Goal: Task Accomplishment & Management: Manage account settings

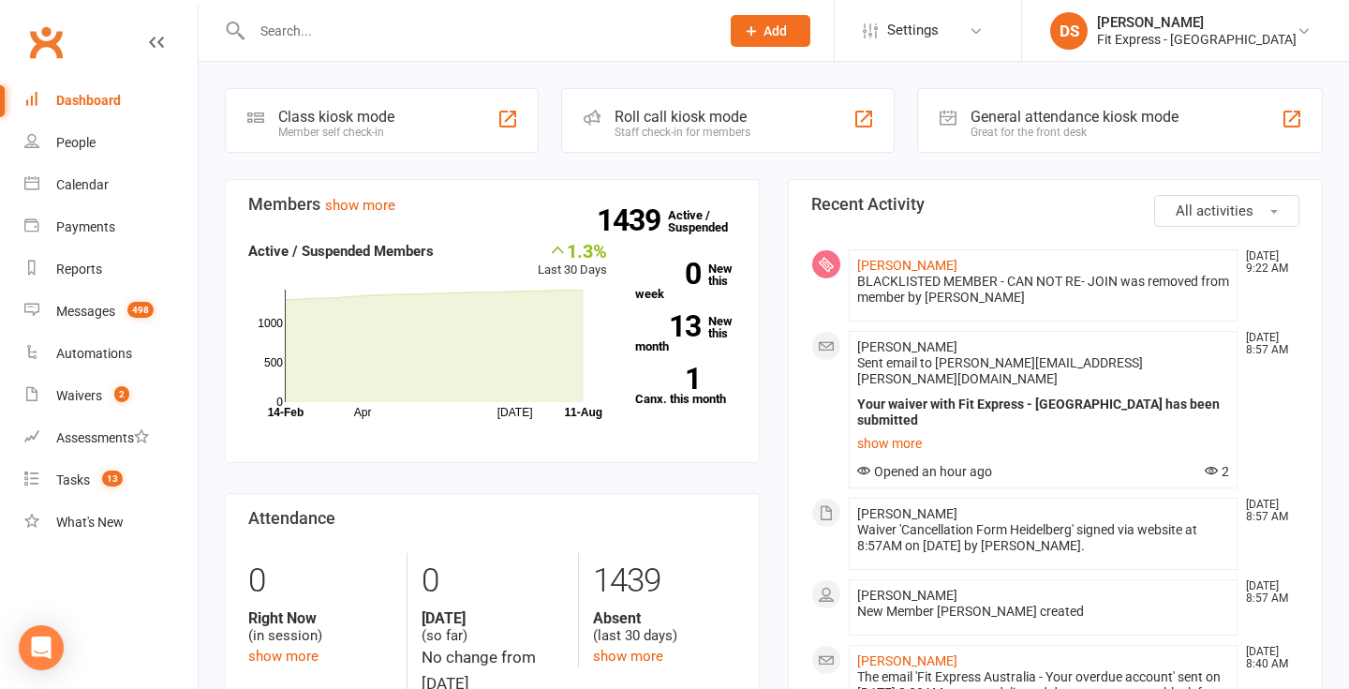
click at [54, 51] on link "Clubworx" at bounding box center [45, 42] width 47 height 47
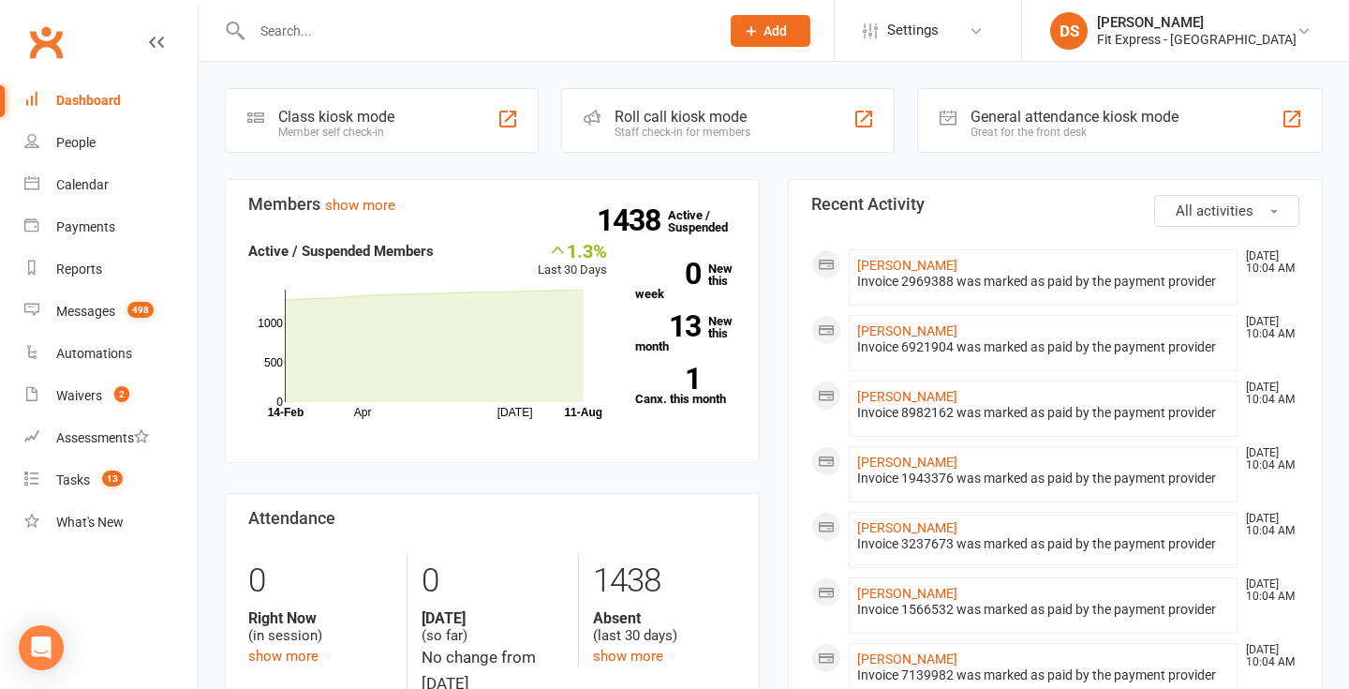
click at [323, 35] on input "text" at bounding box center [476, 31] width 460 height 26
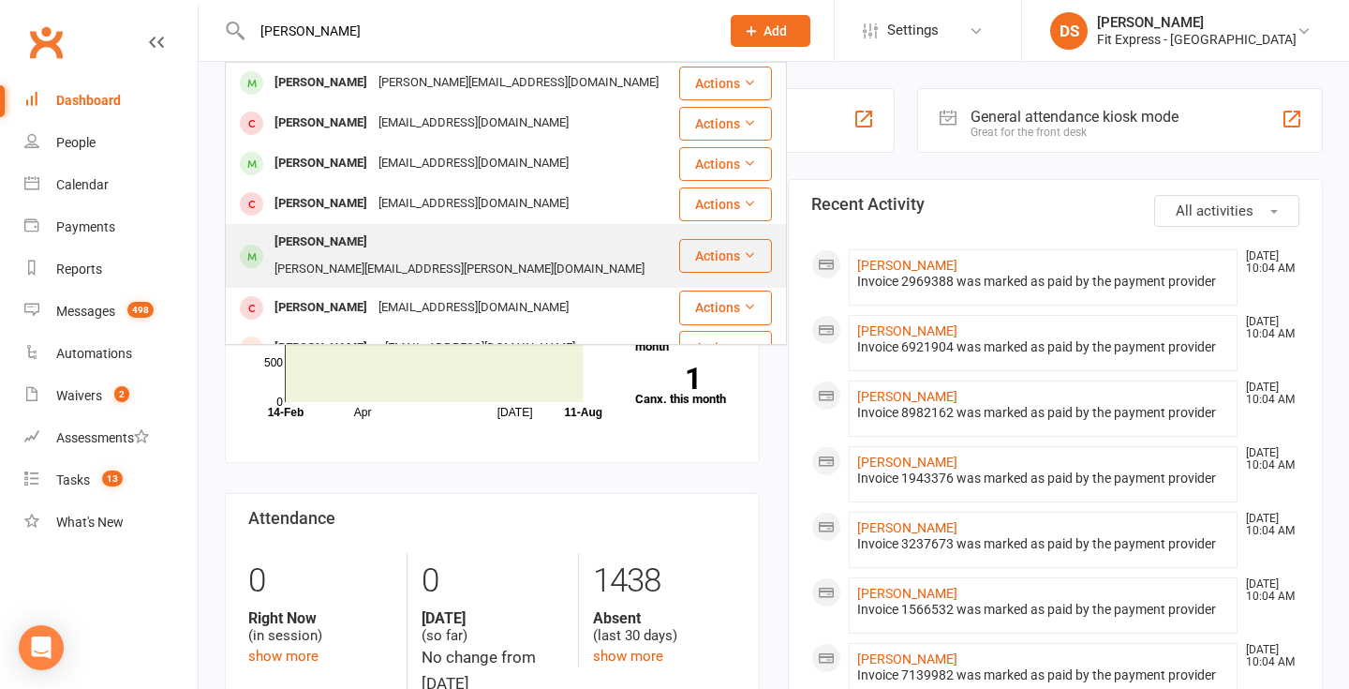
type input "jesse"
click at [325, 243] on div "Jesse cherry" at bounding box center [321, 242] width 104 height 27
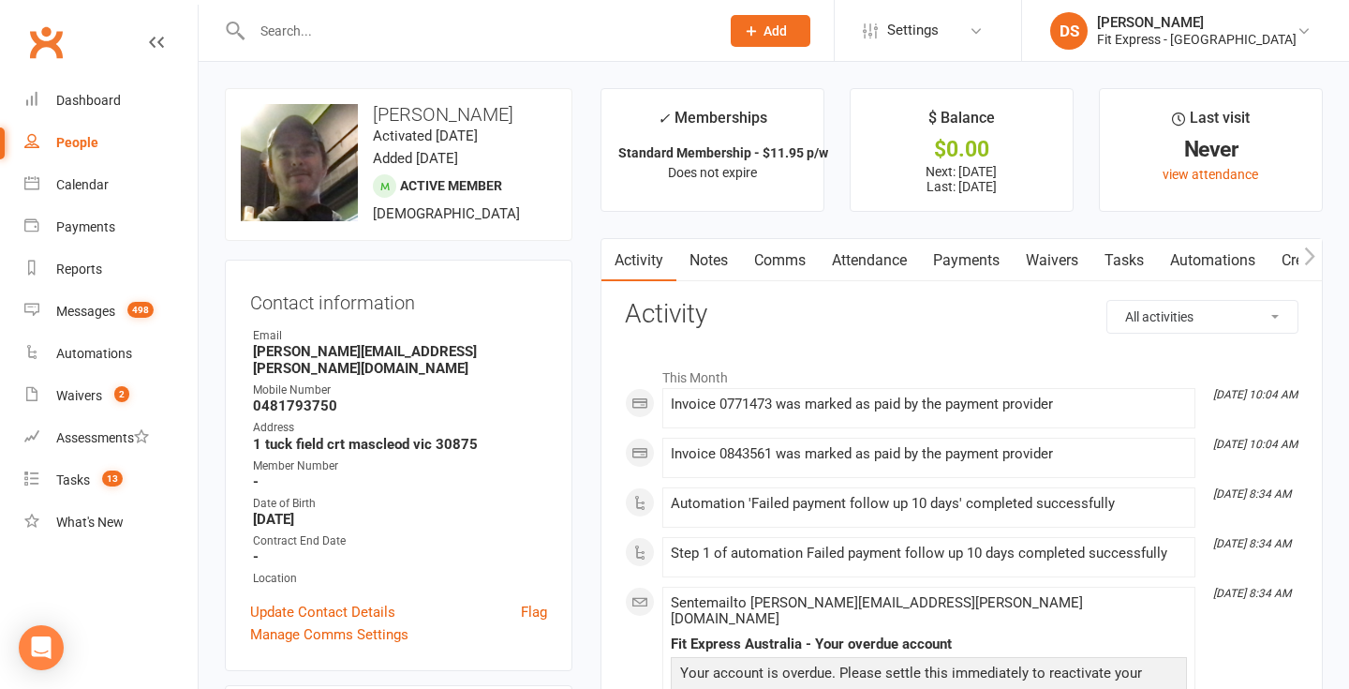
click at [966, 257] on link "Payments" at bounding box center [966, 260] width 93 height 43
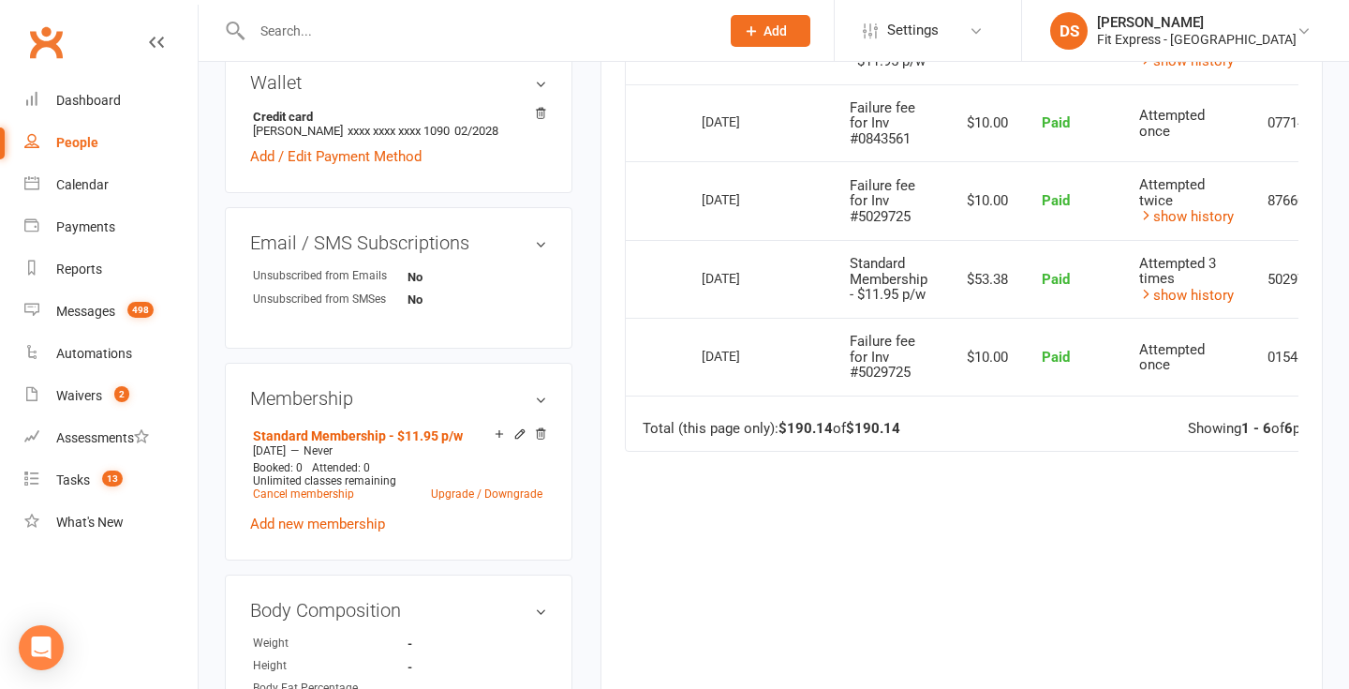
scroll to position [649, 0]
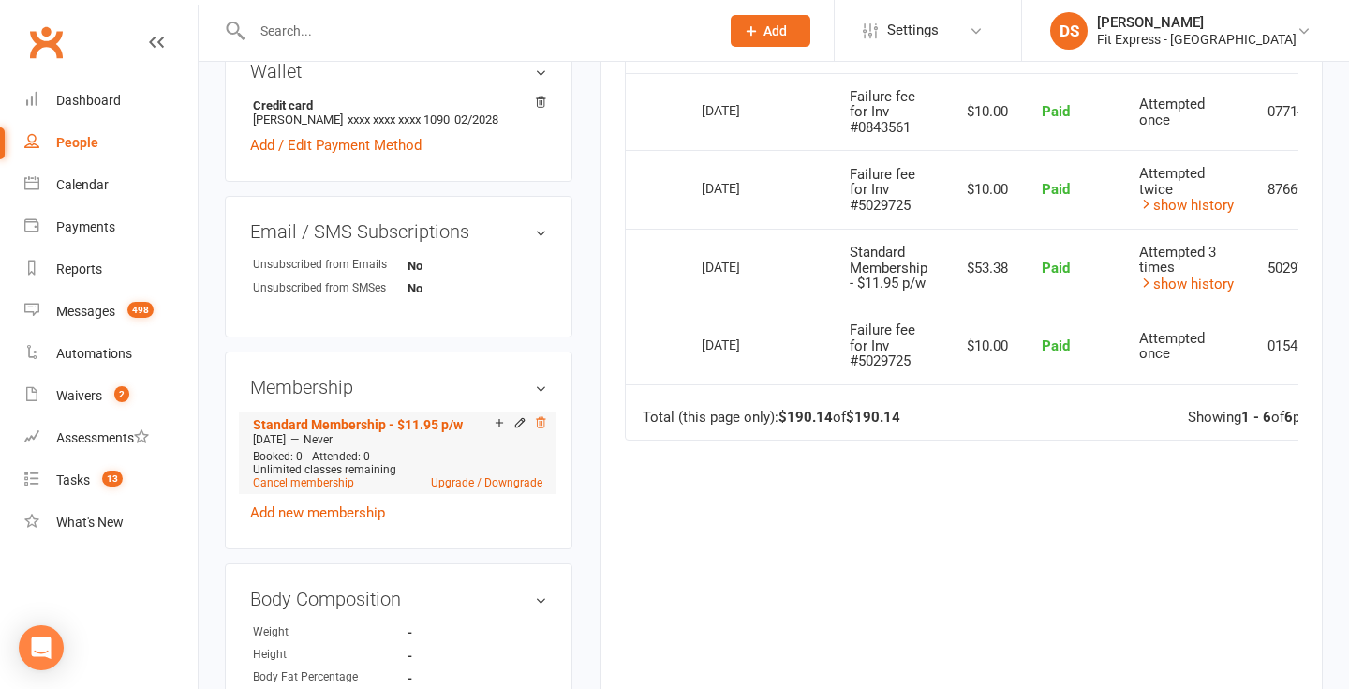
click at [537, 416] on icon at bounding box center [540, 422] width 13 height 13
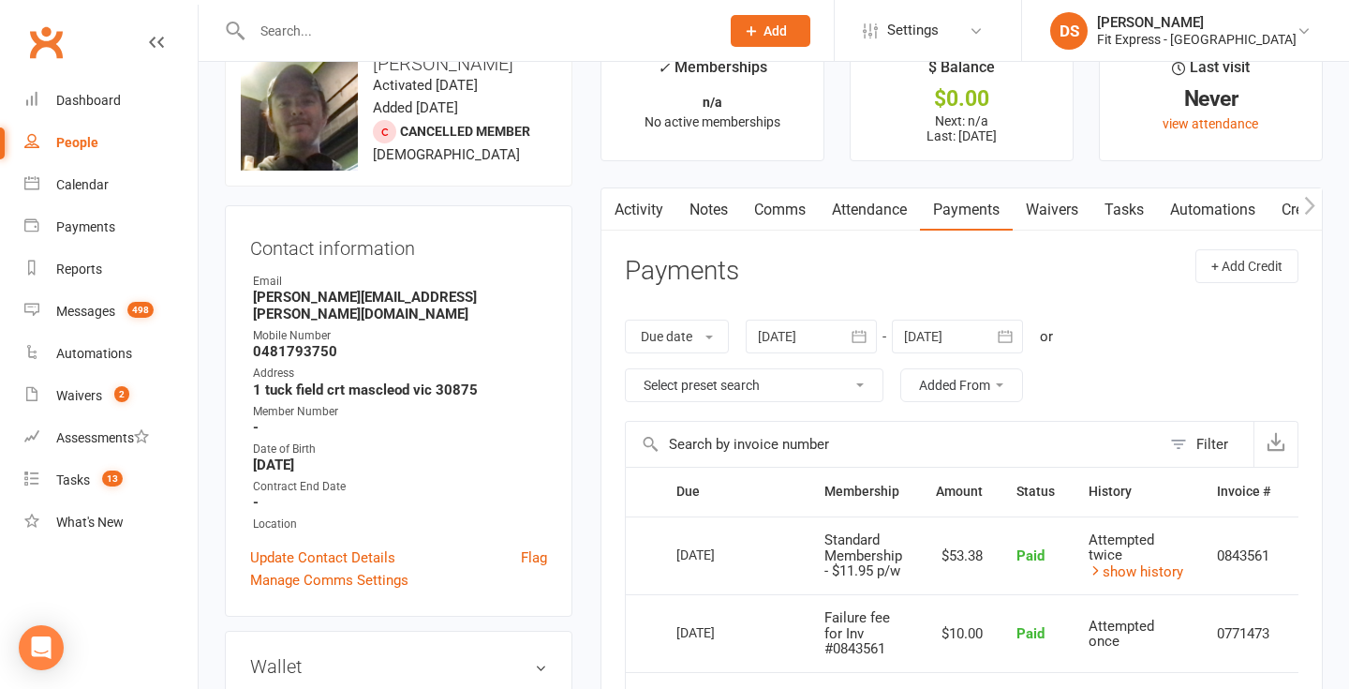
scroll to position [0, 0]
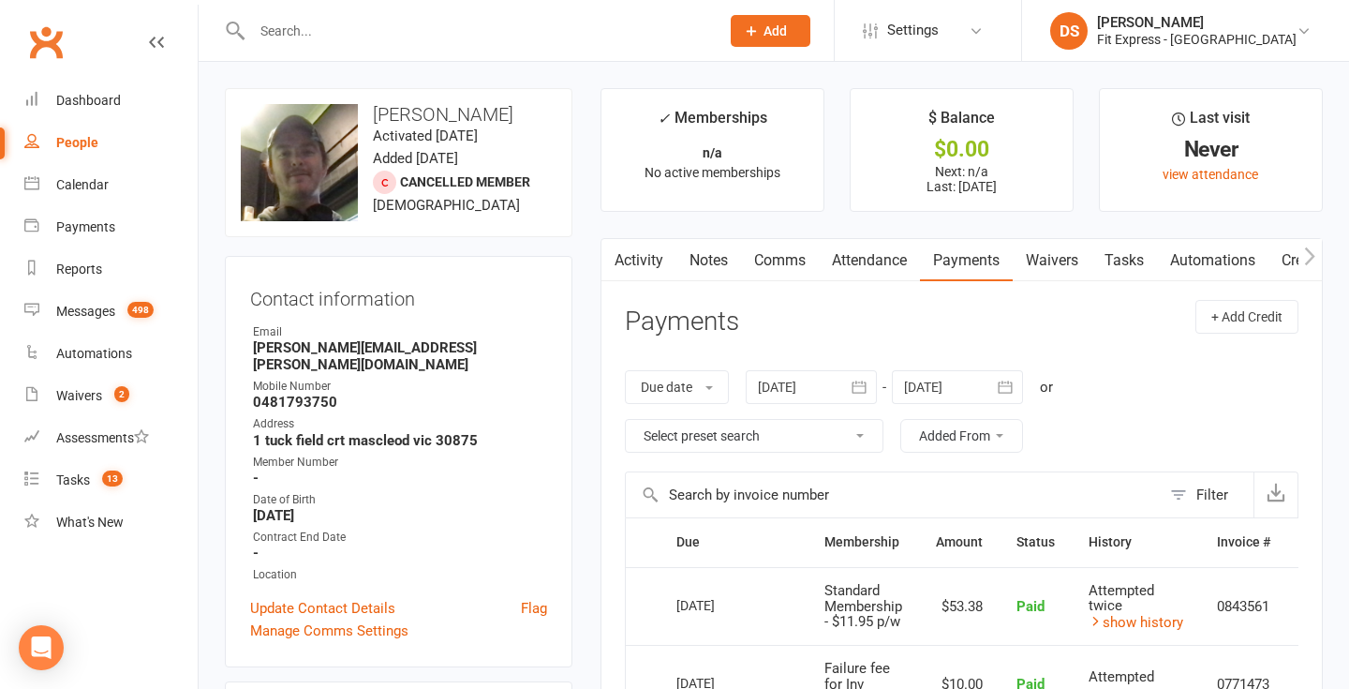
click at [721, 263] on link "Notes" at bounding box center [708, 260] width 65 height 43
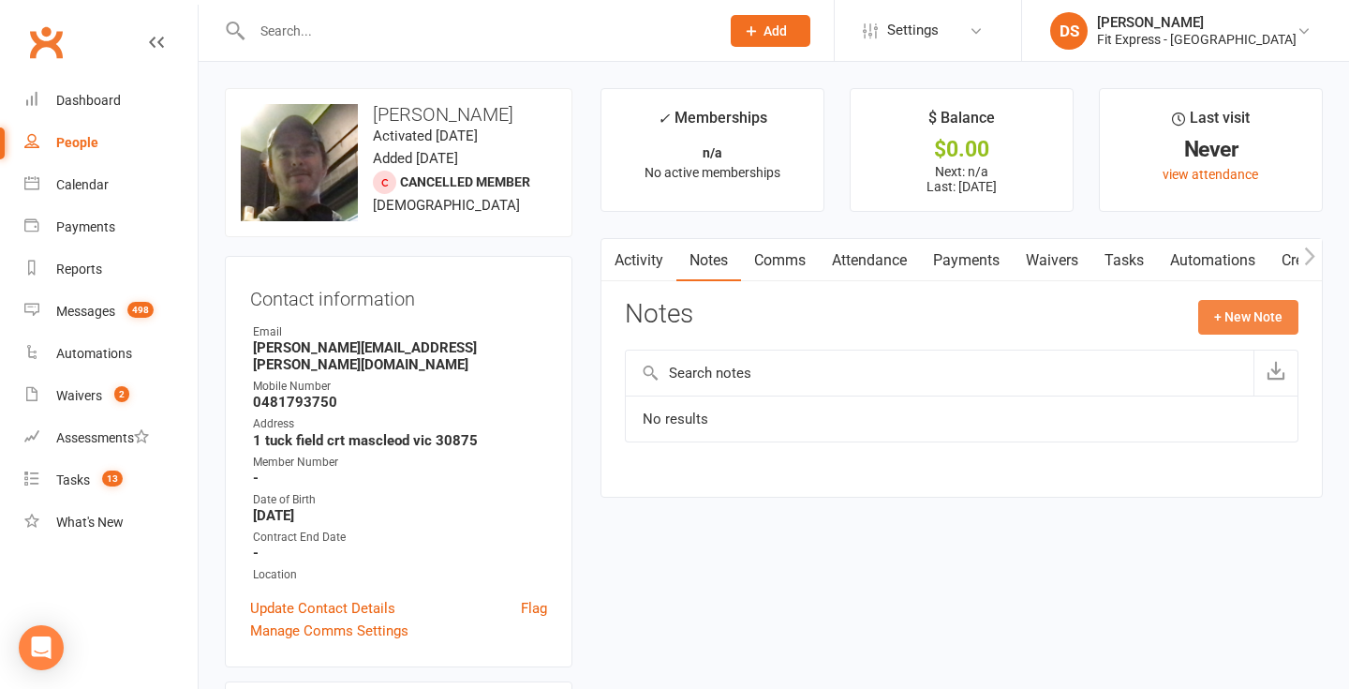
click at [1252, 307] on button "+ New Note" at bounding box center [1248, 317] width 100 height 34
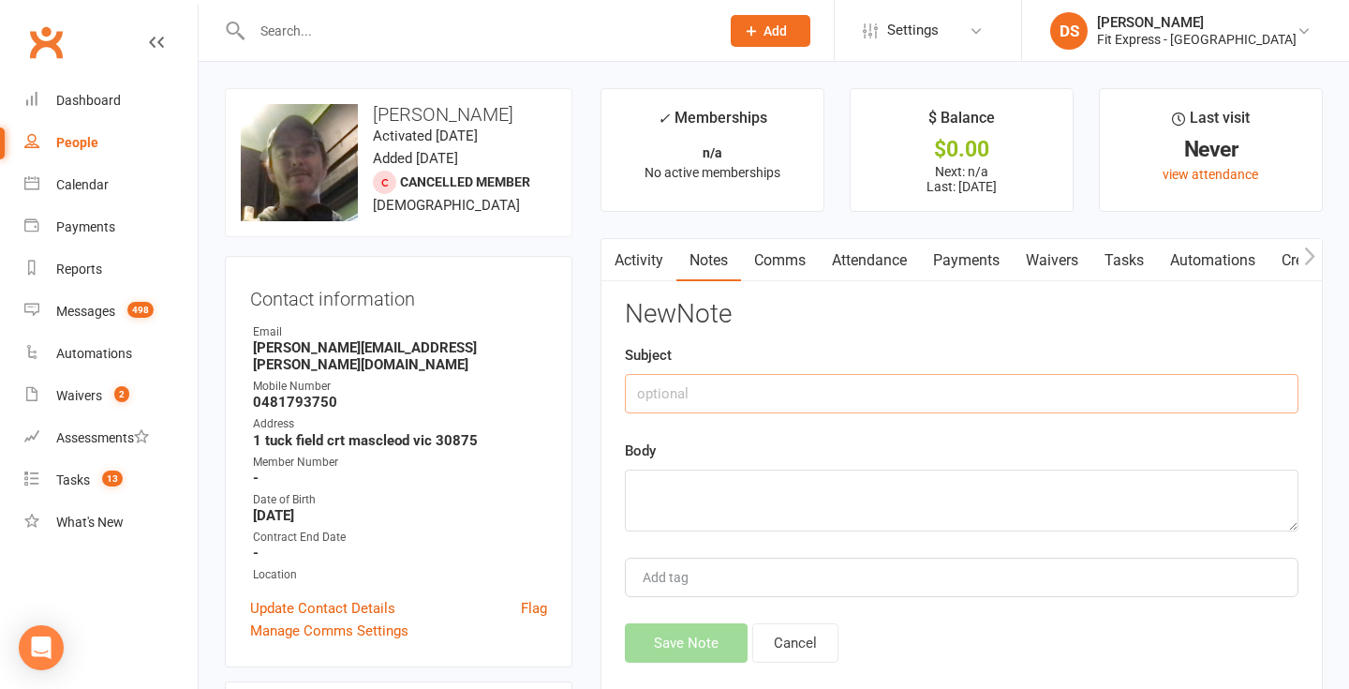
click at [896, 404] on input "text" at bounding box center [962, 393] width 674 height 39
type input "Fees owed to cancel"
click at [869, 497] on textarea at bounding box center [962, 500] width 674 height 62
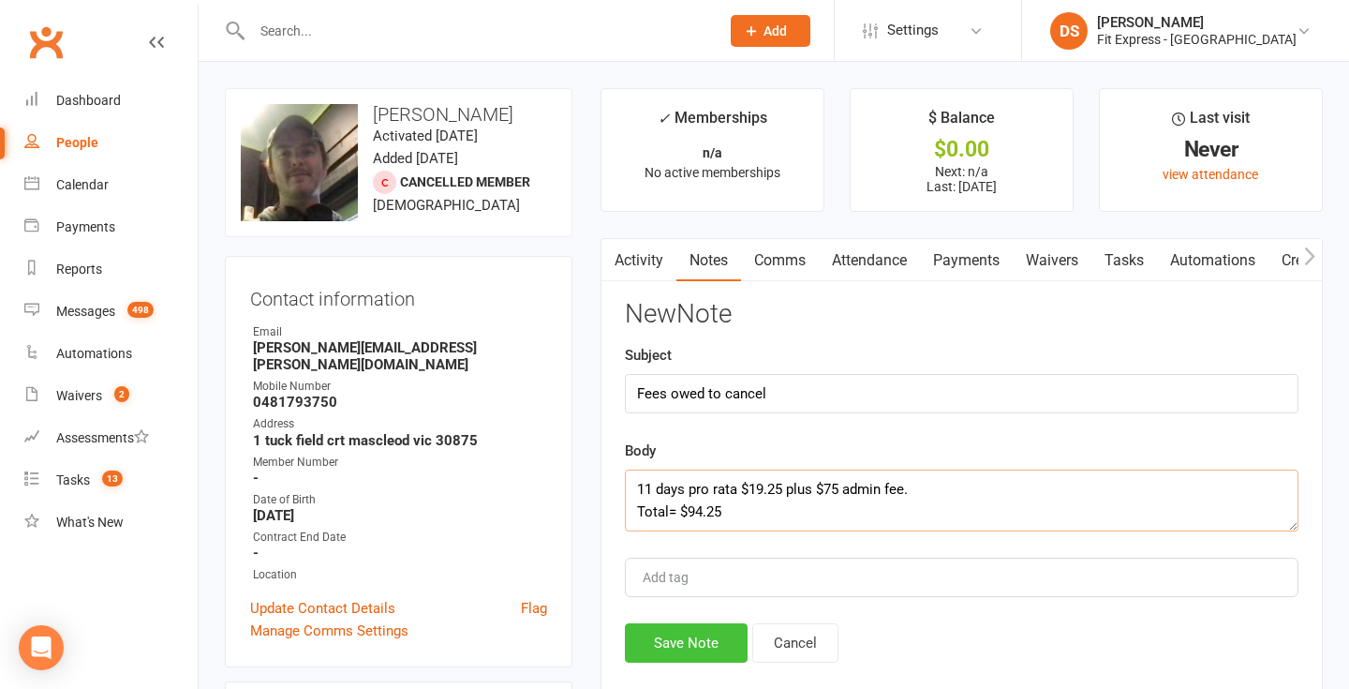
type textarea "11 days pro rata $19.25 plus $75 admin fee. Total= $94.25"
click at [691, 646] on button "Save Note" at bounding box center [686, 642] width 123 height 39
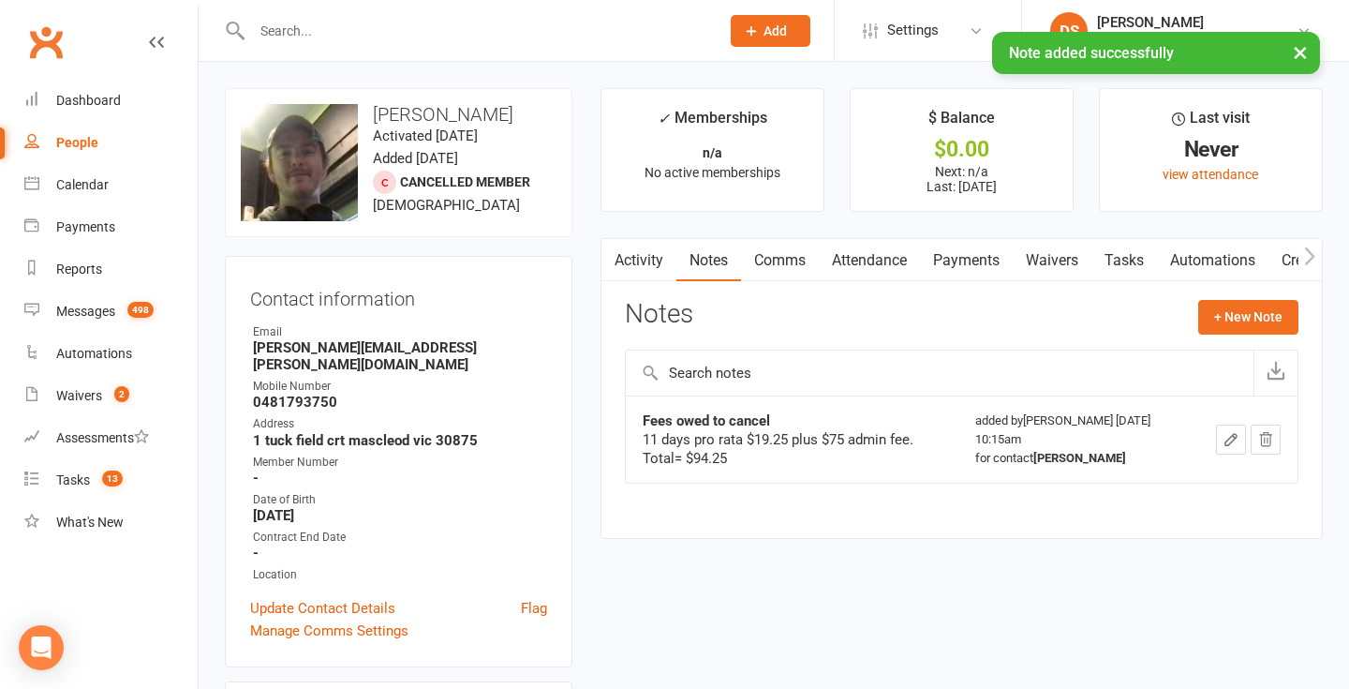
click at [980, 261] on link "Payments" at bounding box center [966, 260] width 93 height 43
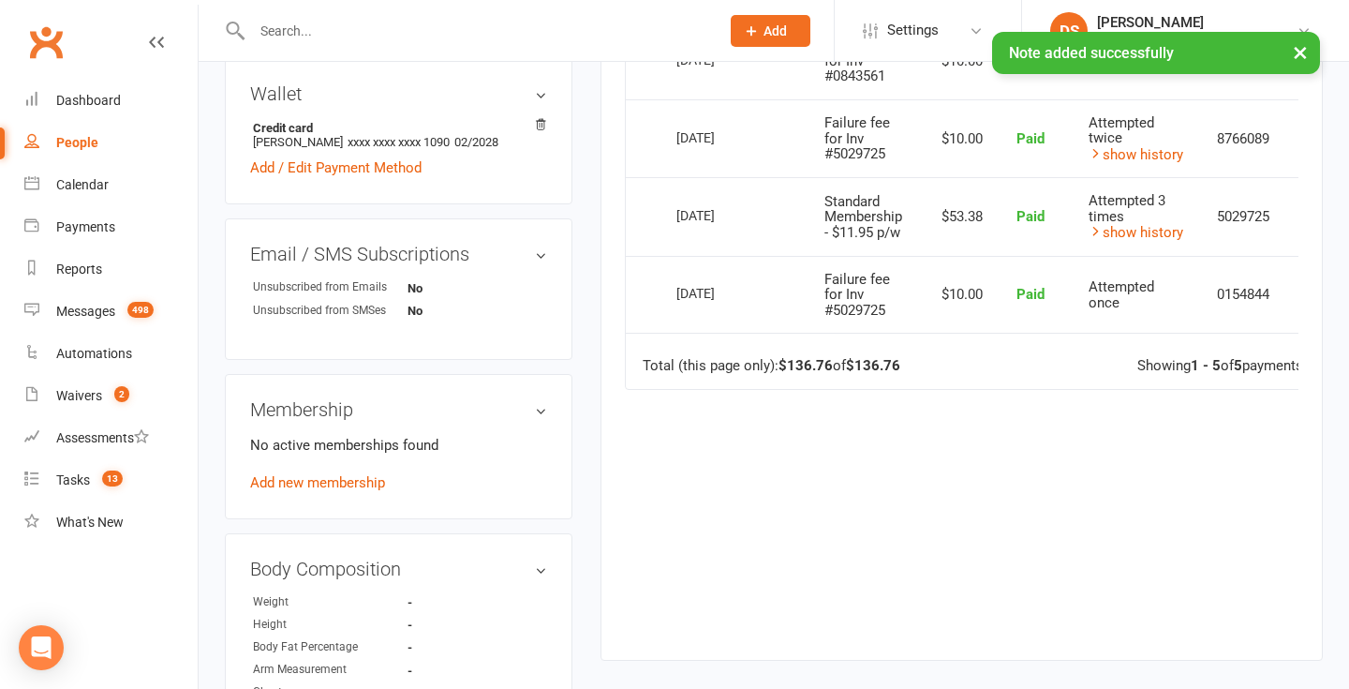
scroll to position [634, 0]
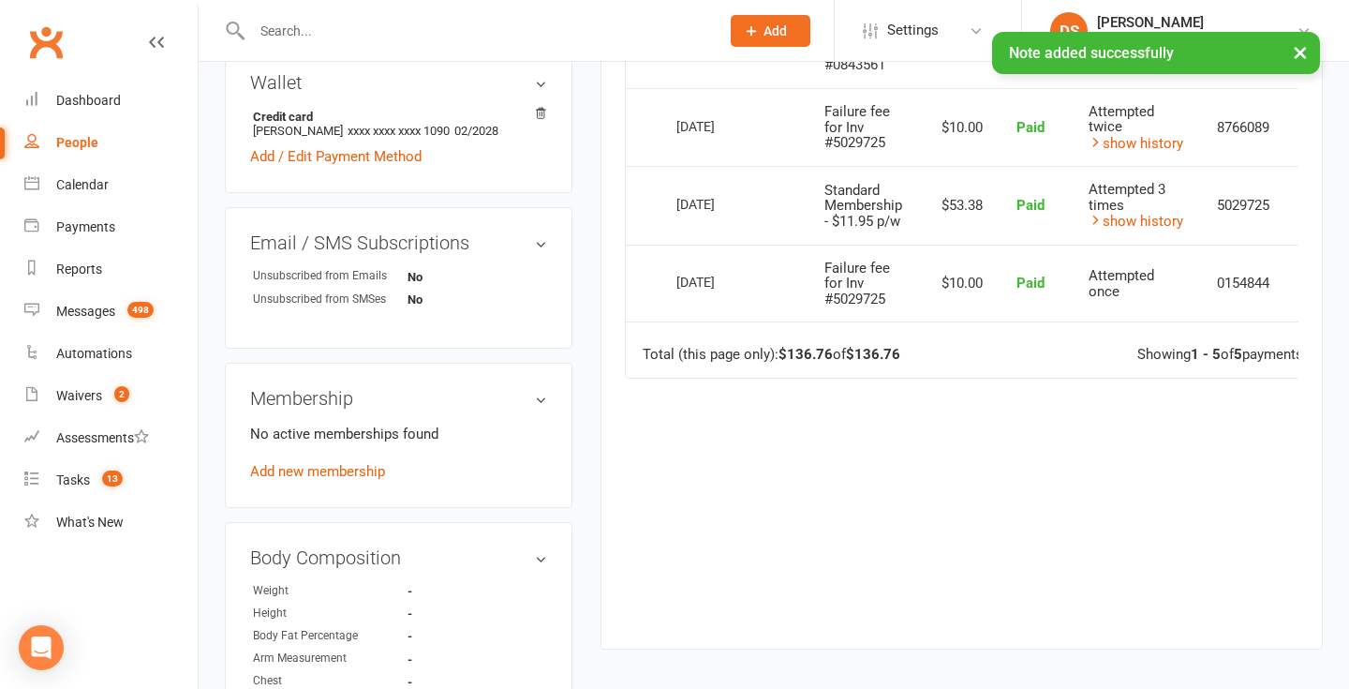
click at [330, 438] on div "No active memberships found Add new membership" at bounding box center [398, 452] width 297 height 60
click at [365, 463] on link "Add new membership" at bounding box center [317, 471] width 135 height 17
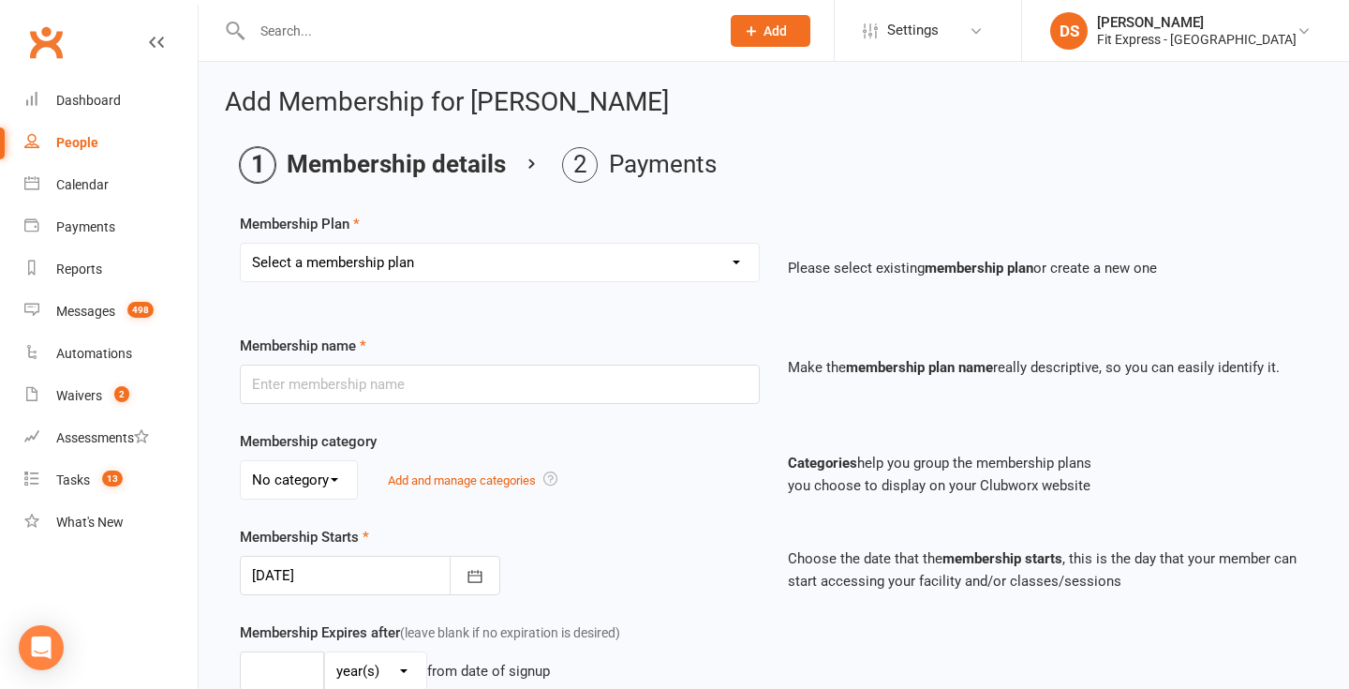
click at [600, 262] on select "Select a membership plan Create new Membership Plan Standard Membership 8.50pw …" at bounding box center [500, 262] width 518 height 37
select select "25"
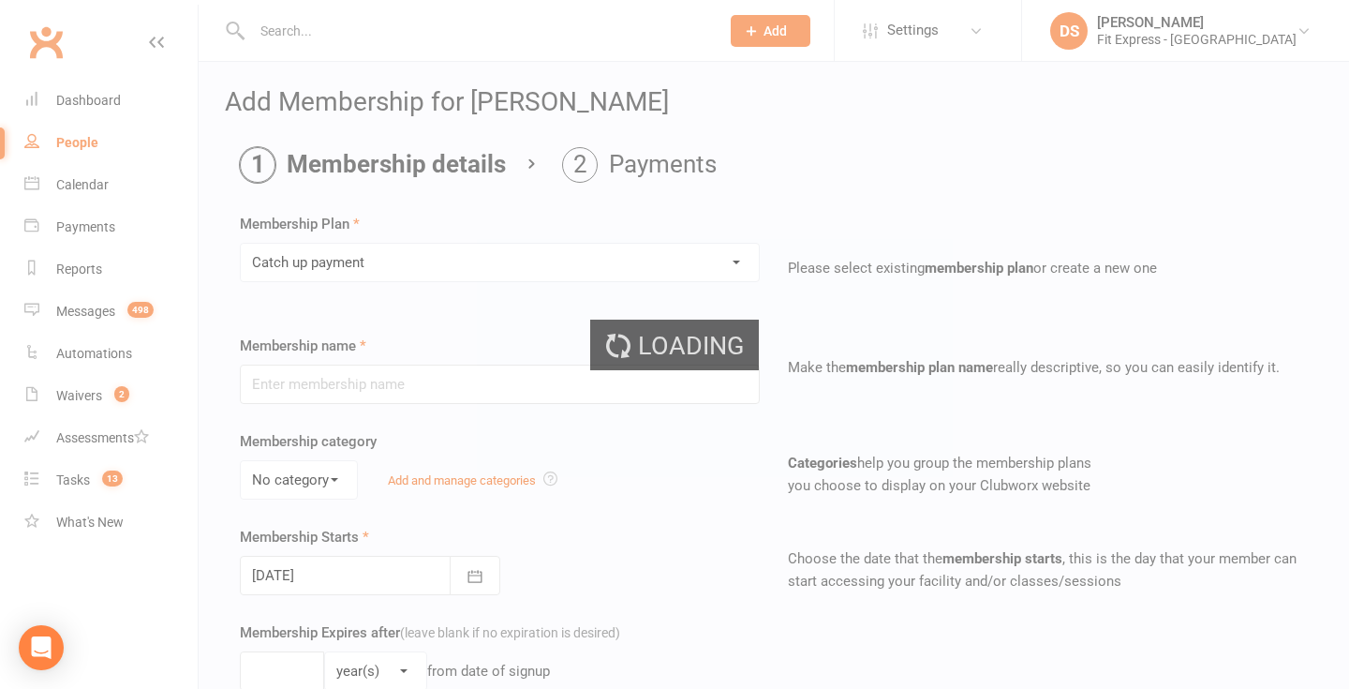
type input "Catch up payment"
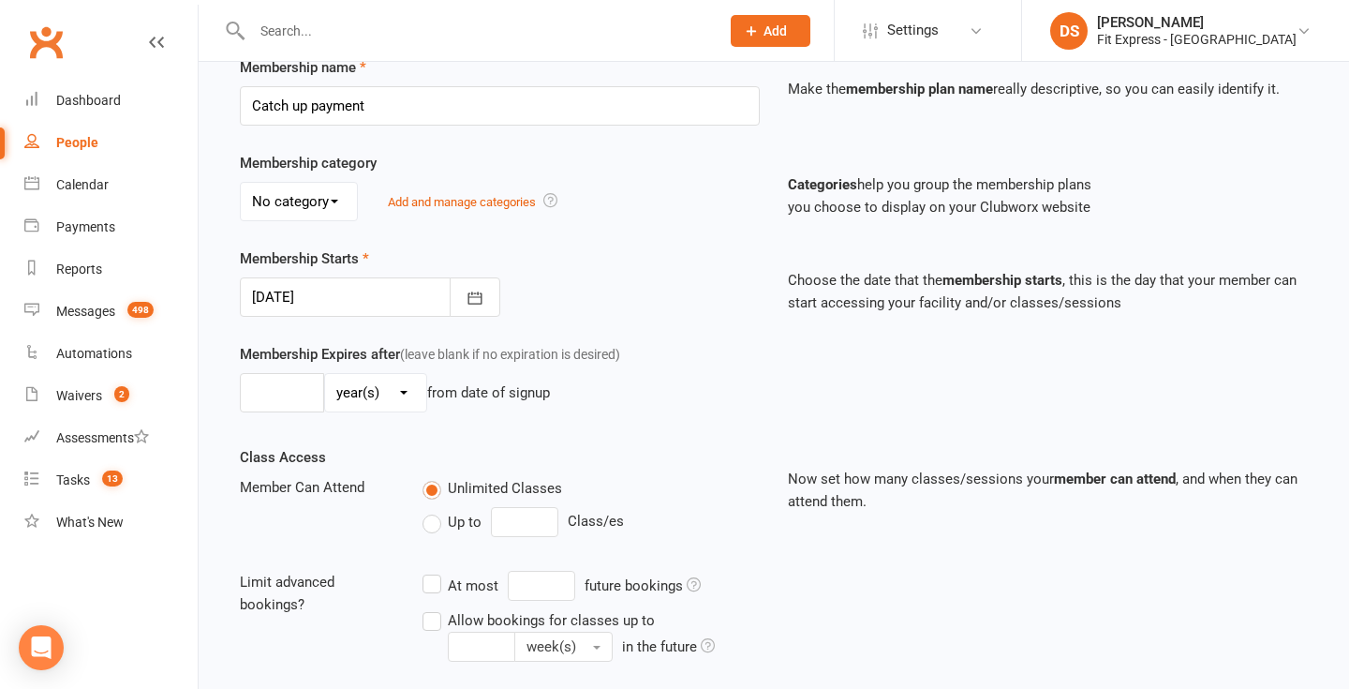
scroll to position [502, 0]
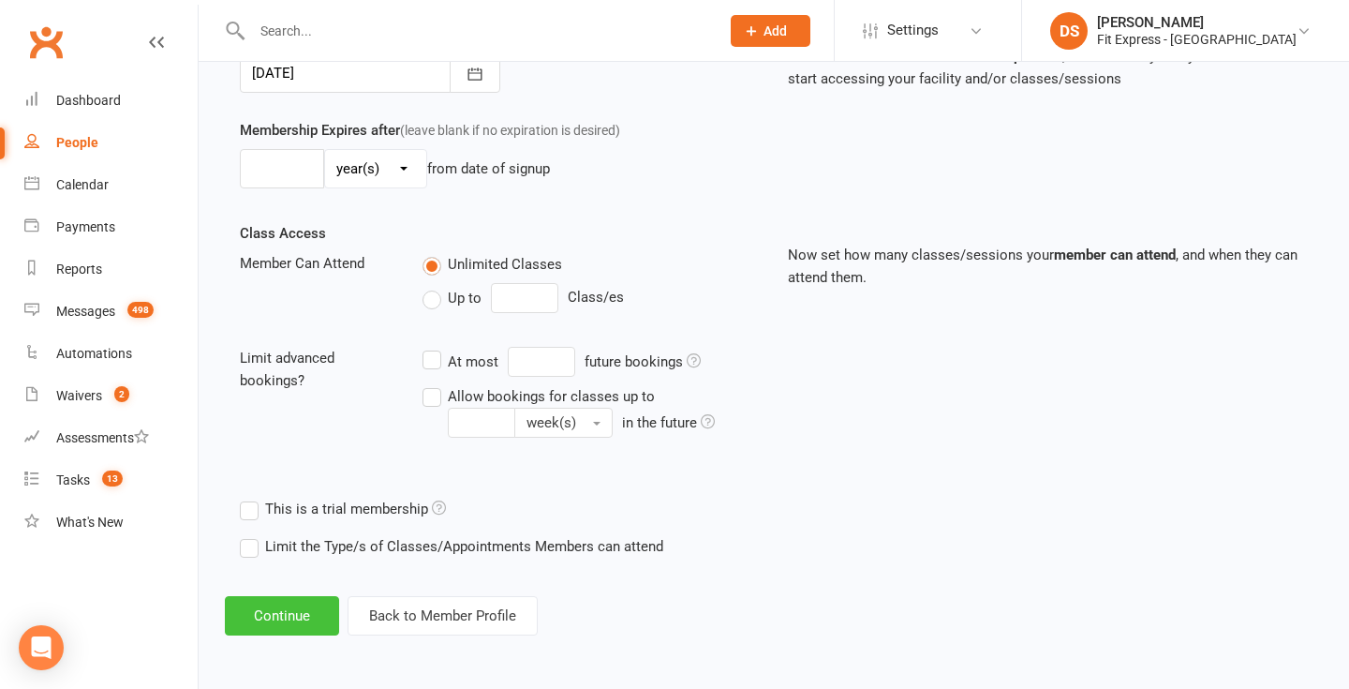
click at [276, 611] on button "Continue" at bounding box center [282, 615] width 114 height 39
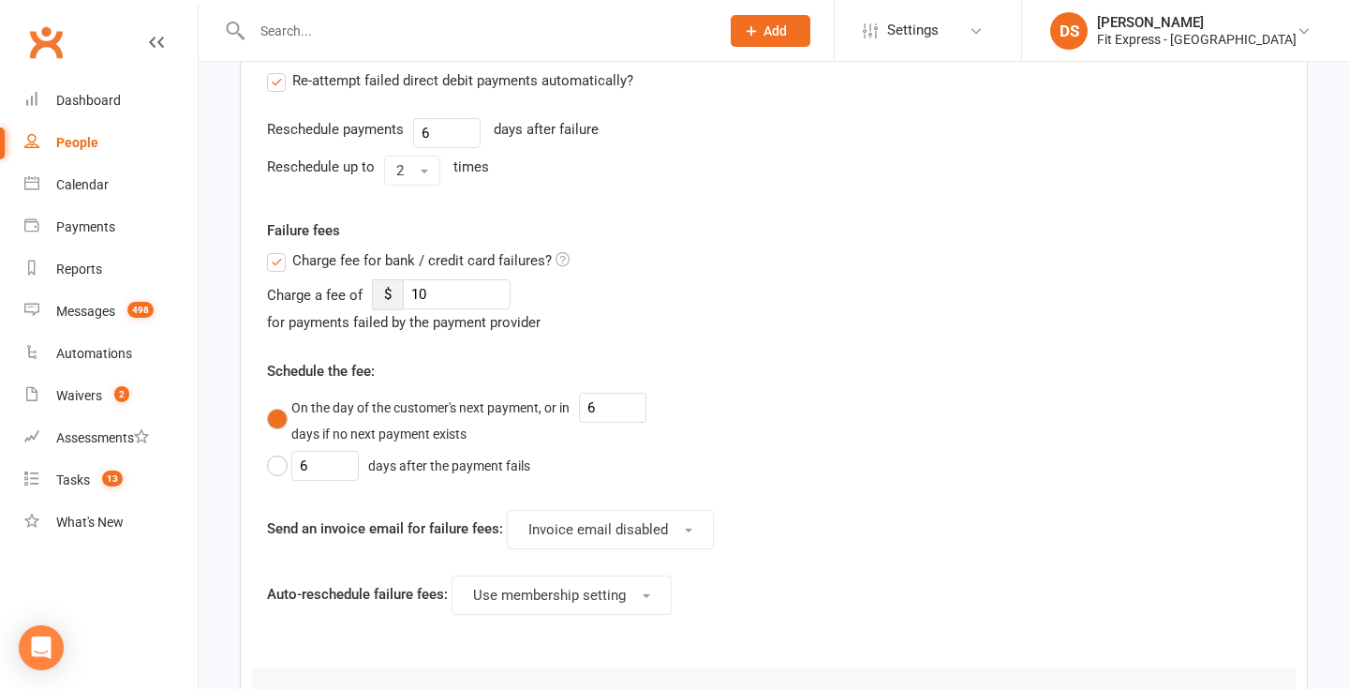
scroll to position [0, 0]
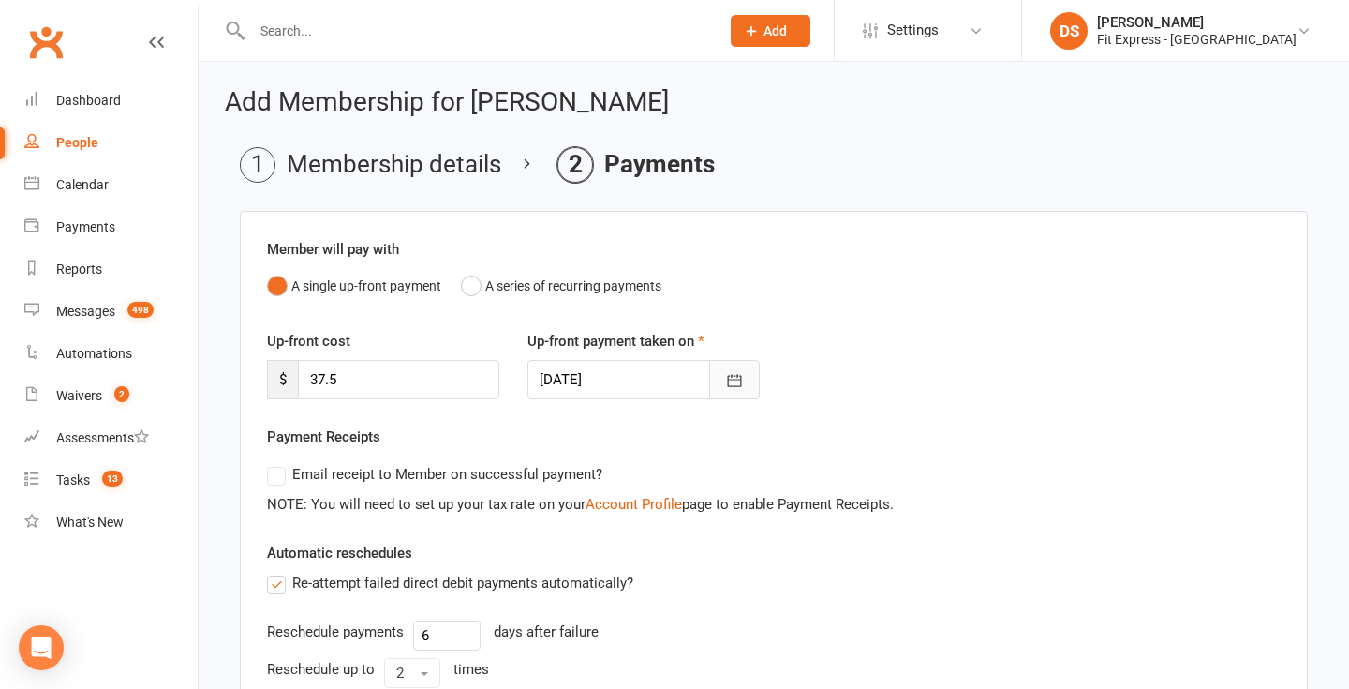
click at [755, 378] on button "button" at bounding box center [734, 379] width 51 height 39
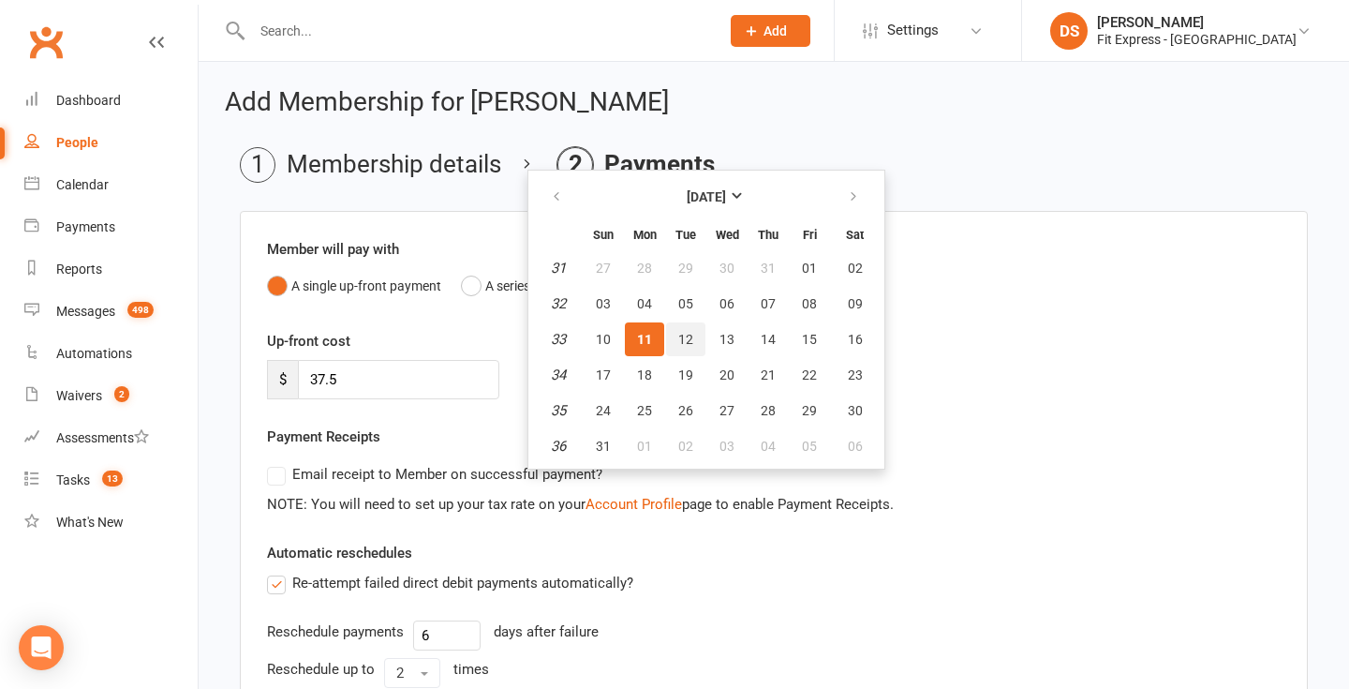
click at [691, 330] on button "12" at bounding box center [685, 339] width 39 height 34
type input "12 Aug 2025"
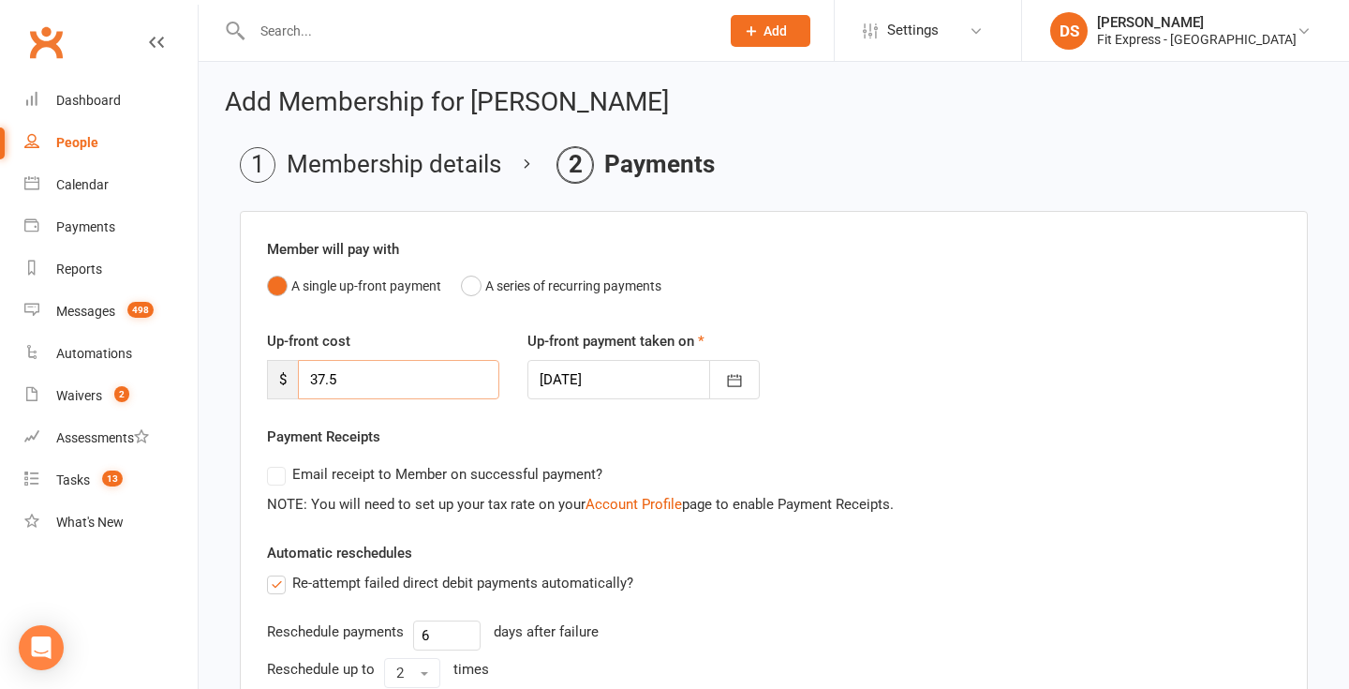
drag, startPoint x: 434, startPoint y: 374, endPoint x: 304, endPoint y: 390, distance: 130.2
click at [304, 390] on input "37.5" at bounding box center [398, 379] width 201 height 39
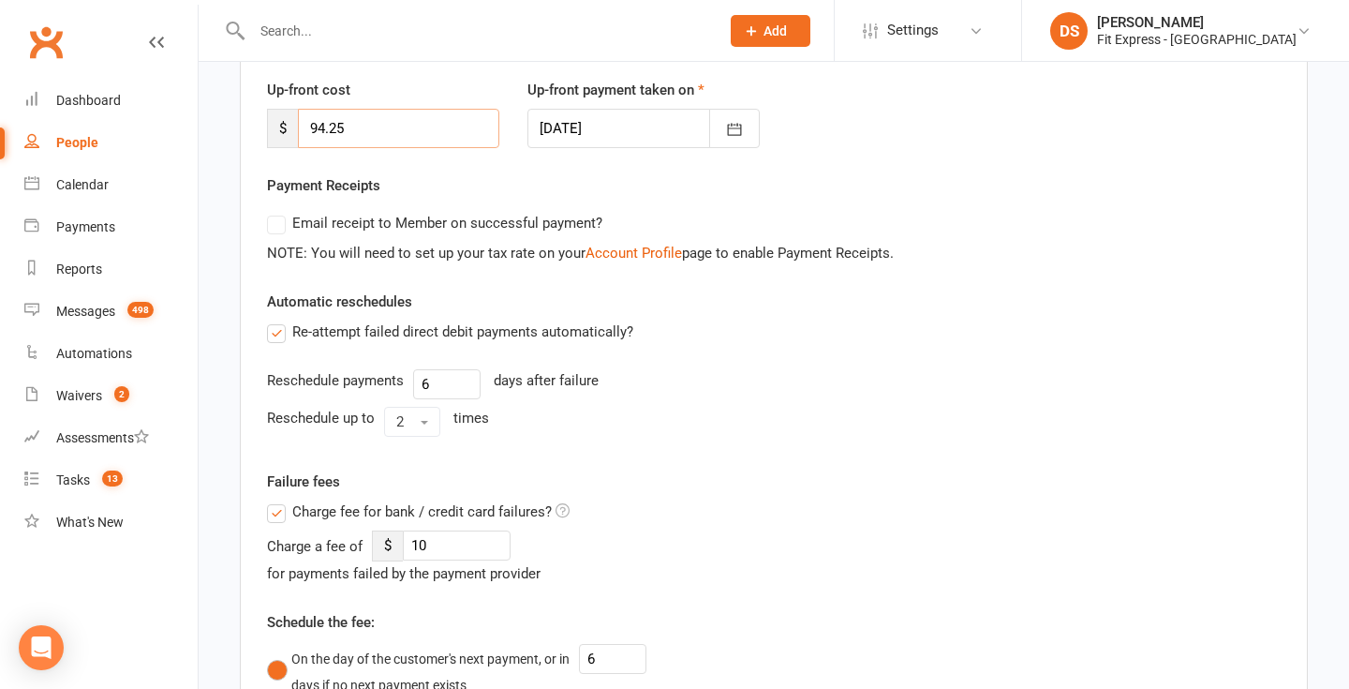
scroll to position [272, 0]
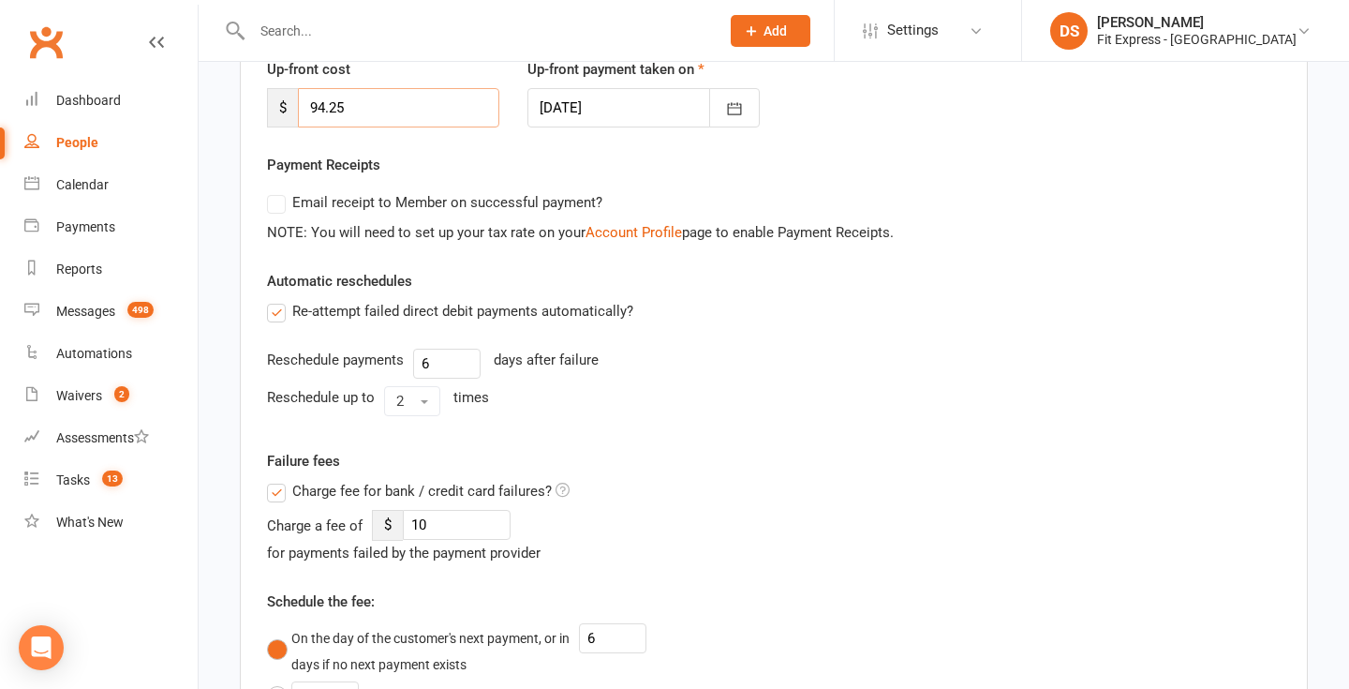
type input "94.25"
click at [431, 493] on span "Charge fee for bank / credit card failures?" at bounding box center [421, 490] width 259 height 20
click at [431, 480] on input "Charge fee for bank / credit card failures?" at bounding box center [418, 480] width 303 height 0
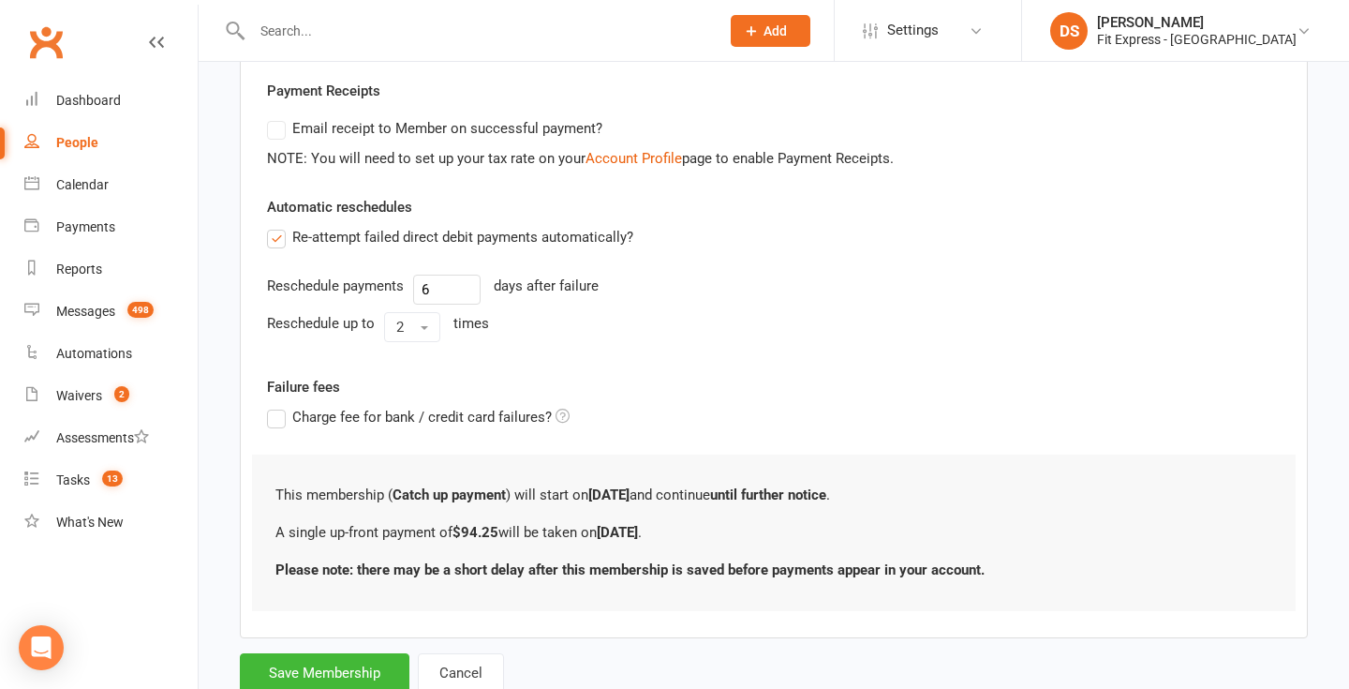
scroll to position [407, 0]
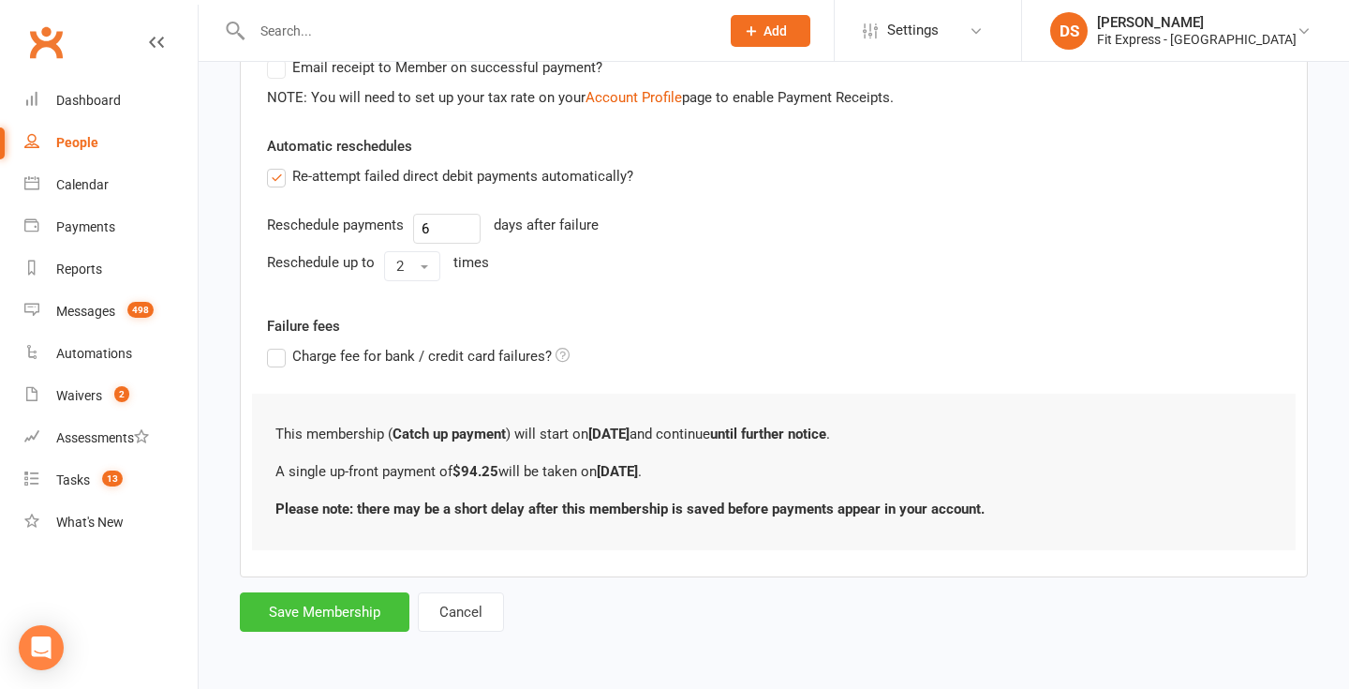
click at [337, 603] on button "Save Membership" at bounding box center [325, 611] width 170 height 39
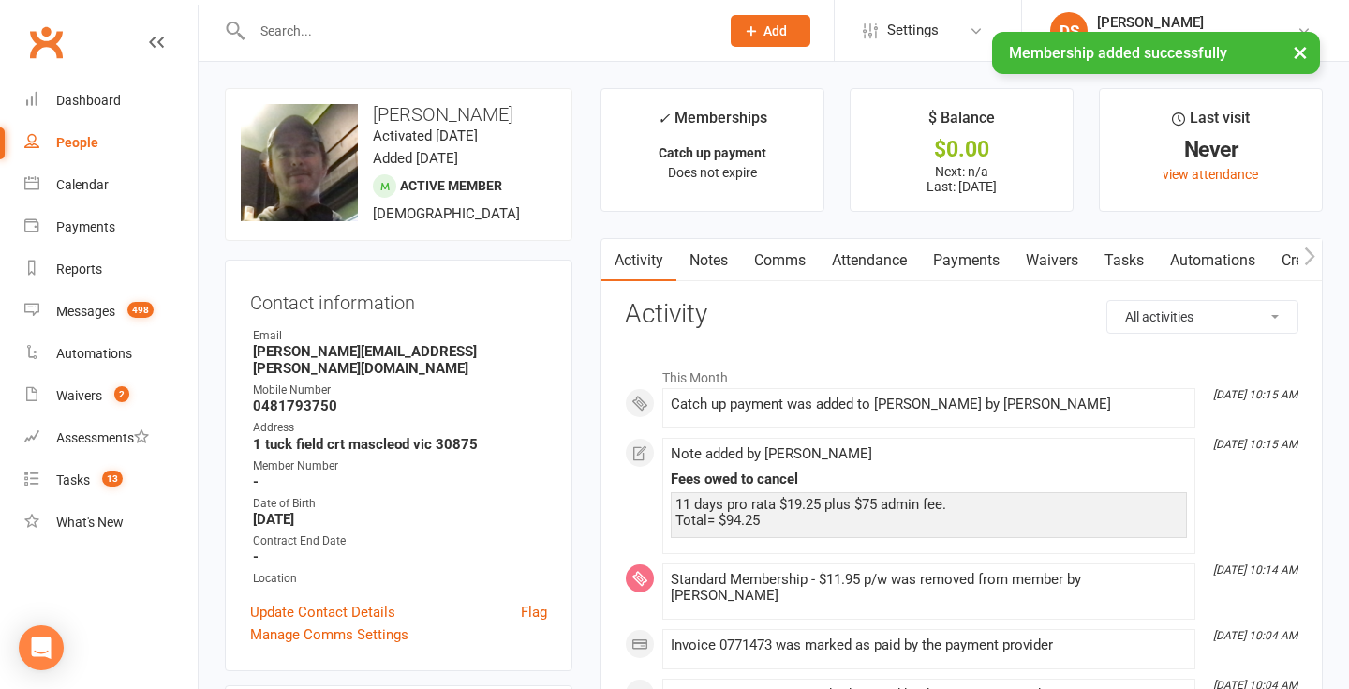
click at [704, 244] on link "Notes" at bounding box center [708, 260] width 65 height 43
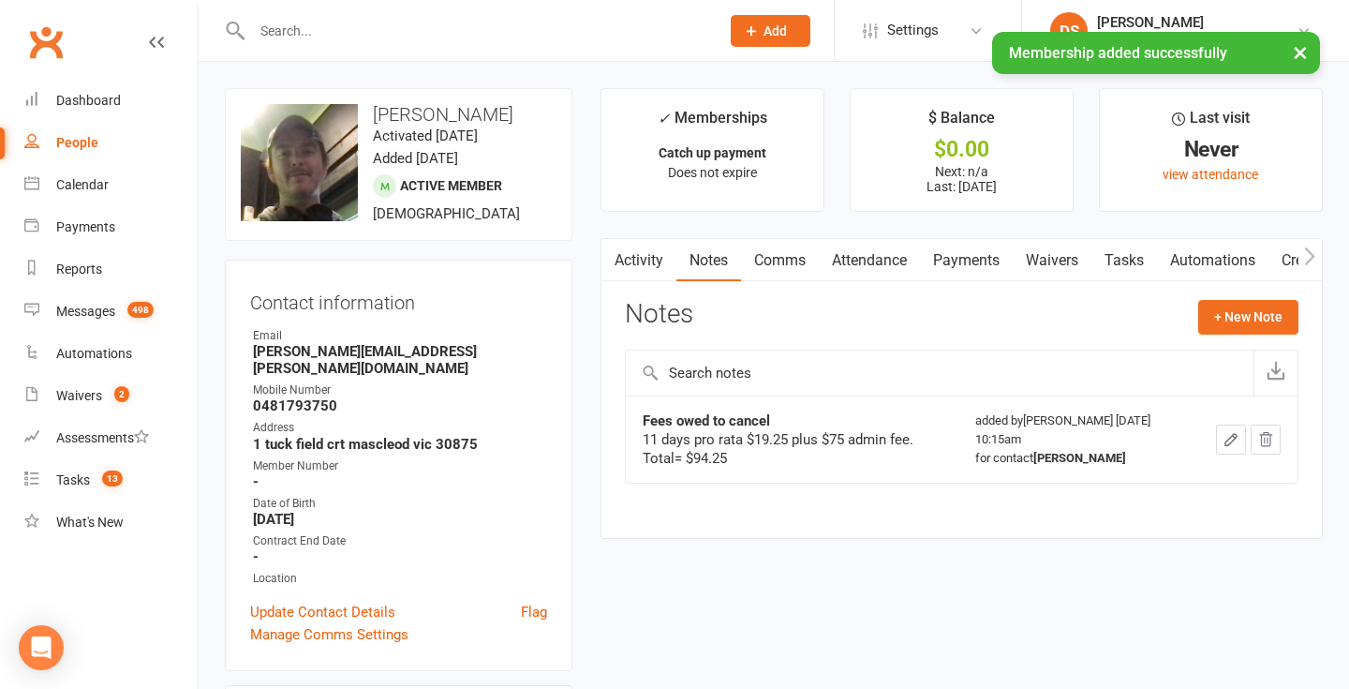
click at [894, 259] on link "Attendance" at bounding box center [869, 260] width 101 height 43
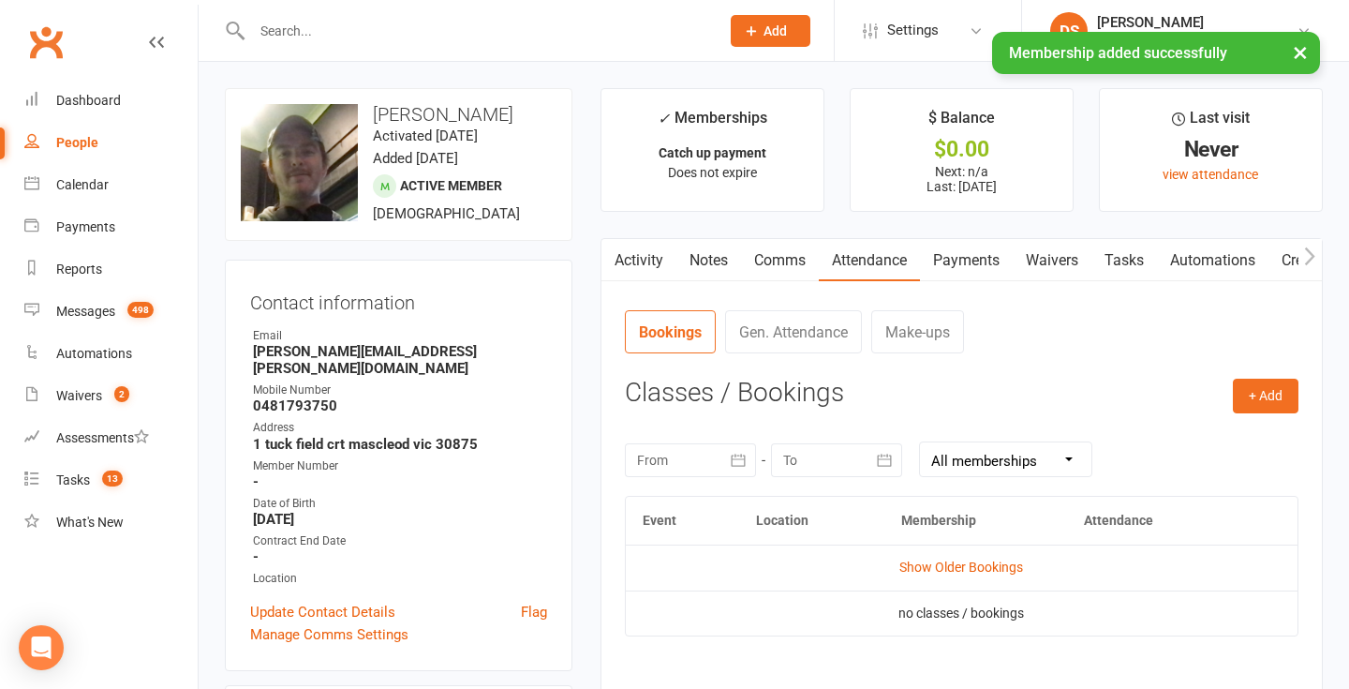
click at [958, 257] on link "Payments" at bounding box center [966, 260] width 93 height 43
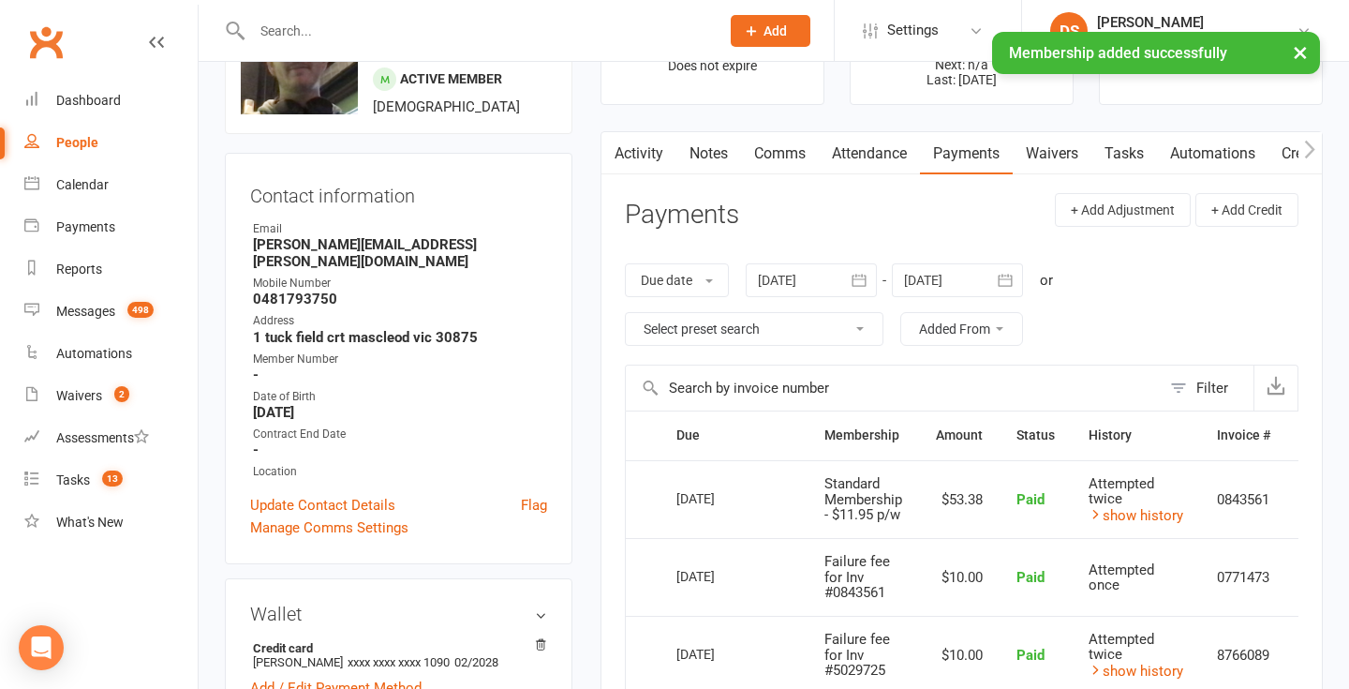
scroll to position [110, 0]
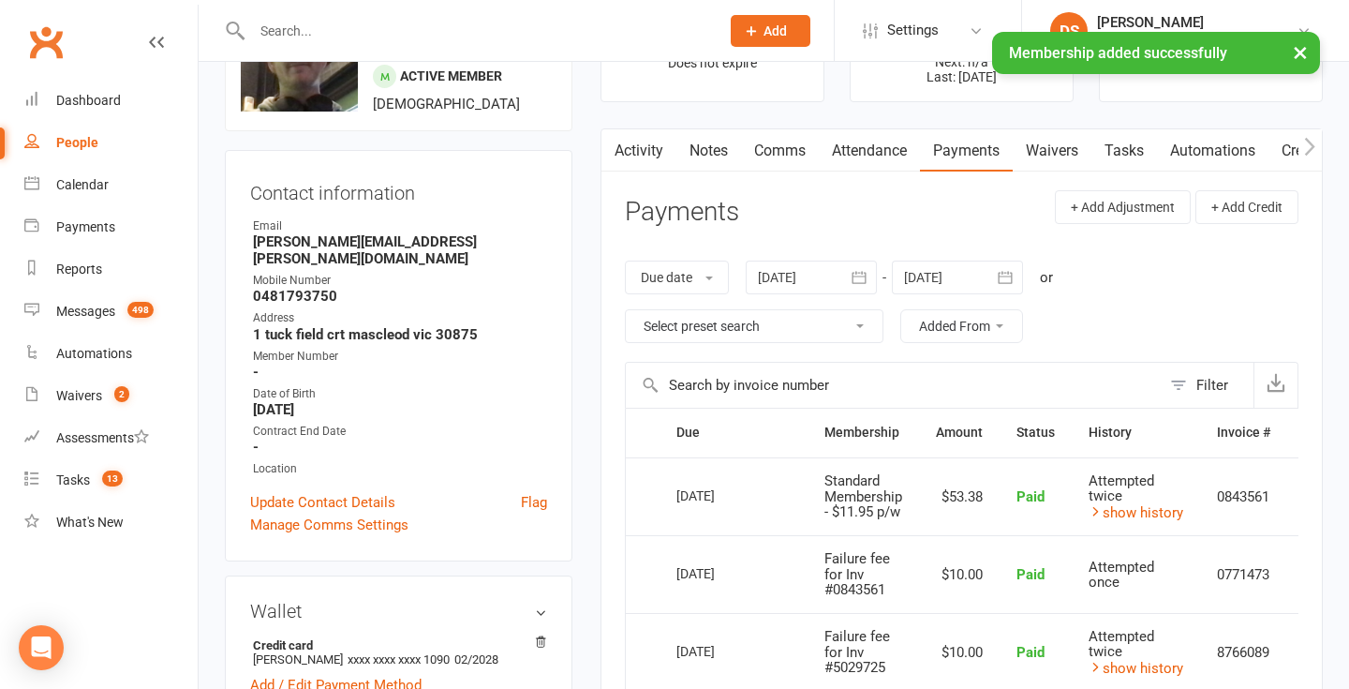
click at [951, 278] on div at bounding box center [957, 277] width 131 height 34
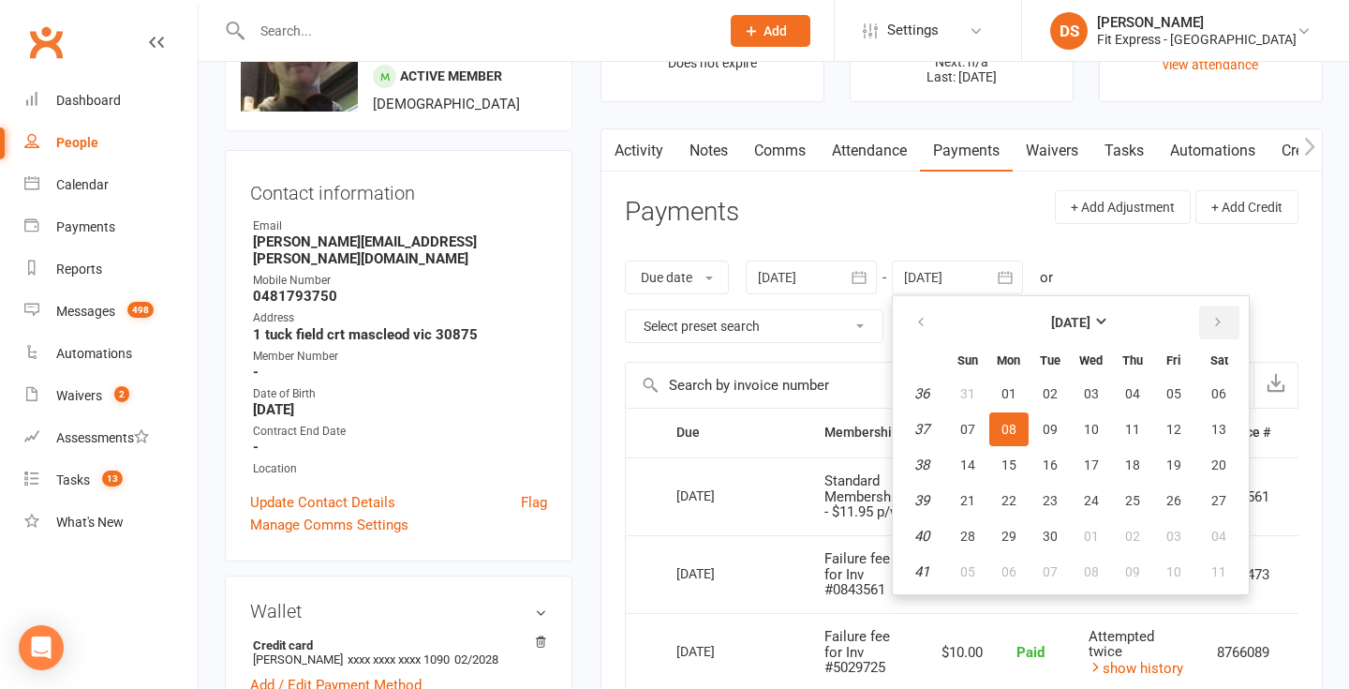
click at [1213, 326] on icon "button" at bounding box center [1217, 322] width 13 height 15
click at [1144, 381] on button "01" at bounding box center [1132, 394] width 39 height 34
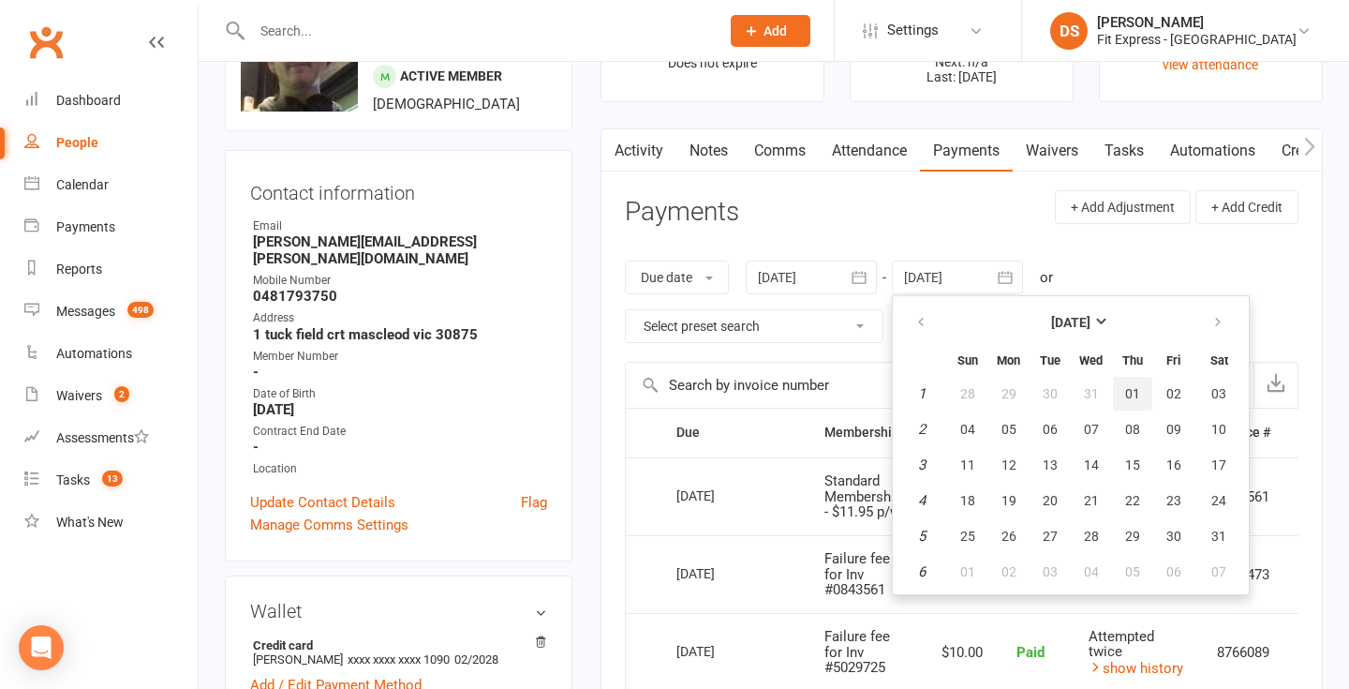
type input "01 Jan 2026"
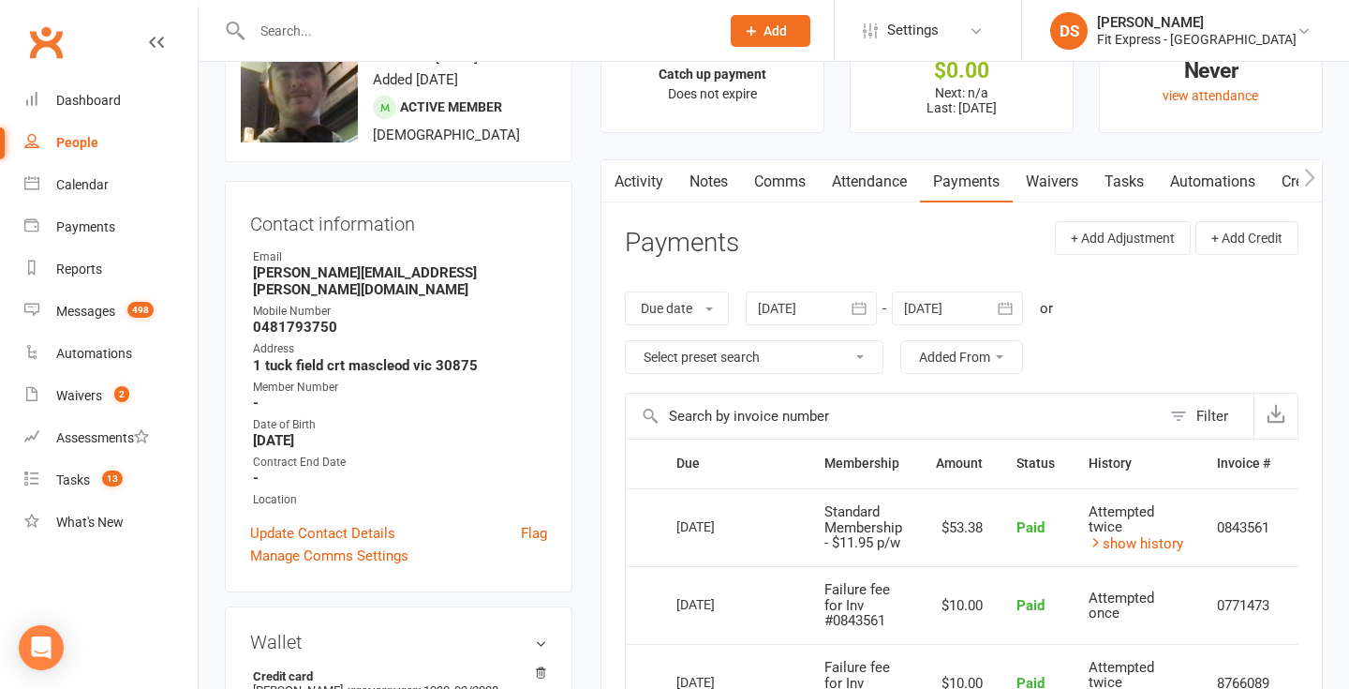
scroll to position [0, 0]
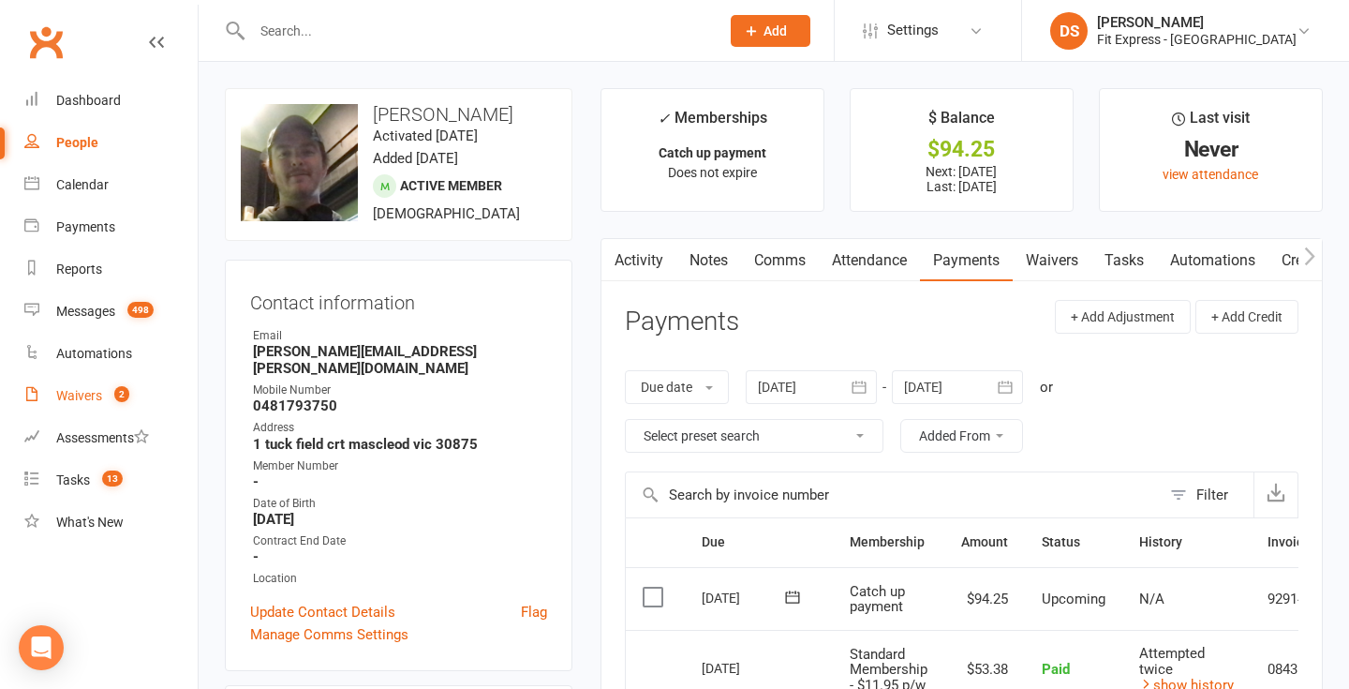
click at [114, 377] on link "Waivers 2" at bounding box center [110, 396] width 173 height 42
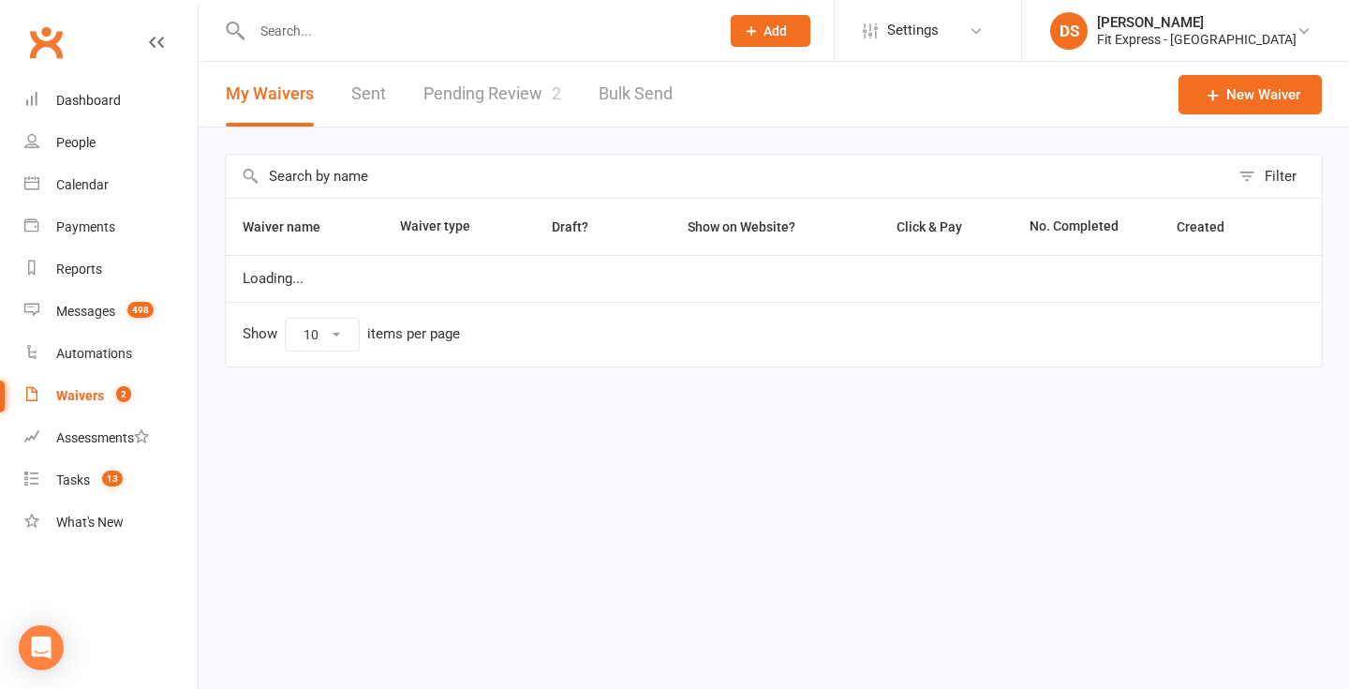
click at [459, 112] on link "Pending Review 2" at bounding box center [492, 94] width 138 height 65
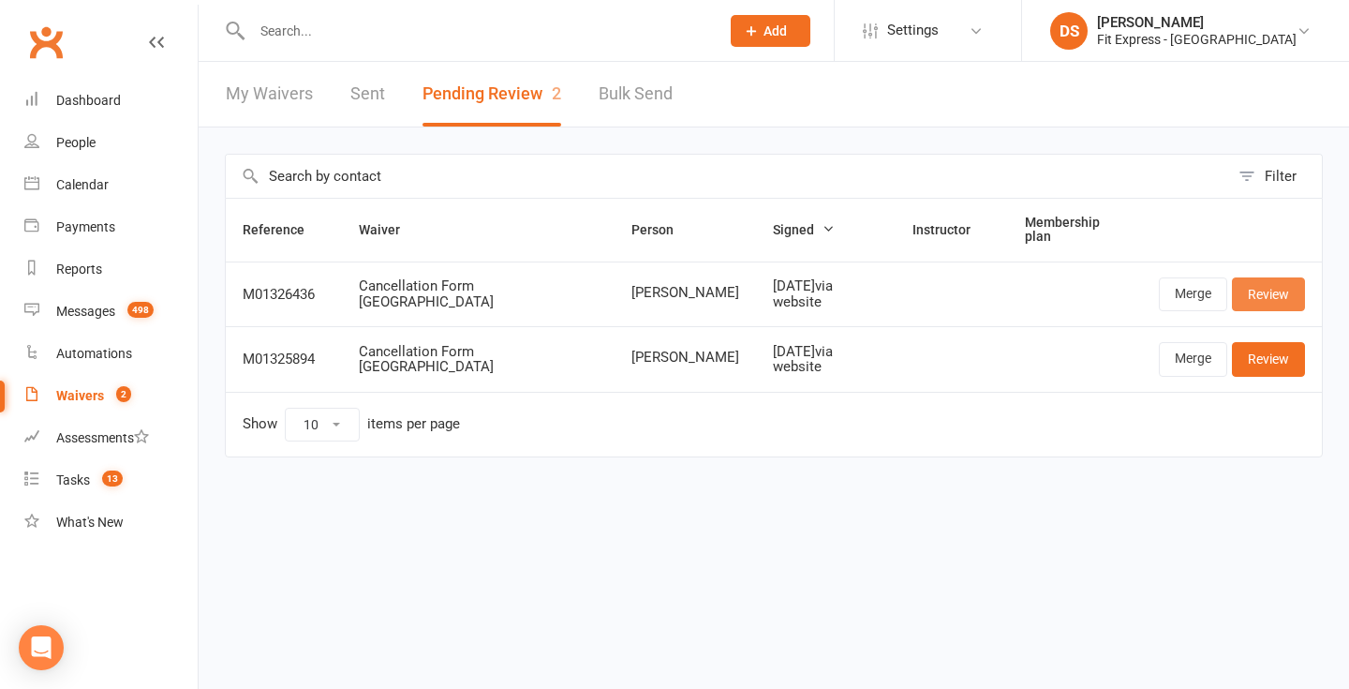
click at [1266, 277] on link "Review" at bounding box center [1268, 294] width 73 height 34
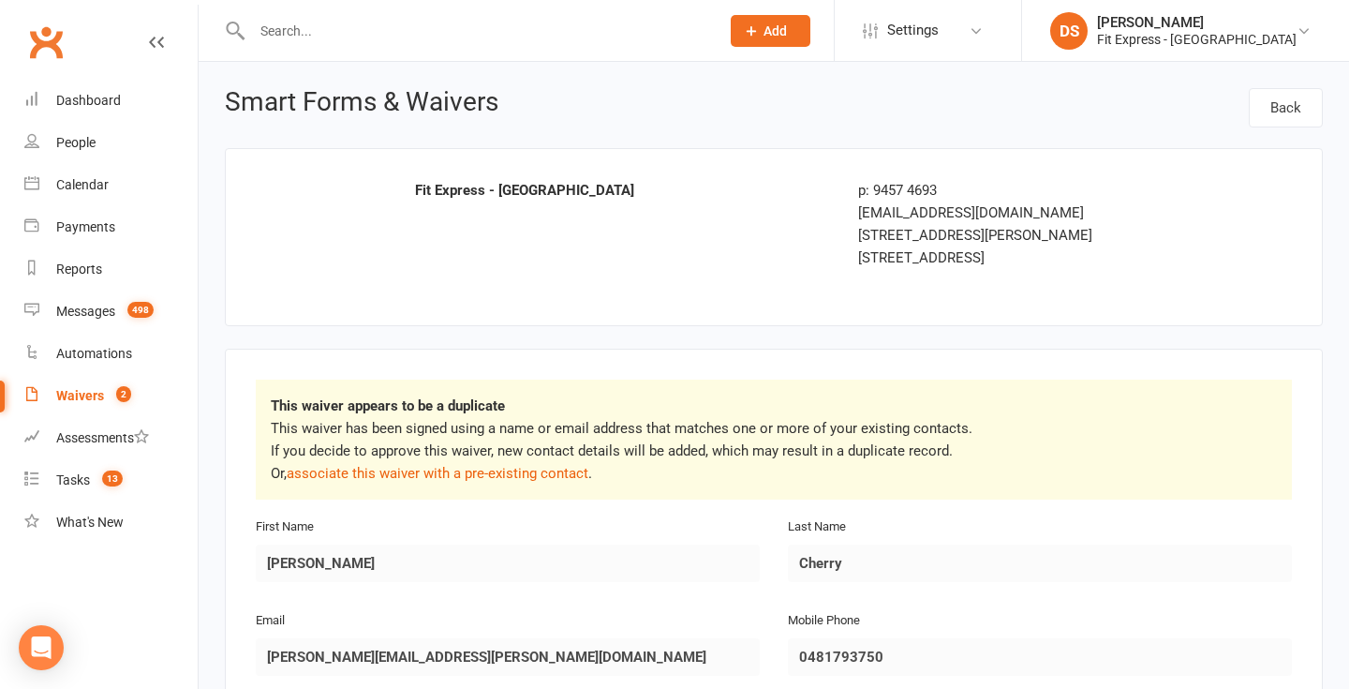
click at [511, 483] on p "This waiver has been signed using a name or email address that matches one or m…" at bounding box center [774, 450] width 1006 height 67
click at [522, 476] on link "associate this waiver with a pre-existing contact" at bounding box center [438, 473] width 302 height 17
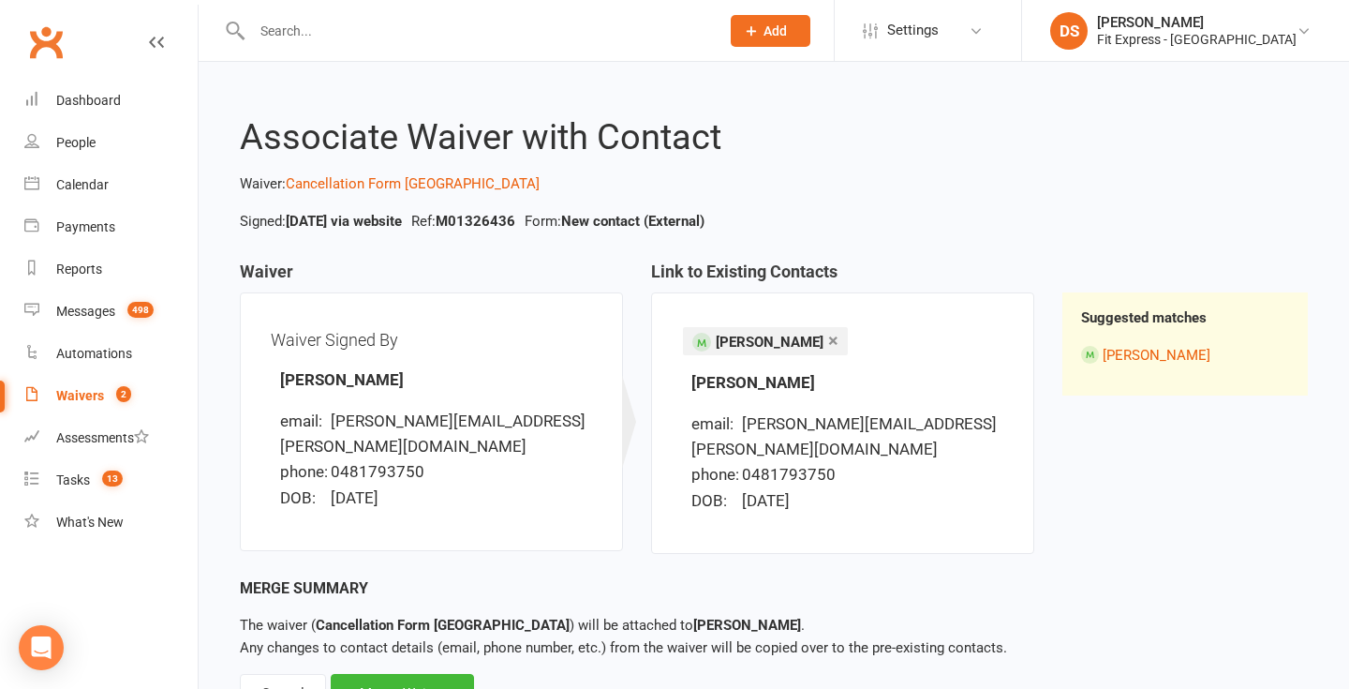
scroll to position [56, 0]
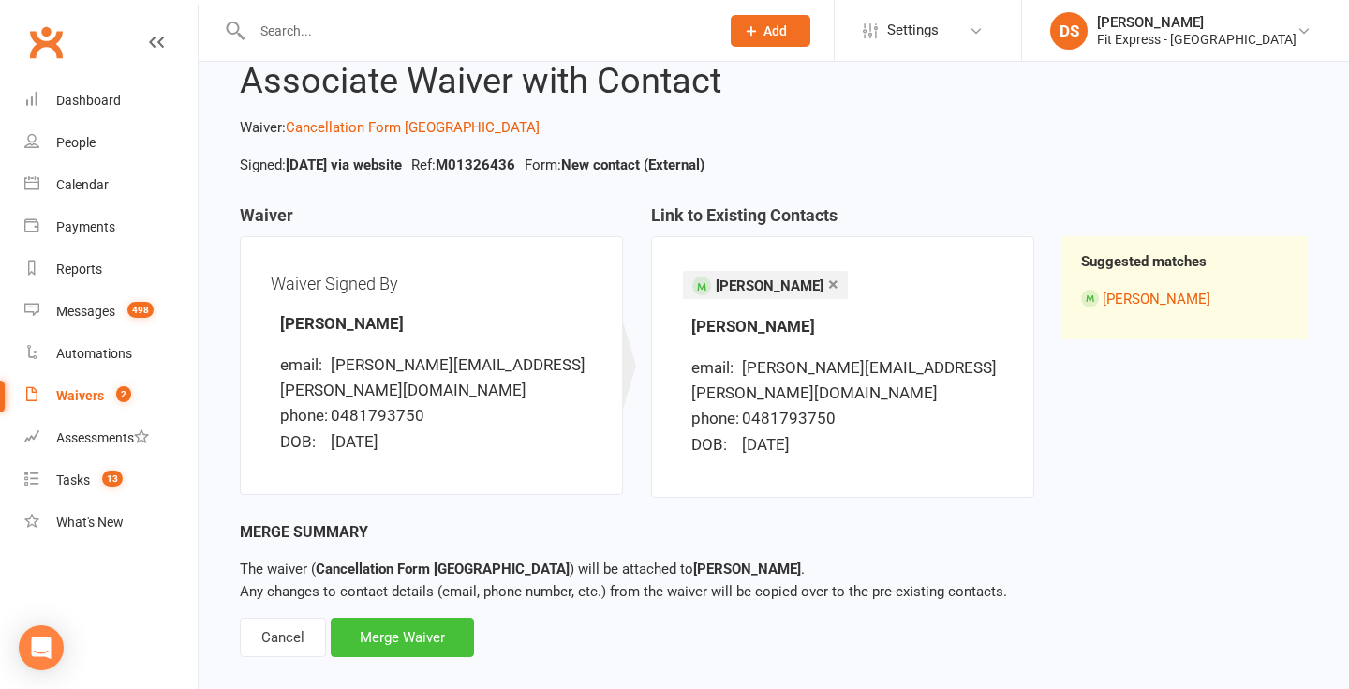
click at [452, 617] on div "Merge Waiver" at bounding box center [402, 636] width 143 height 39
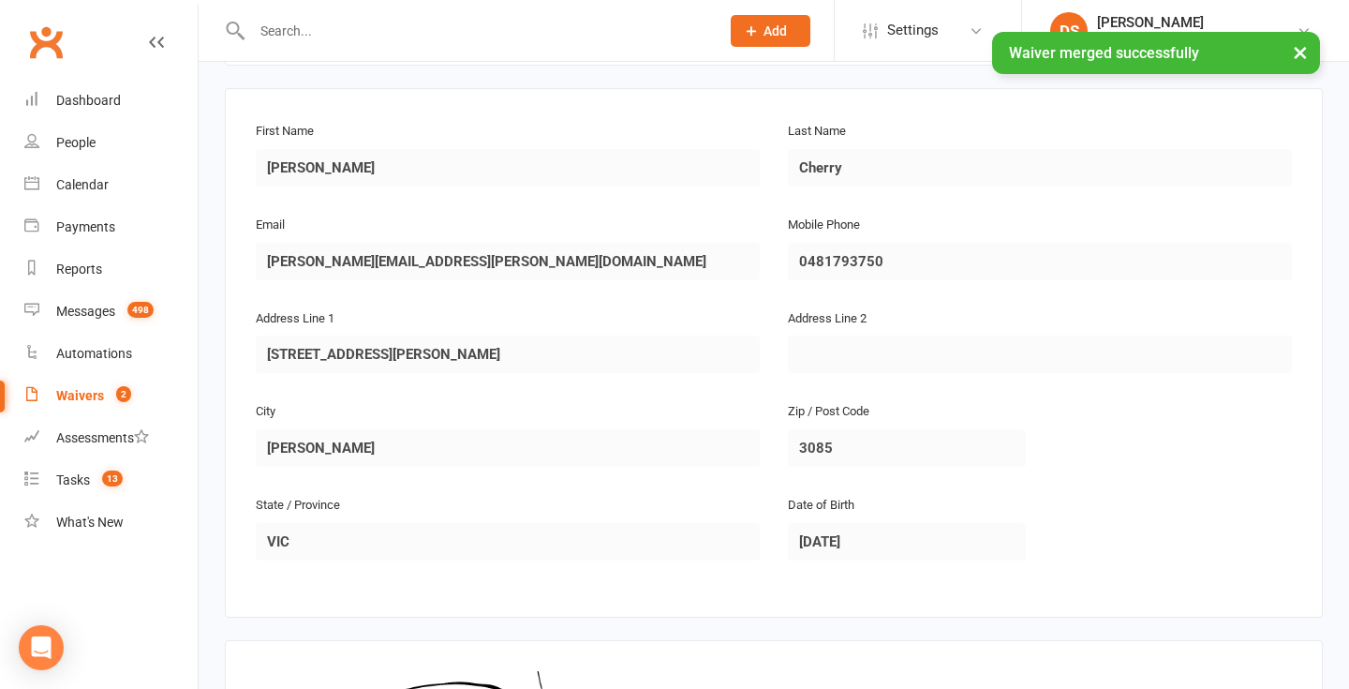
scroll to position [563, 0]
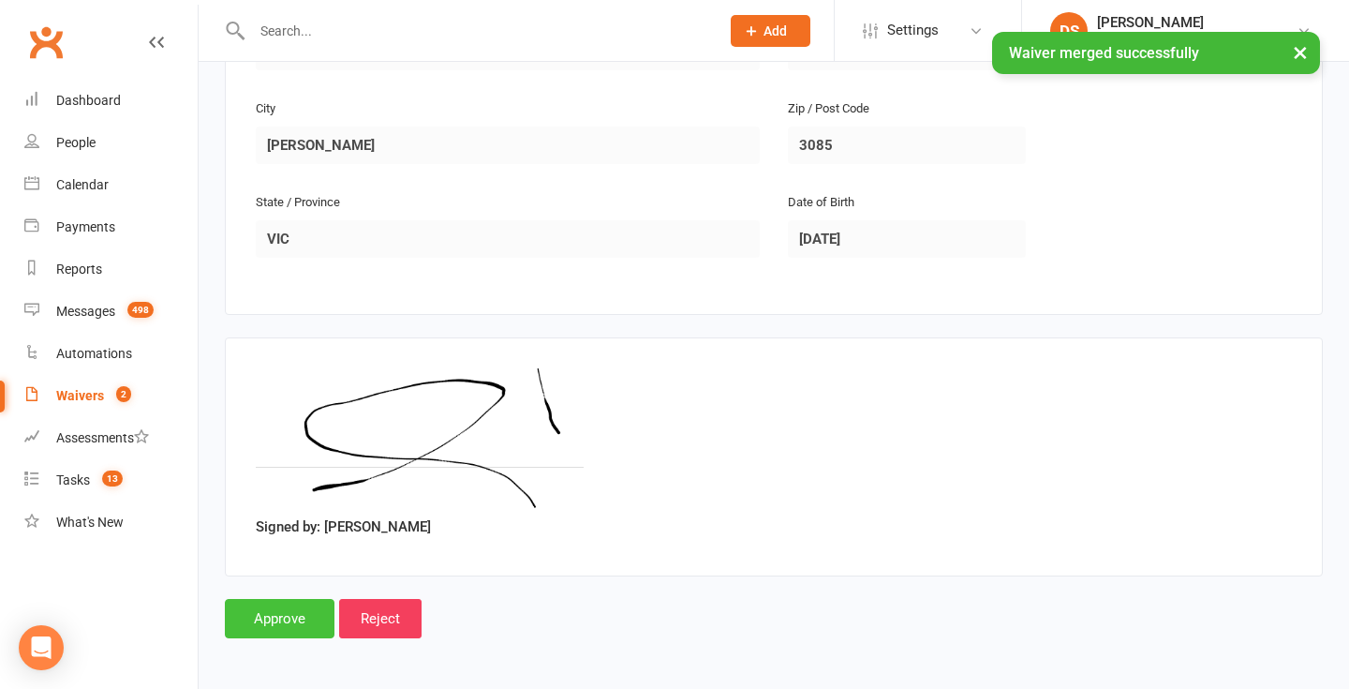
click at [253, 607] on input "Approve" at bounding box center [280, 618] width 110 height 39
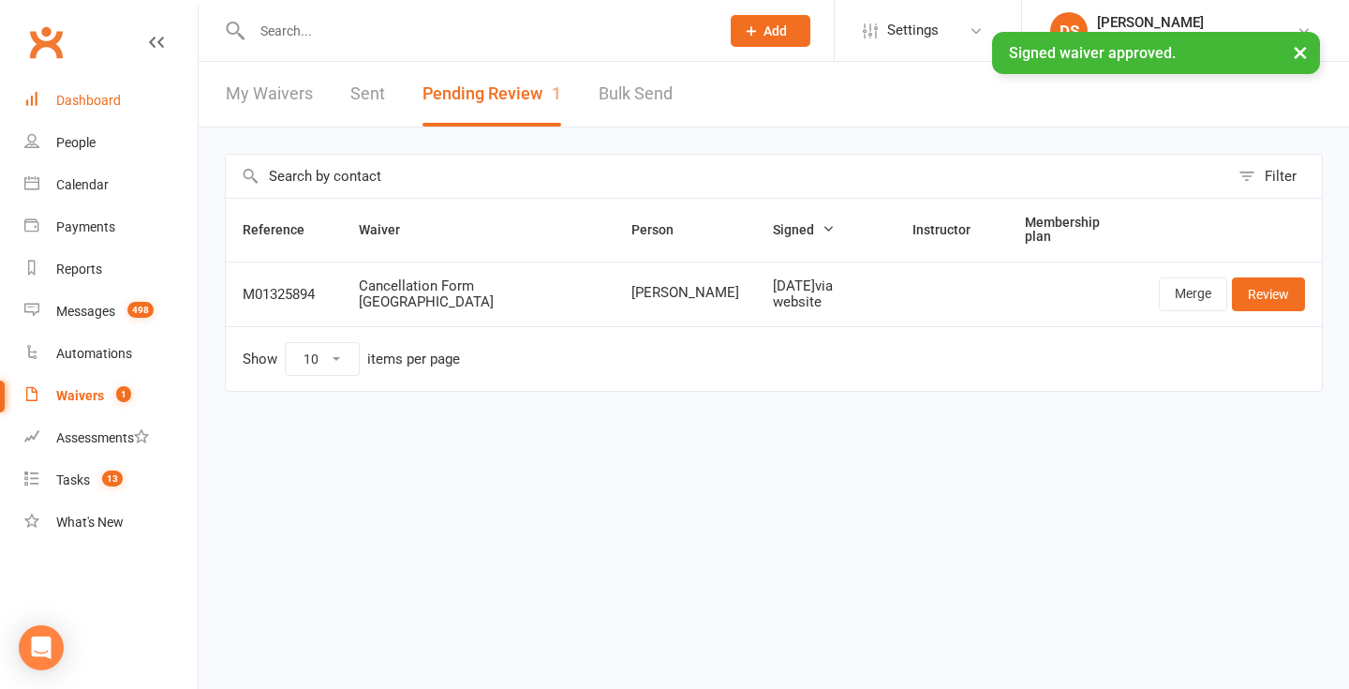
click at [109, 107] on div "Dashboard" at bounding box center [88, 100] width 65 height 15
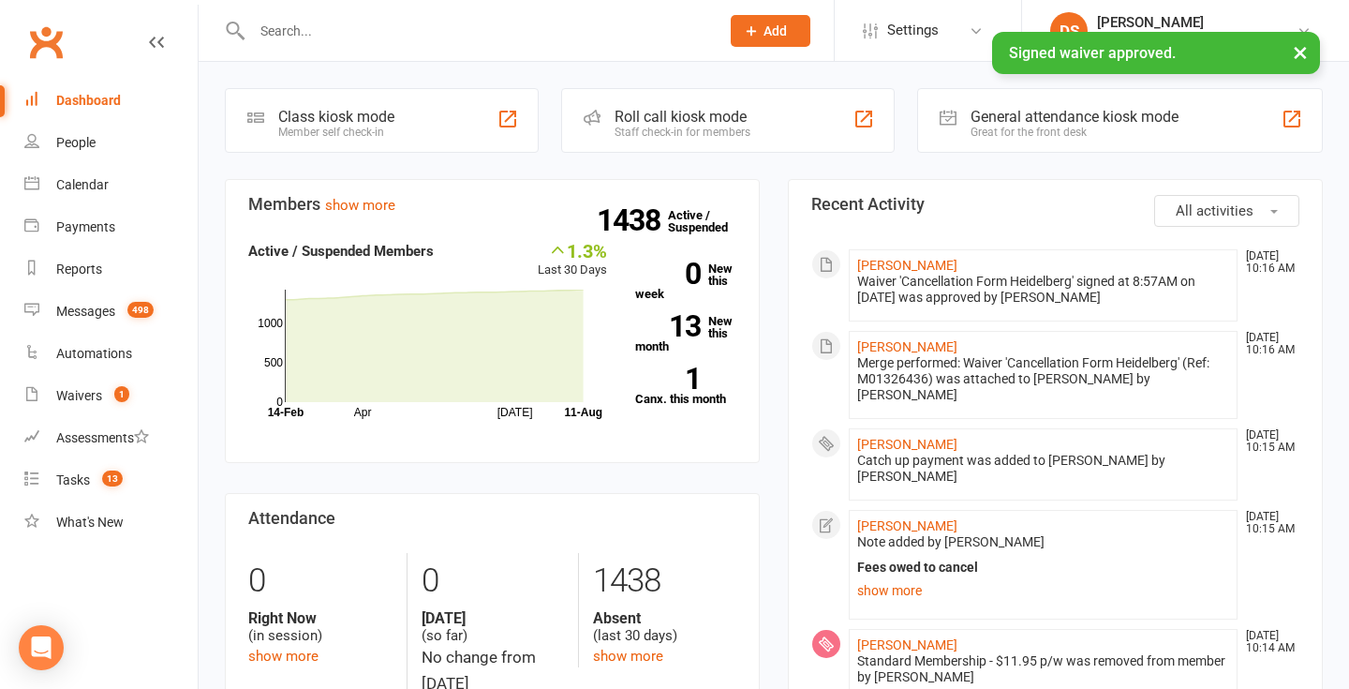
click at [352, 25] on input "text" at bounding box center [476, 31] width 460 height 26
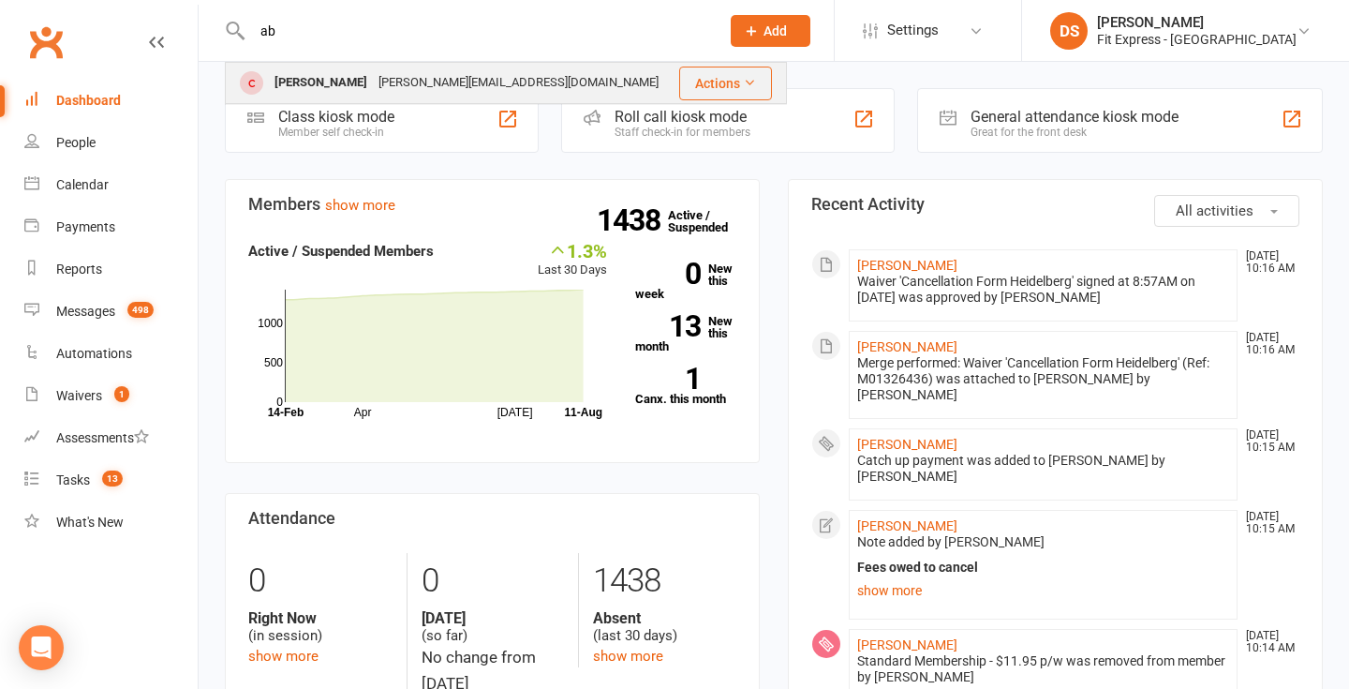
type input "ab"
click at [456, 90] on div "angela@abilityrehab.com.au" at bounding box center [518, 82] width 291 height 27
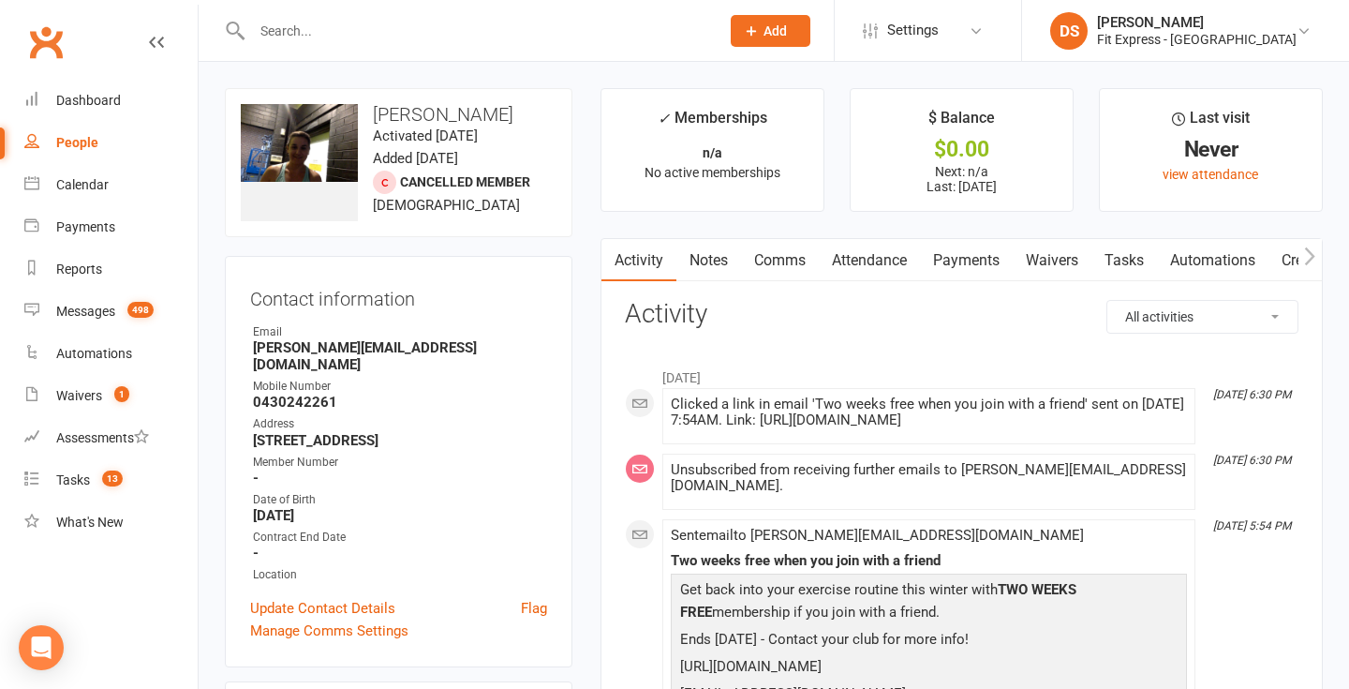
click at [390, 31] on input "text" at bounding box center [476, 31] width 460 height 26
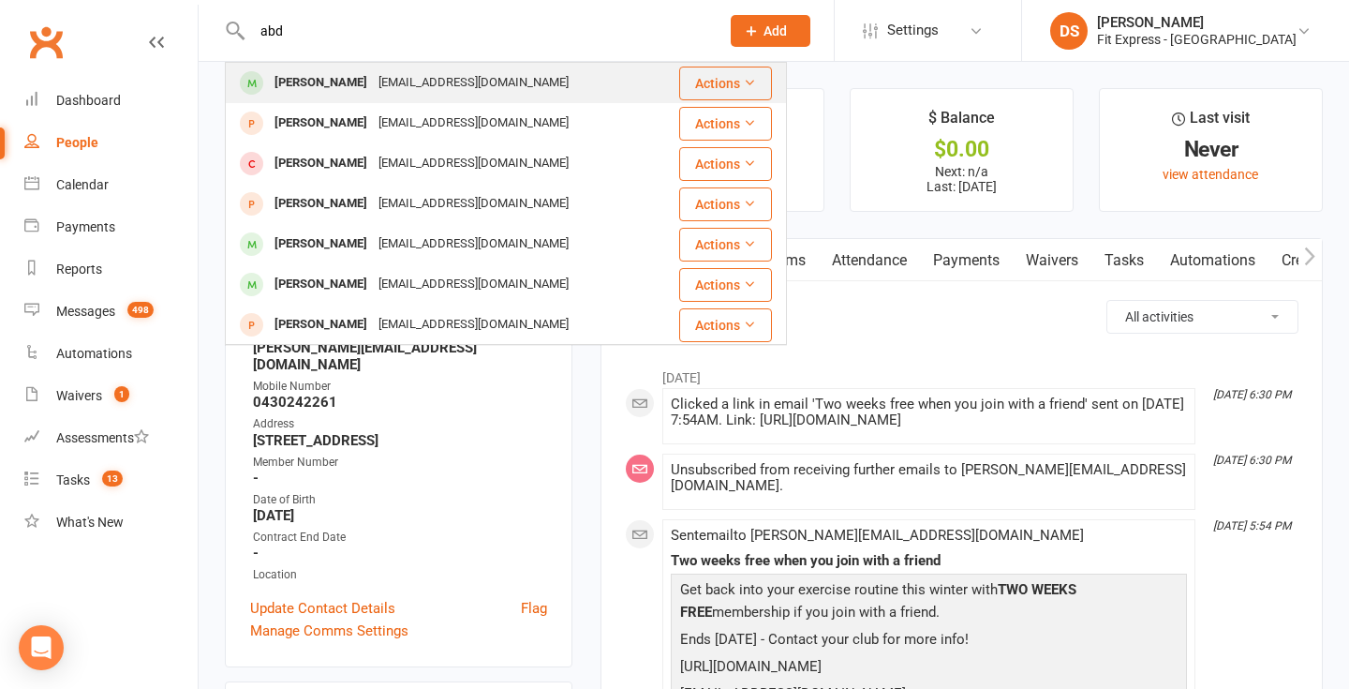
type input "abd"
click at [430, 78] on div "Abd.aladeli9@gmail.com" at bounding box center [473, 82] width 201 height 27
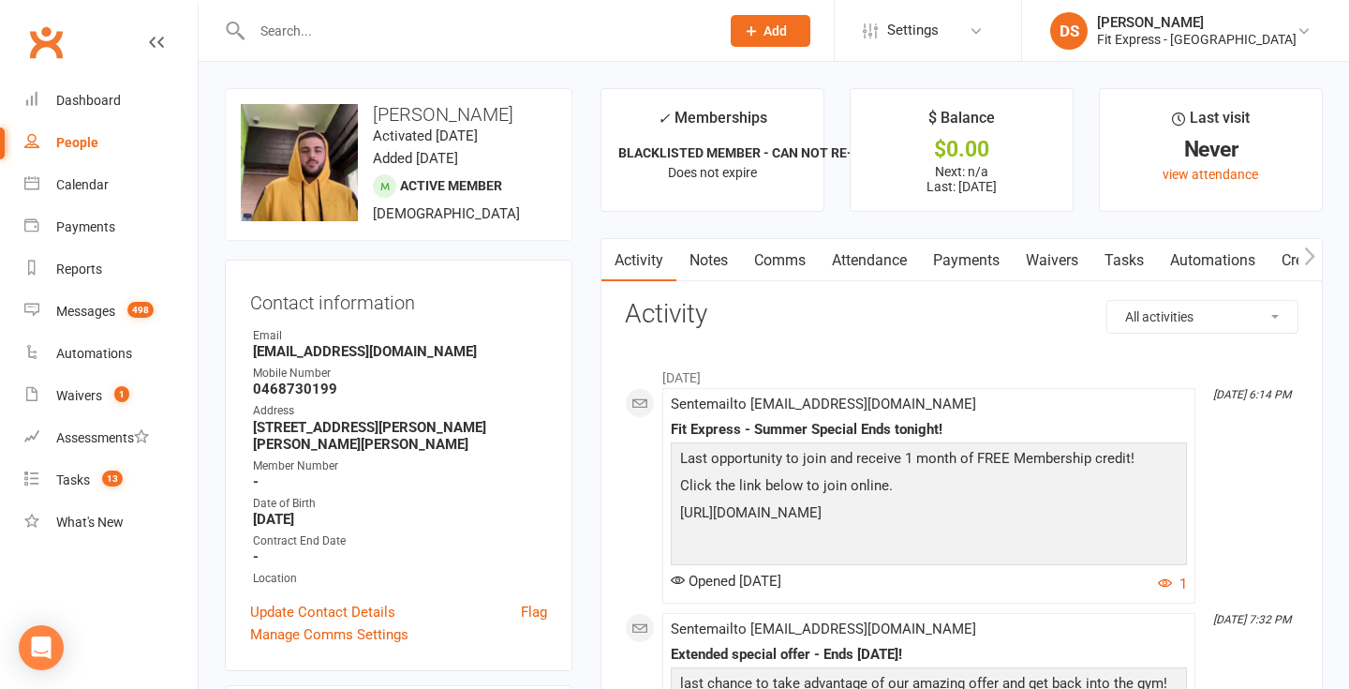
click at [424, 22] on input "text" at bounding box center [476, 31] width 460 height 26
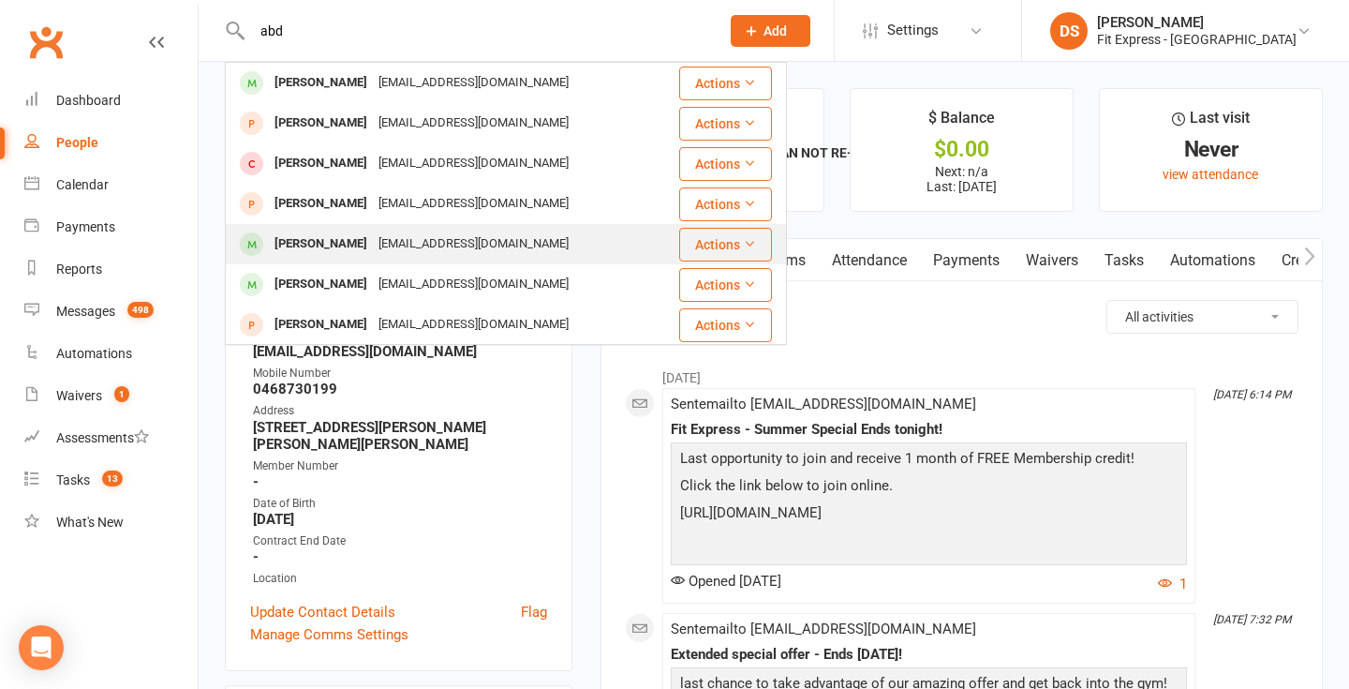
type input "abd"
click at [483, 240] on div "abdirahman95abdi@gmail.com" at bounding box center [473, 243] width 201 height 27
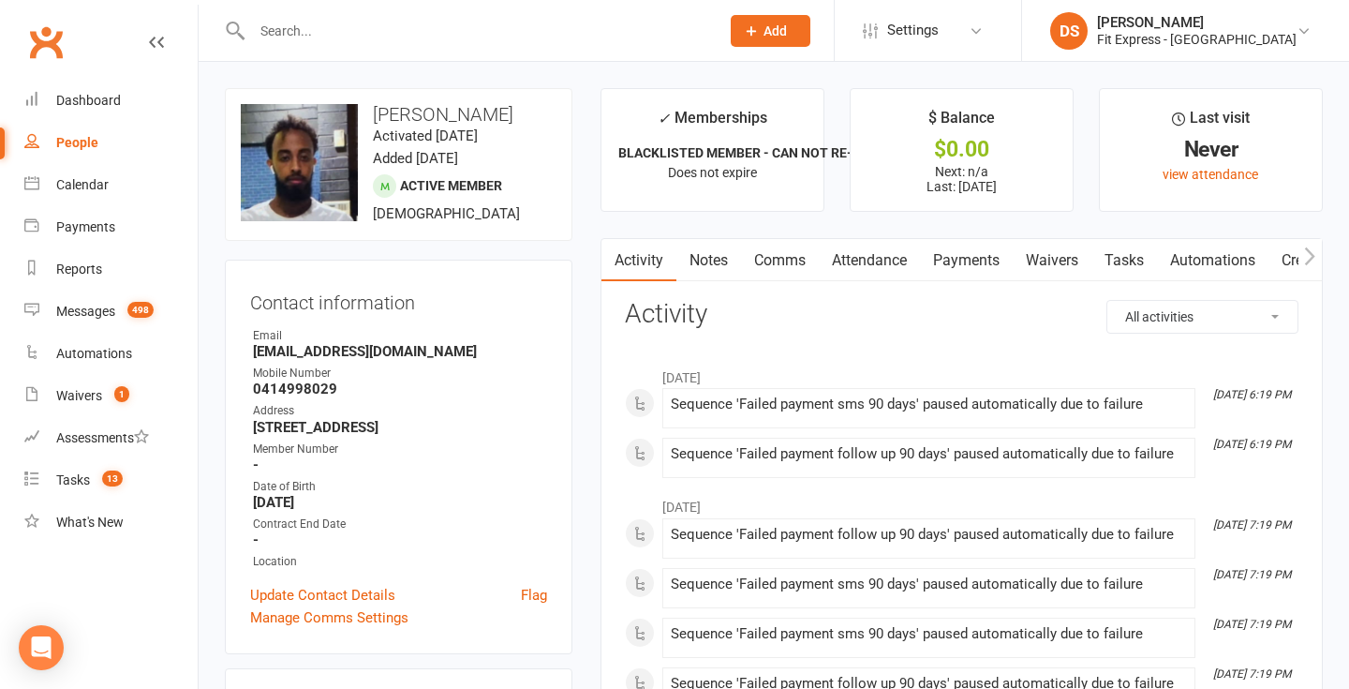
click at [375, 31] on input "text" at bounding box center [476, 31] width 460 height 26
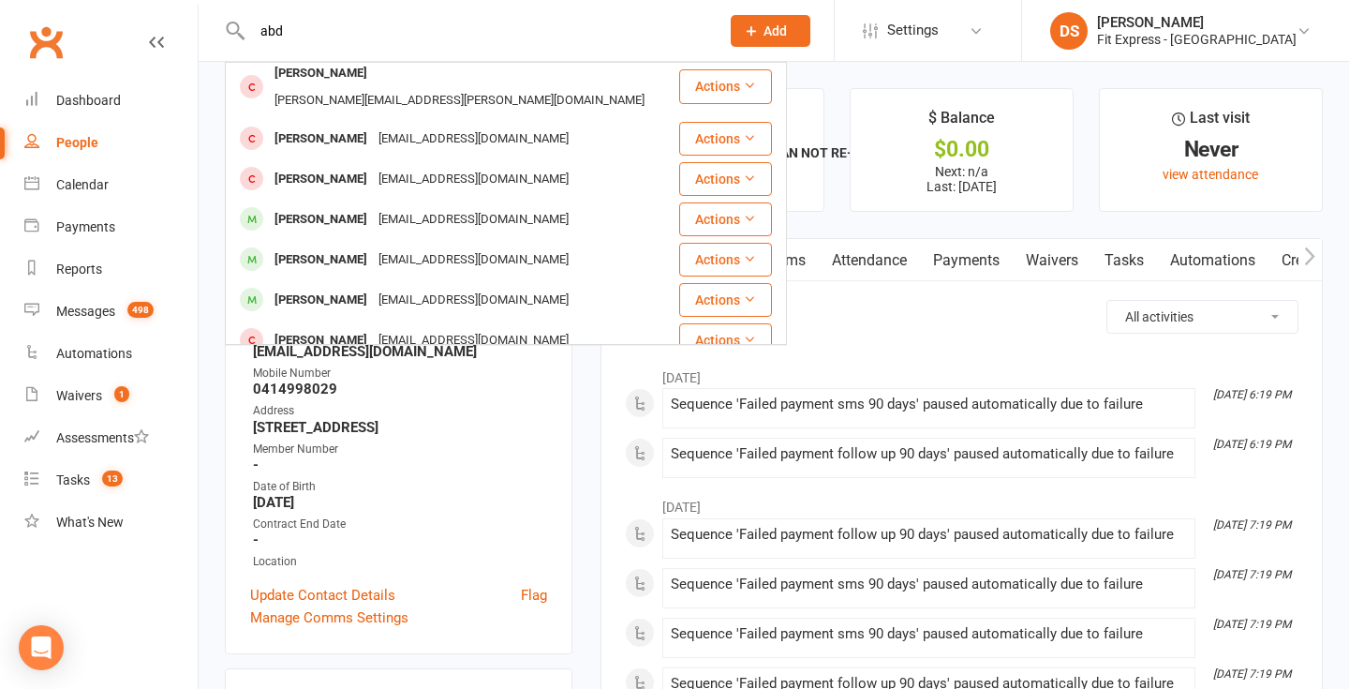
scroll to position [525, 0]
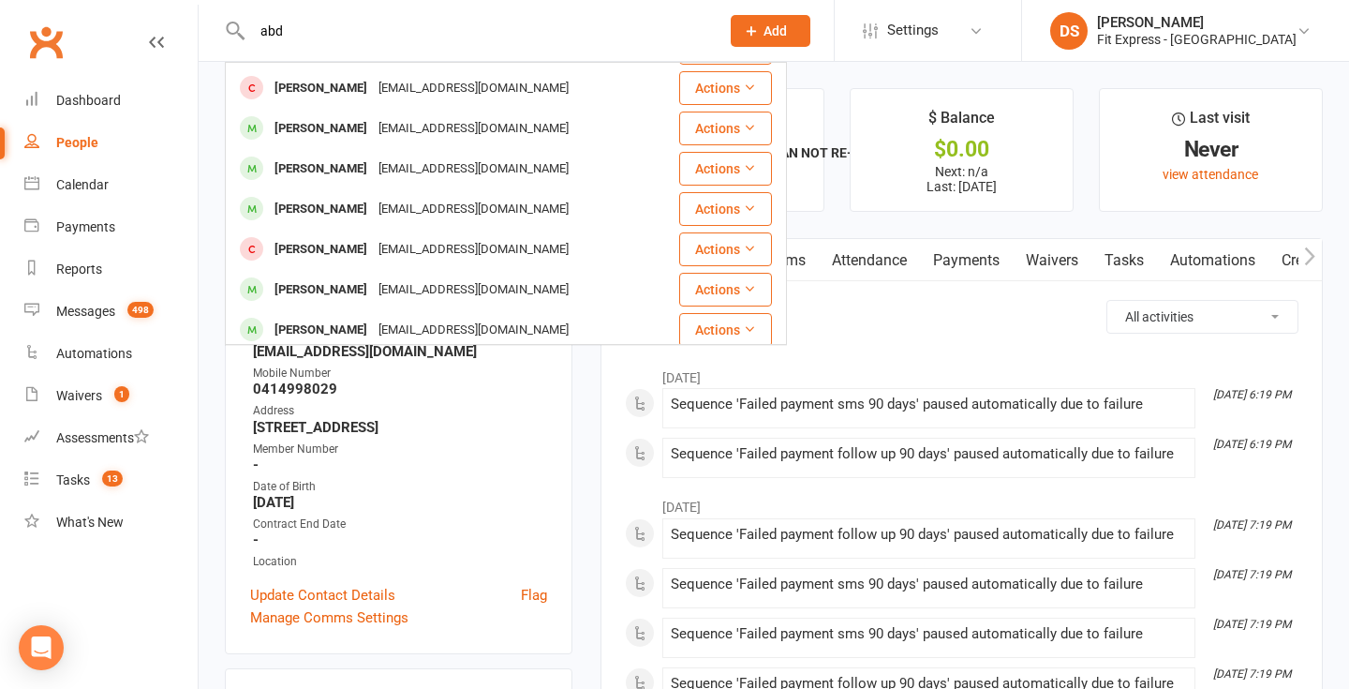
type input "abd"
click at [390, 357] on div "abdallahaji7@gmail.com" at bounding box center [473, 370] width 201 height 27
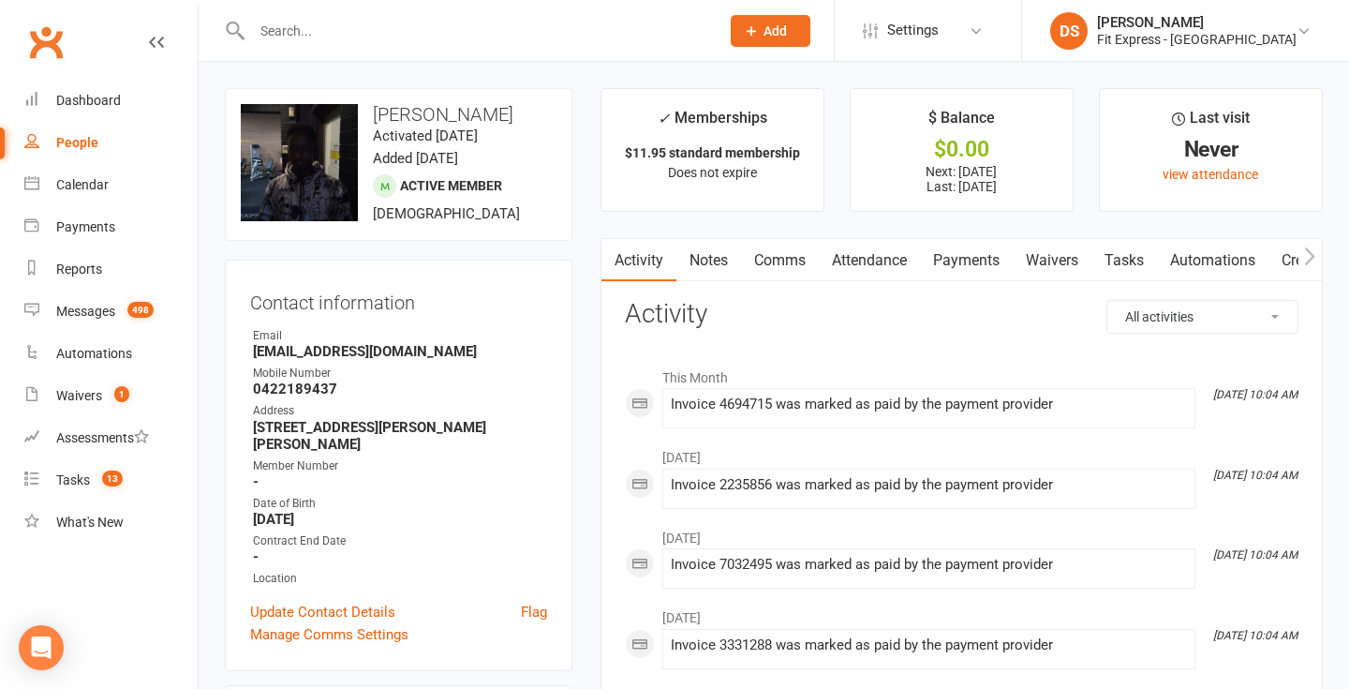
click at [449, 18] on input "text" at bounding box center [476, 31] width 460 height 26
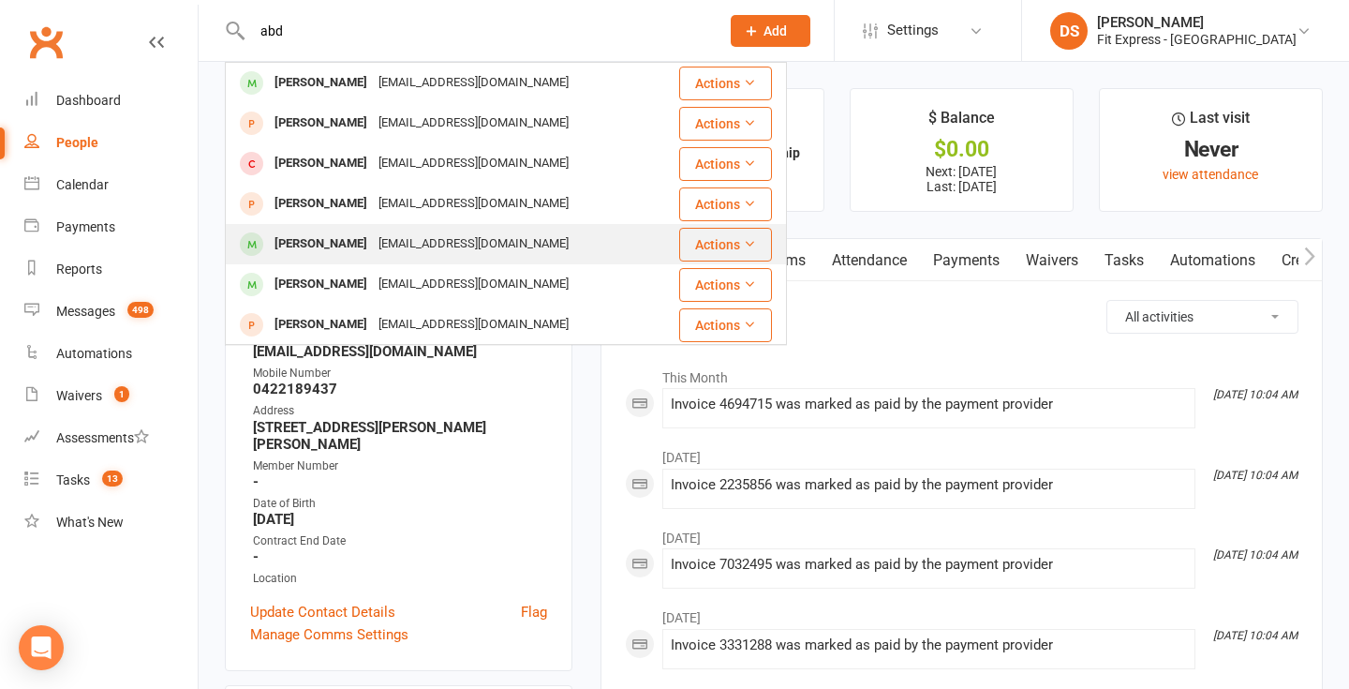
type input "abd"
click at [412, 247] on div "abdirahman95abdi@gmail.com" at bounding box center [473, 243] width 201 height 27
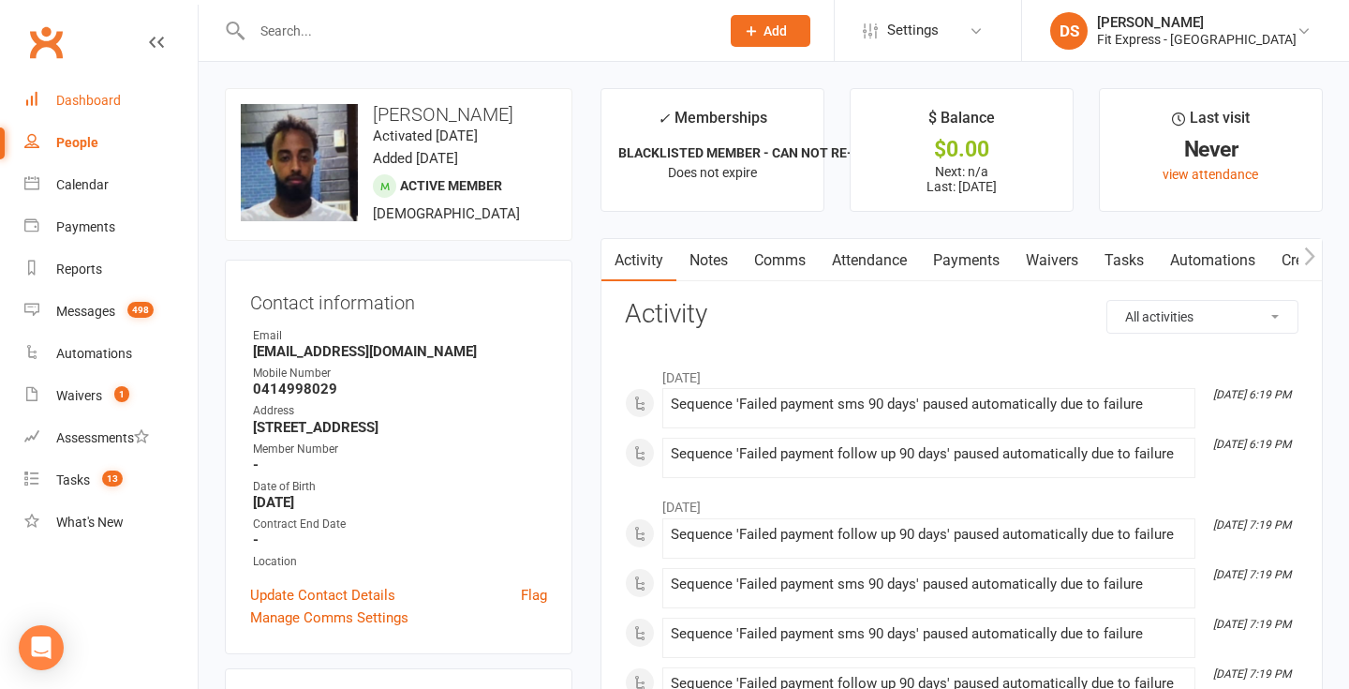
click at [60, 84] on link "Dashboard" at bounding box center [110, 101] width 173 height 42
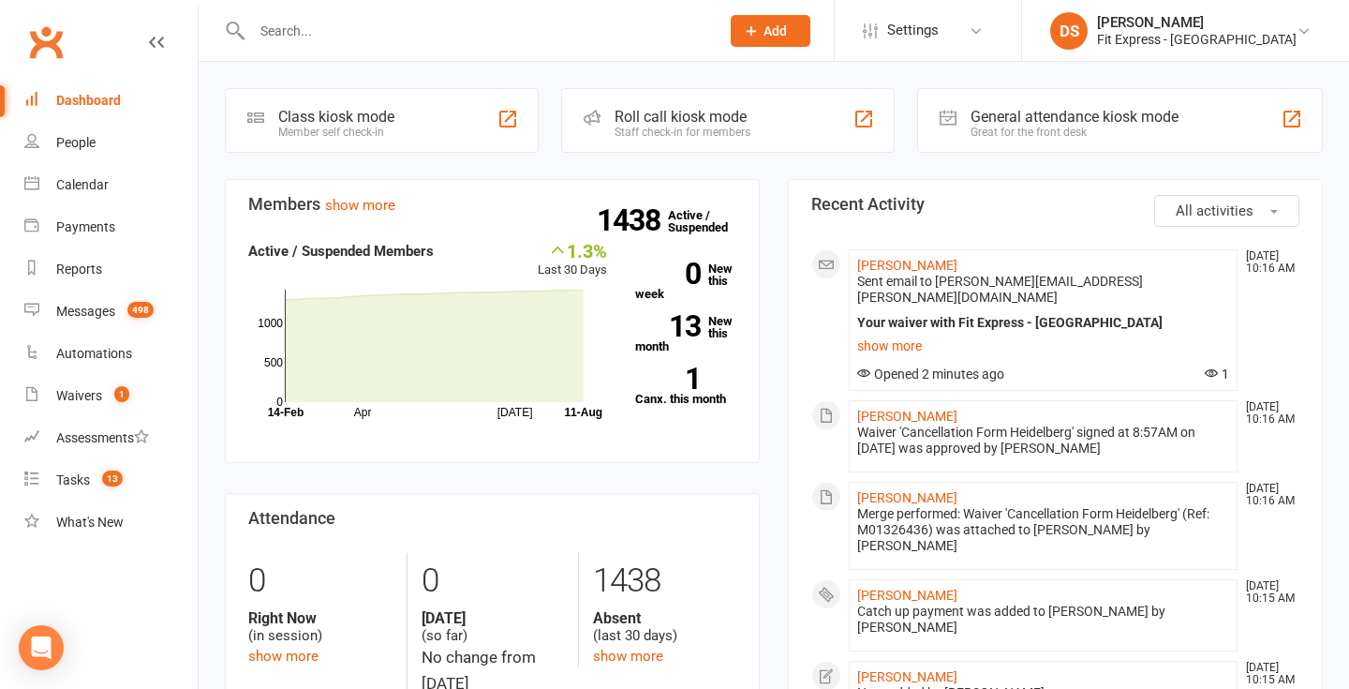
click at [22, 12] on nav "Clubworx Dashboard People Calendar Payments Reports Messages 498 Automations Wa…" at bounding box center [99, 349] width 199 height 689
click at [1240, 24] on div "[PERSON_NAME]" at bounding box center [1197, 22] width 200 height 17
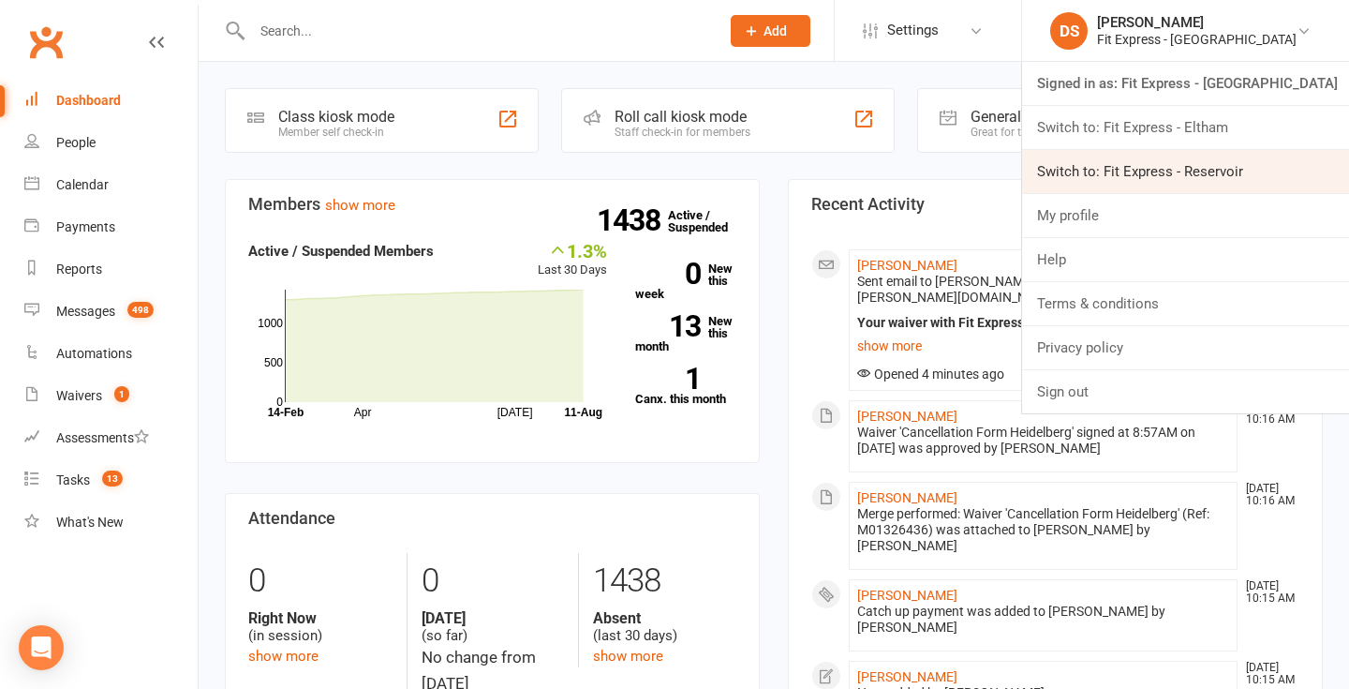
click at [1213, 150] on link "Switch to: Fit Express - Reservoir" at bounding box center [1185, 171] width 327 height 43
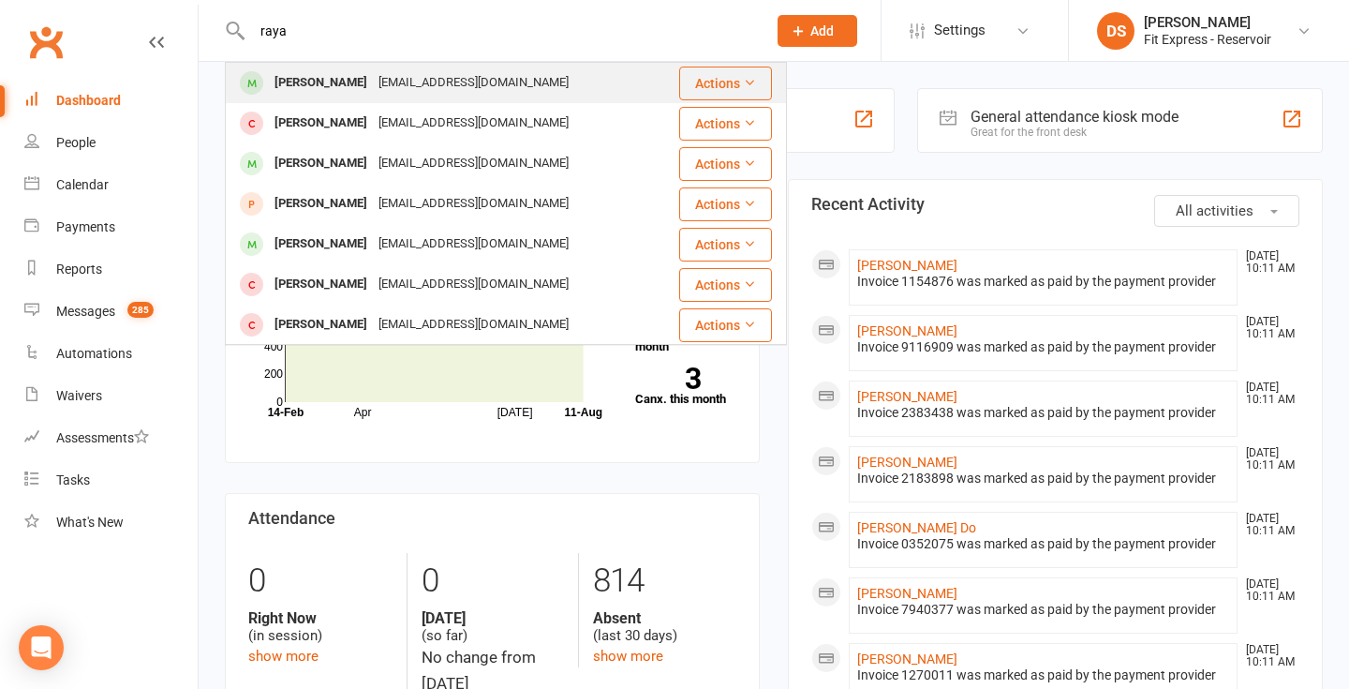
type input "raya"
click at [373, 88] on div "rayanhazim@yahoo.com.au" at bounding box center [473, 82] width 201 height 27
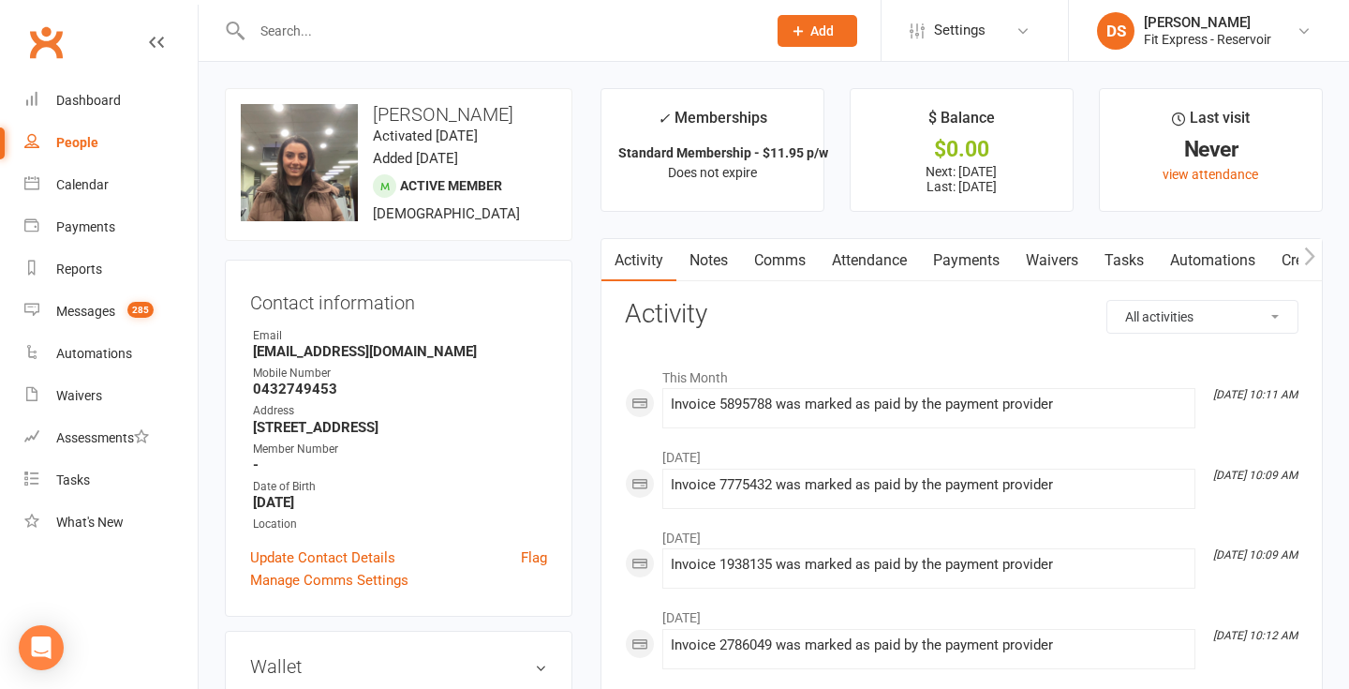
click at [47, 47] on link "Clubworx" at bounding box center [45, 42] width 47 height 47
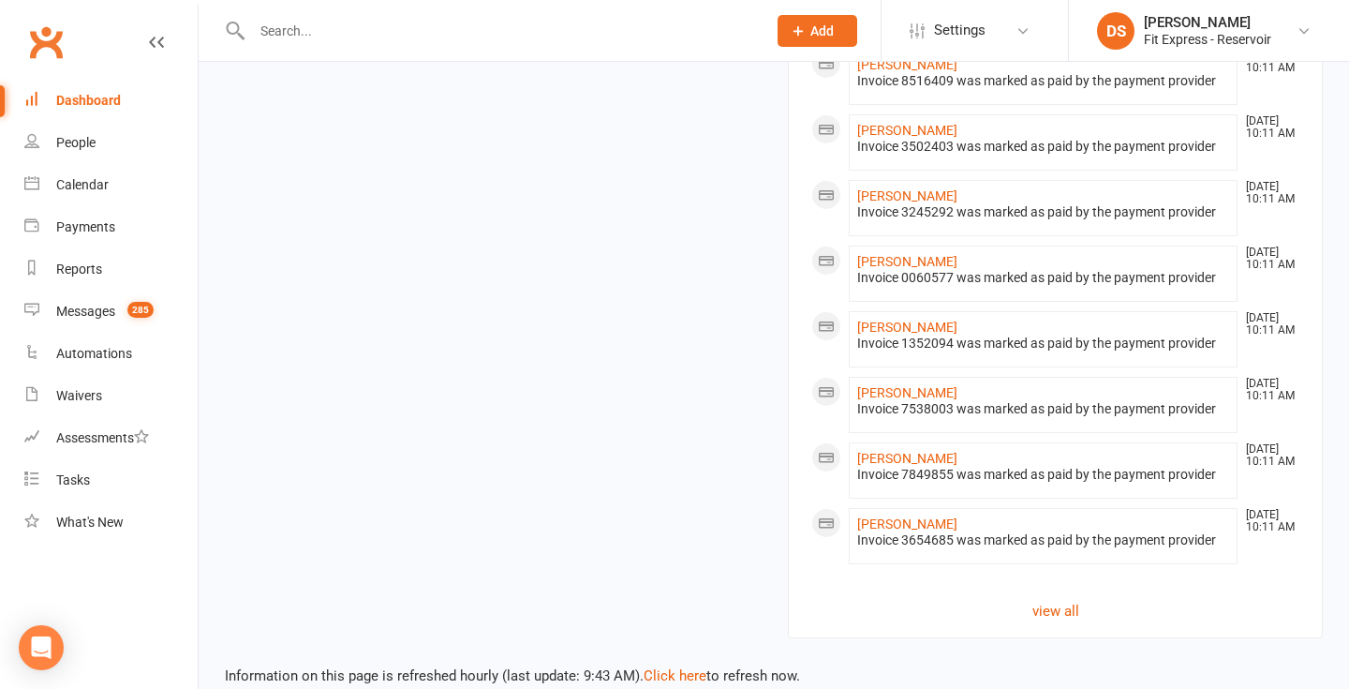
scroll to position [1013, 0]
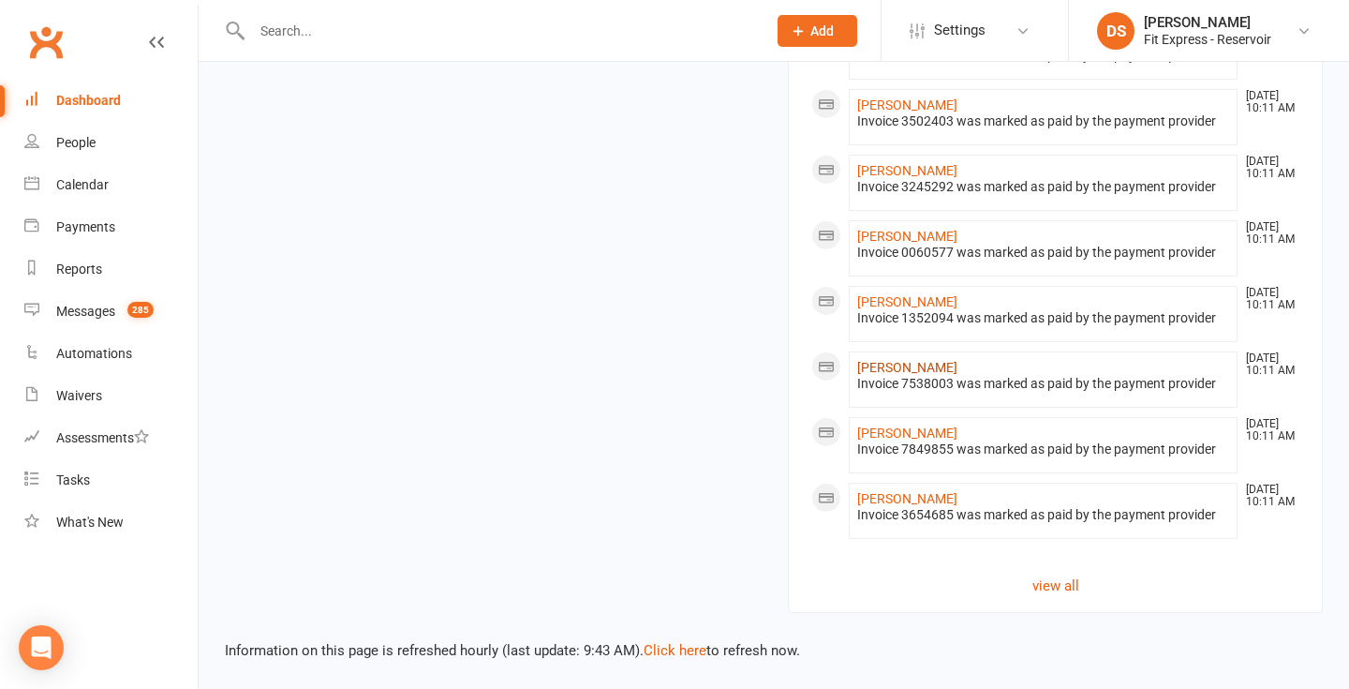
click at [893, 371] on link "[PERSON_NAME]" at bounding box center [907, 367] width 100 height 15
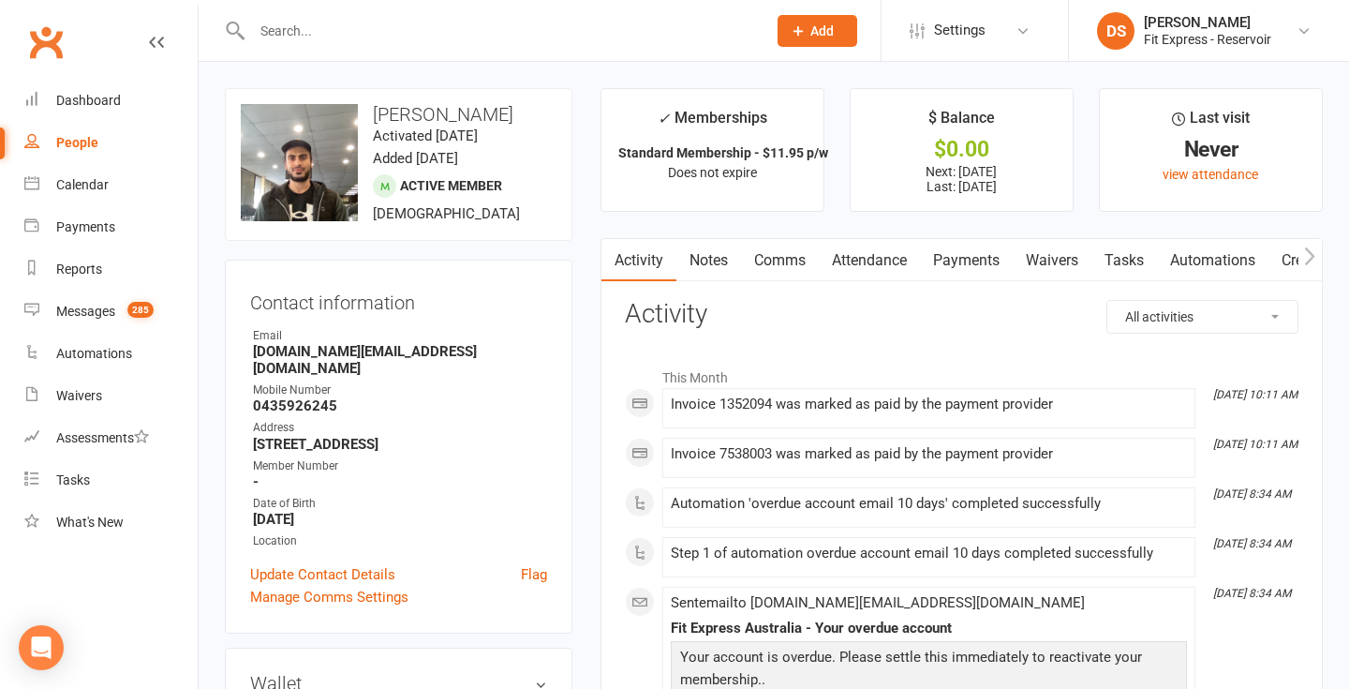
click at [936, 262] on link "Payments" at bounding box center [966, 260] width 93 height 43
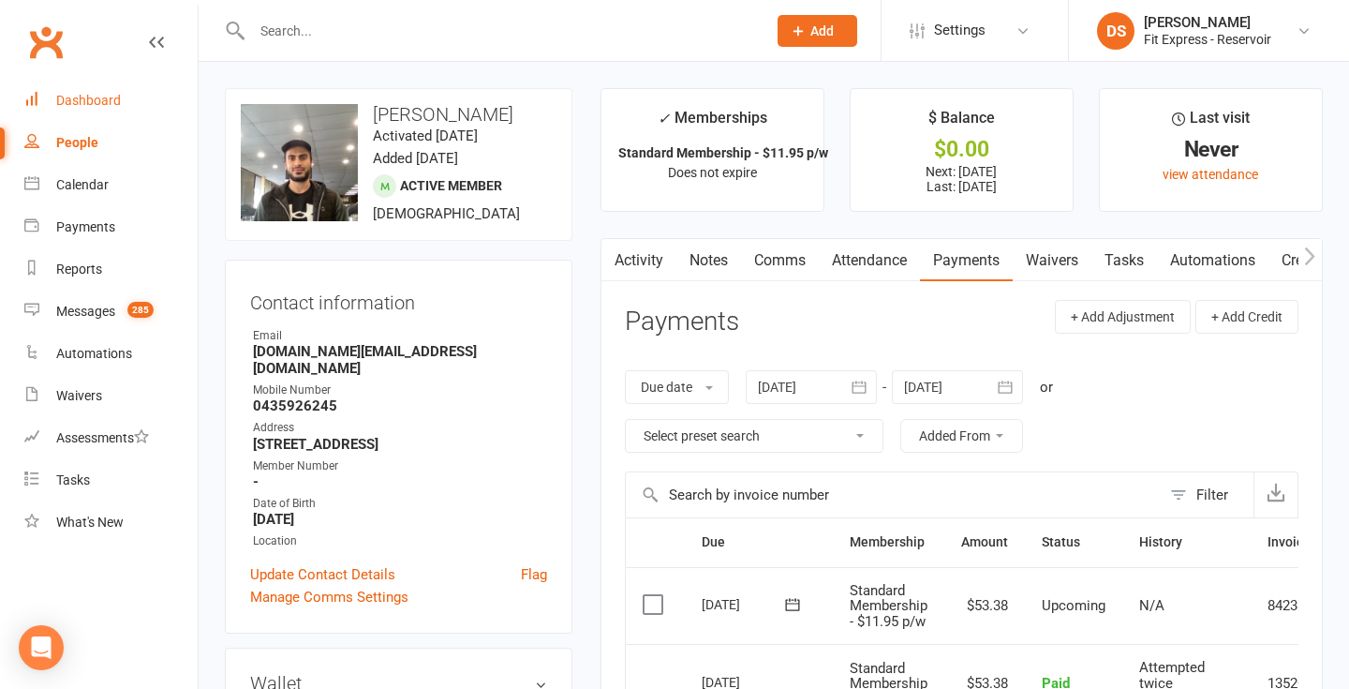
click at [92, 96] on div "Dashboard" at bounding box center [88, 100] width 65 height 15
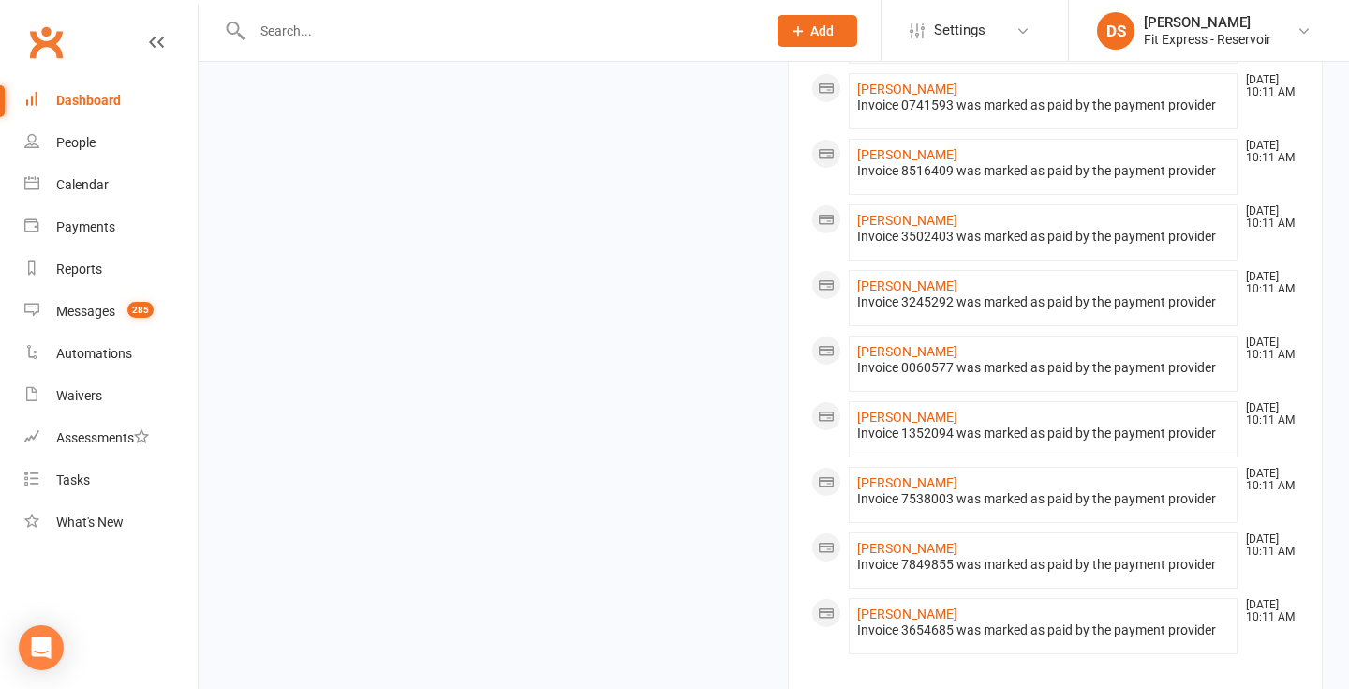
scroll to position [1013, 0]
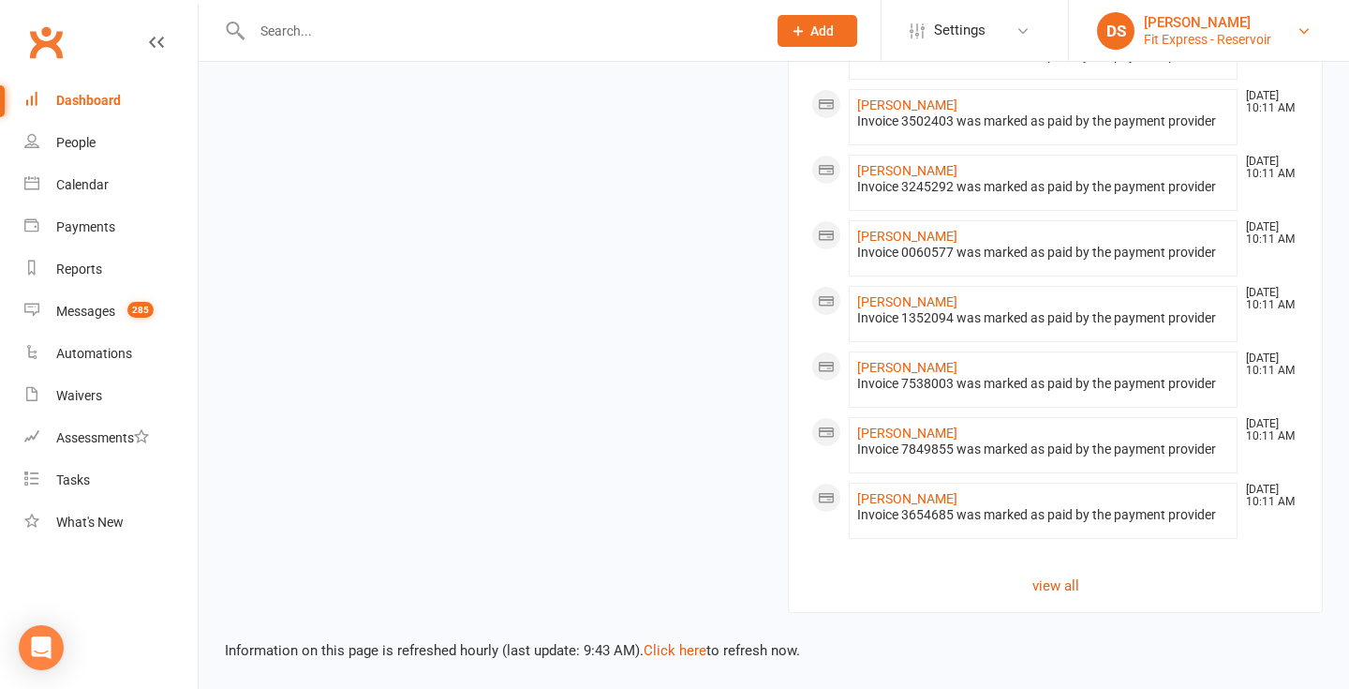
click at [1244, 34] on div "Fit Express - Reservoir" at bounding box center [1207, 39] width 127 height 17
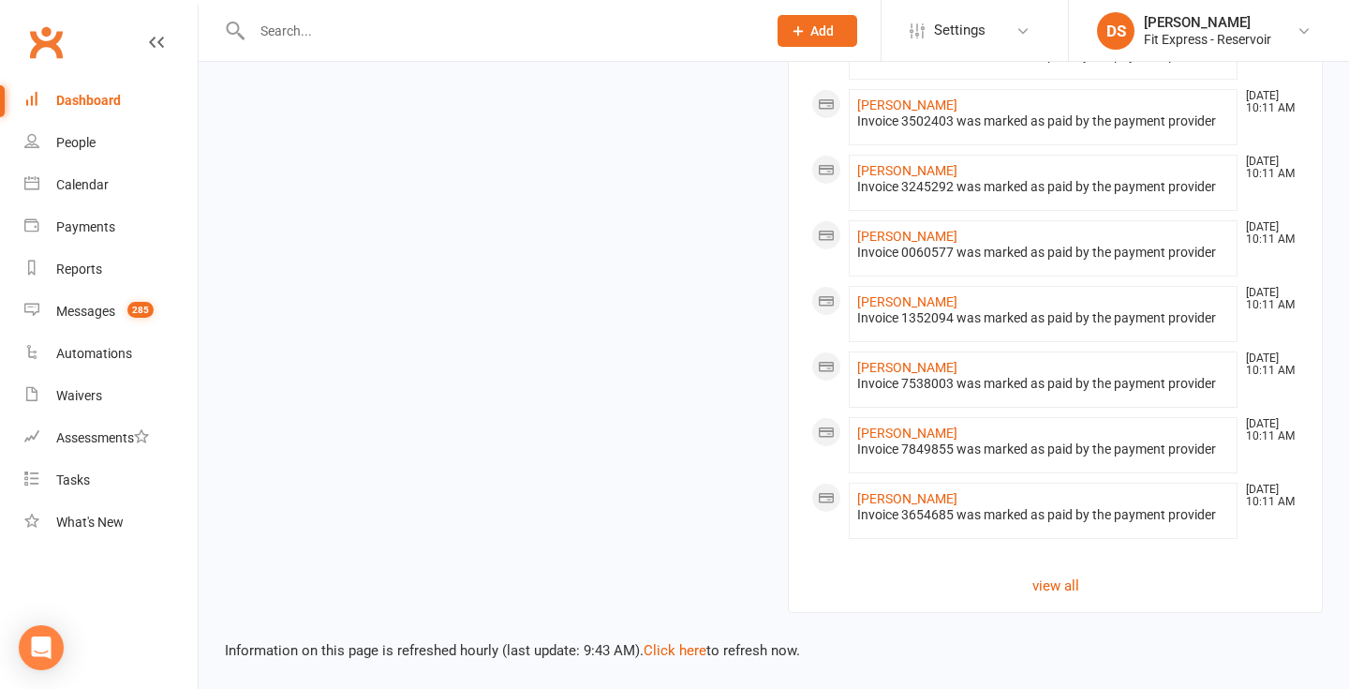
click at [528, 28] on input "text" at bounding box center [499, 31] width 507 height 26
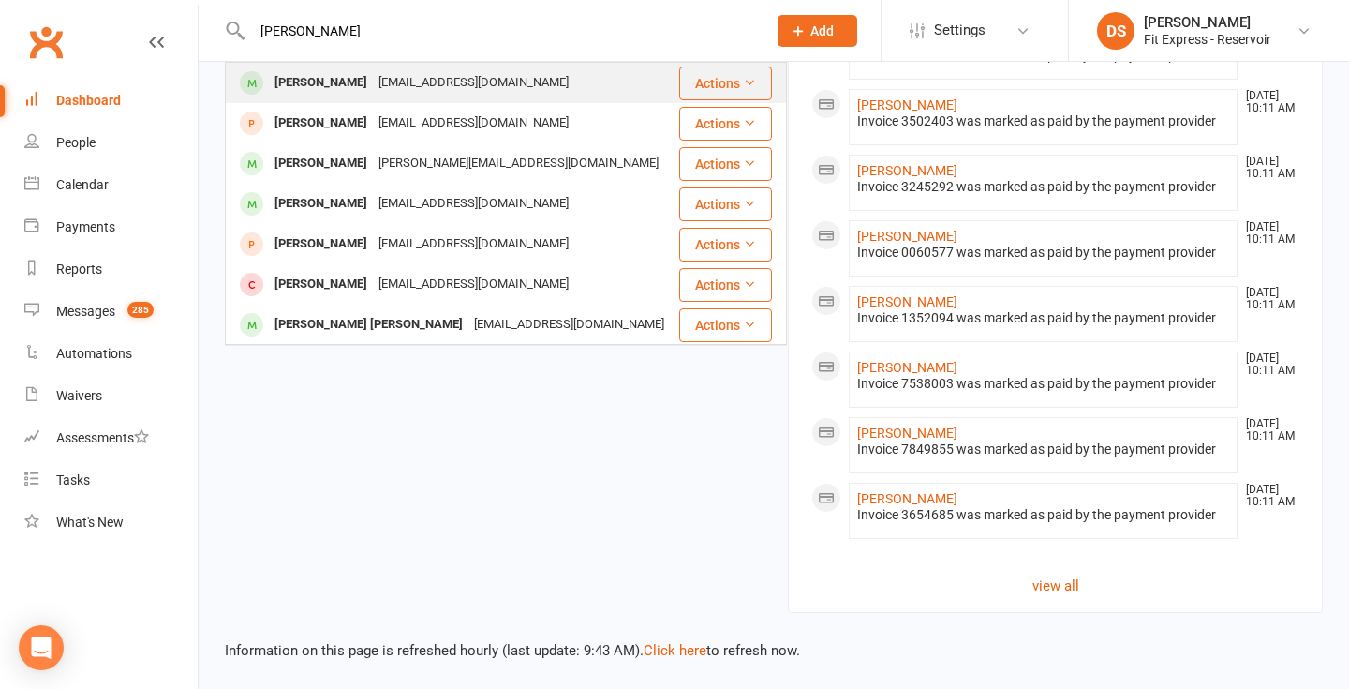
type input "[PERSON_NAME]"
click at [515, 79] on div "[PERSON_NAME] [EMAIL_ADDRESS][DOMAIN_NAME]" at bounding box center [452, 83] width 451 height 38
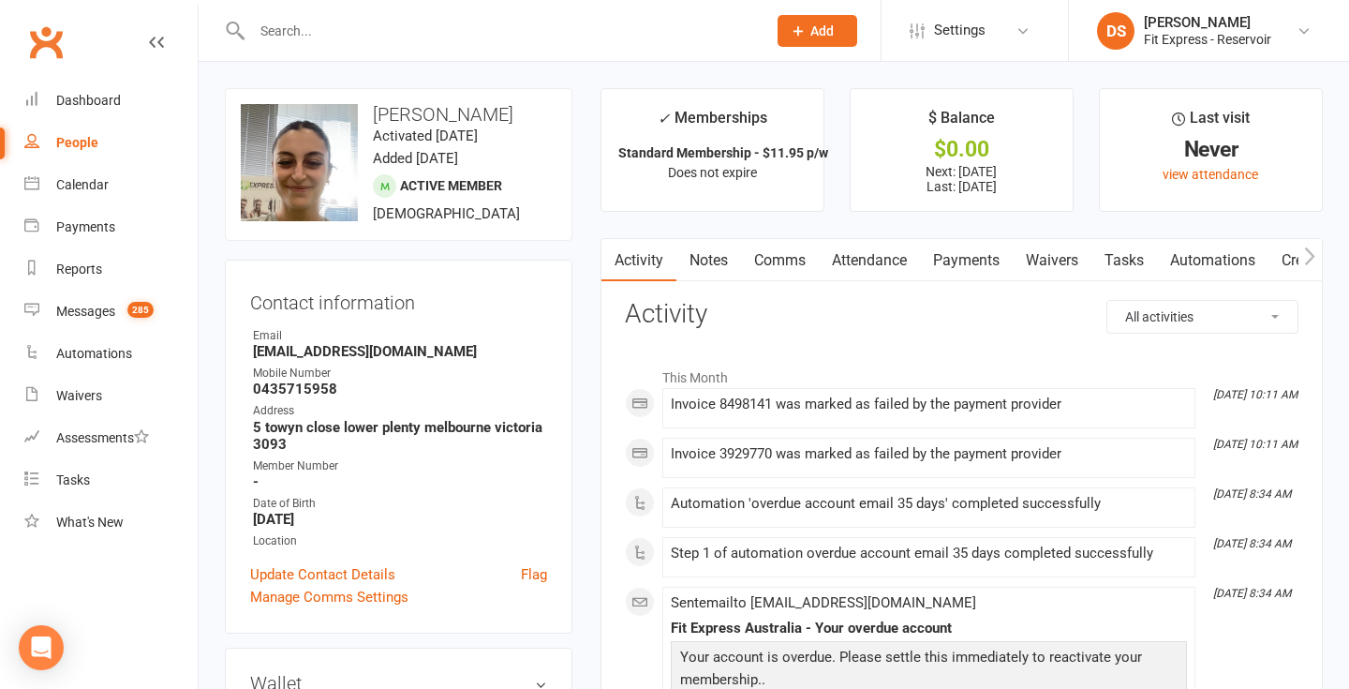
click at [970, 265] on link "Payments" at bounding box center [966, 260] width 93 height 43
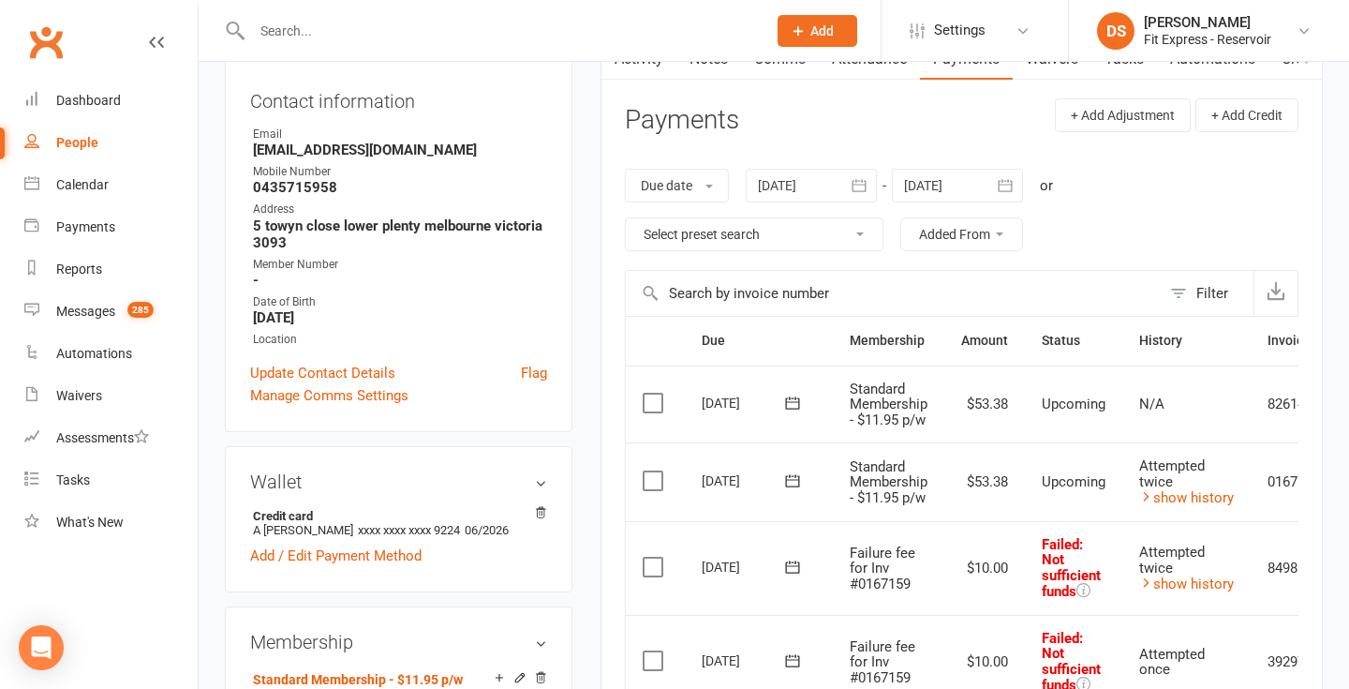
scroll to position [115, 0]
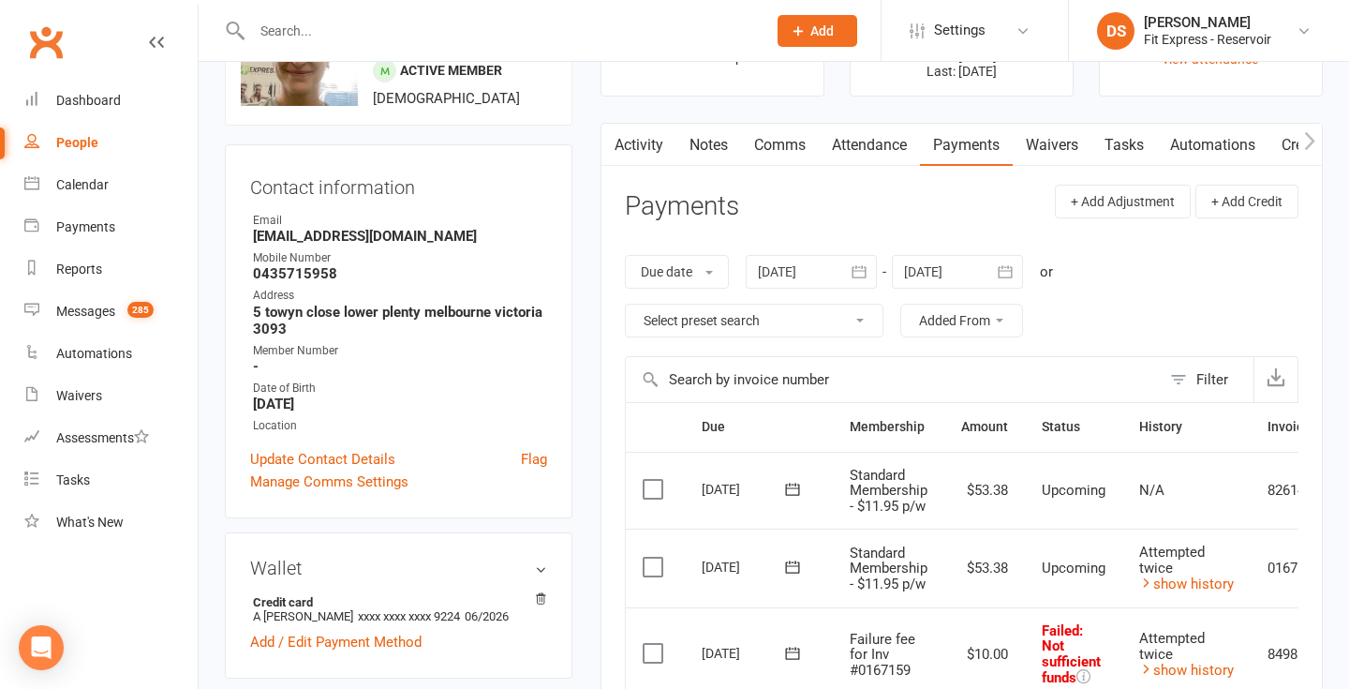
click at [834, 276] on div at bounding box center [811, 272] width 131 height 34
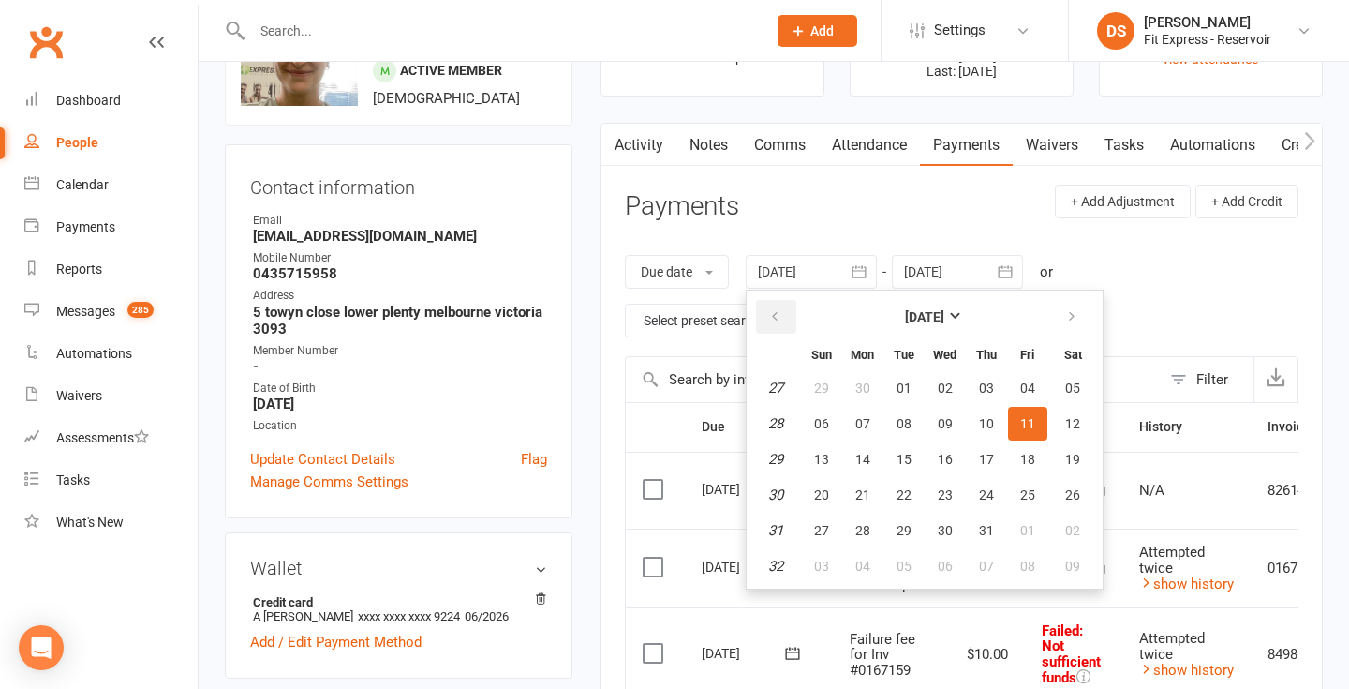
click at [779, 304] on button "button" at bounding box center [776, 317] width 40 height 34
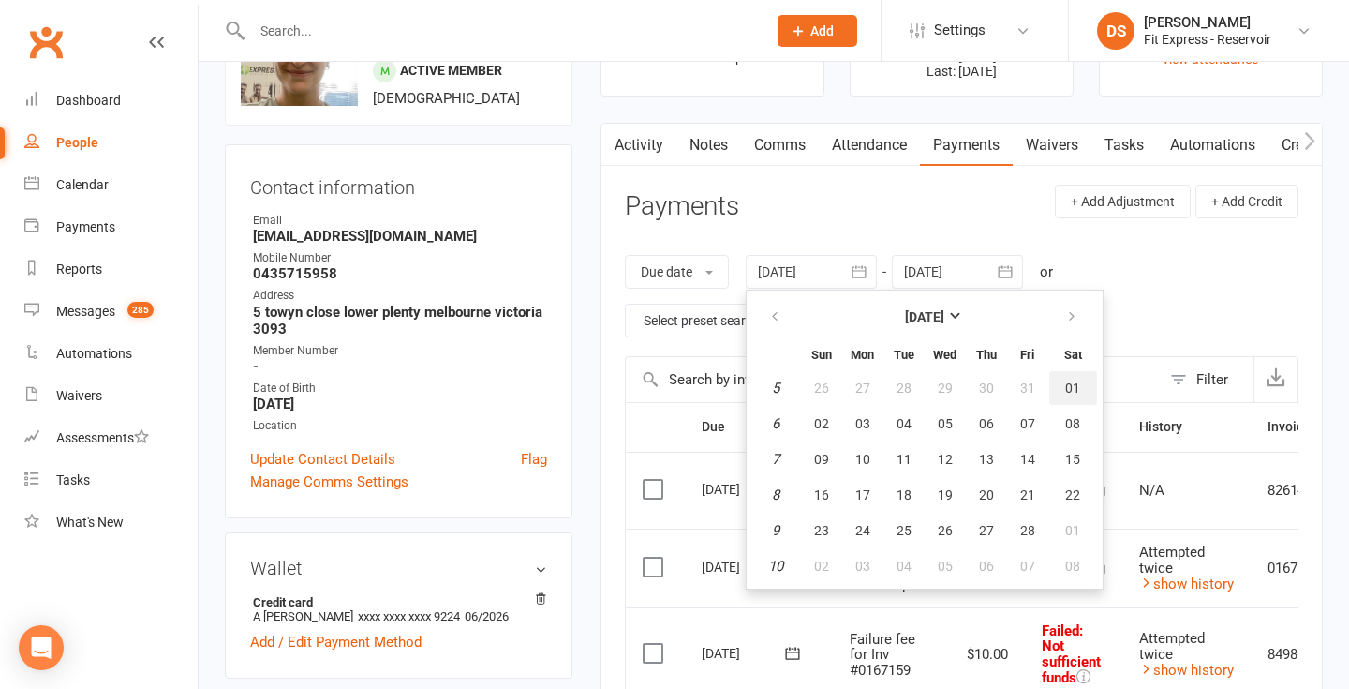
click at [1075, 388] on span "01" at bounding box center [1072, 387] width 15 height 15
type input "01 Feb 2025"
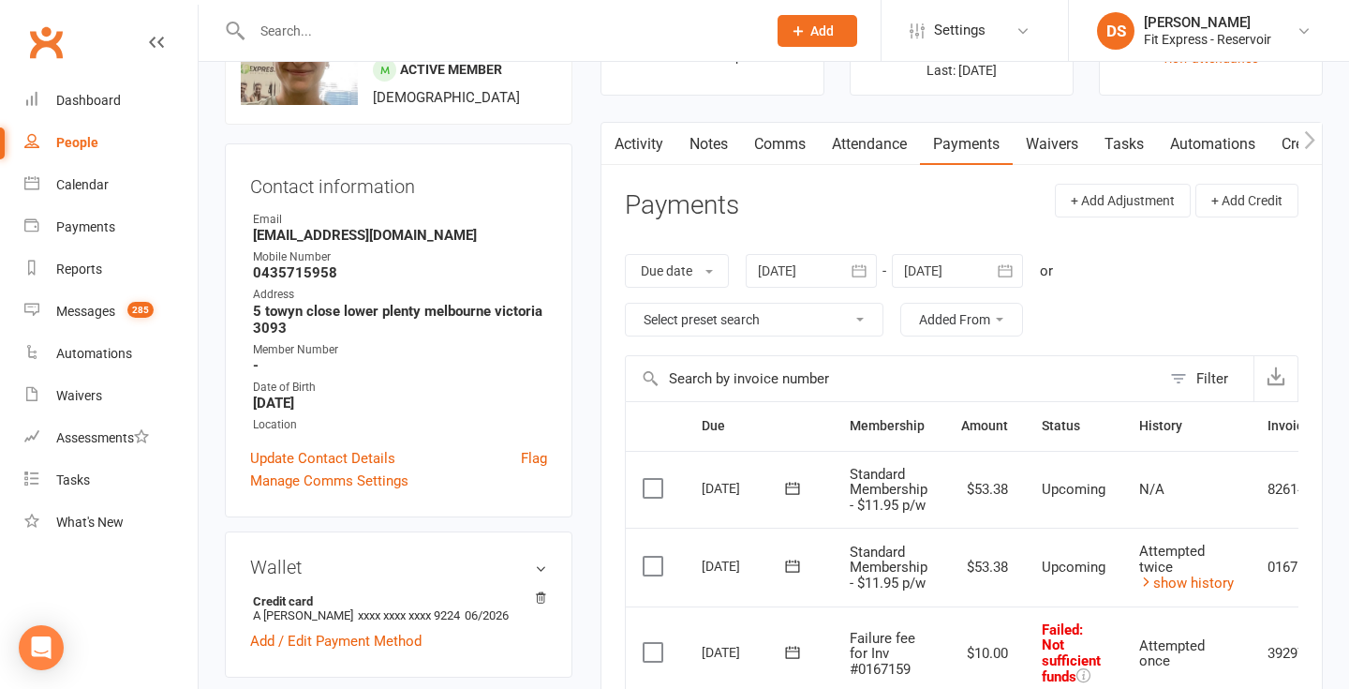
scroll to position [0, 0]
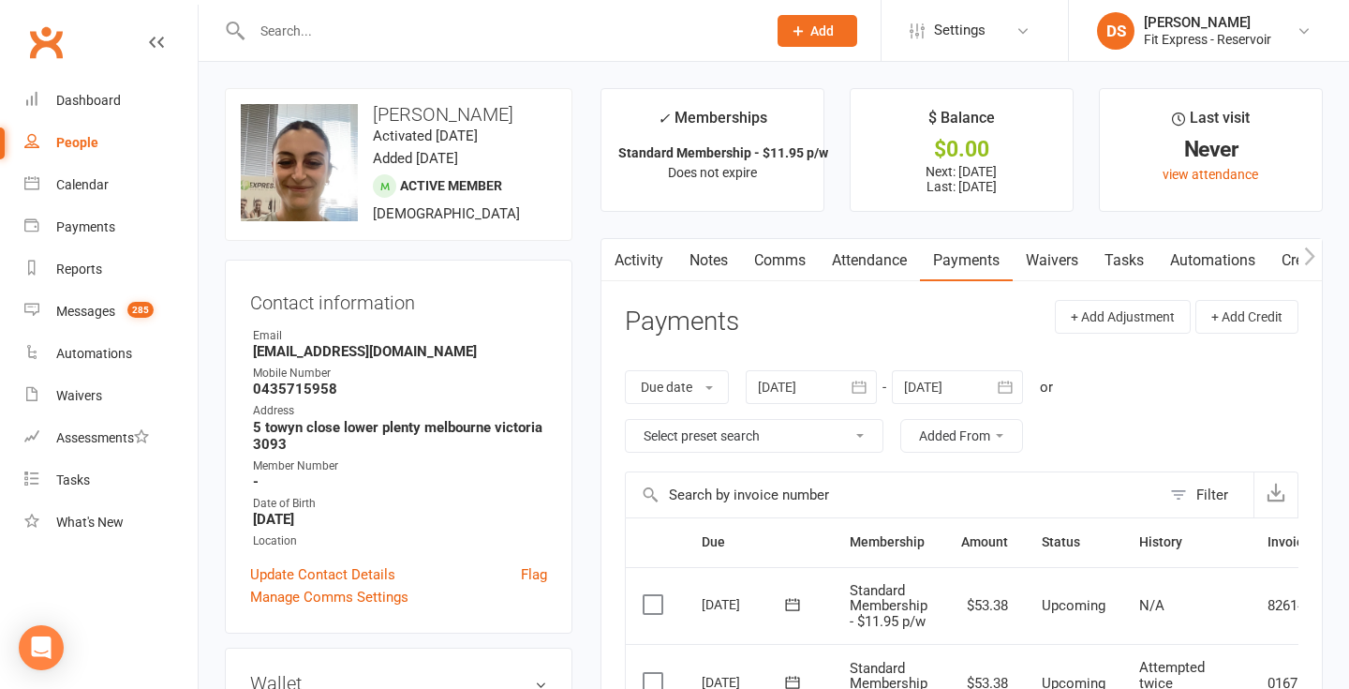
click at [632, 248] on link "Activity" at bounding box center [638, 260] width 75 height 43
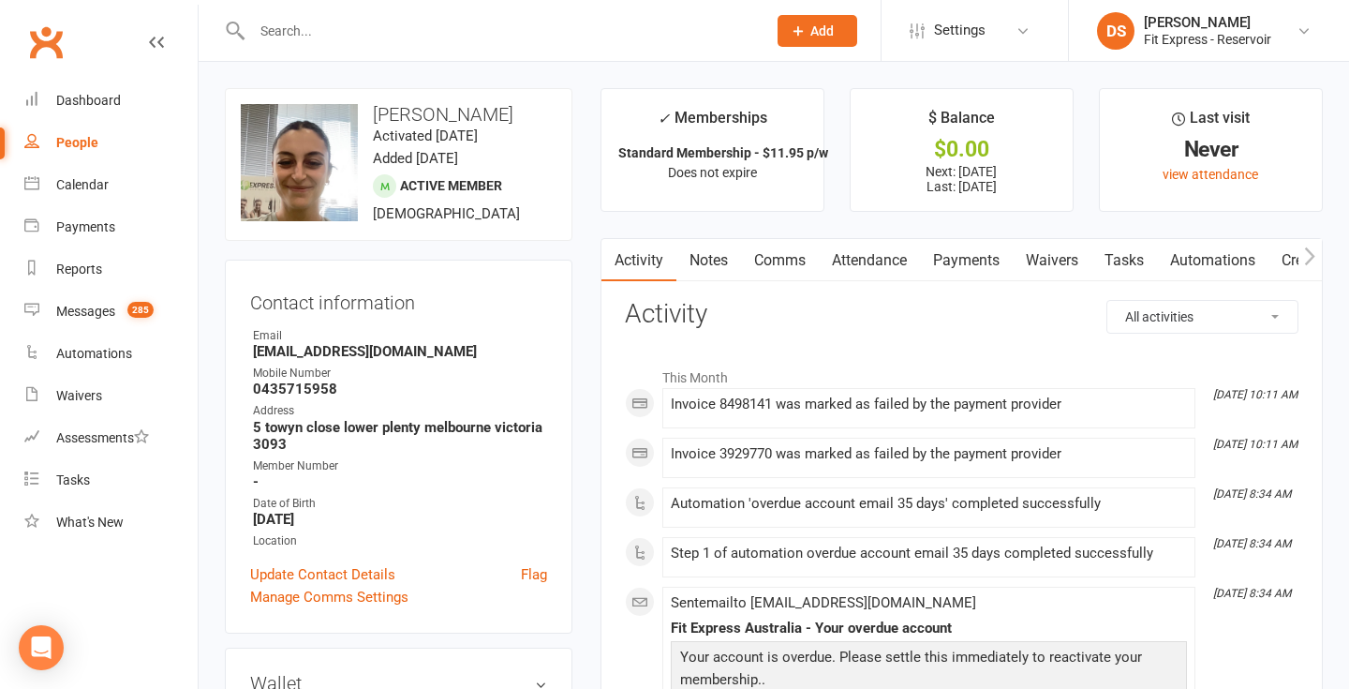
click at [50, 52] on link "Clubworx" at bounding box center [45, 42] width 47 height 47
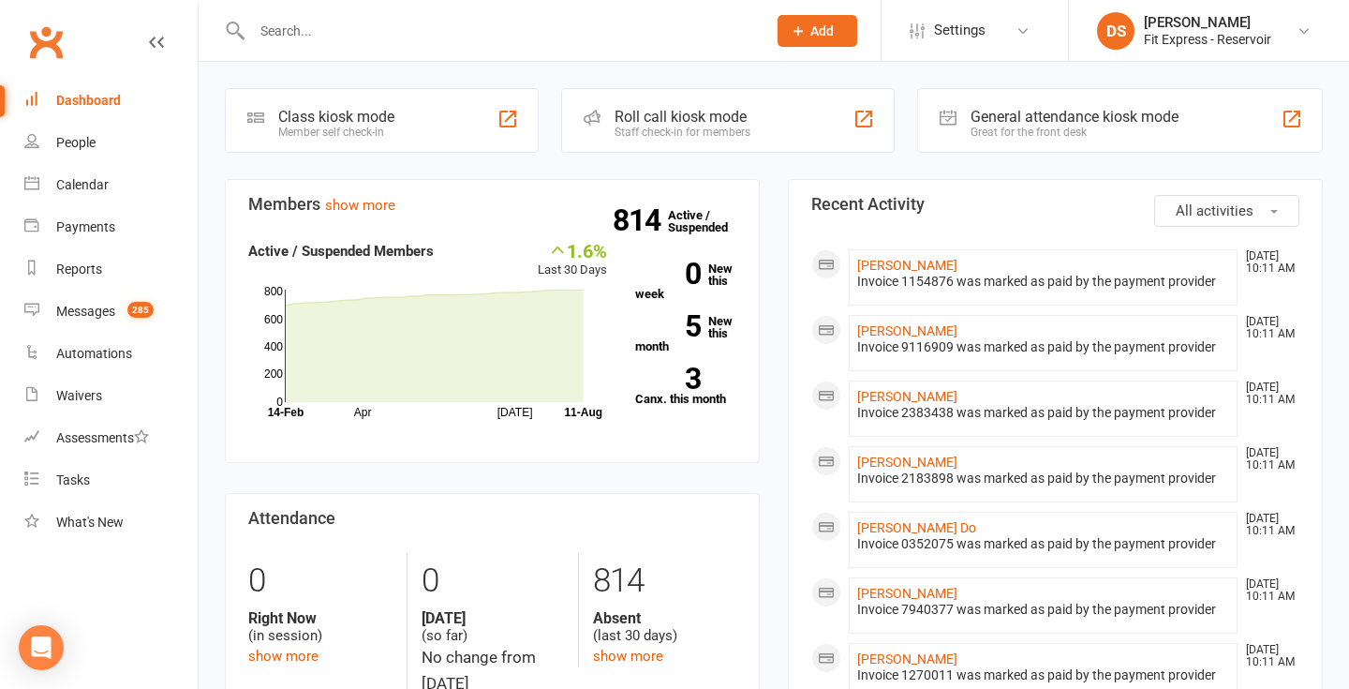
click at [33, 58] on link "Clubworx" at bounding box center [45, 42] width 47 height 47
click at [1176, 18] on div "[PERSON_NAME]" at bounding box center [1207, 22] width 127 height 17
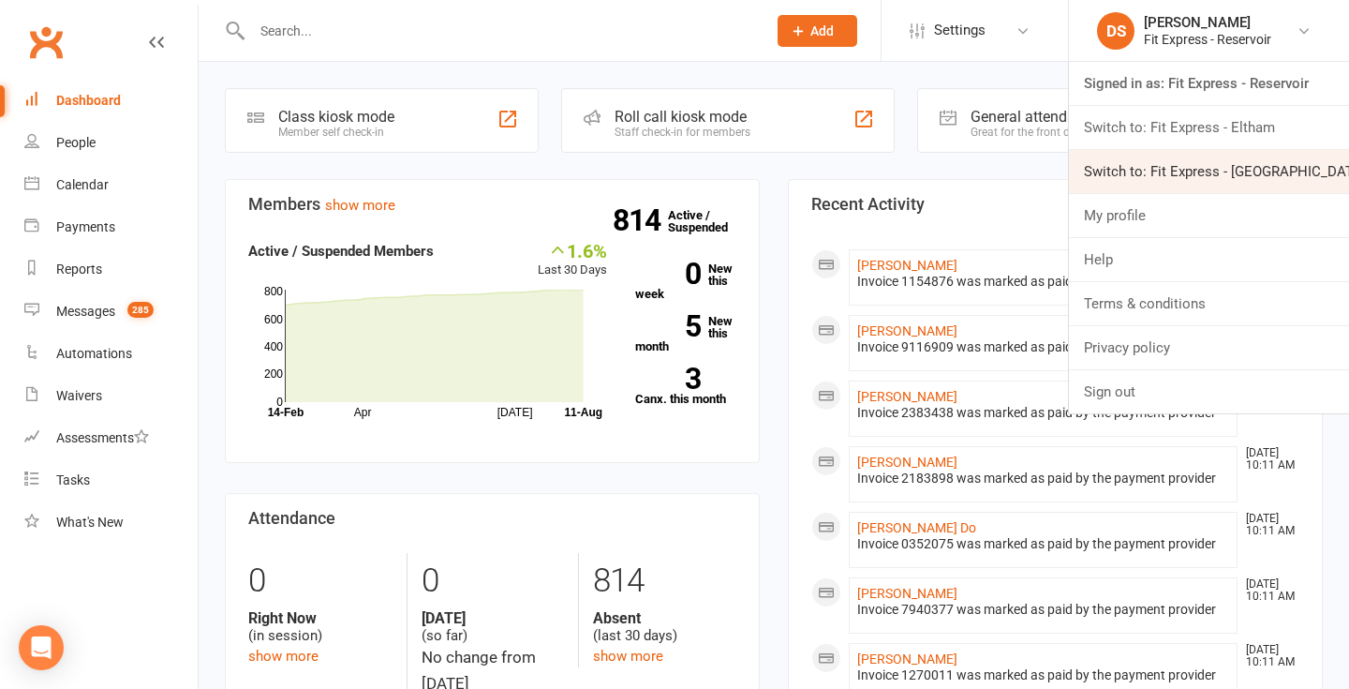
click at [1212, 159] on link "Switch to: Fit Express - Heidelberg" at bounding box center [1209, 171] width 280 height 43
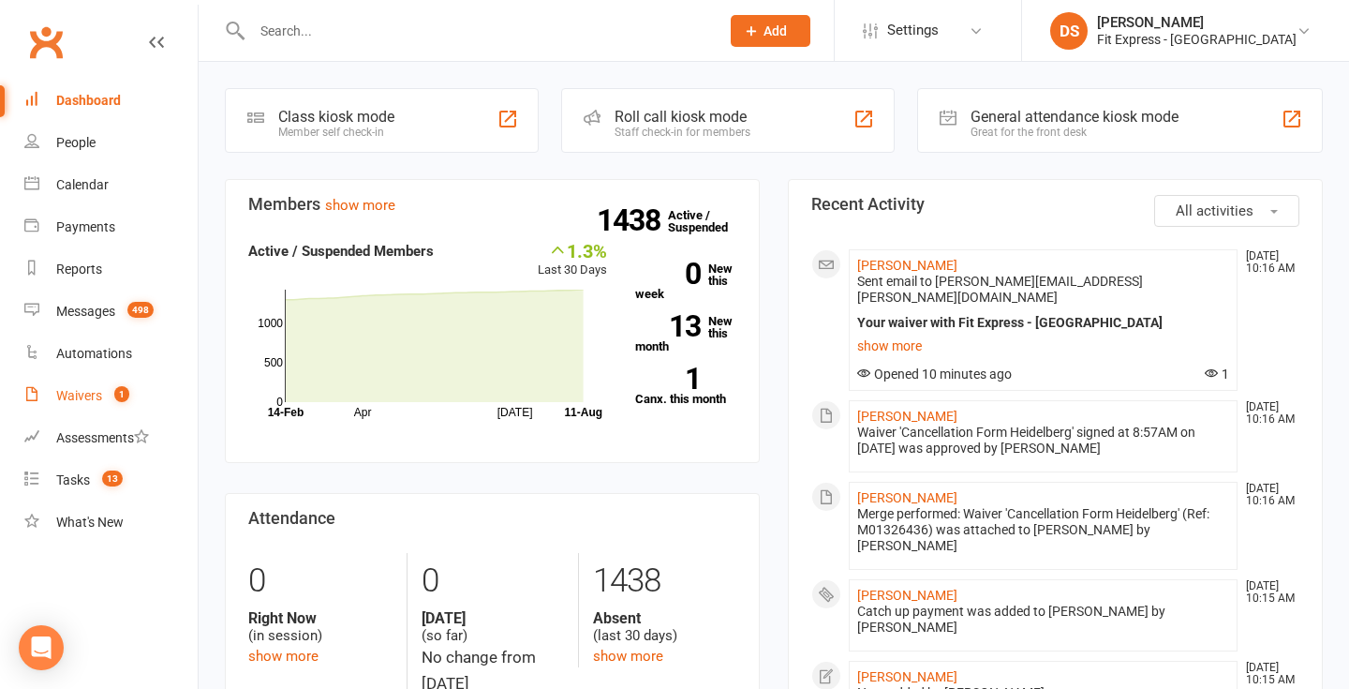
click at [96, 385] on link "Waivers 1" at bounding box center [110, 396] width 173 height 42
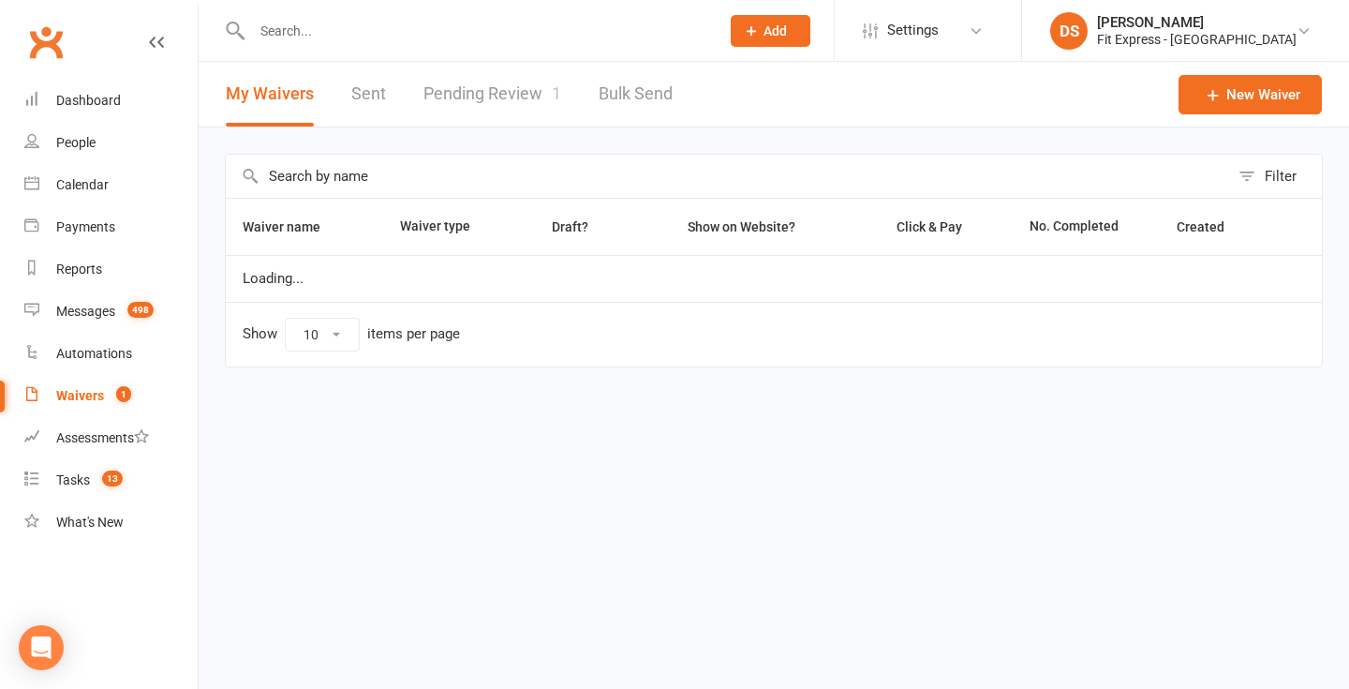
click at [476, 77] on link "Pending Review 1" at bounding box center [492, 94] width 138 height 65
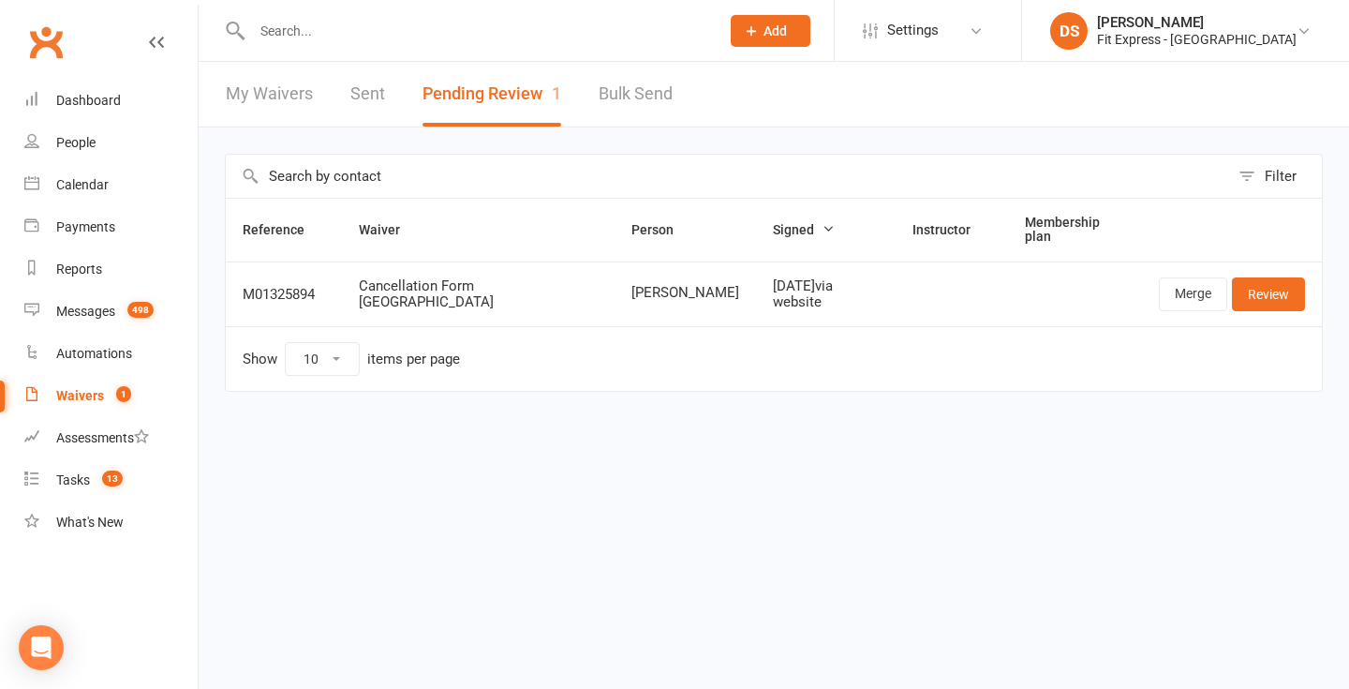
click at [32, 37] on link "Clubworx" at bounding box center [45, 42] width 47 height 47
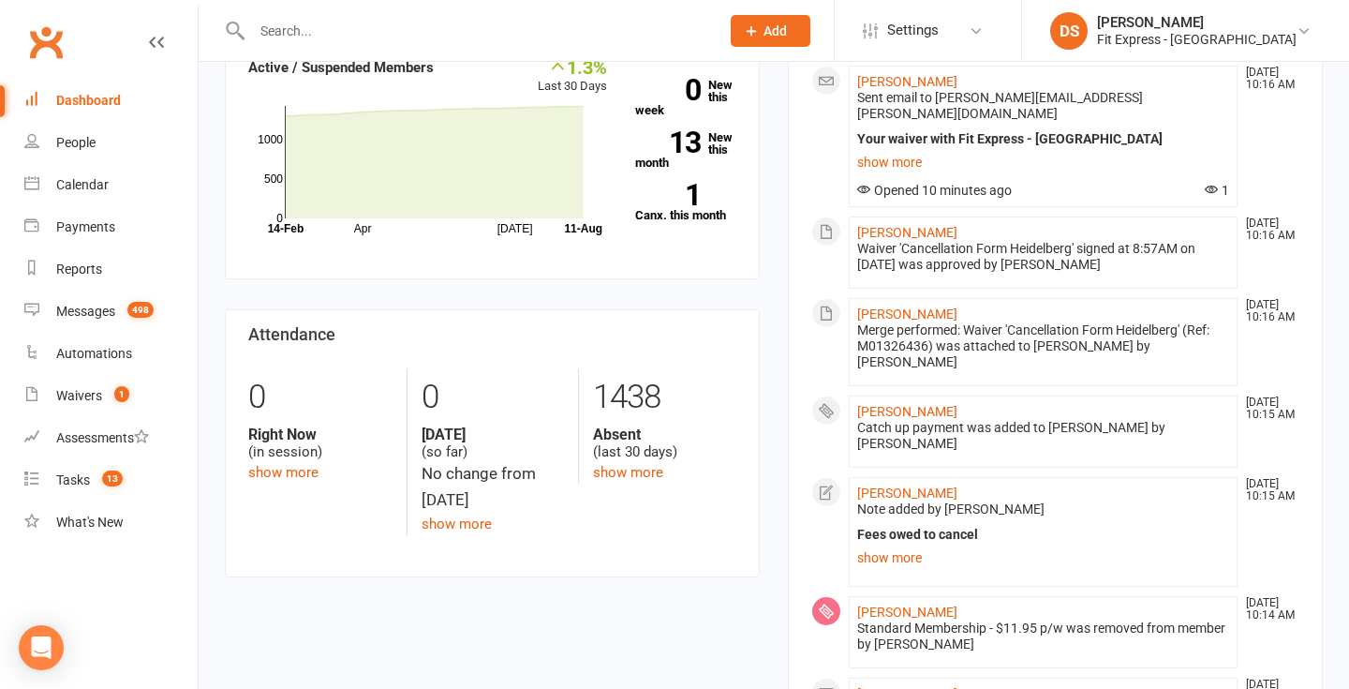
scroll to position [36, 0]
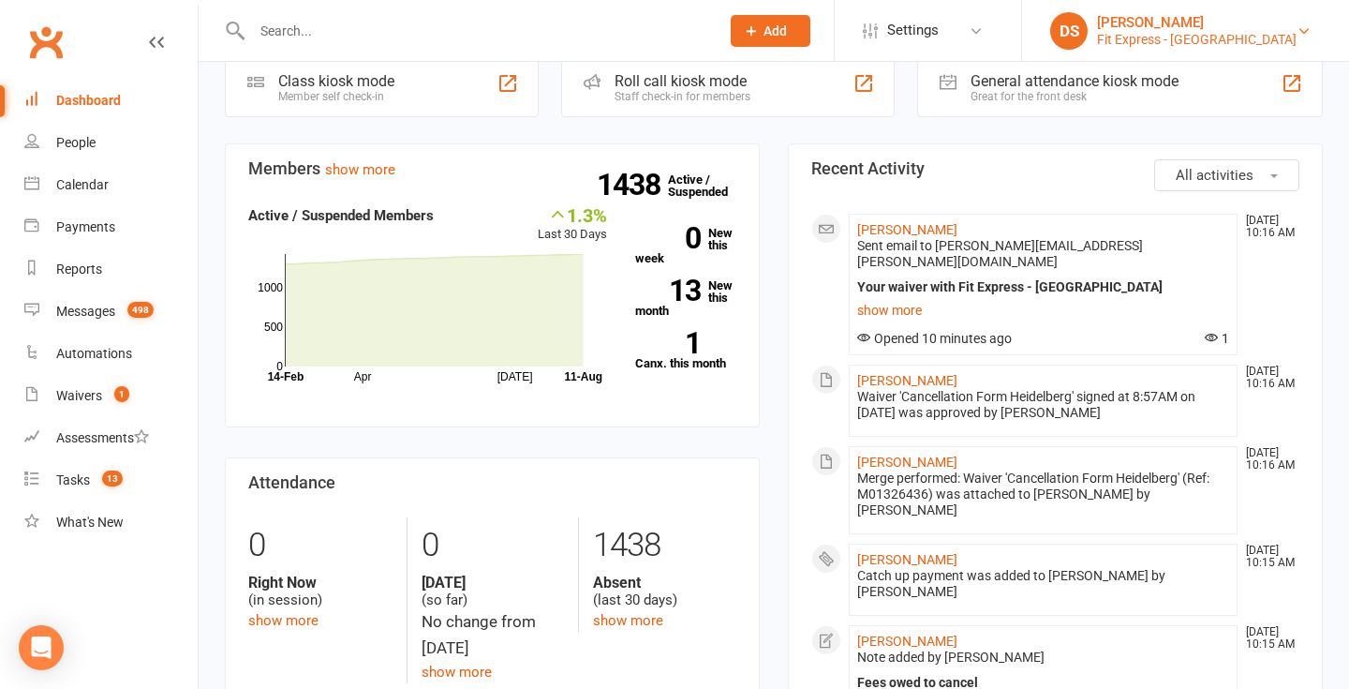
click at [1209, 24] on div "[PERSON_NAME]" at bounding box center [1197, 22] width 200 height 17
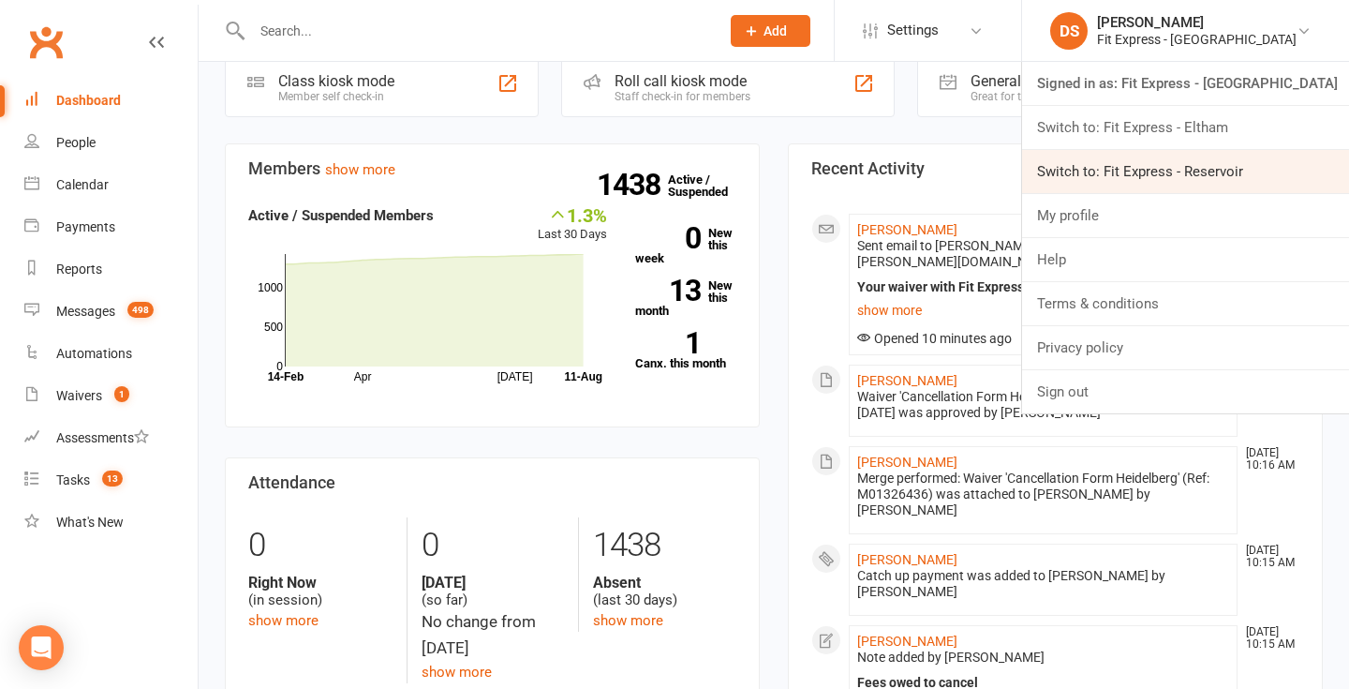
click at [1210, 167] on link "Switch to: Fit Express - Reservoir" at bounding box center [1185, 171] width 327 height 43
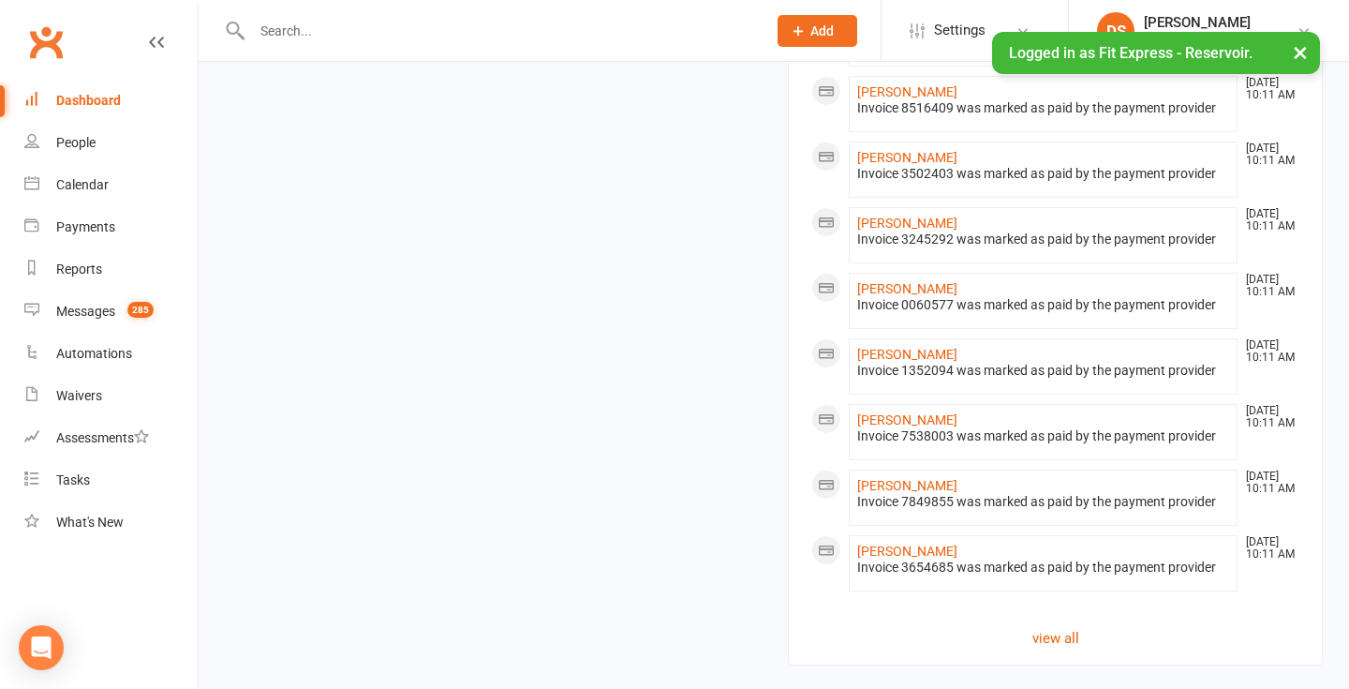
scroll to position [1013, 0]
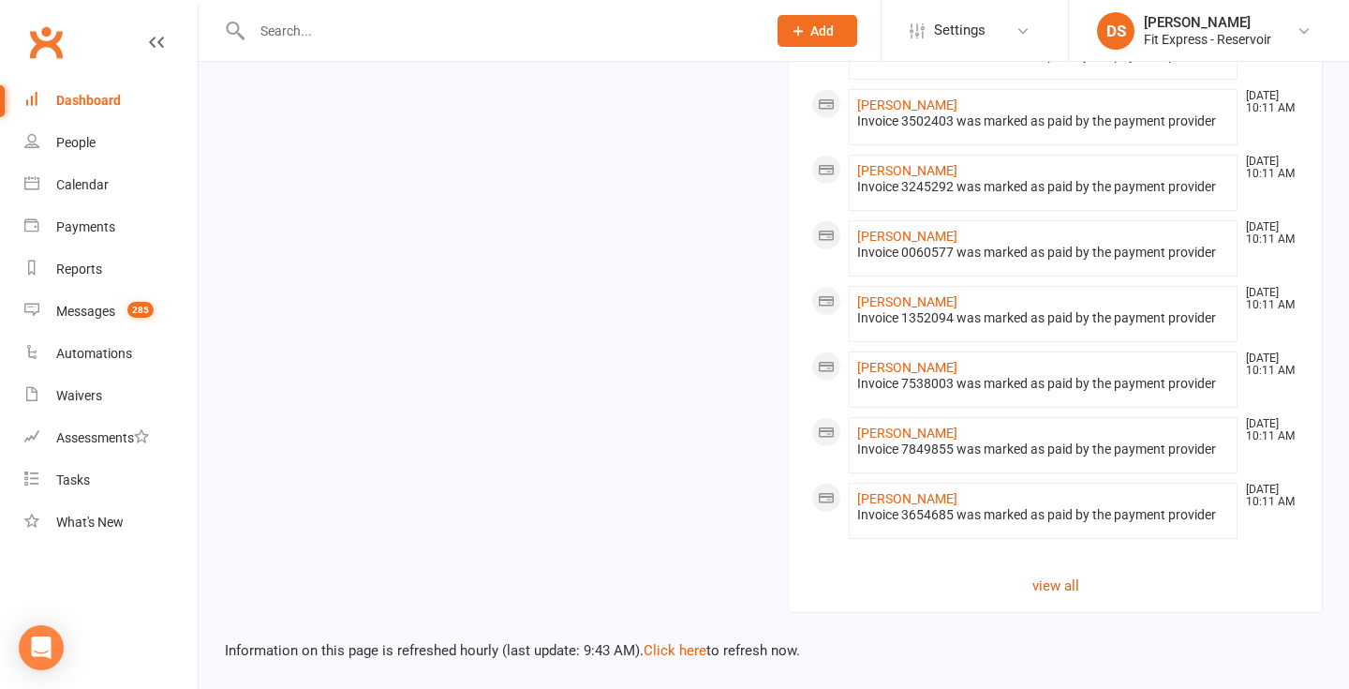
click at [41, 42] on link "Clubworx" at bounding box center [45, 42] width 47 height 47
click at [1053, 587] on link "view all" at bounding box center [1055, 585] width 488 height 22
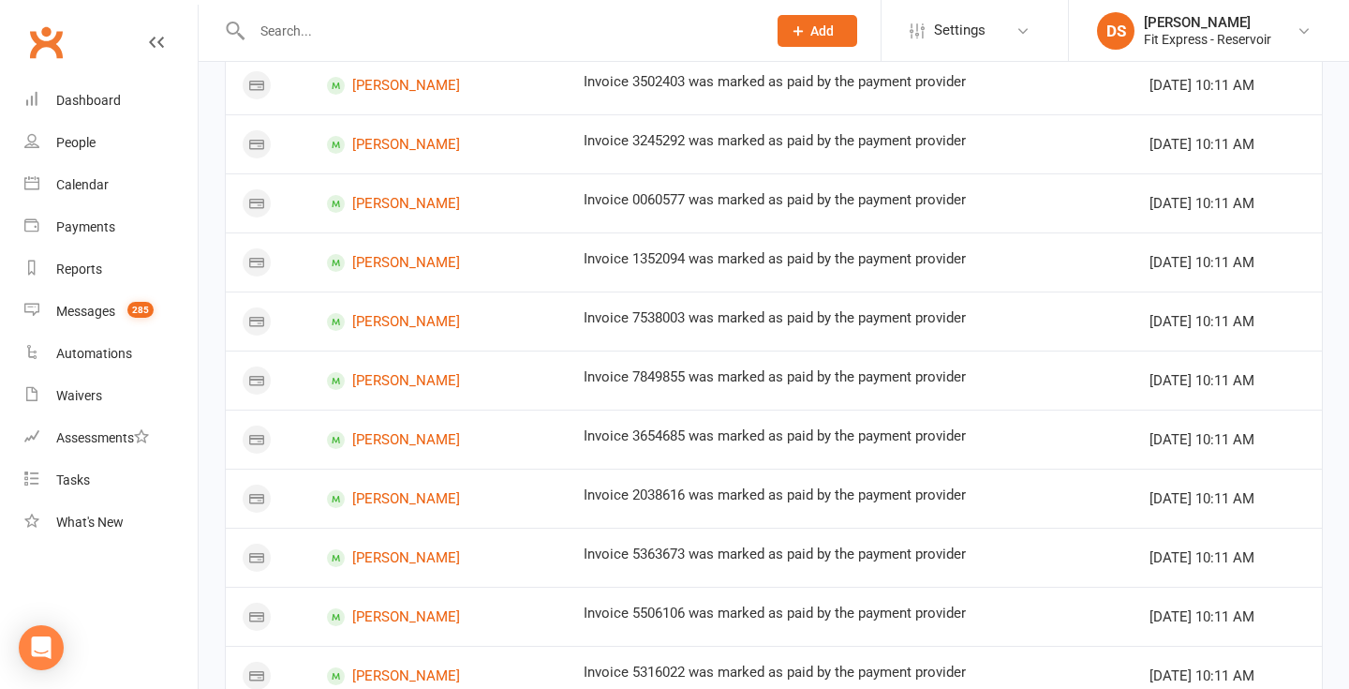
scroll to position [1128, 0]
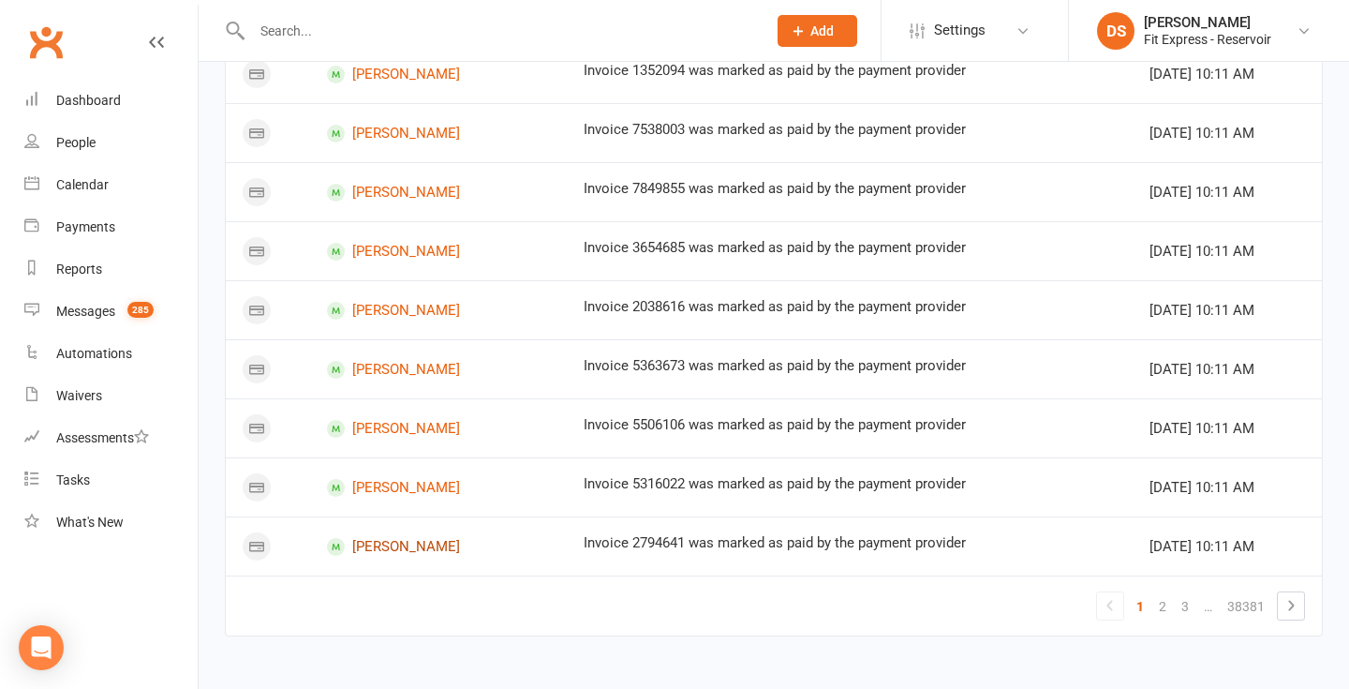
click at [384, 548] on link "Baran Koc" at bounding box center [438, 547] width 223 height 18
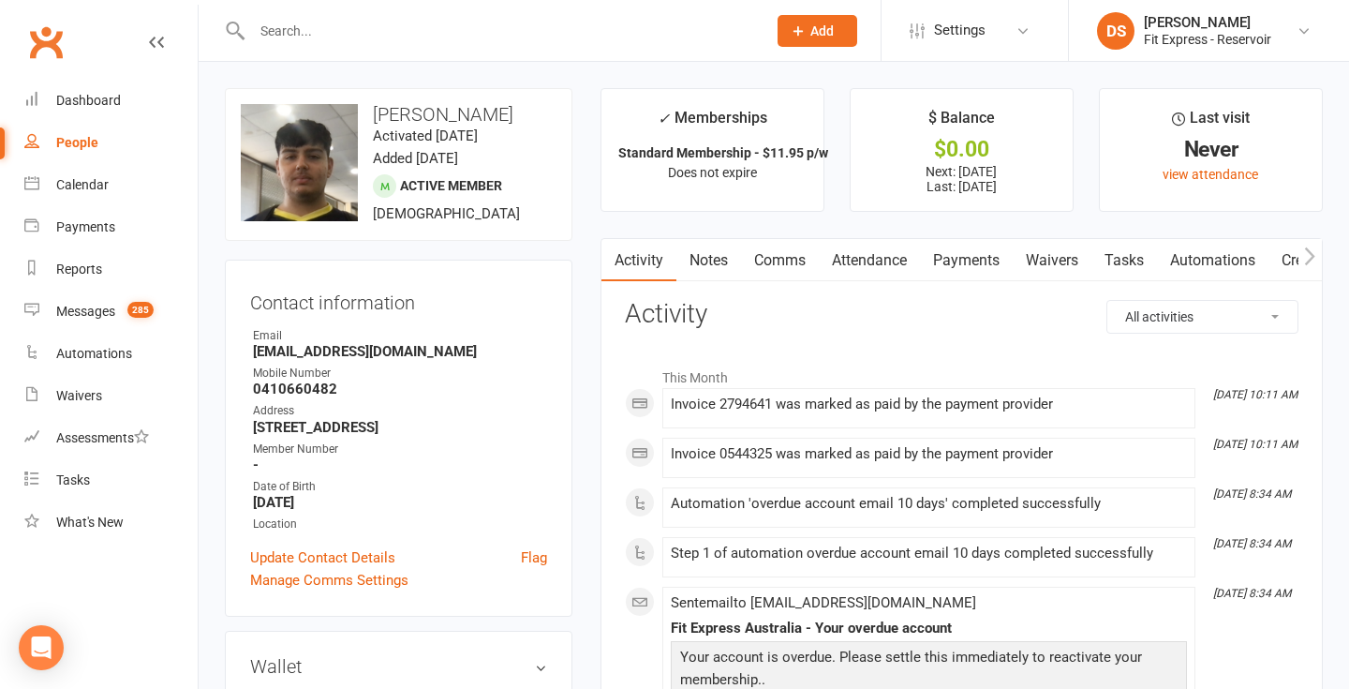
click at [51, 39] on link "Clubworx" at bounding box center [45, 42] width 47 height 47
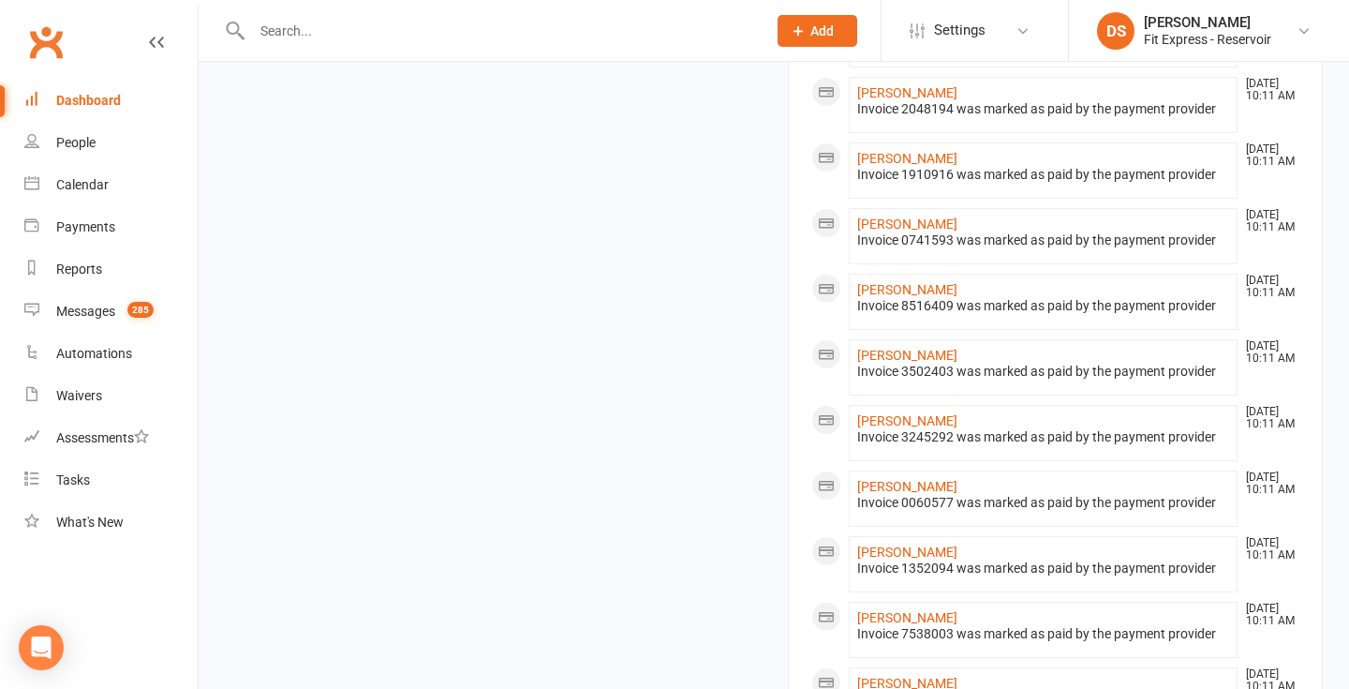
scroll to position [1013, 0]
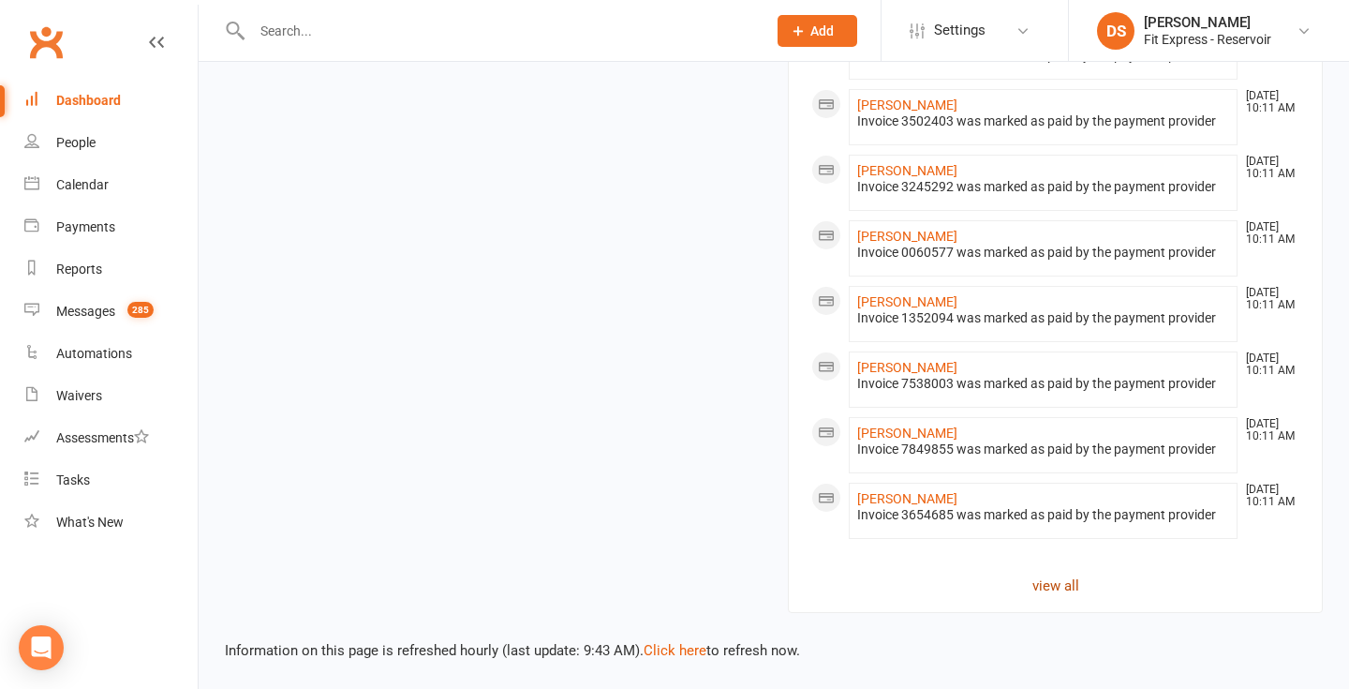
click at [1053, 578] on link "view all" at bounding box center [1055, 585] width 488 height 22
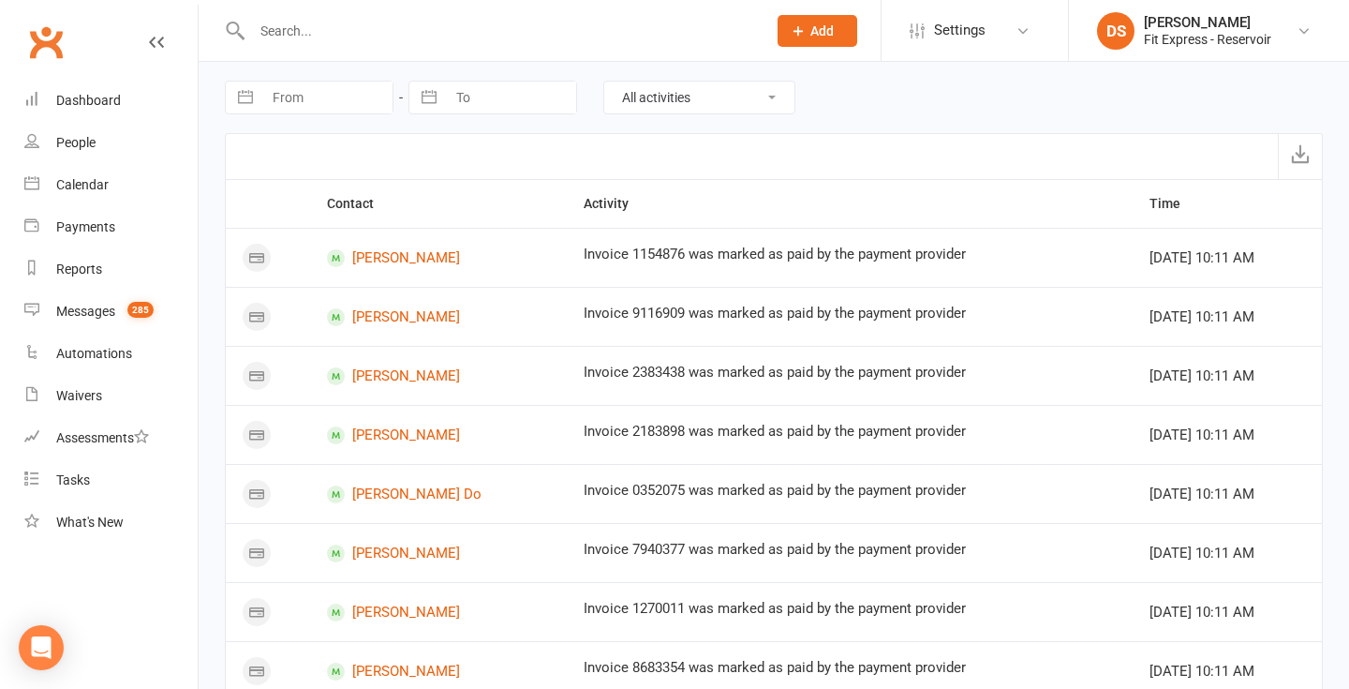
scroll to position [1128, 0]
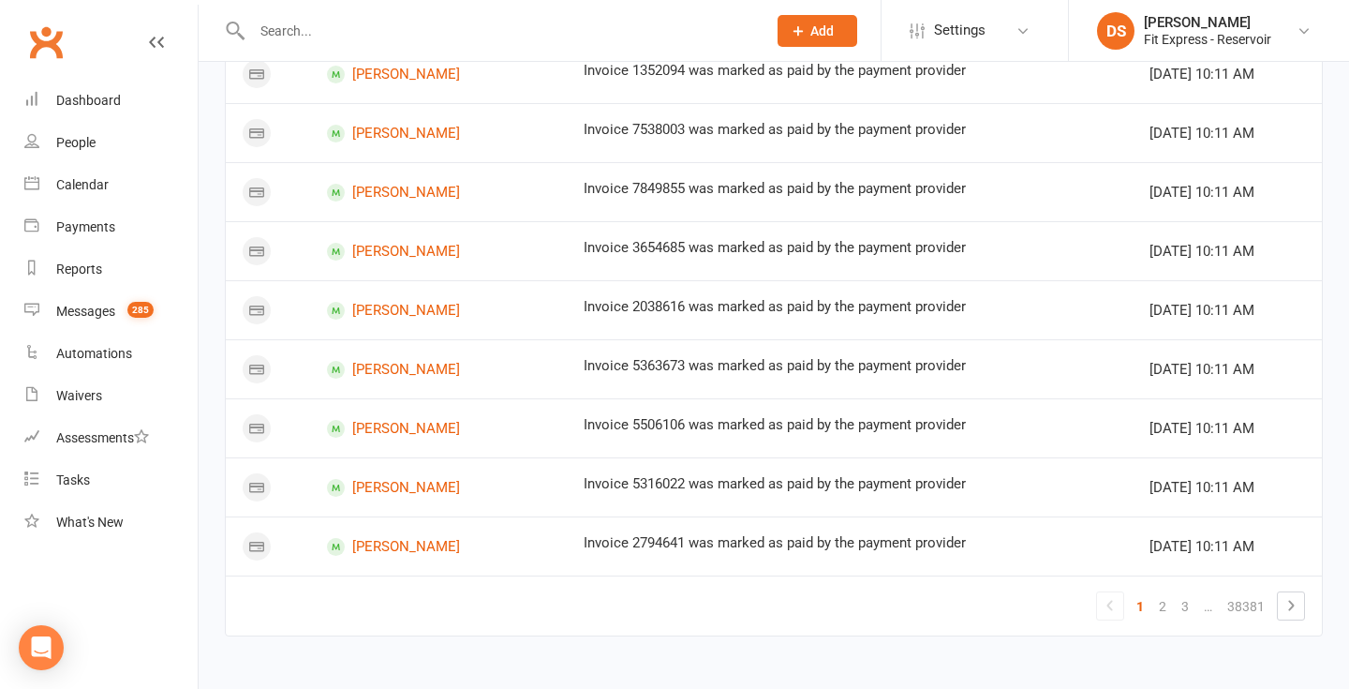
click at [407, 26] on input "text" at bounding box center [499, 31] width 507 height 26
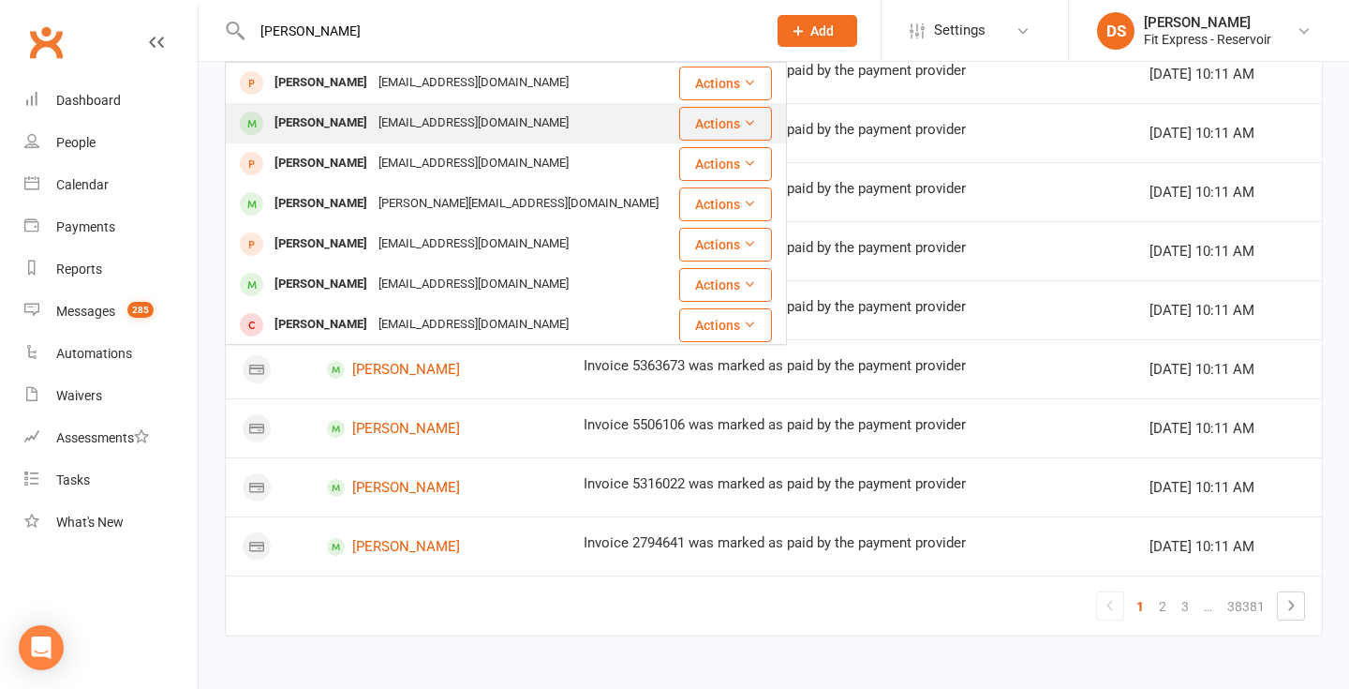
type input "tony"
click at [338, 137] on div "Tony Ojaimi" at bounding box center [321, 123] width 104 height 27
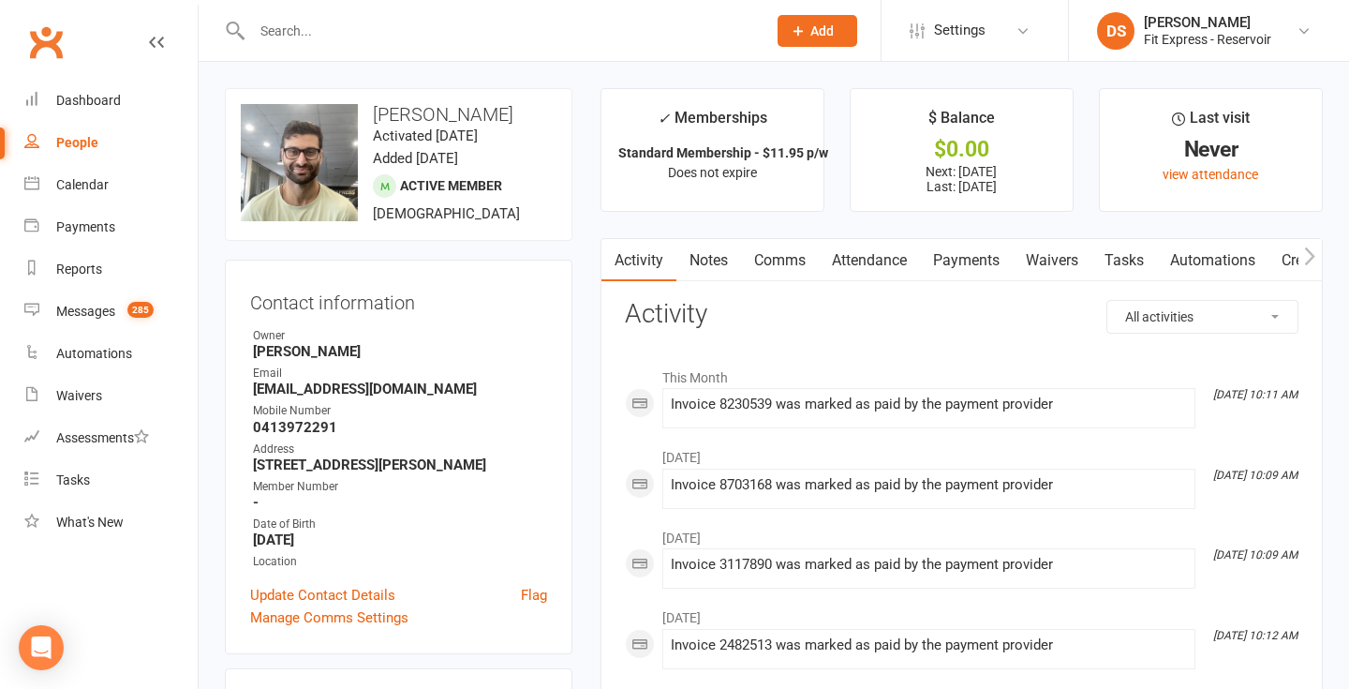
click at [347, 29] on input "text" at bounding box center [499, 31] width 507 height 26
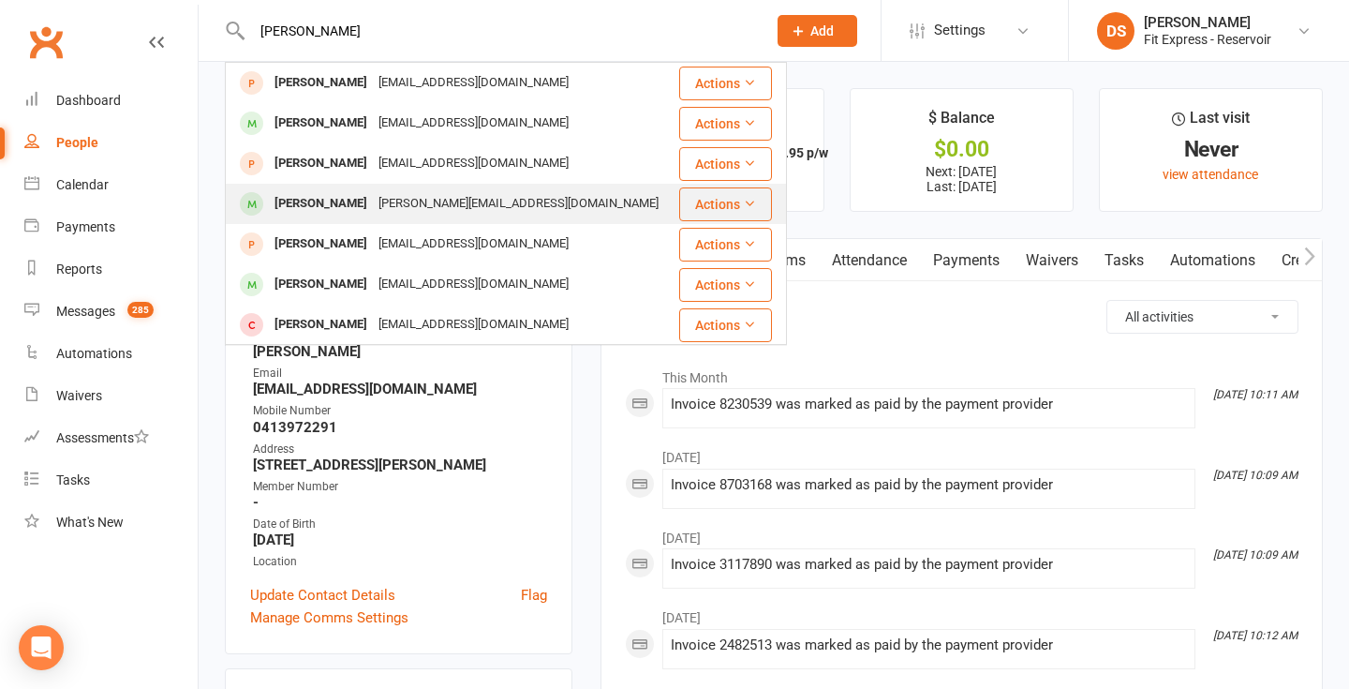
type input "tony"
click at [373, 193] on div "tony@zaffetroyale.com.au" at bounding box center [518, 203] width 291 height 27
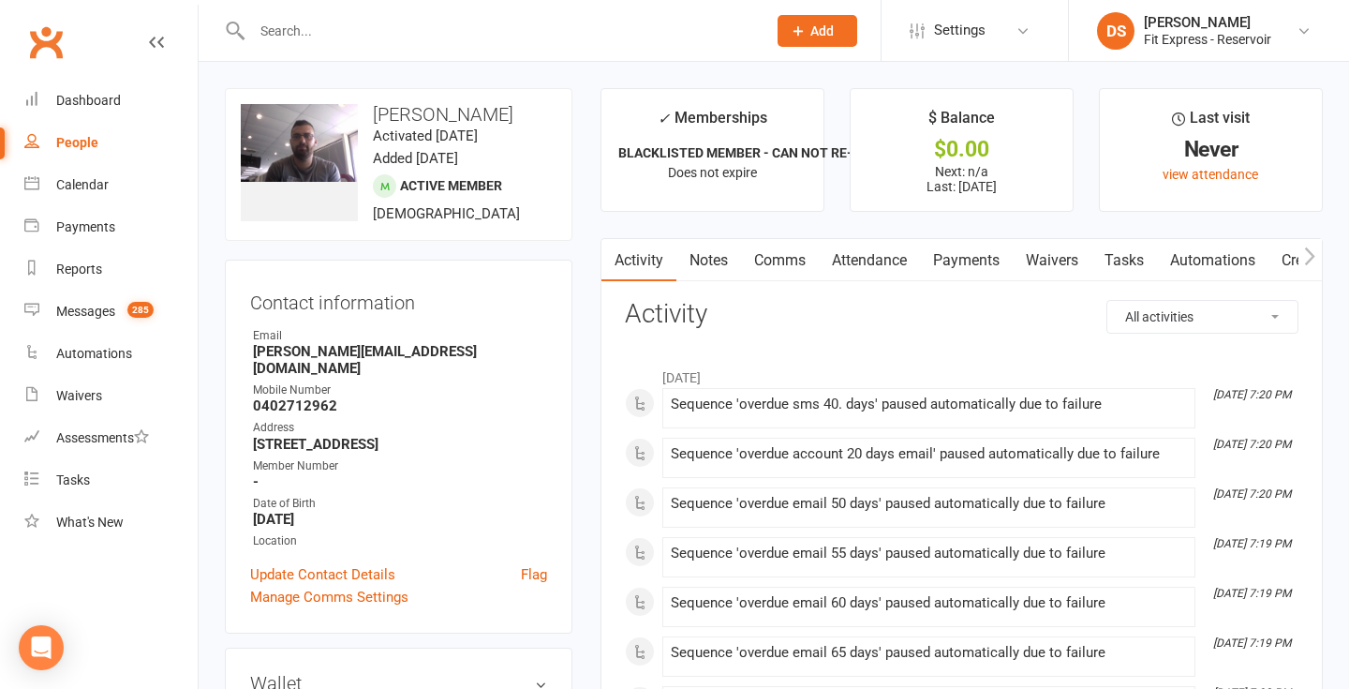
click at [372, 29] on input "text" at bounding box center [499, 31] width 507 height 26
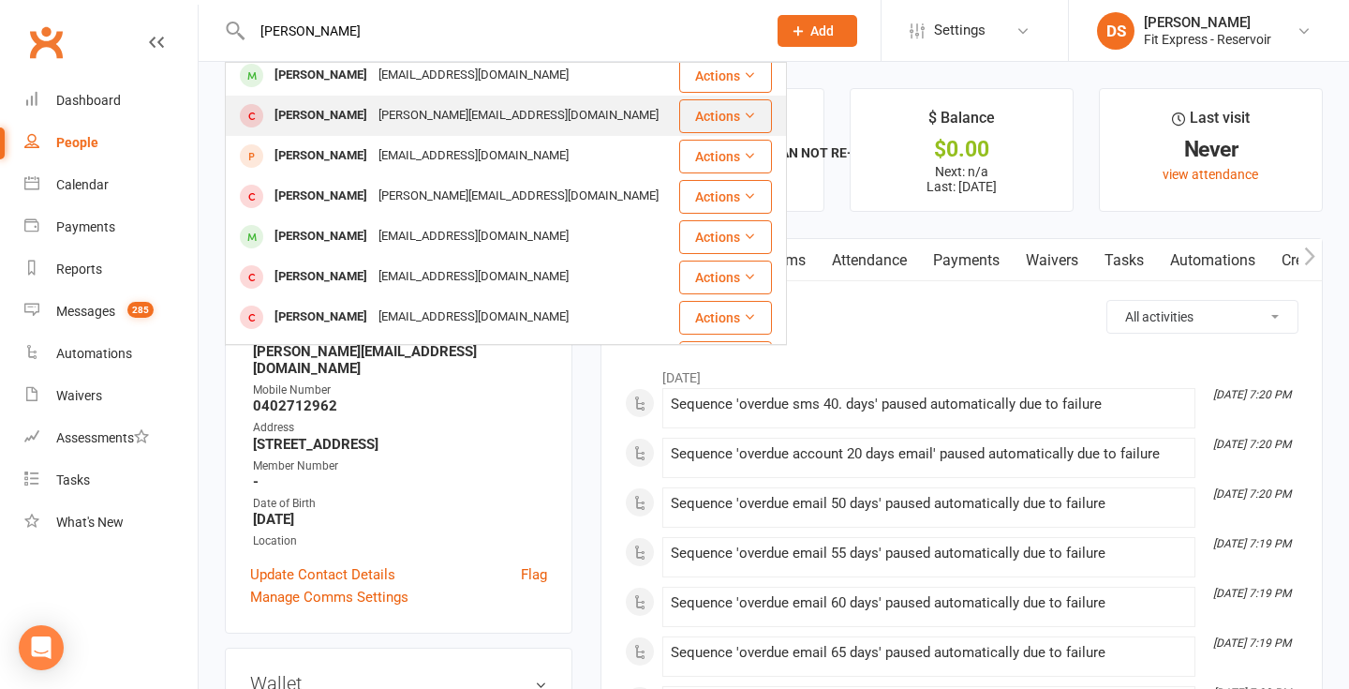
scroll to position [289, 0]
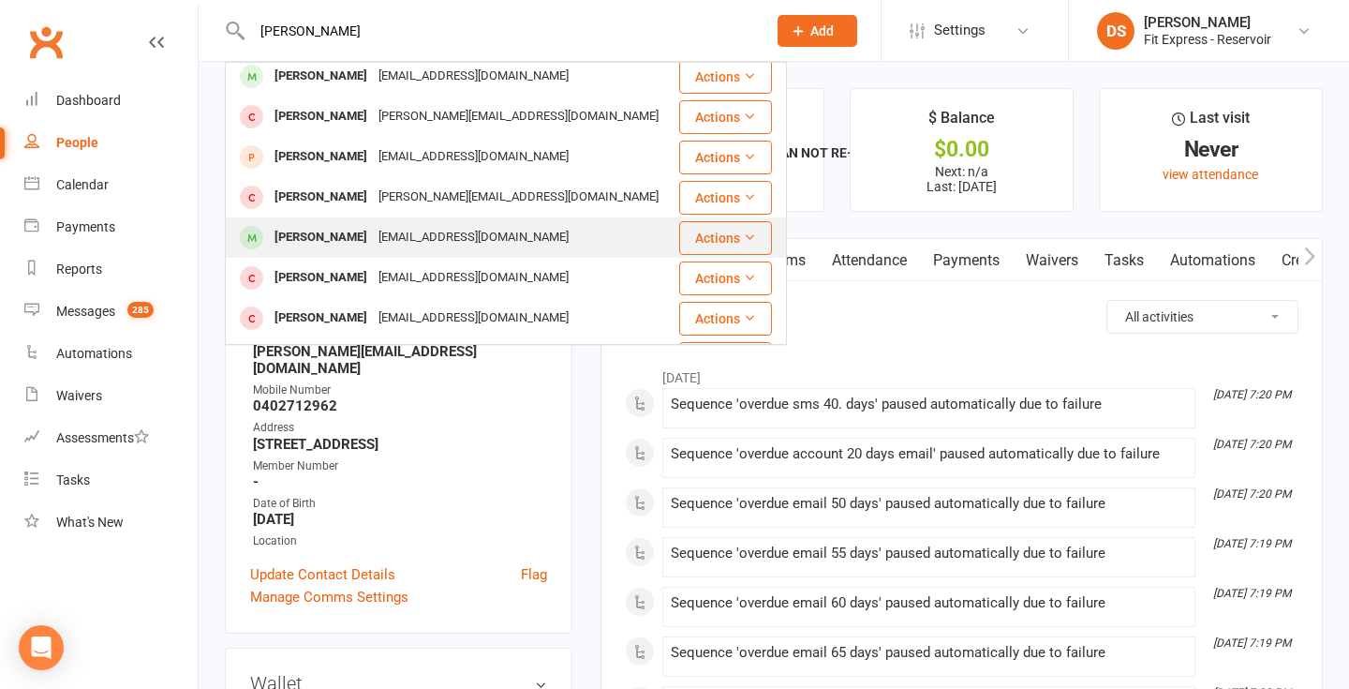
type input "tony"
click at [373, 226] on div "rianlit@gmail.com" at bounding box center [473, 237] width 201 height 27
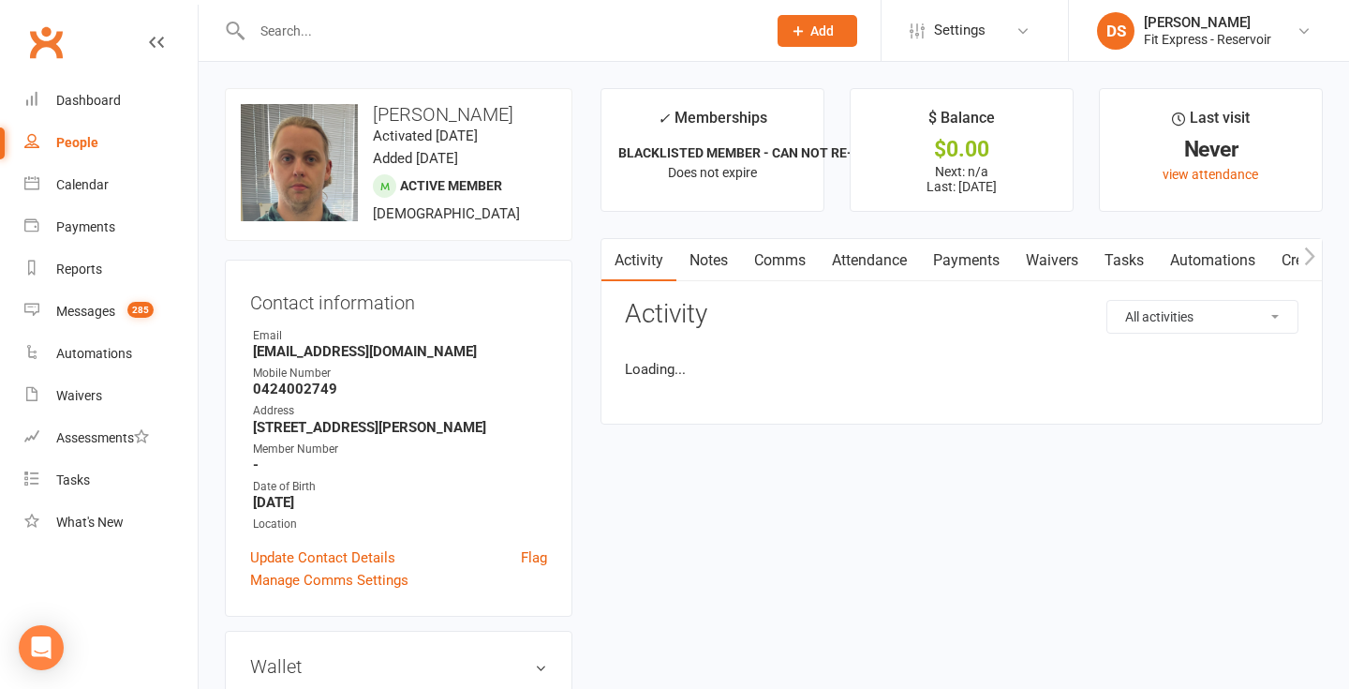
click at [325, 23] on input "text" at bounding box center [499, 31] width 507 height 26
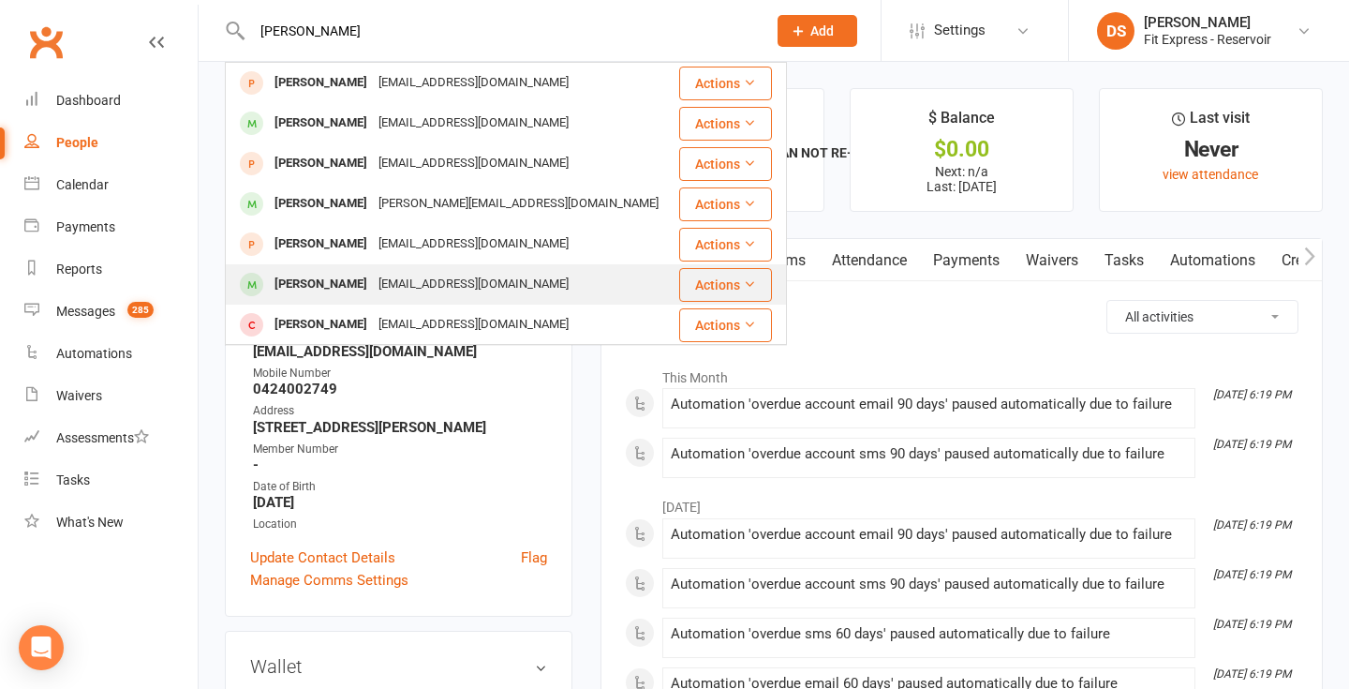
type input "tony"
click at [354, 280] on div "Tony Salanitri" at bounding box center [321, 284] width 104 height 27
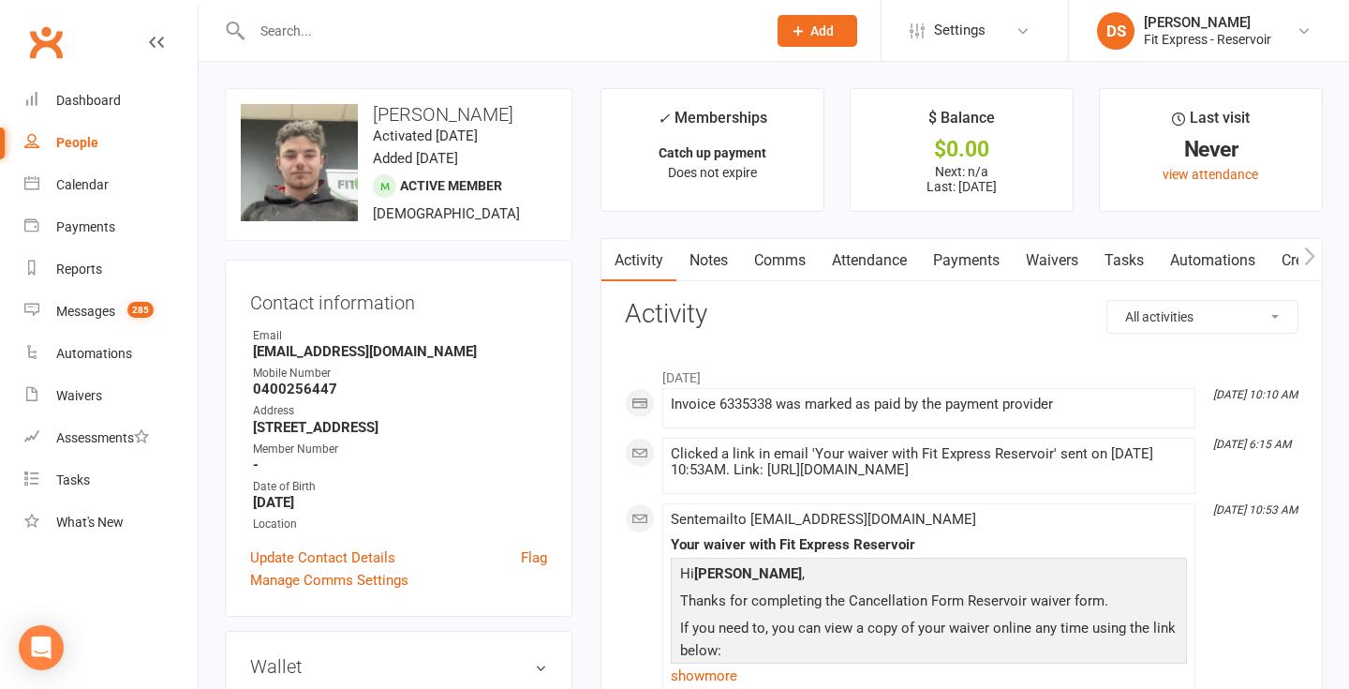
click at [702, 273] on link "Notes" at bounding box center [708, 260] width 65 height 43
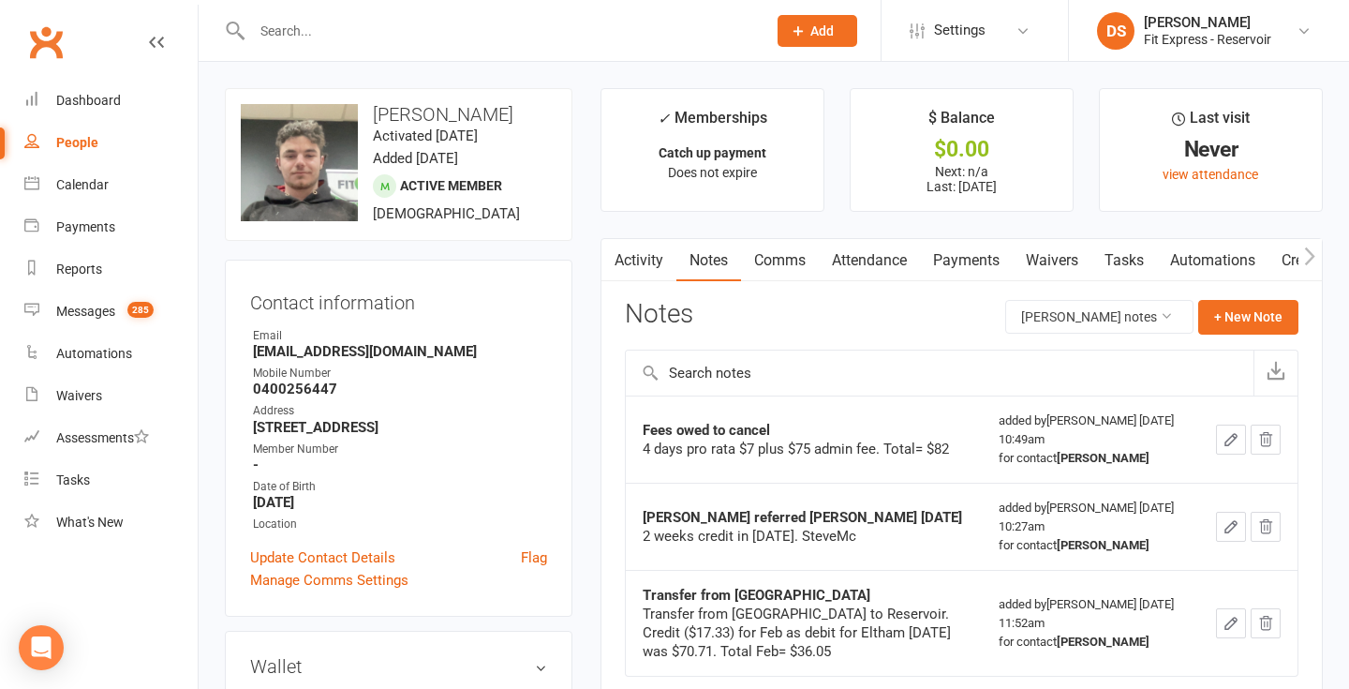
click at [956, 259] on link "Payments" at bounding box center [966, 260] width 93 height 43
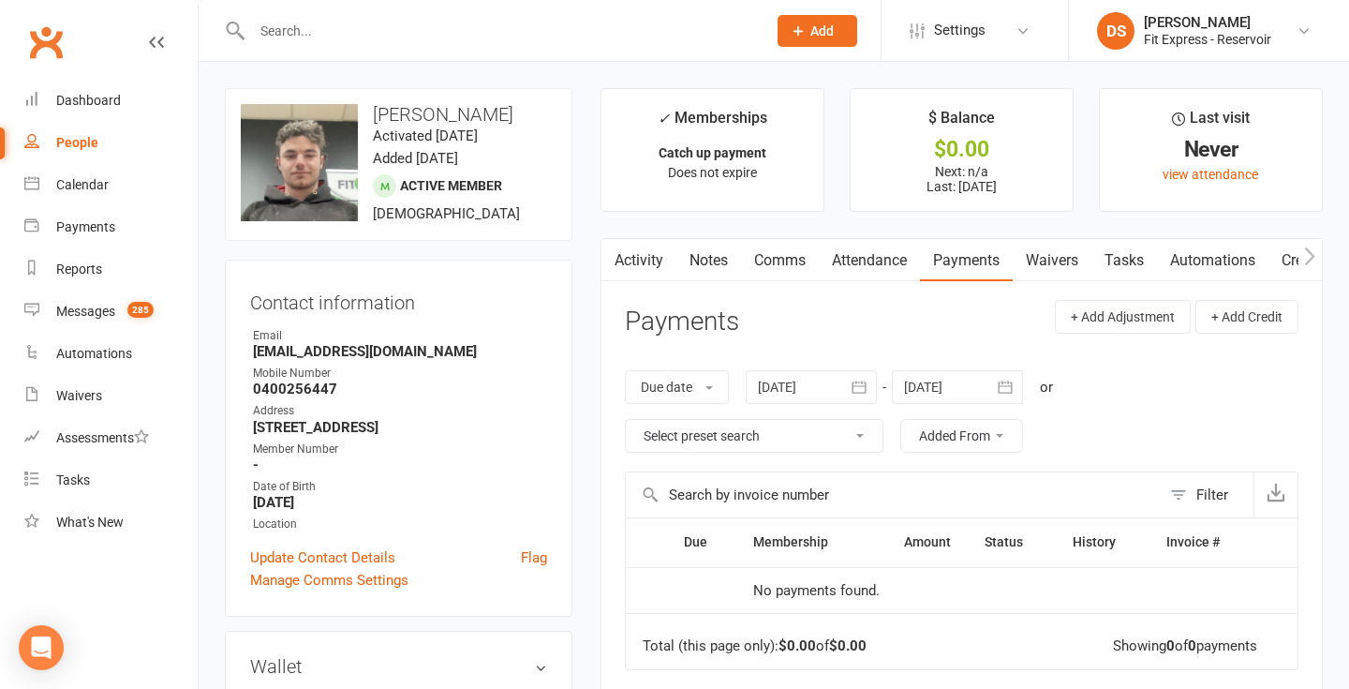
click at [740, 255] on link "Notes" at bounding box center [708, 260] width 65 height 43
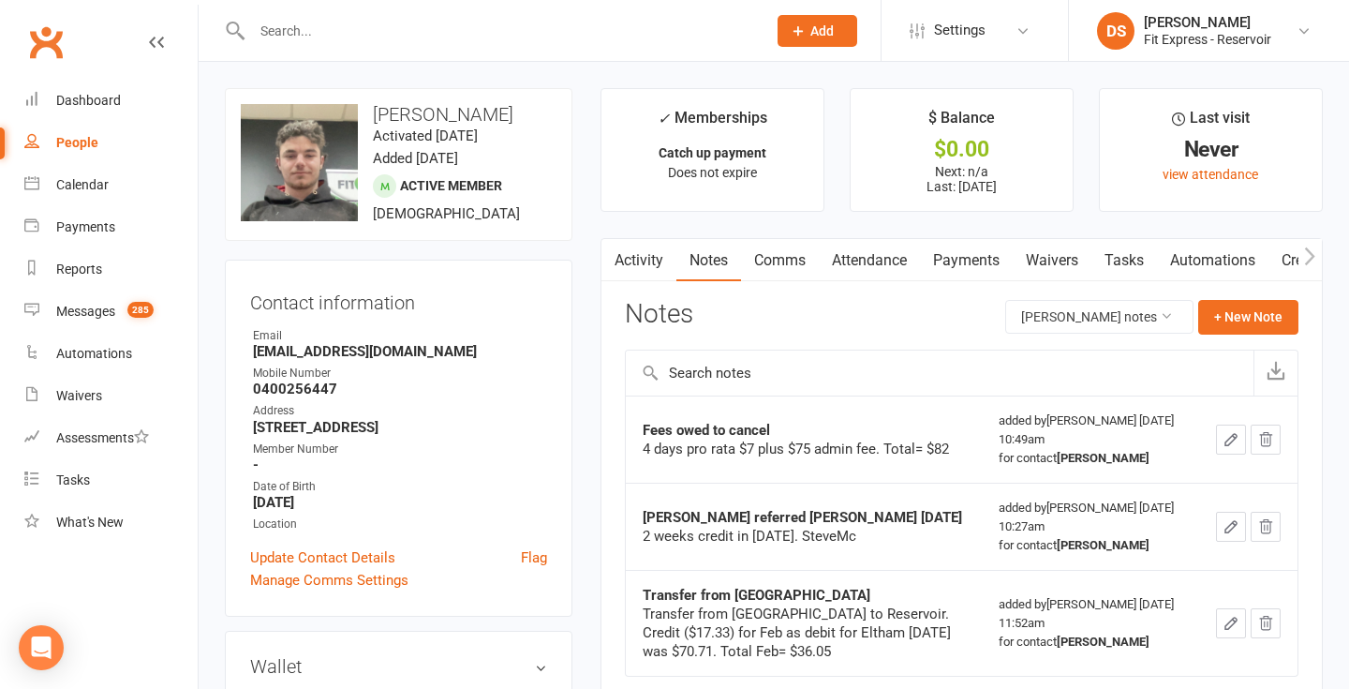
click at [35, 26] on link "Clubworx" at bounding box center [45, 42] width 47 height 47
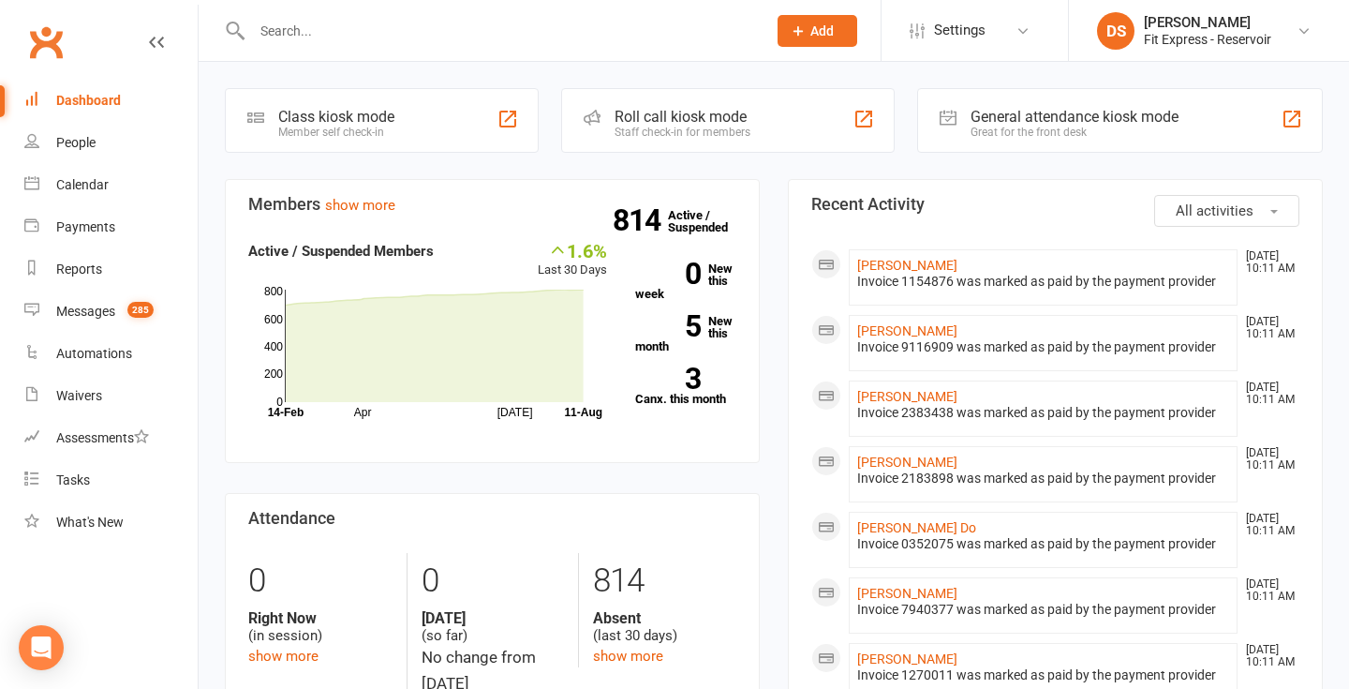
click at [56, 22] on link "Clubworx" at bounding box center [45, 42] width 47 height 47
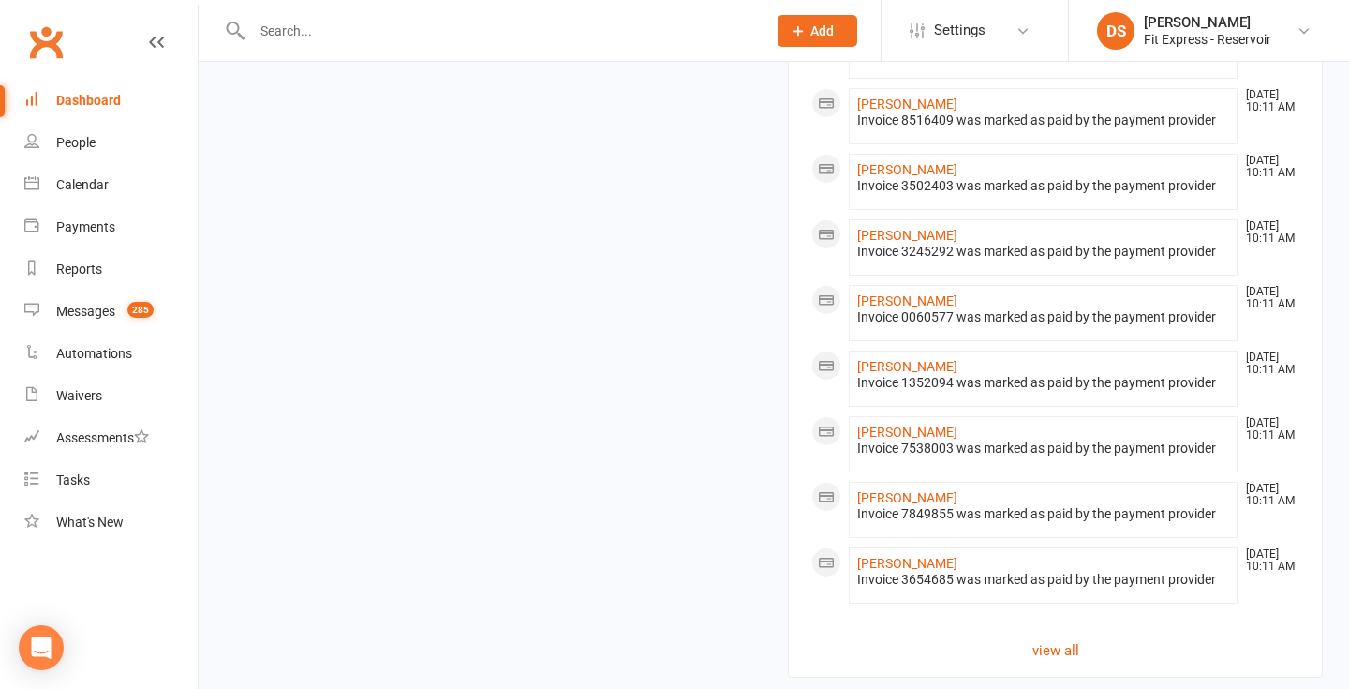
scroll to position [1013, 0]
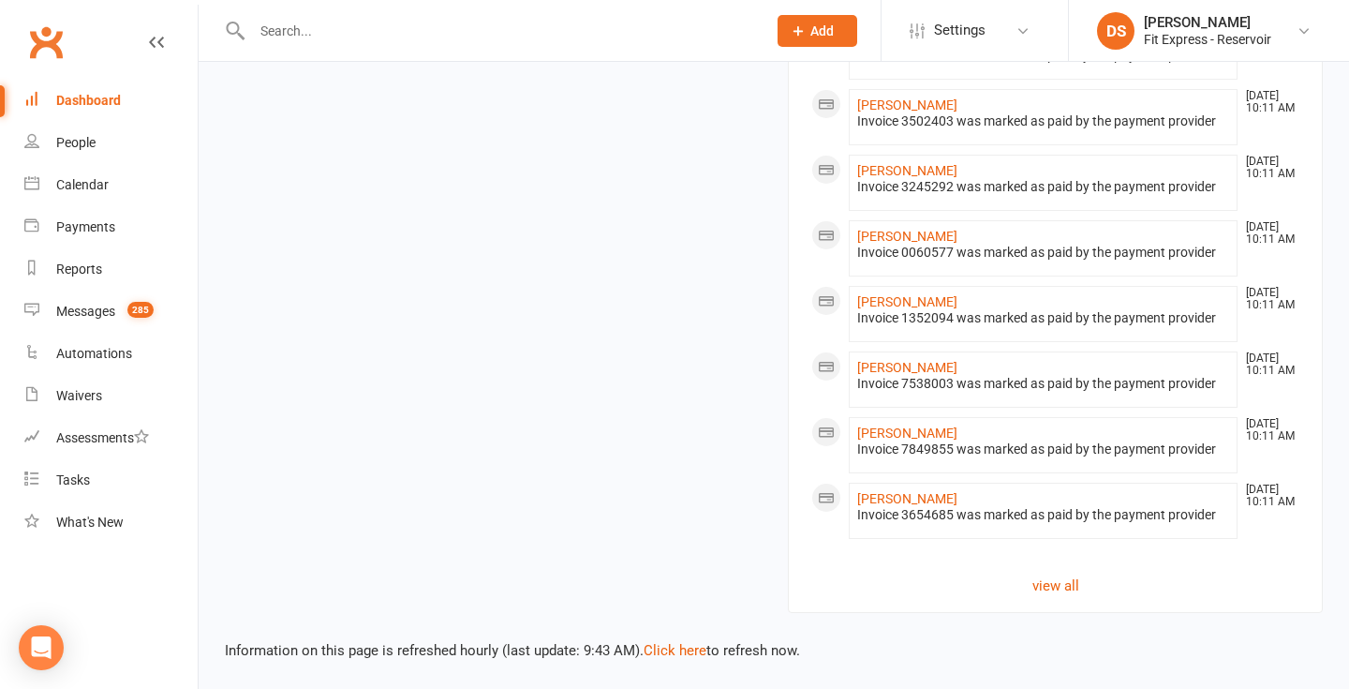
click at [548, 25] on input "text" at bounding box center [499, 31] width 507 height 26
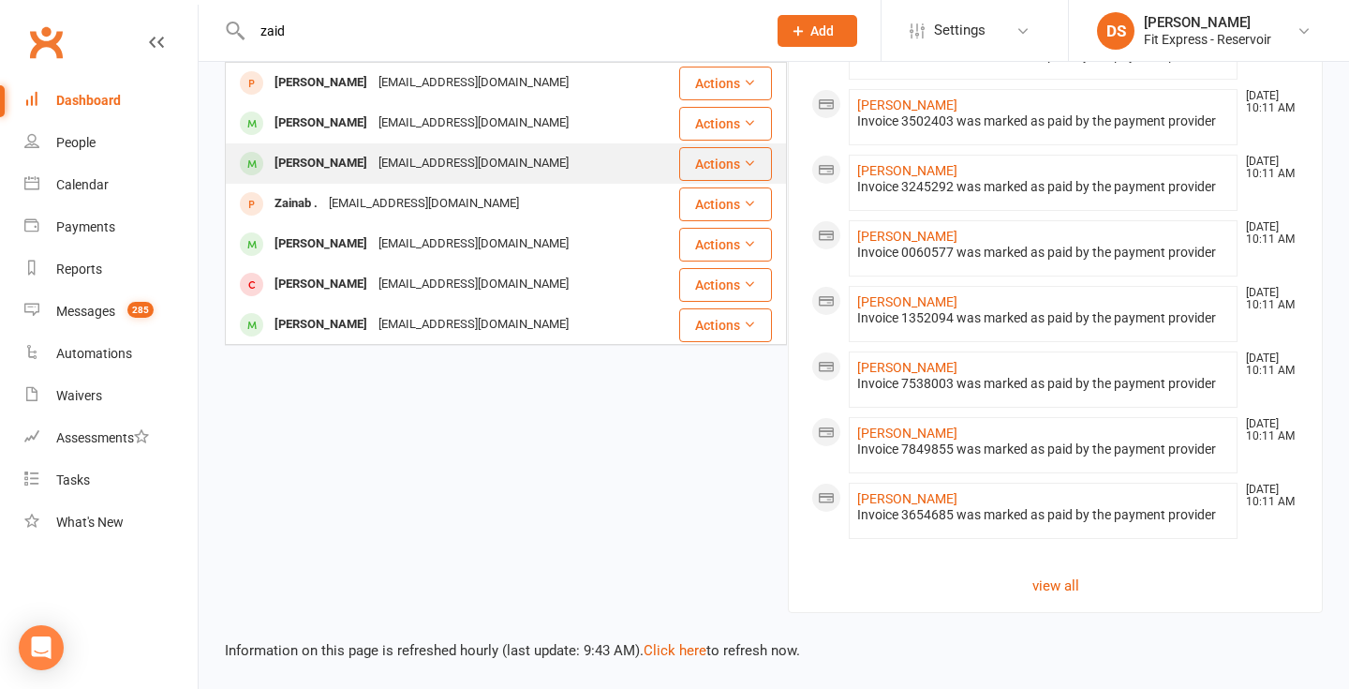
type input "zaid"
click at [493, 158] on div "[EMAIL_ADDRESS][DOMAIN_NAME]" at bounding box center [473, 163] width 201 height 27
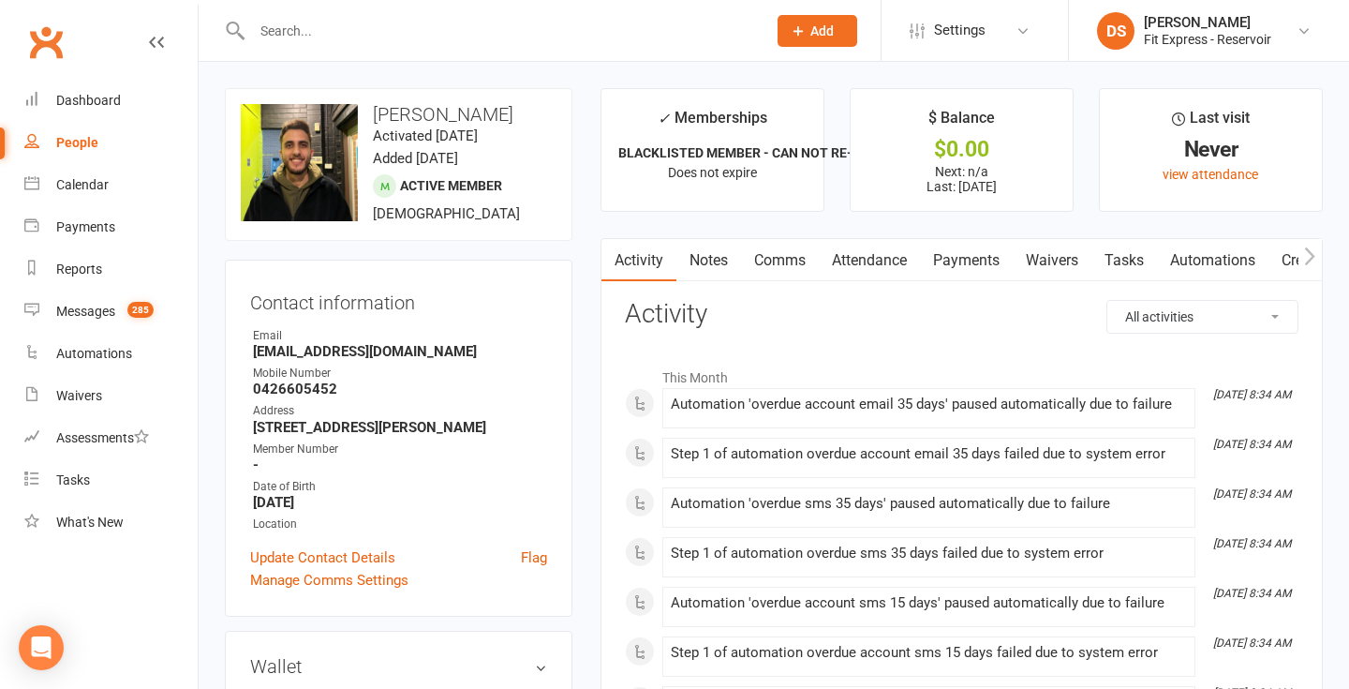
click at [1056, 258] on link "Waivers" at bounding box center [1052, 260] width 79 height 43
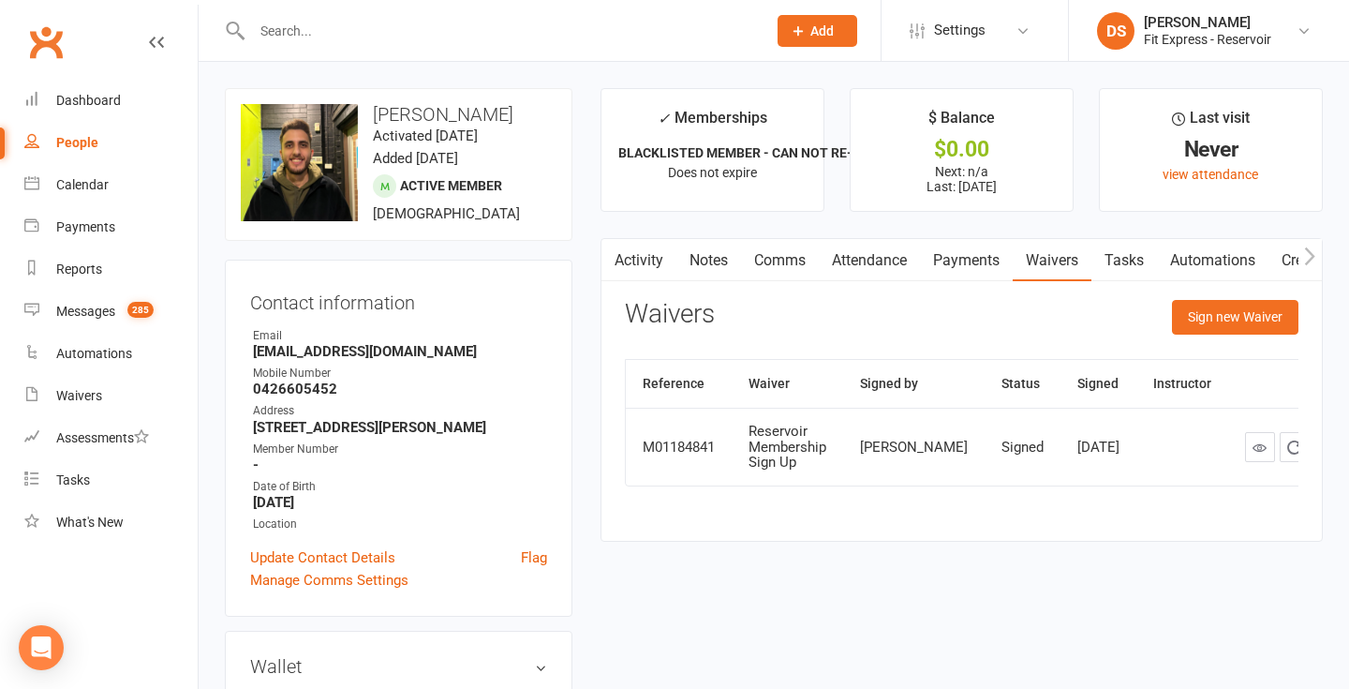
click at [722, 261] on link "Notes" at bounding box center [708, 260] width 65 height 43
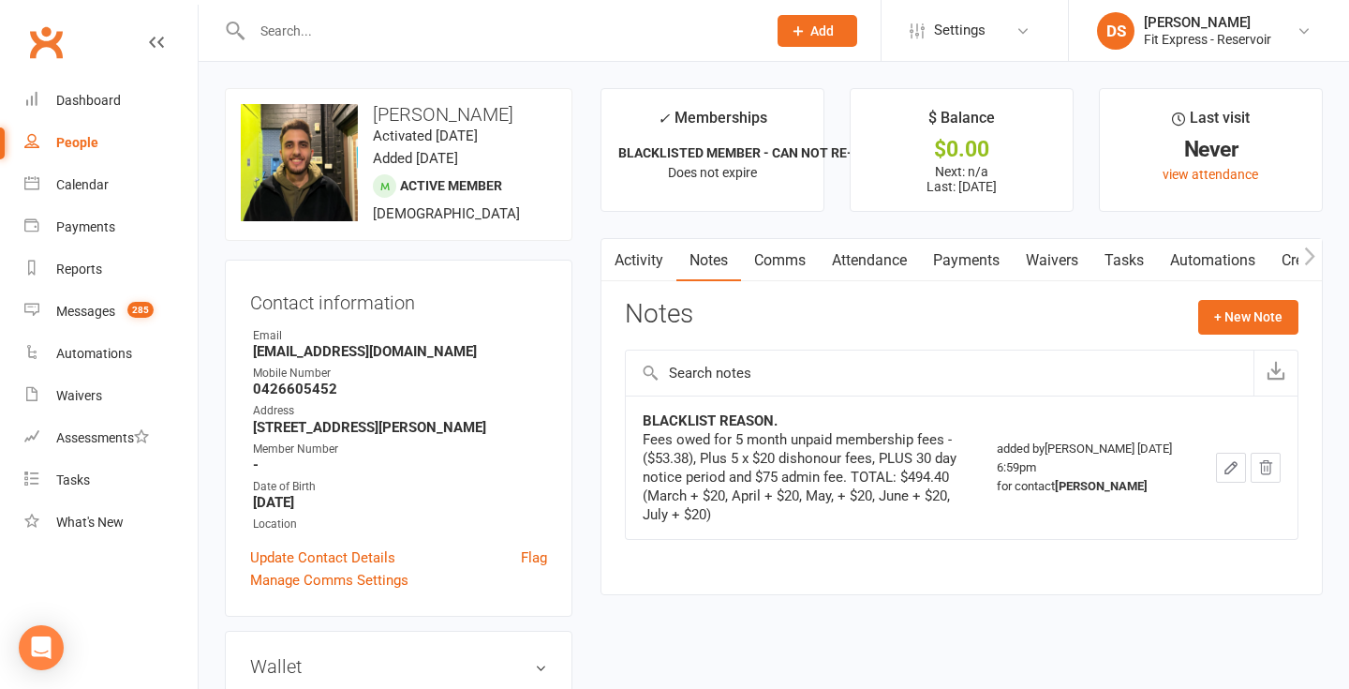
click at [642, 252] on link "Activity" at bounding box center [638, 260] width 75 height 43
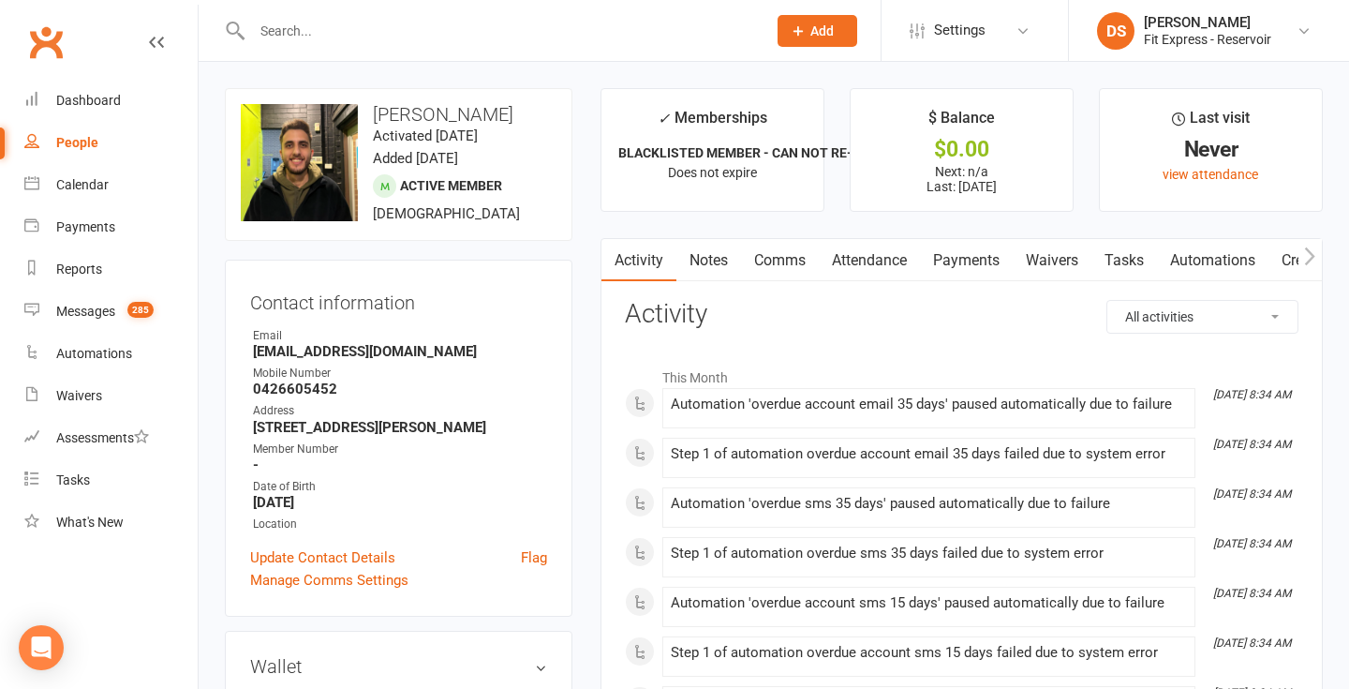
click at [706, 248] on link "Notes" at bounding box center [708, 260] width 65 height 43
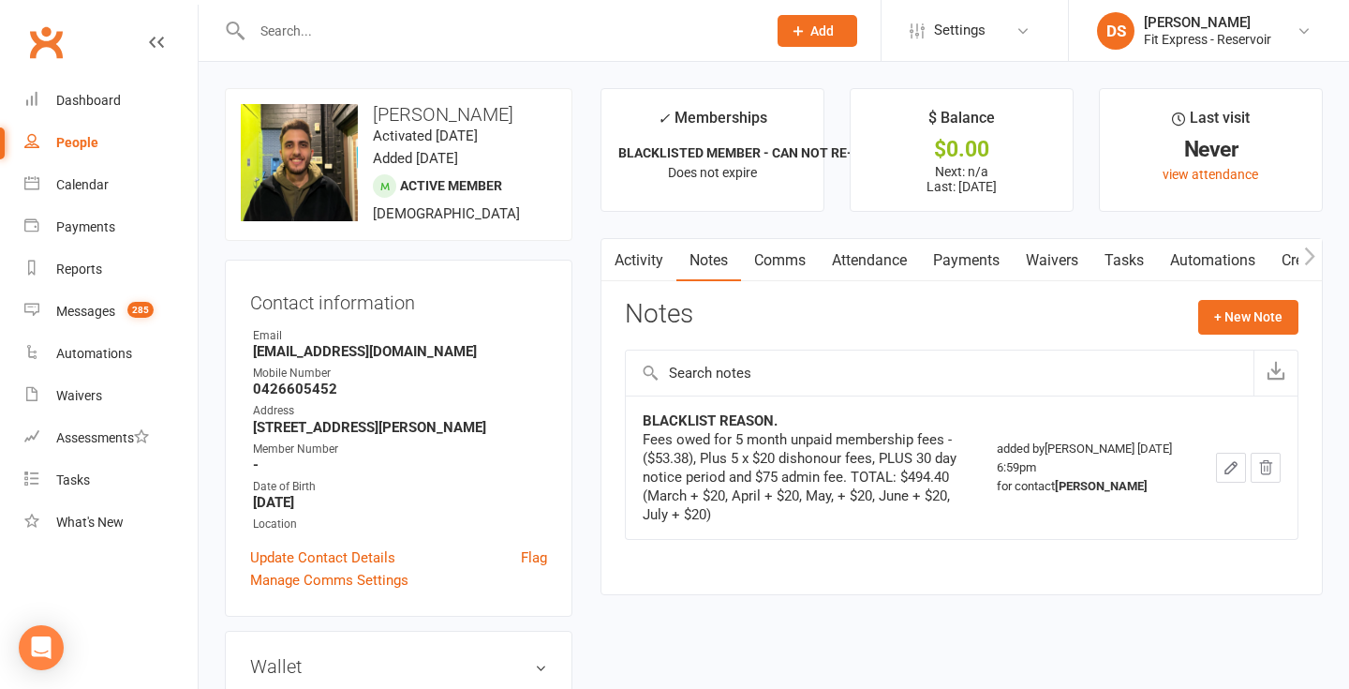
click at [1039, 268] on link "Waivers" at bounding box center [1052, 260] width 79 height 43
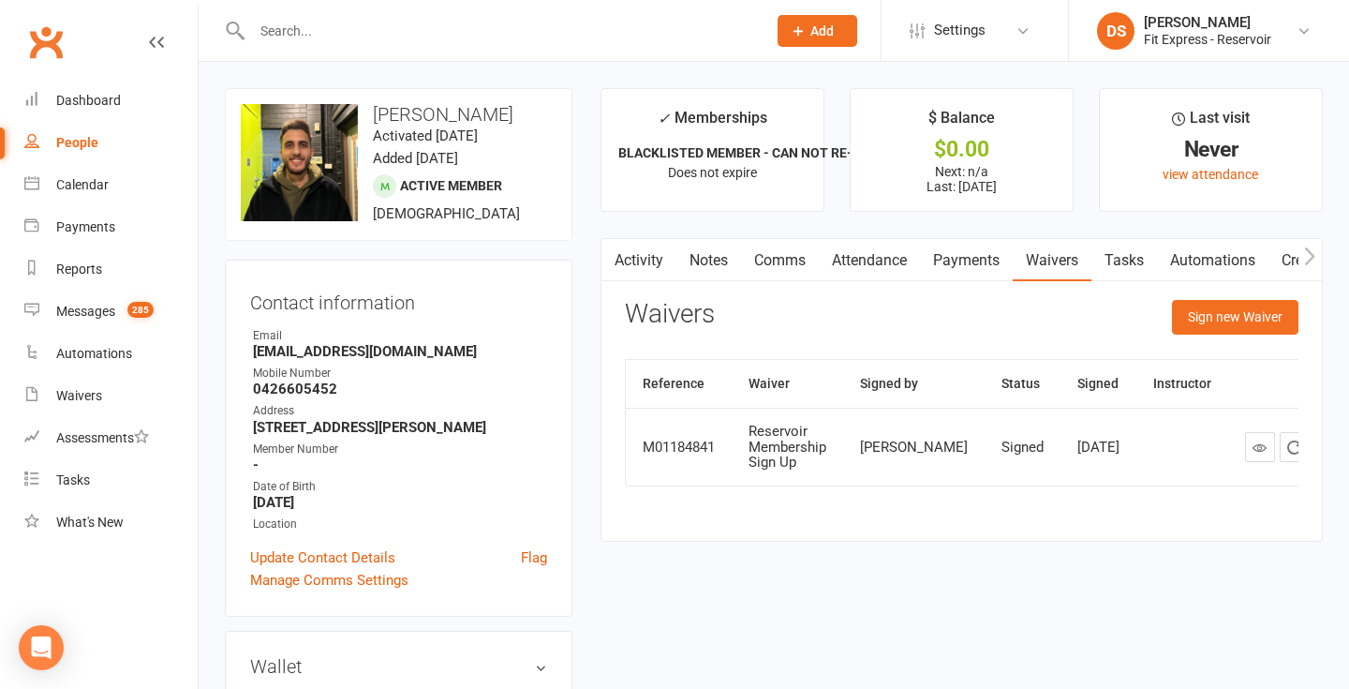
click at [989, 260] on link "Payments" at bounding box center [966, 260] width 93 height 43
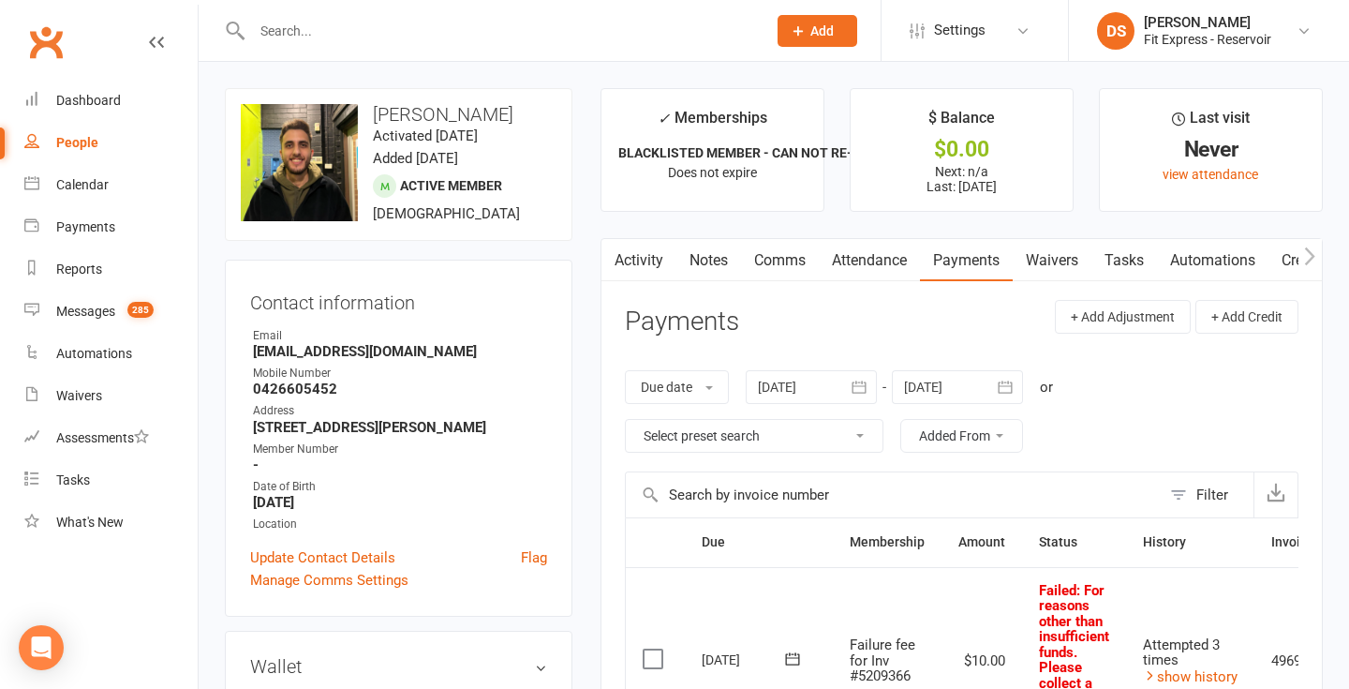
click at [695, 261] on link "Notes" at bounding box center [708, 260] width 65 height 43
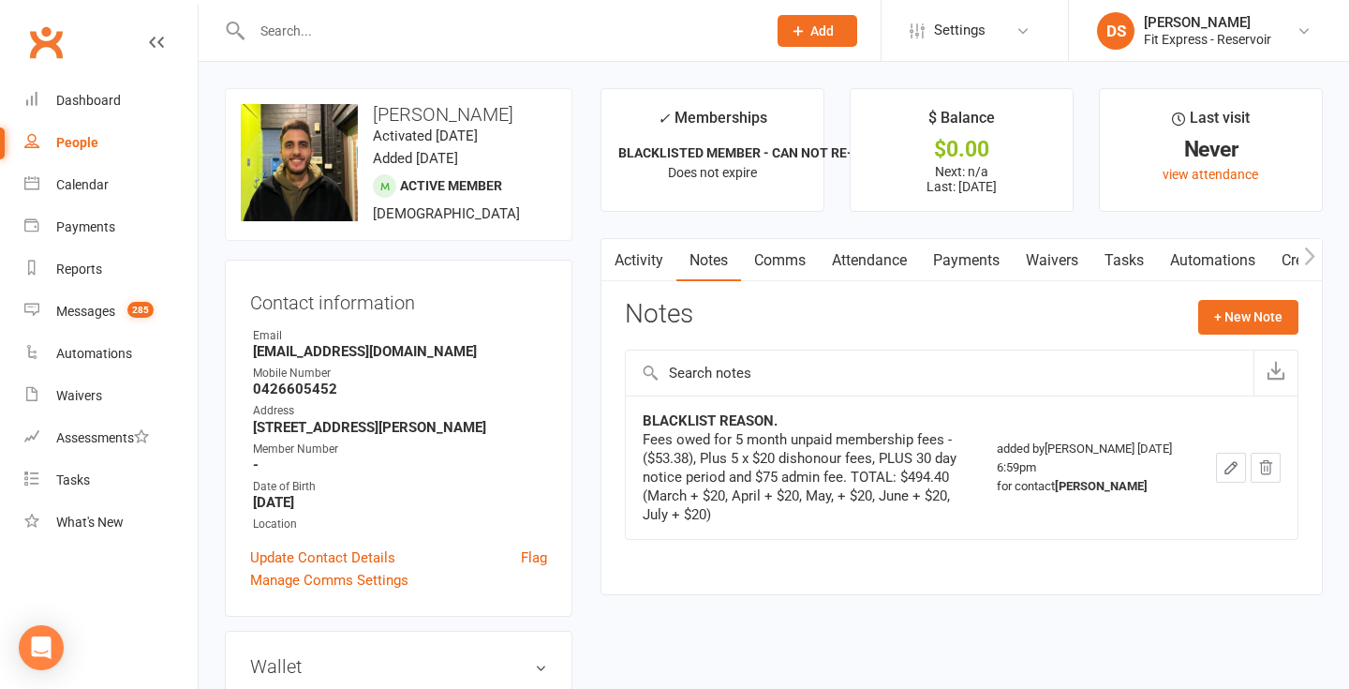
click at [966, 275] on link "Payments" at bounding box center [966, 260] width 93 height 43
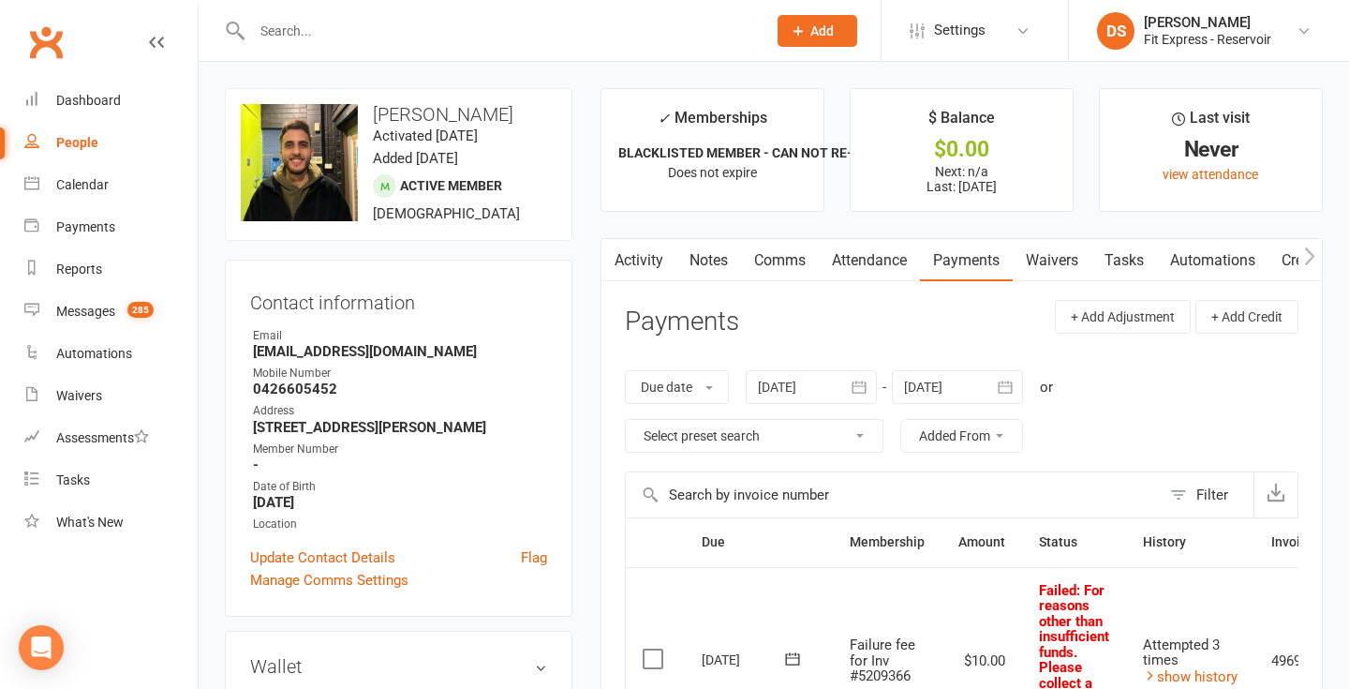
click at [1064, 266] on link "Waivers" at bounding box center [1052, 260] width 79 height 43
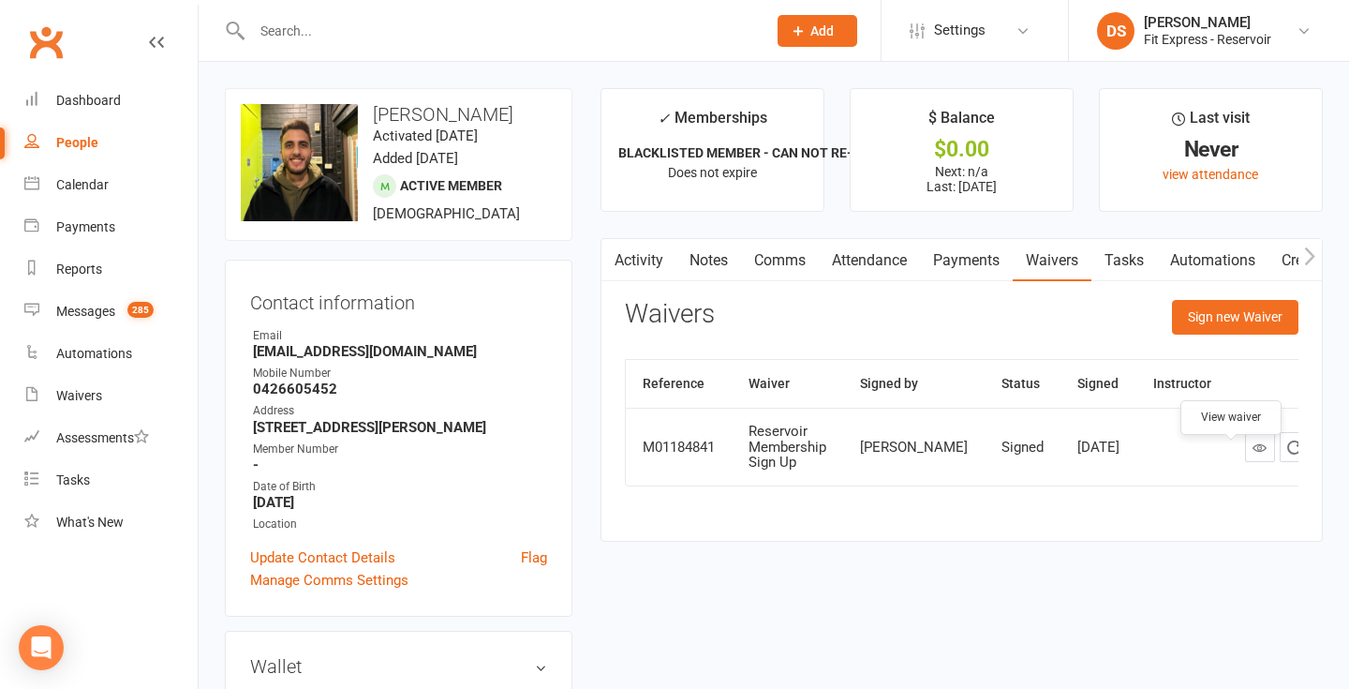
click at [1252, 454] on icon at bounding box center [1259, 447] width 14 height 14
click at [1189, 8] on li "DS Drew Stubbs Fit Express - Reservoir Signed in as: Fit Express - Reservoir Sw…" at bounding box center [1208, 30] width 281 height 61
click at [1189, 16] on div "[PERSON_NAME]" at bounding box center [1207, 22] width 127 height 17
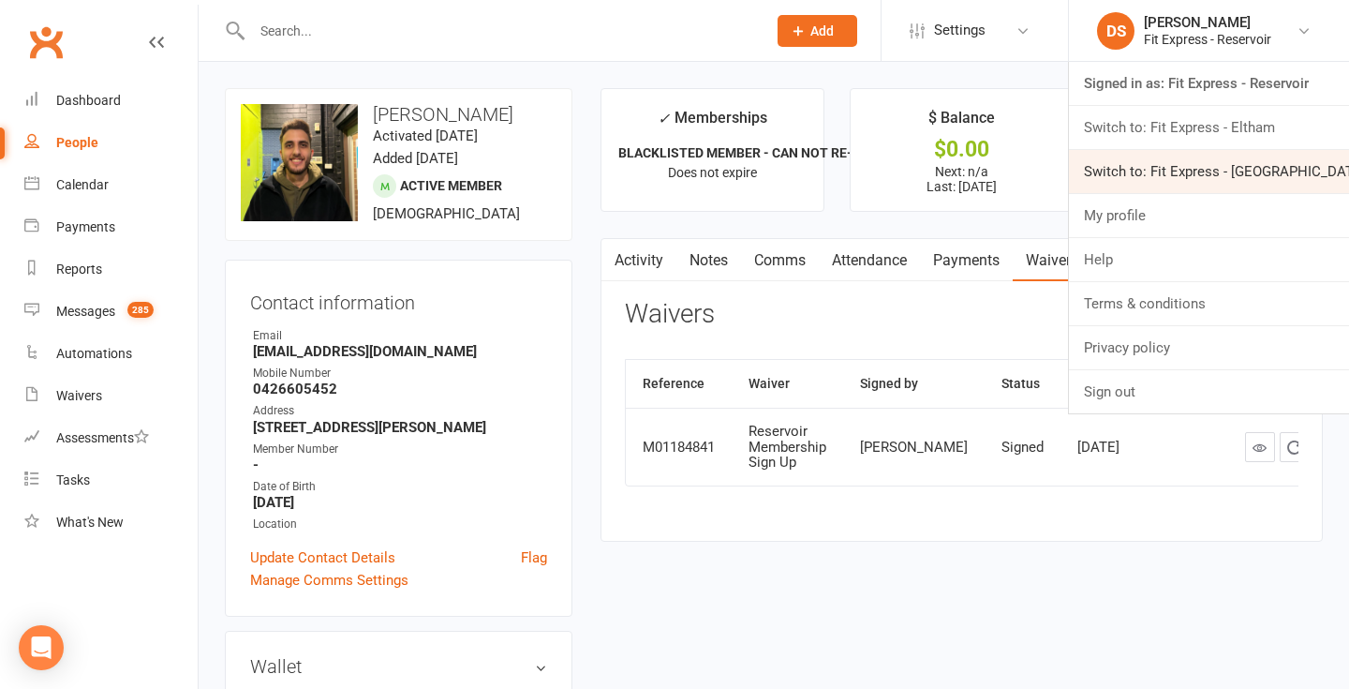
click at [1148, 166] on link "Switch to: Fit Express - Heidelberg" at bounding box center [1209, 171] width 280 height 43
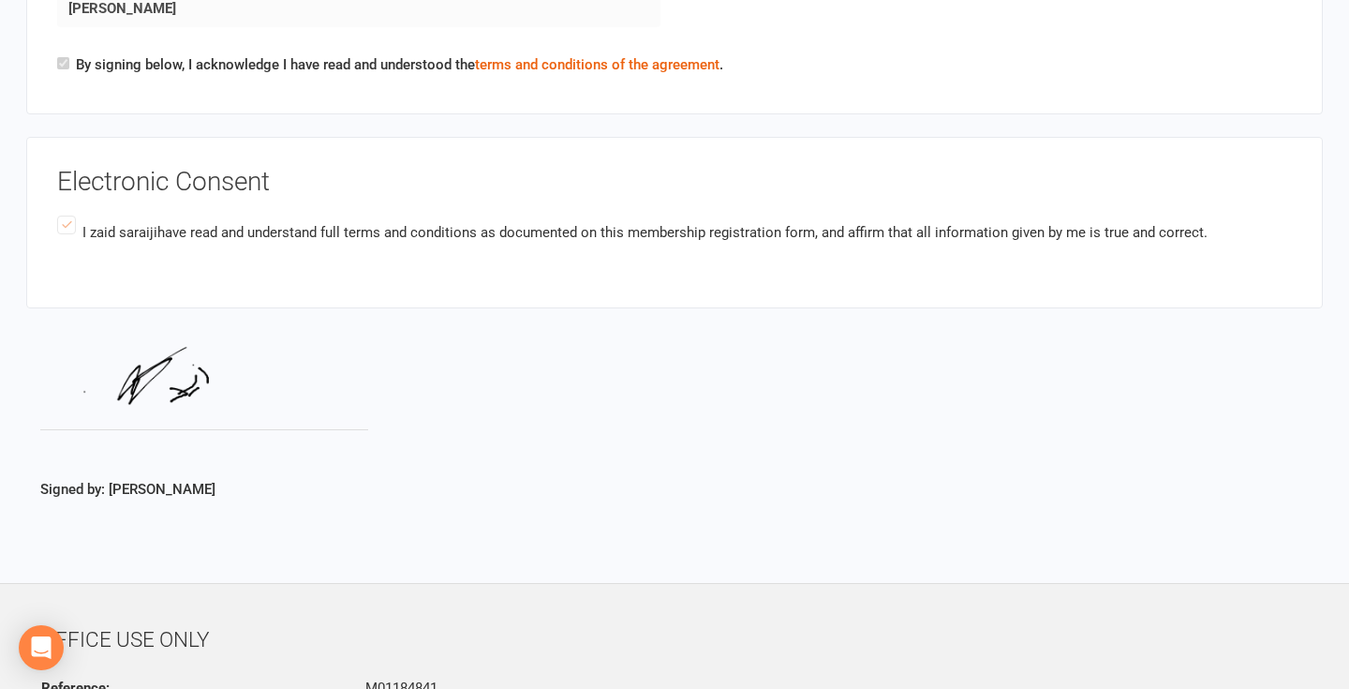
scroll to position [2924, 0]
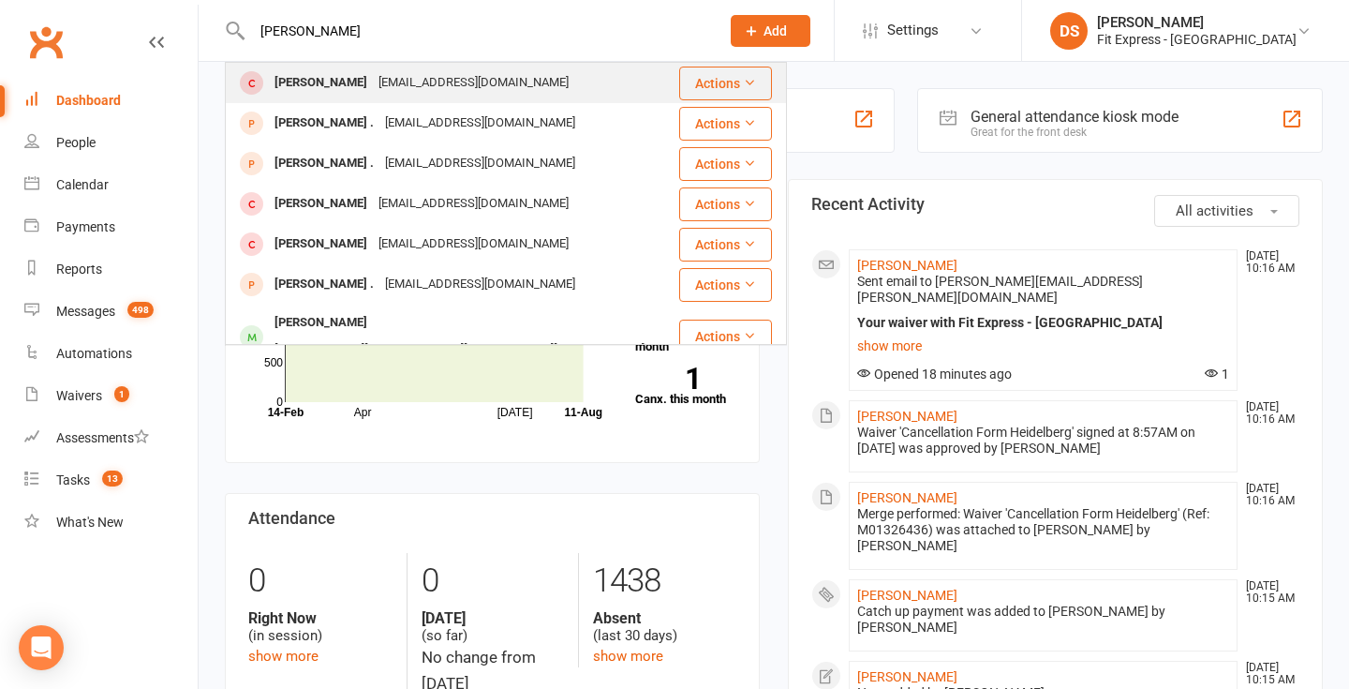
type input "[PERSON_NAME]"
click at [306, 81] on div "[PERSON_NAME]" at bounding box center [321, 82] width 104 height 27
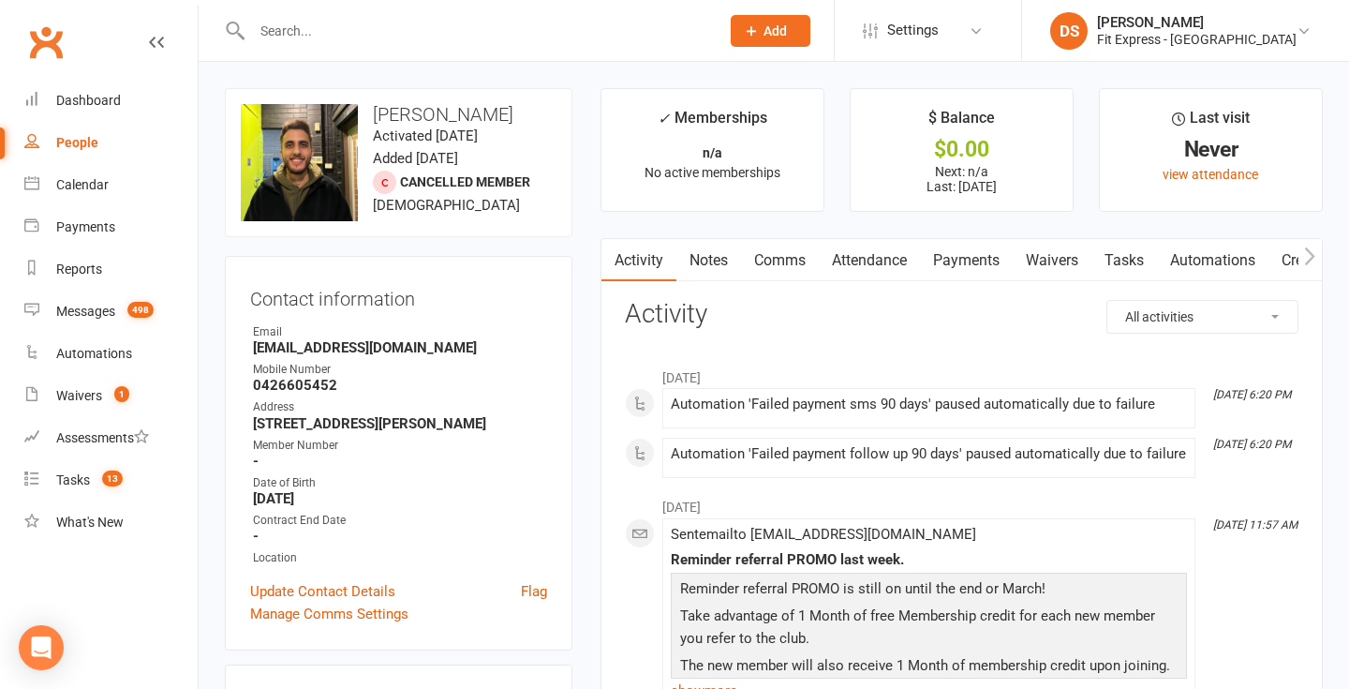
click at [720, 264] on link "Notes" at bounding box center [708, 260] width 65 height 43
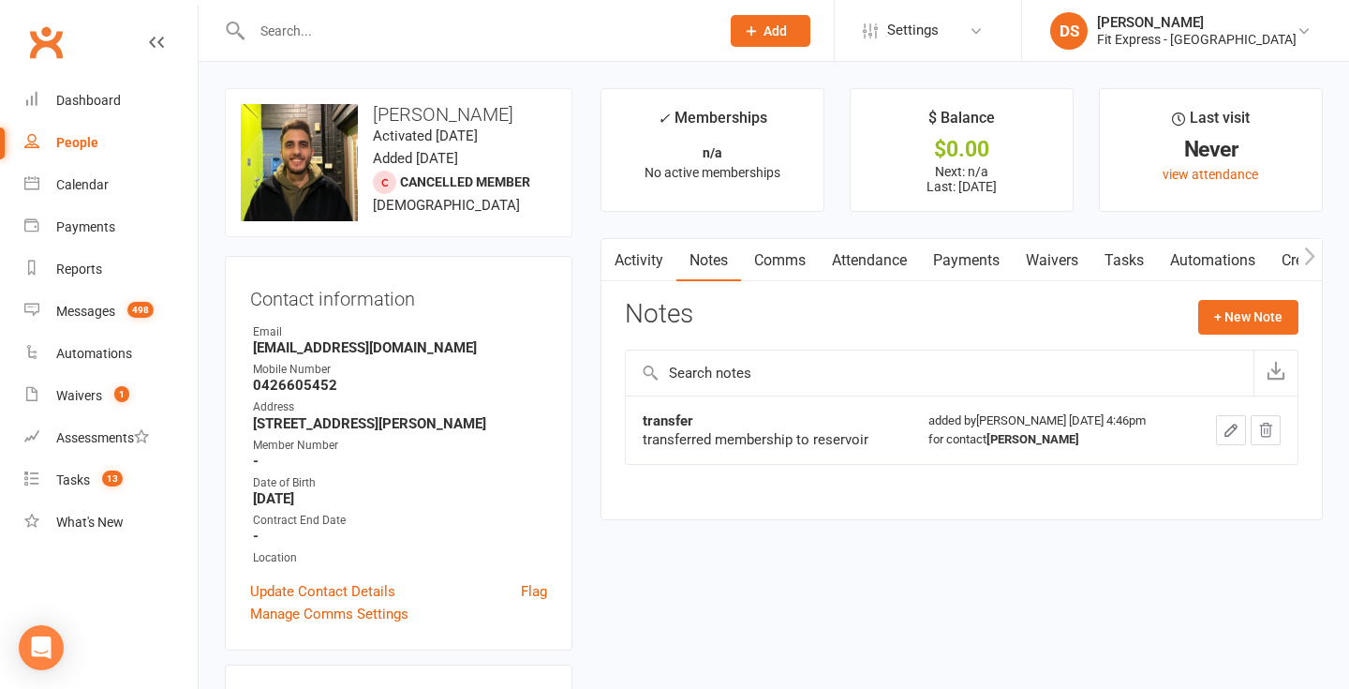
click at [630, 259] on link "Activity" at bounding box center [638, 260] width 75 height 43
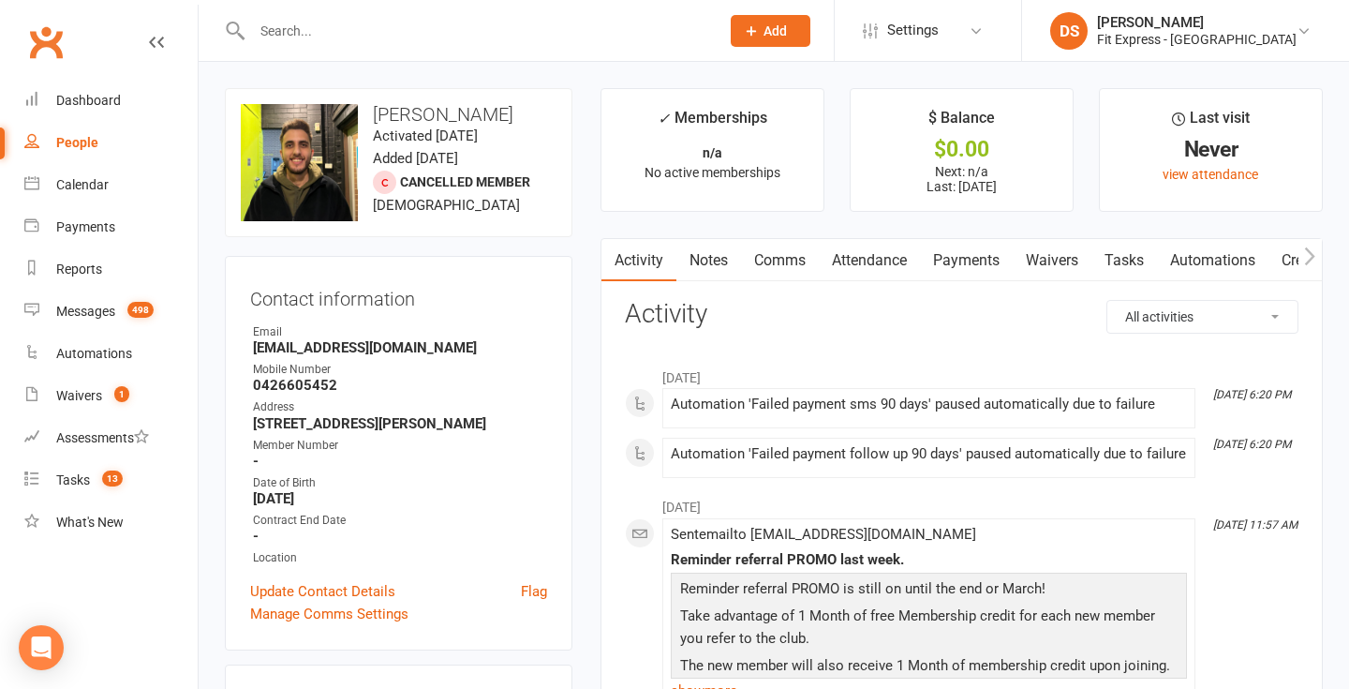
click at [695, 261] on link "Notes" at bounding box center [708, 260] width 65 height 43
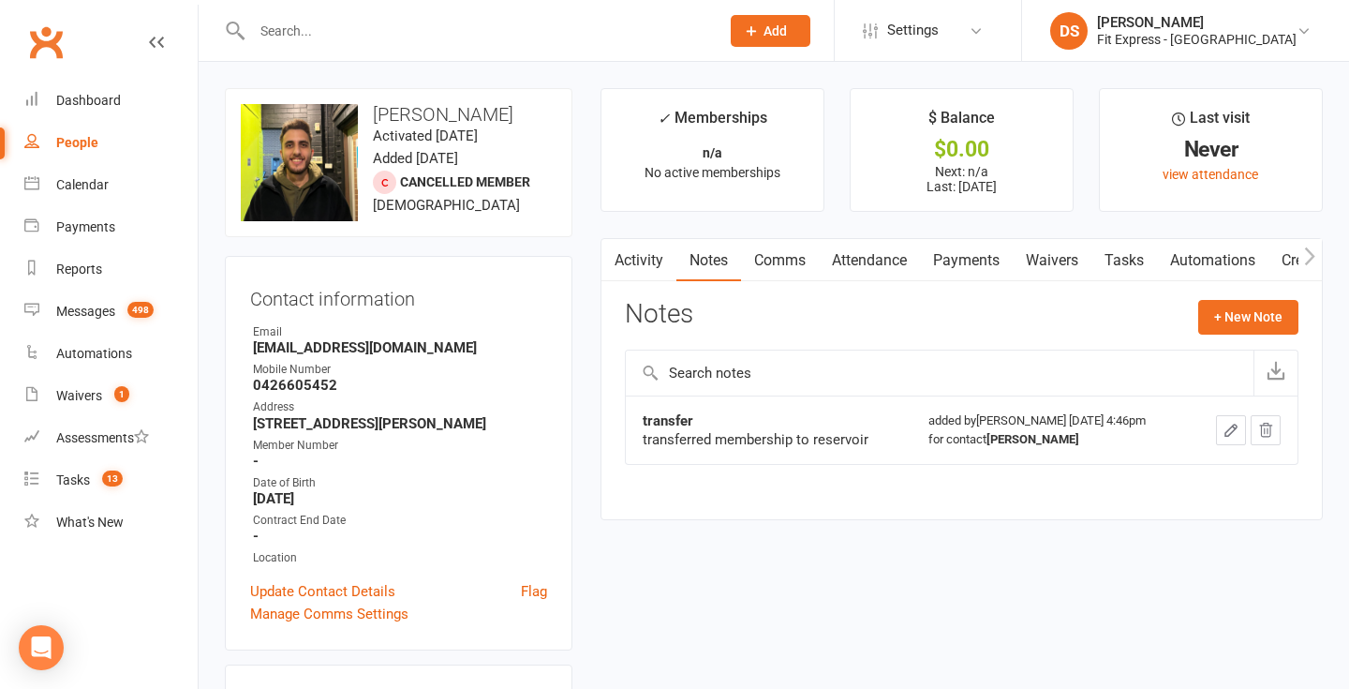
click at [1047, 257] on link "Waivers" at bounding box center [1052, 260] width 79 height 43
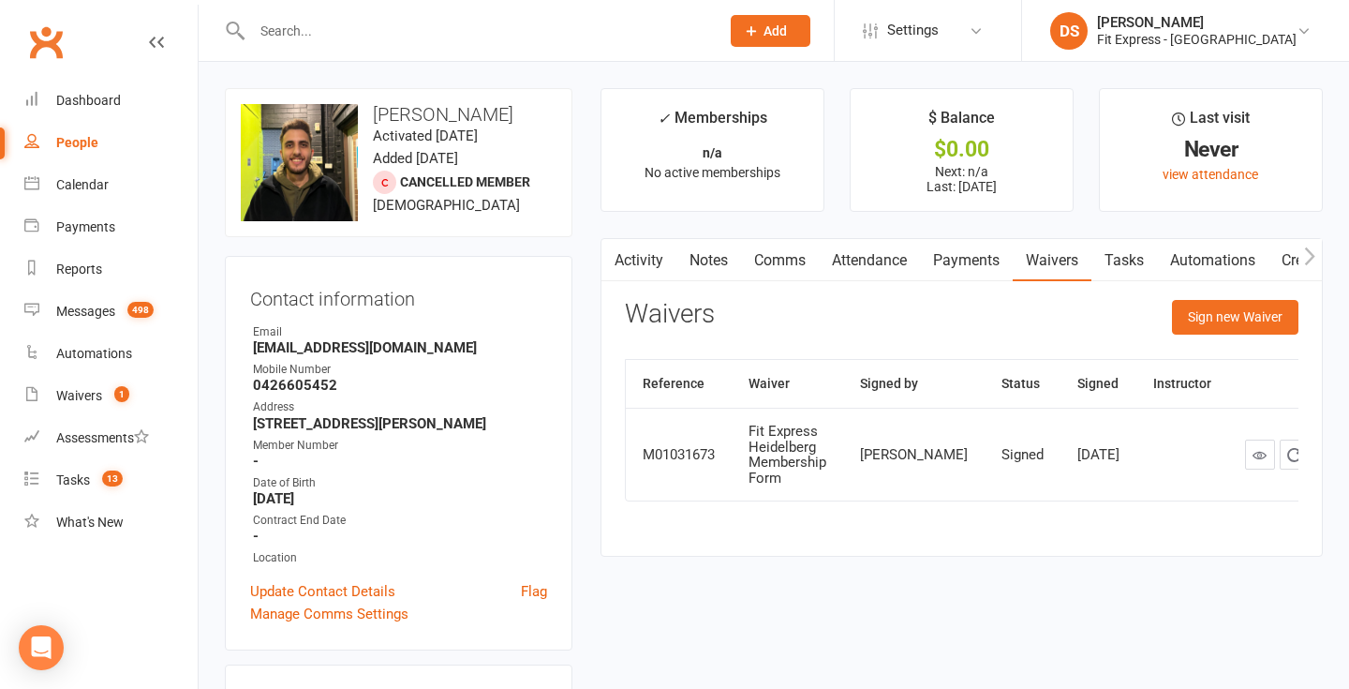
click at [711, 252] on link "Notes" at bounding box center [708, 260] width 65 height 43
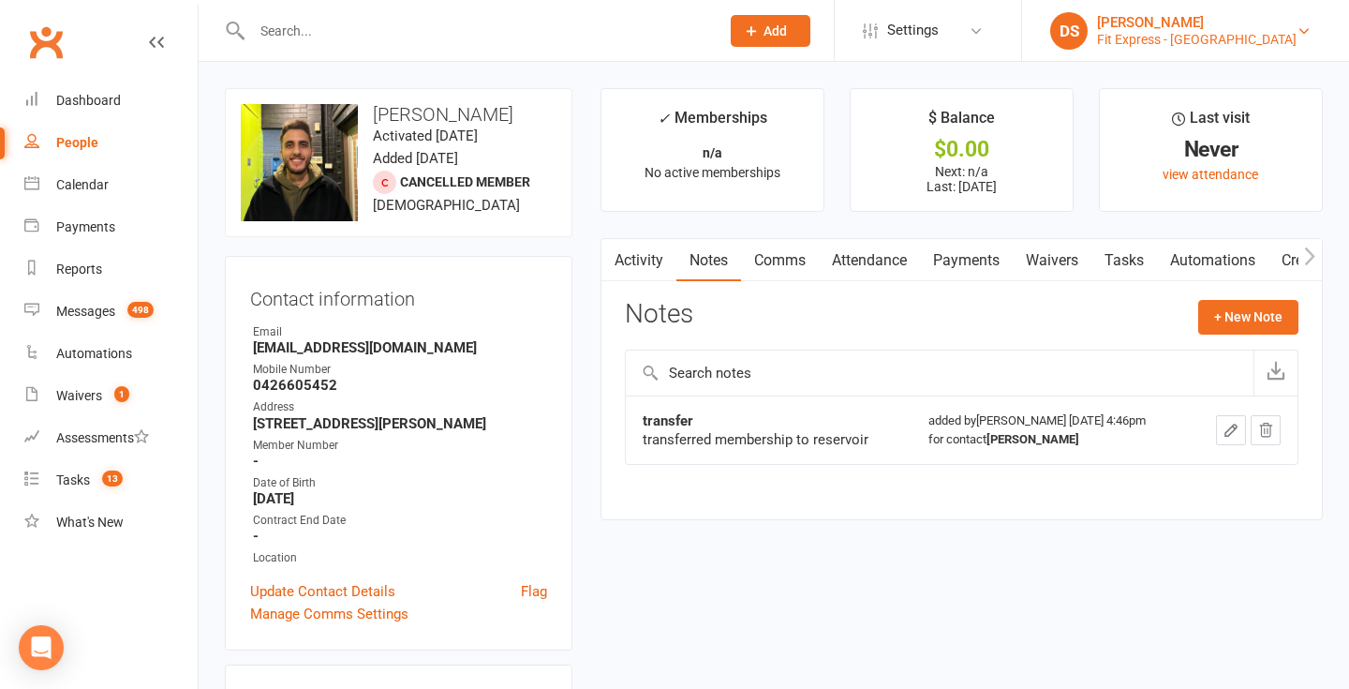
click at [1163, 22] on div "[PERSON_NAME]" at bounding box center [1197, 22] width 200 height 17
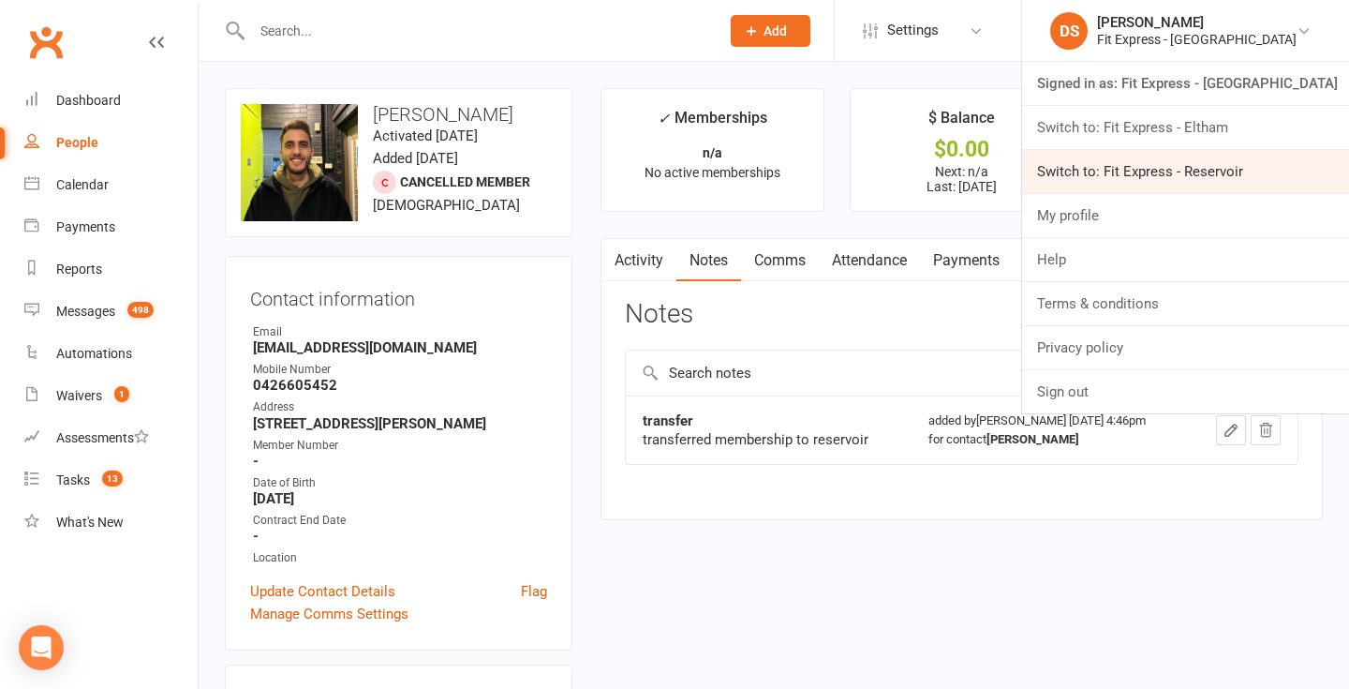
click at [1199, 166] on link "Switch to: Fit Express - Reservoir" at bounding box center [1185, 171] width 327 height 43
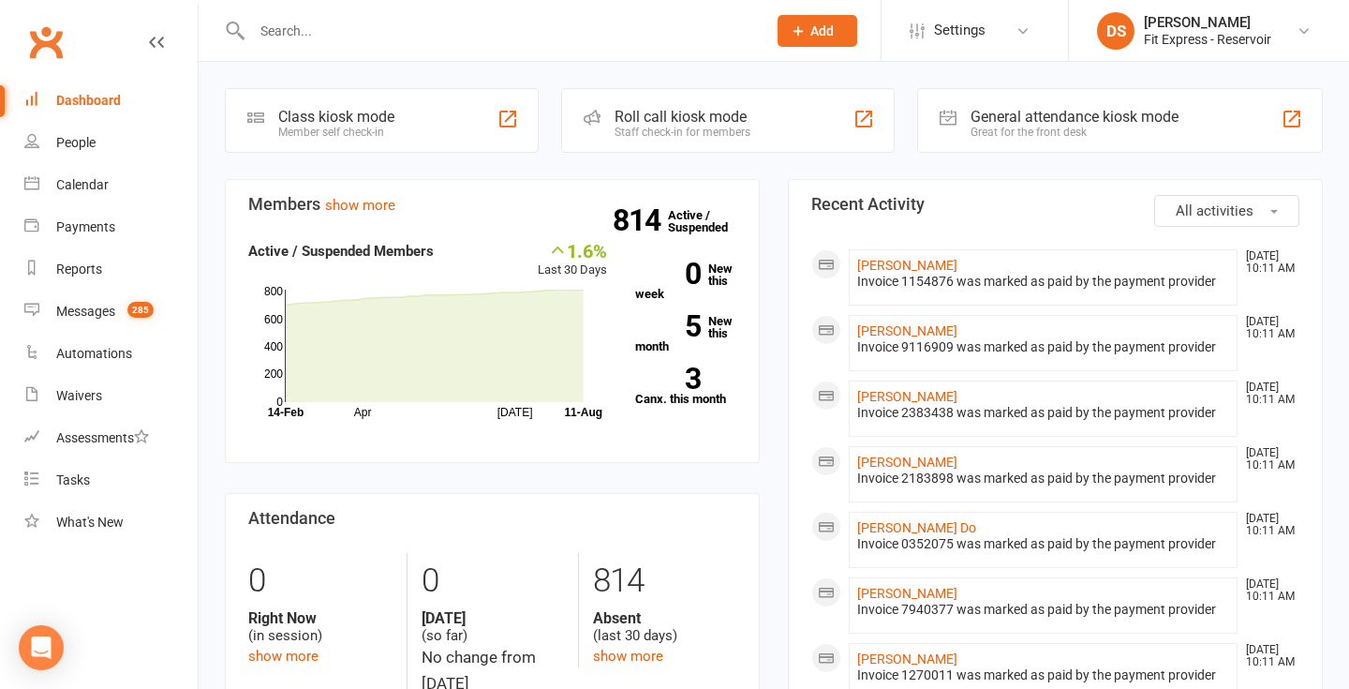
click at [350, 37] on input "text" at bounding box center [499, 31] width 507 height 26
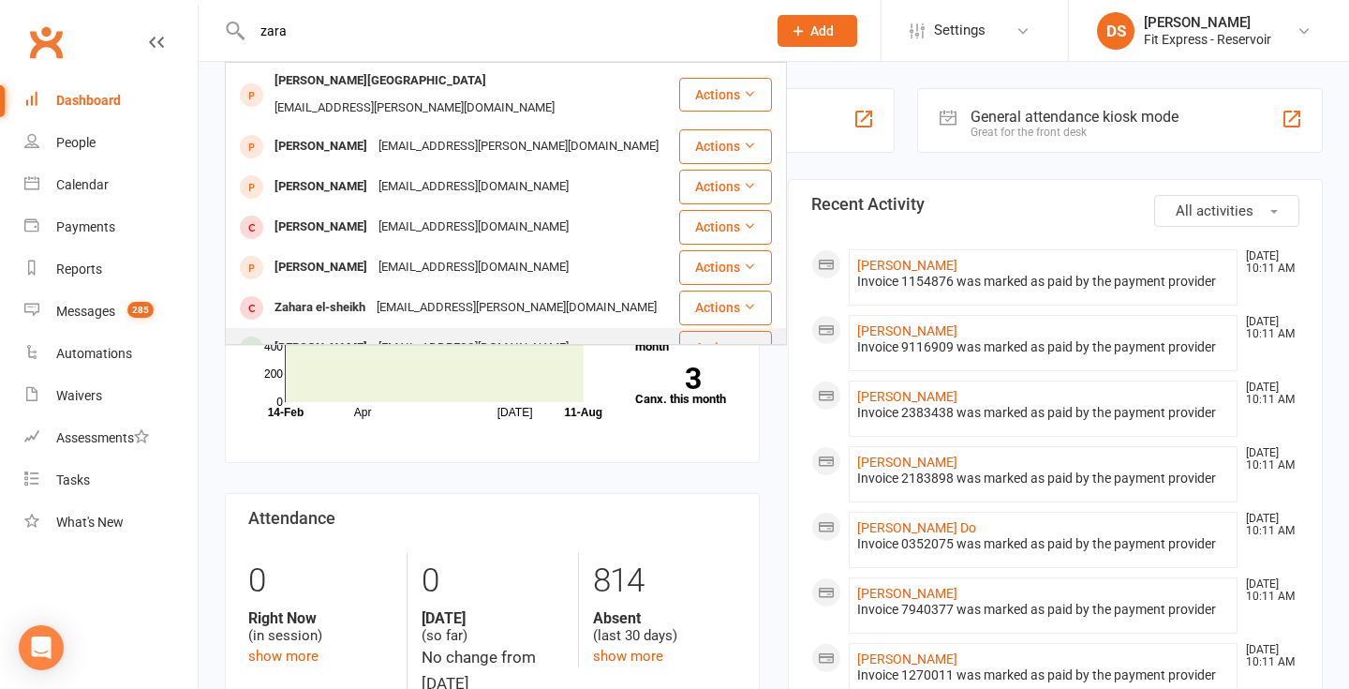
type input "zara"
click at [295, 334] on div "[PERSON_NAME]" at bounding box center [321, 347] width 104 height 27
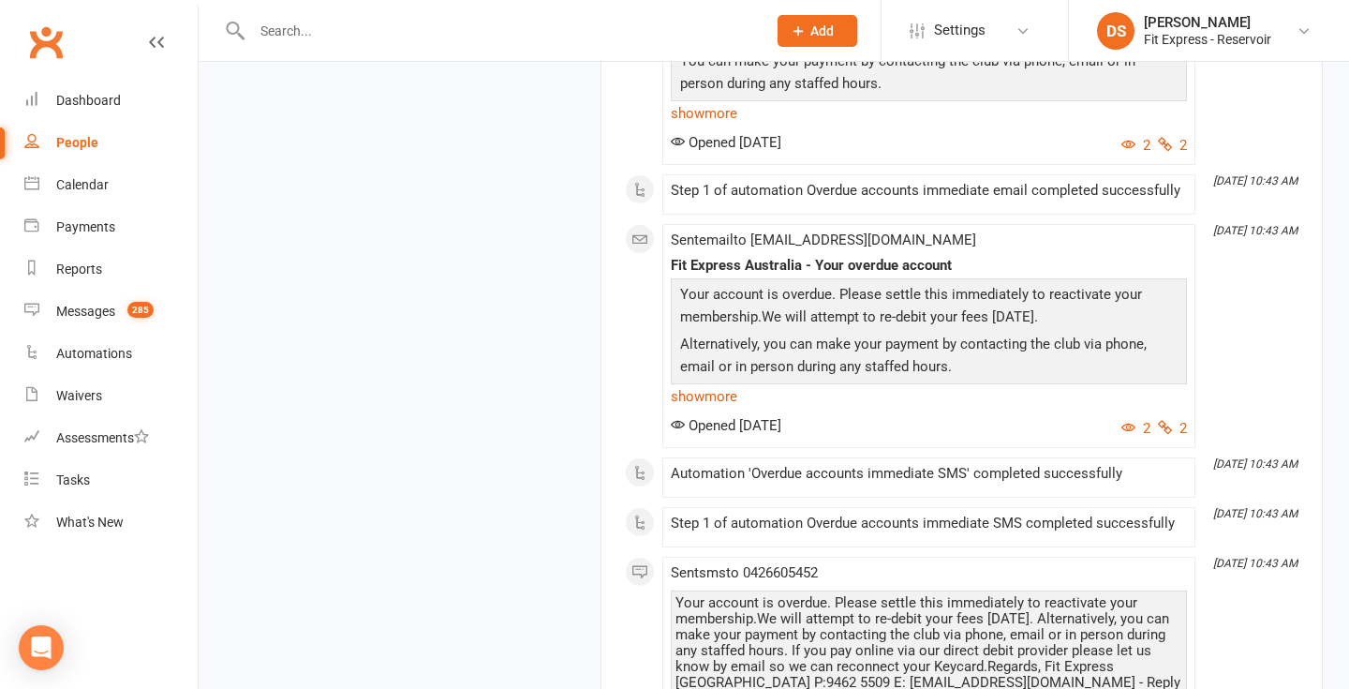
scroll to position [65935, 0]
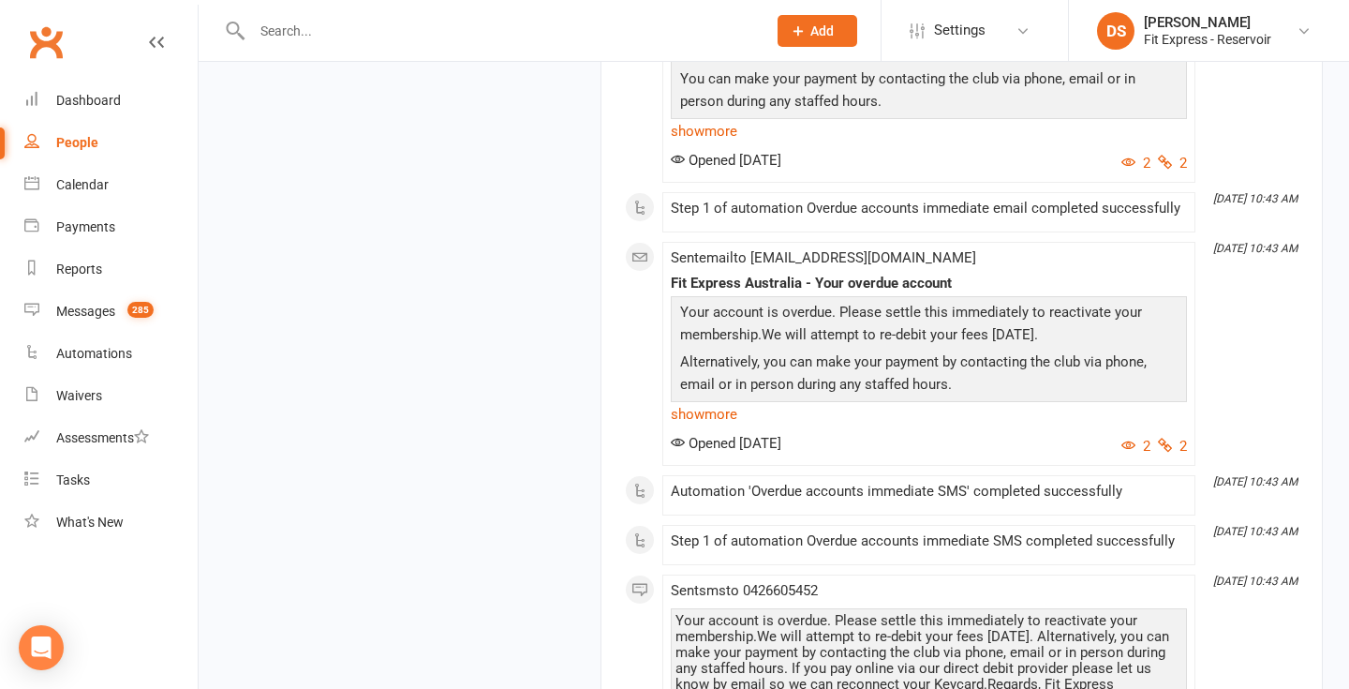
click at [37, 38] on link "Clubworx" at bounding box center [45, 42] width 47 height 47
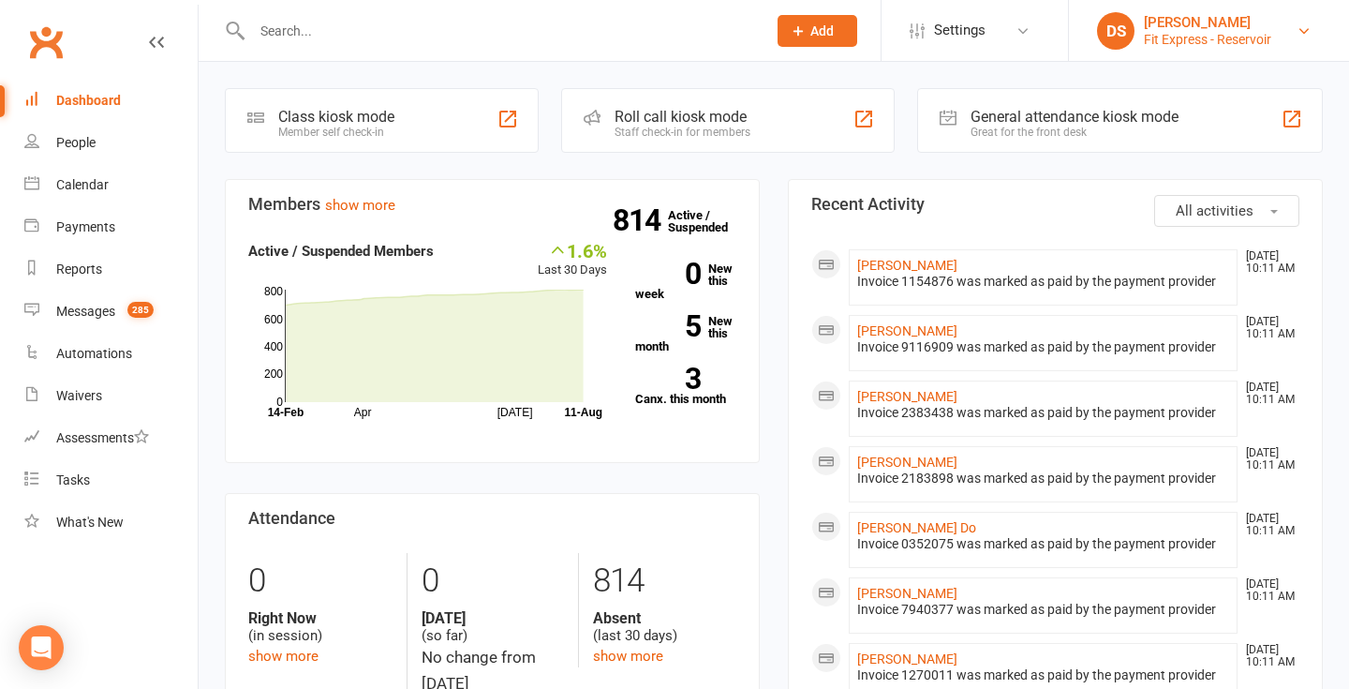
click at [1163, 33] on div "Fit Express - Reservoir" at bounding box center [1207, 39] width 127 height 17
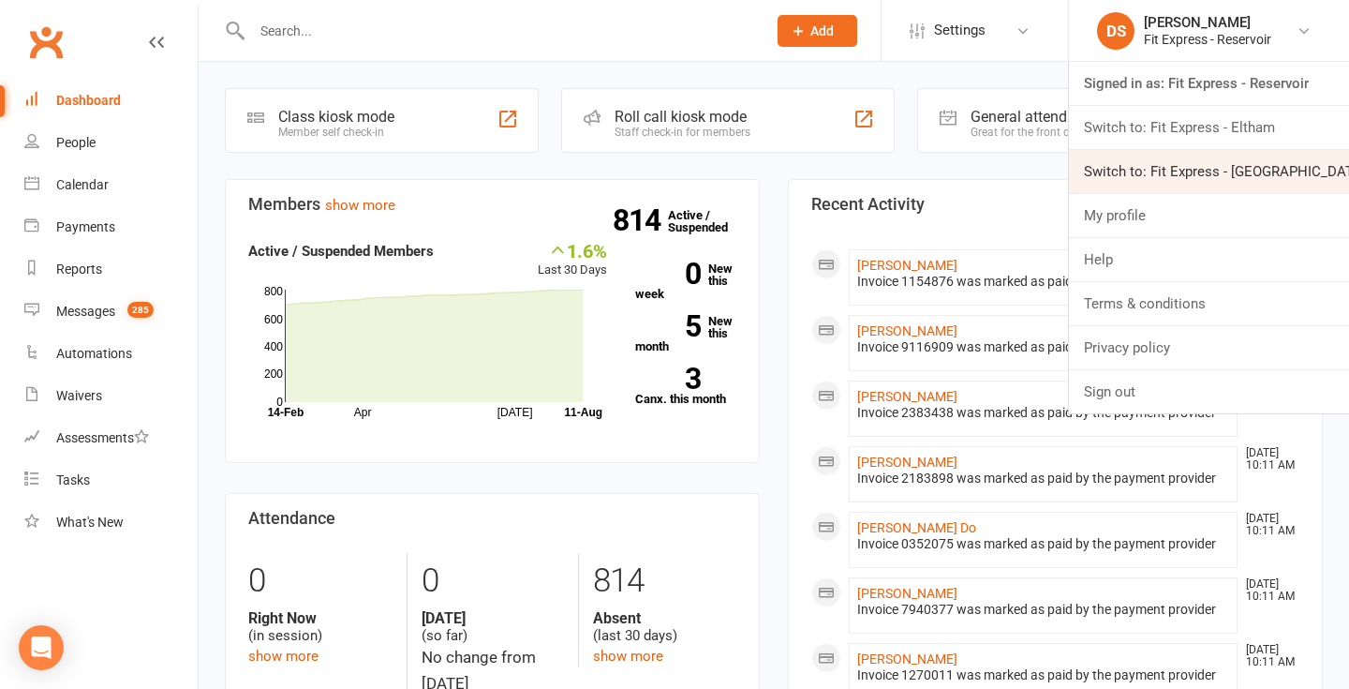
click at [1185, 174] on link "Switch to: Fit Express - Heidelberg" at bounding box center [1209, 171] width 280 height 43
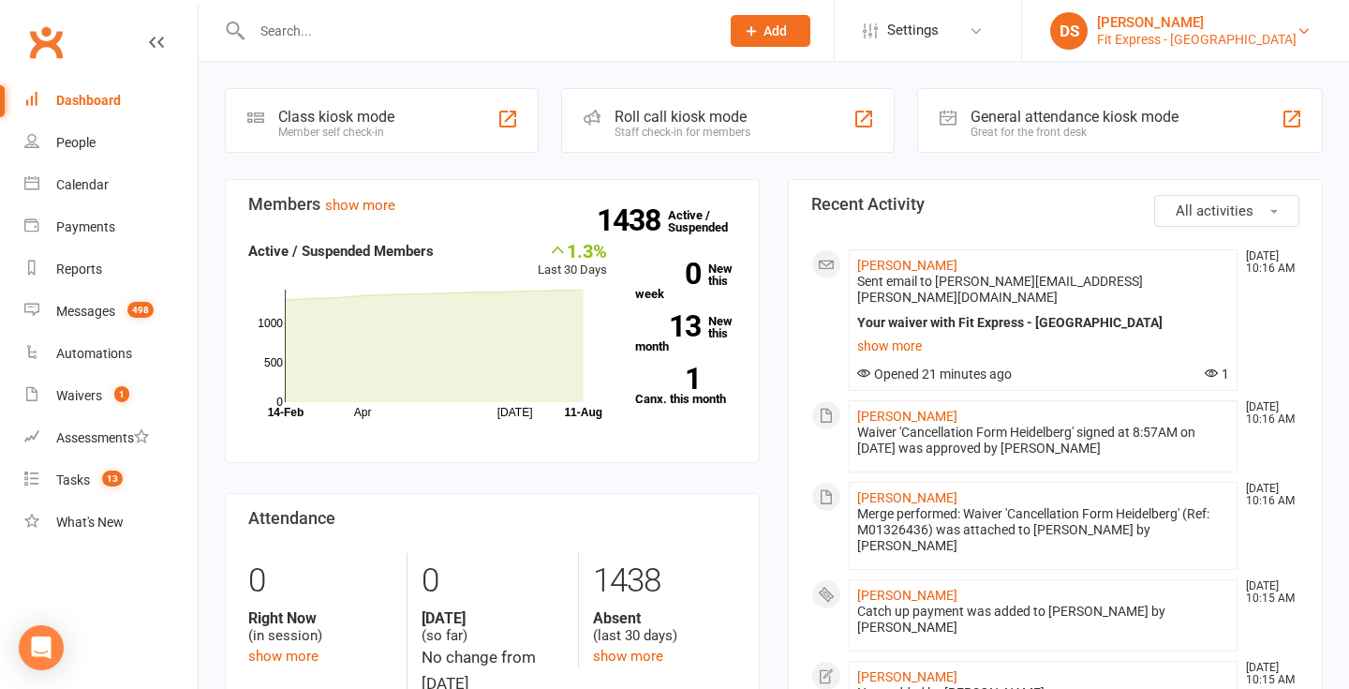
click at [1088, 22] on div "DS" at bounding box center [1068, 30] width 37 height 37
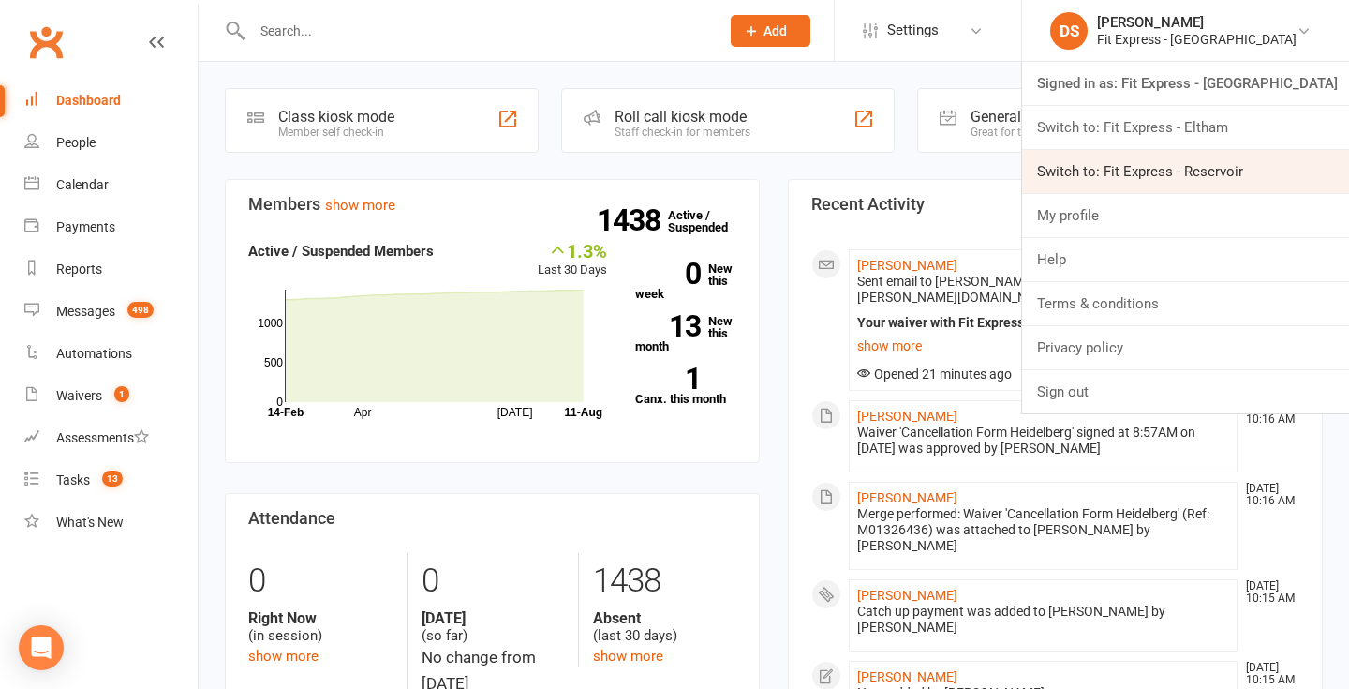
click at [1180, 163] on link "Switch to: Fit Express - Reservoir" at bounding box center [1185, 171] width 327 height 43
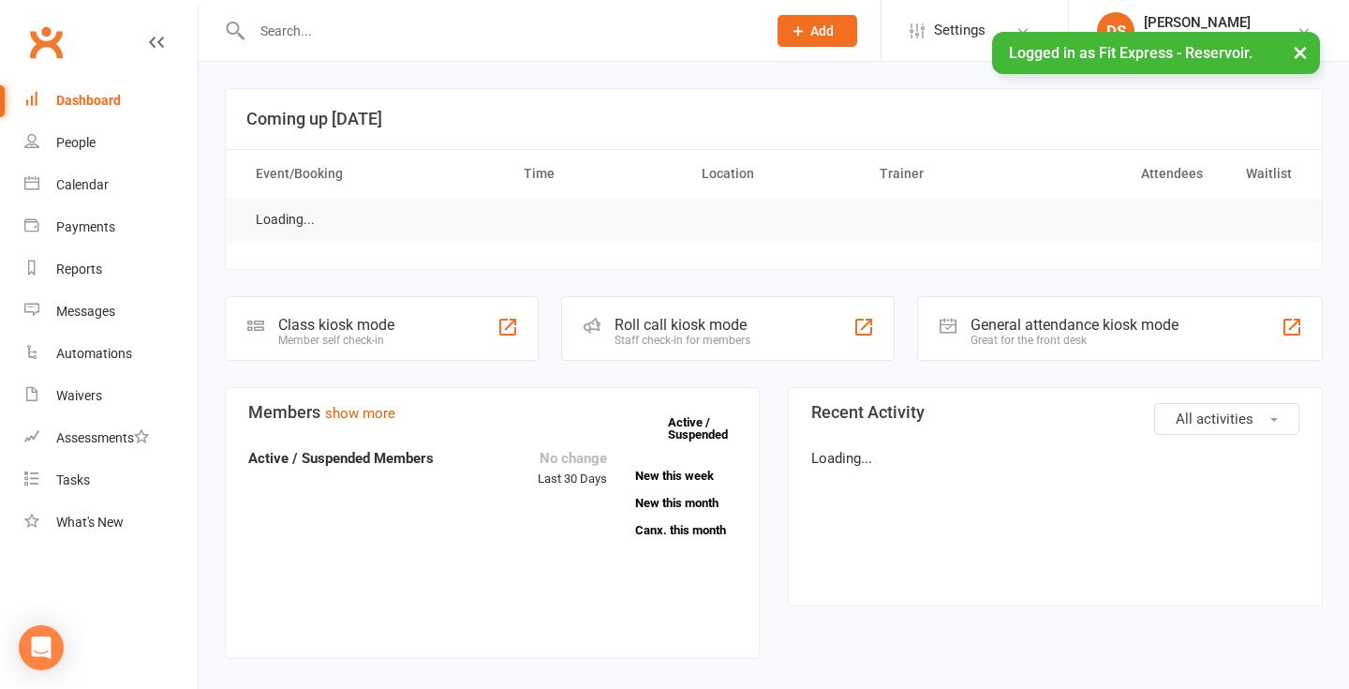
click at [582, 32] on input "text" at bounding box center [499, 31] width 507 height 26
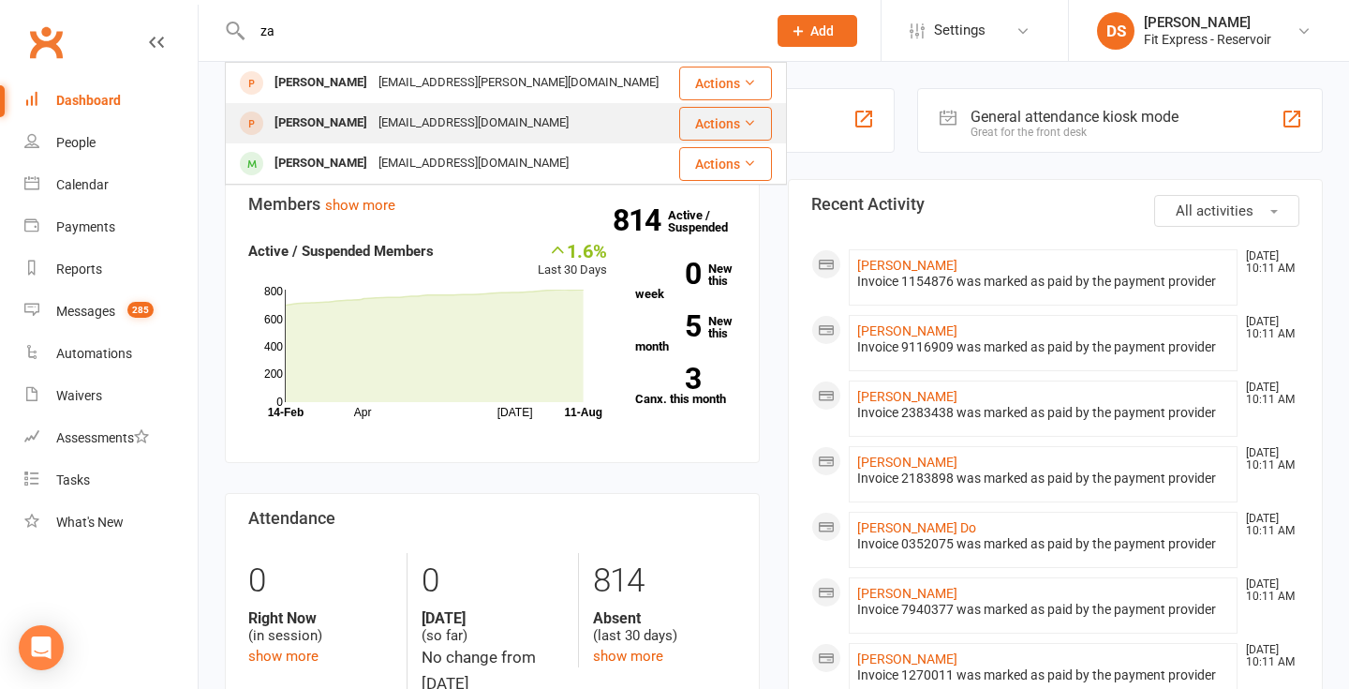
type input "za"
click at [428, 141] on div "Serge Zarconi zarconi@live.com" at bounding box center [452, 123] width 450 height 38
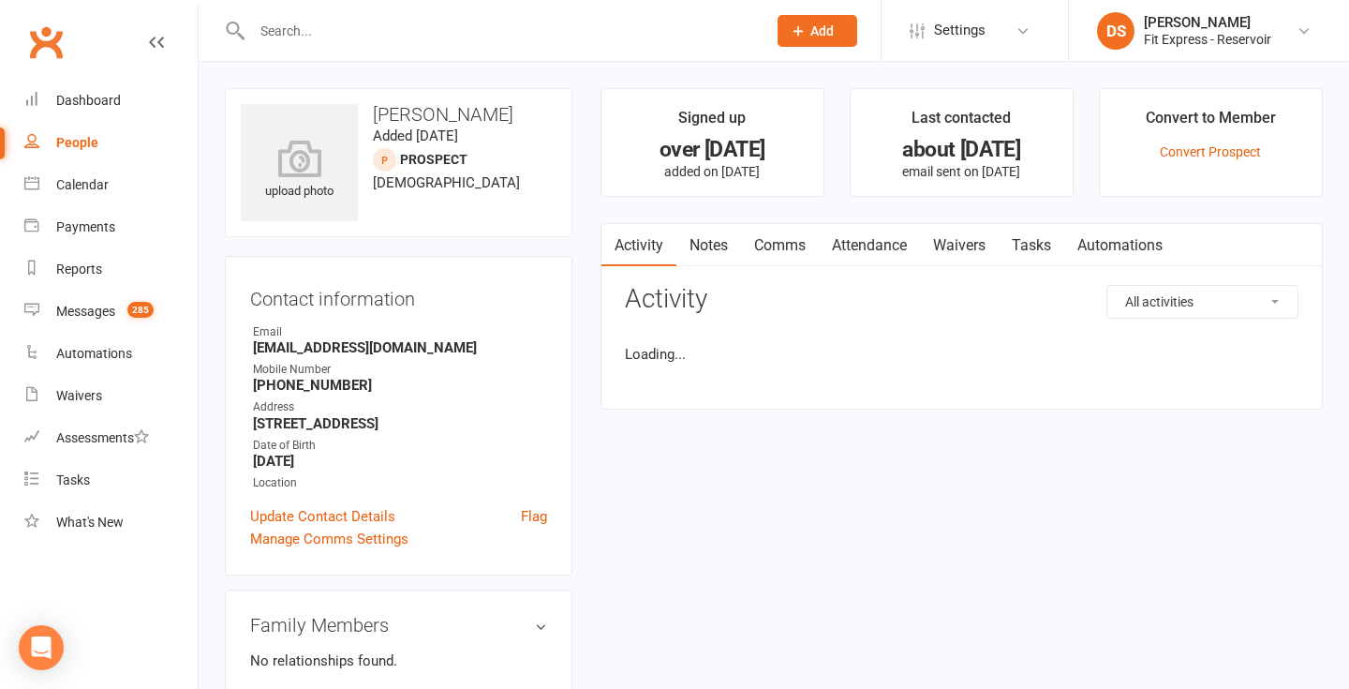
click at [292, 29] on input "text" at bounding box center [499, 31] width 507 height 26
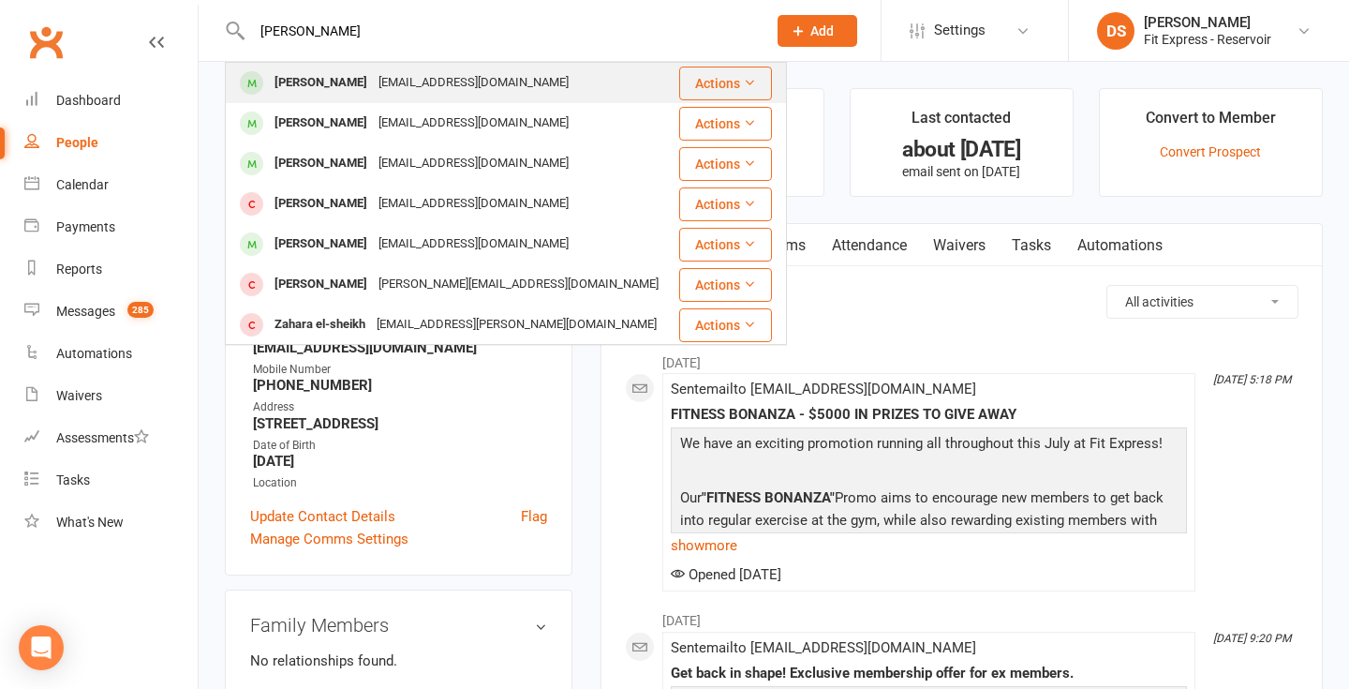
type input "zaki harb"
click at [247, 76] on span at bounding box center [251, 82] width 23 height 23
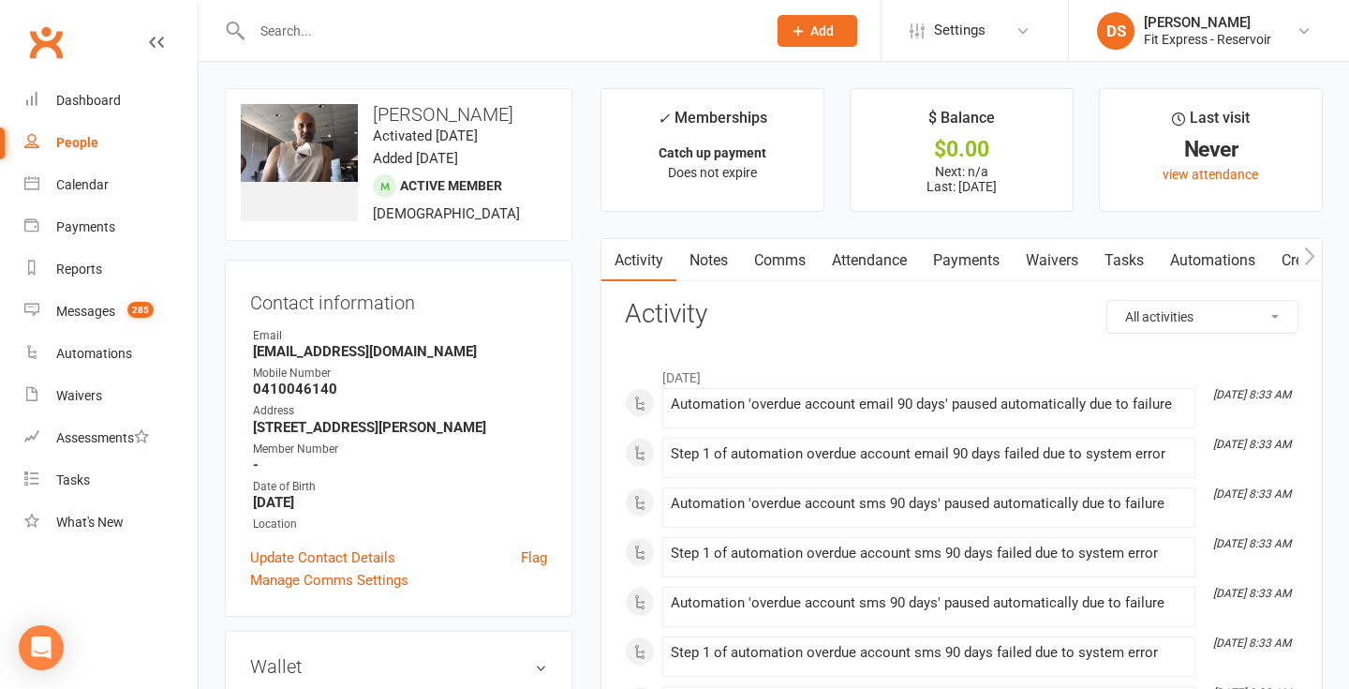
click at [960, 263] on link "Payments" at bounding box center [966, 260] width 93 height 43
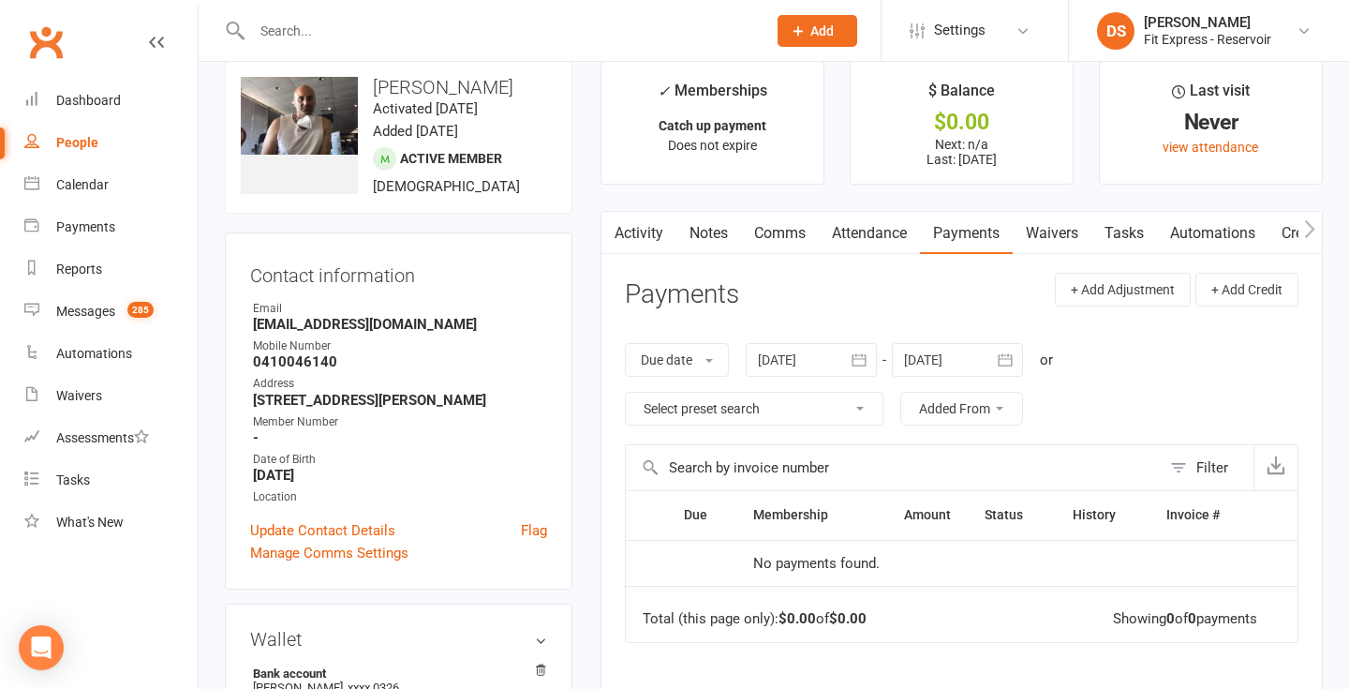
scroll to position [31, 0]
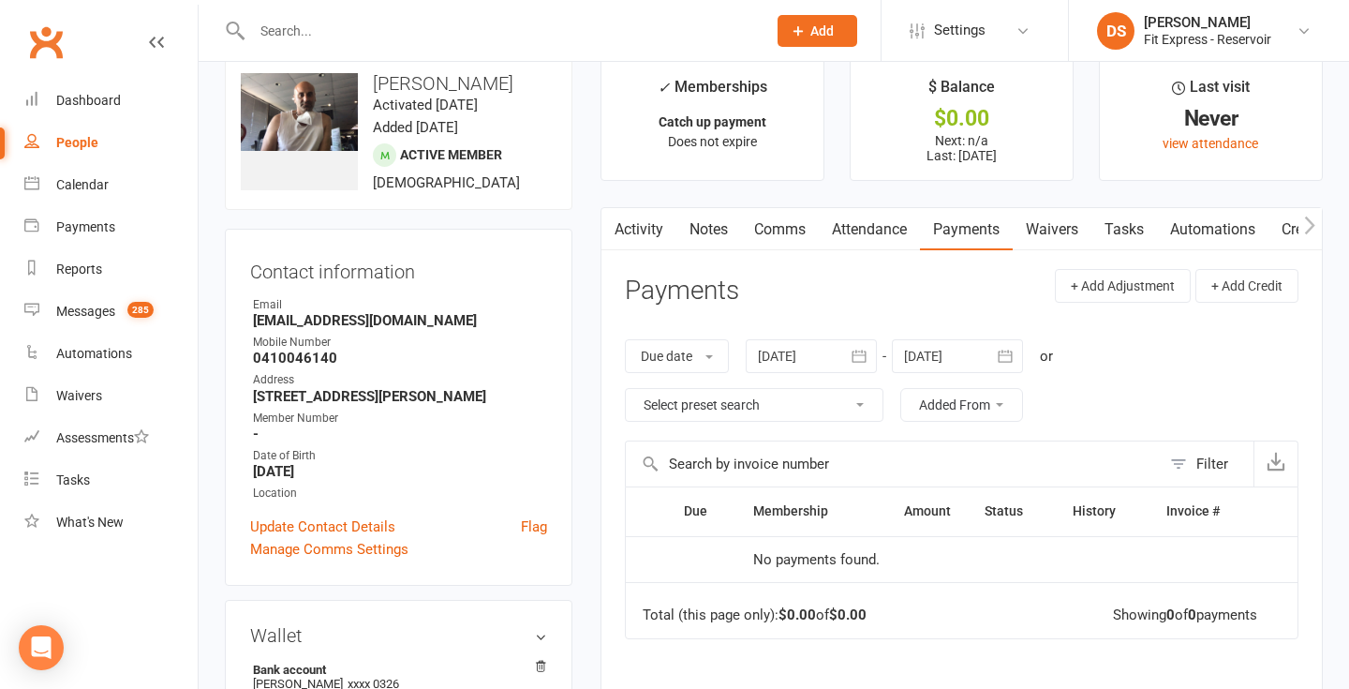
click at [836, 349] on div at bounding box center [811, 356] width 131 height 34
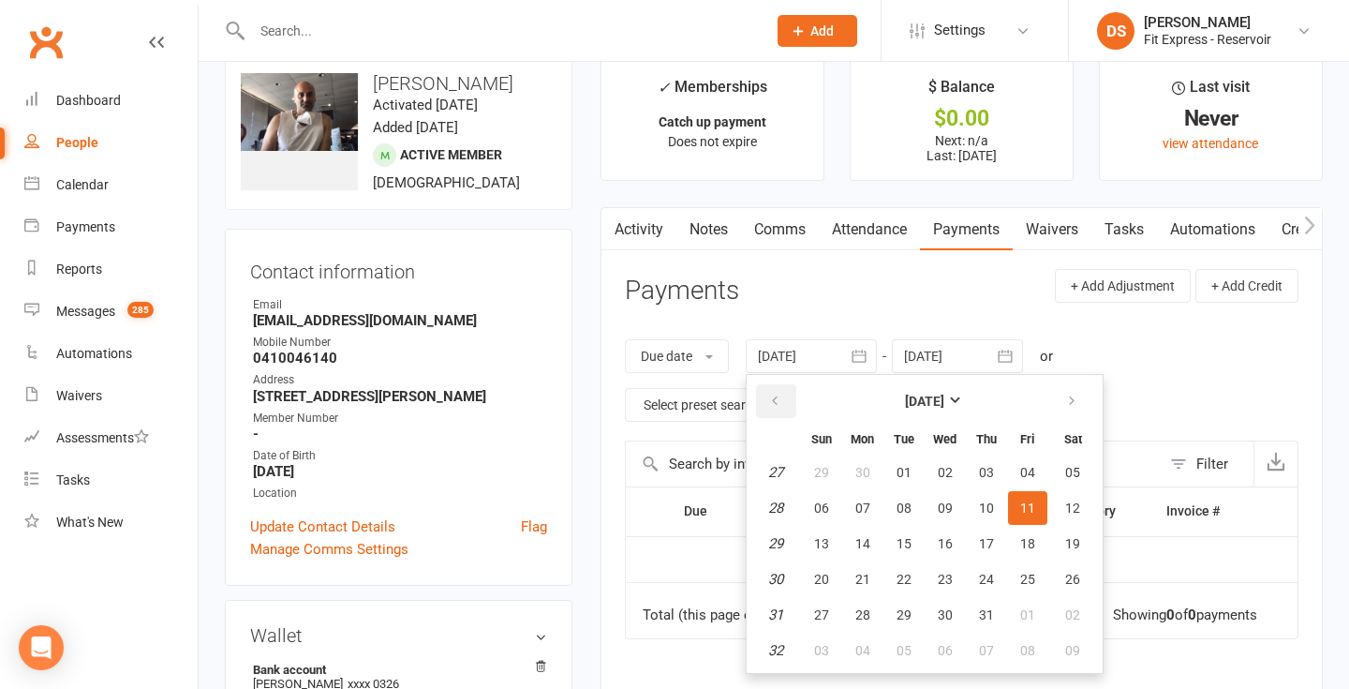
click at [763, 402] on button "button" at bounding box center [776, 401] width 40 height 34
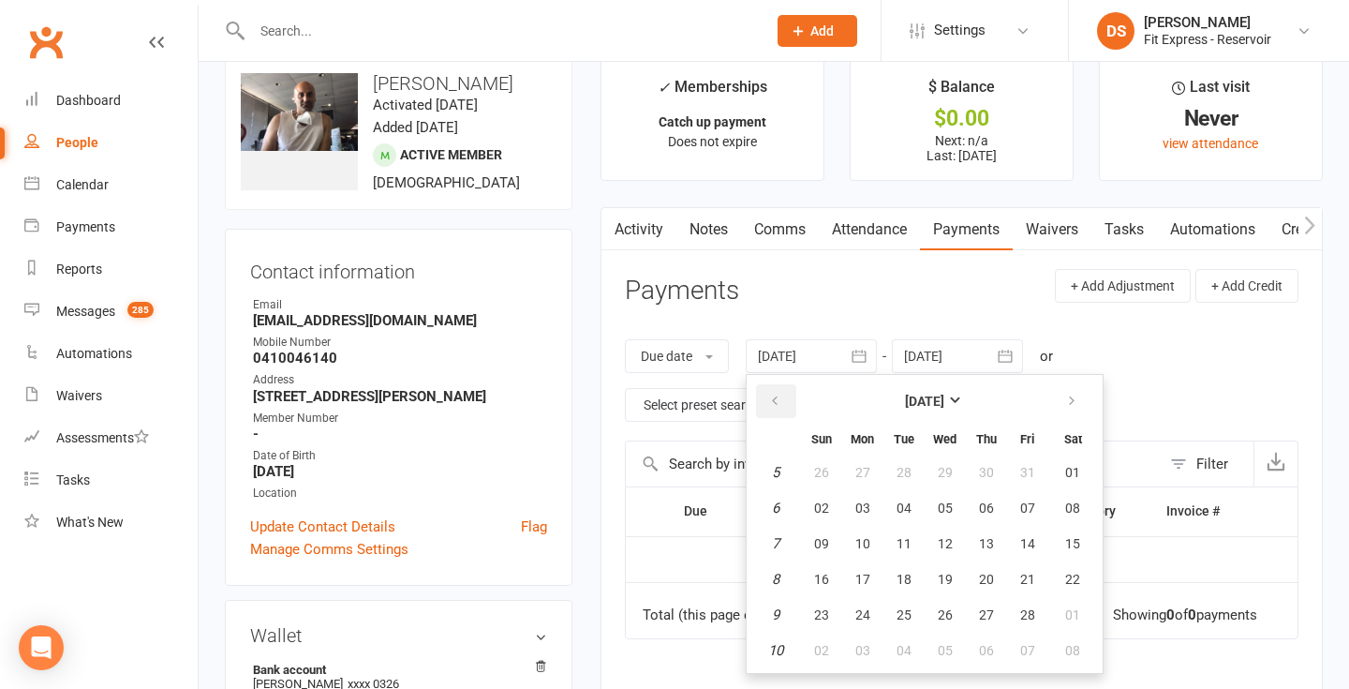
click at [763, 402] on button "button" at bounding box center [776, 401] width 40 height 34
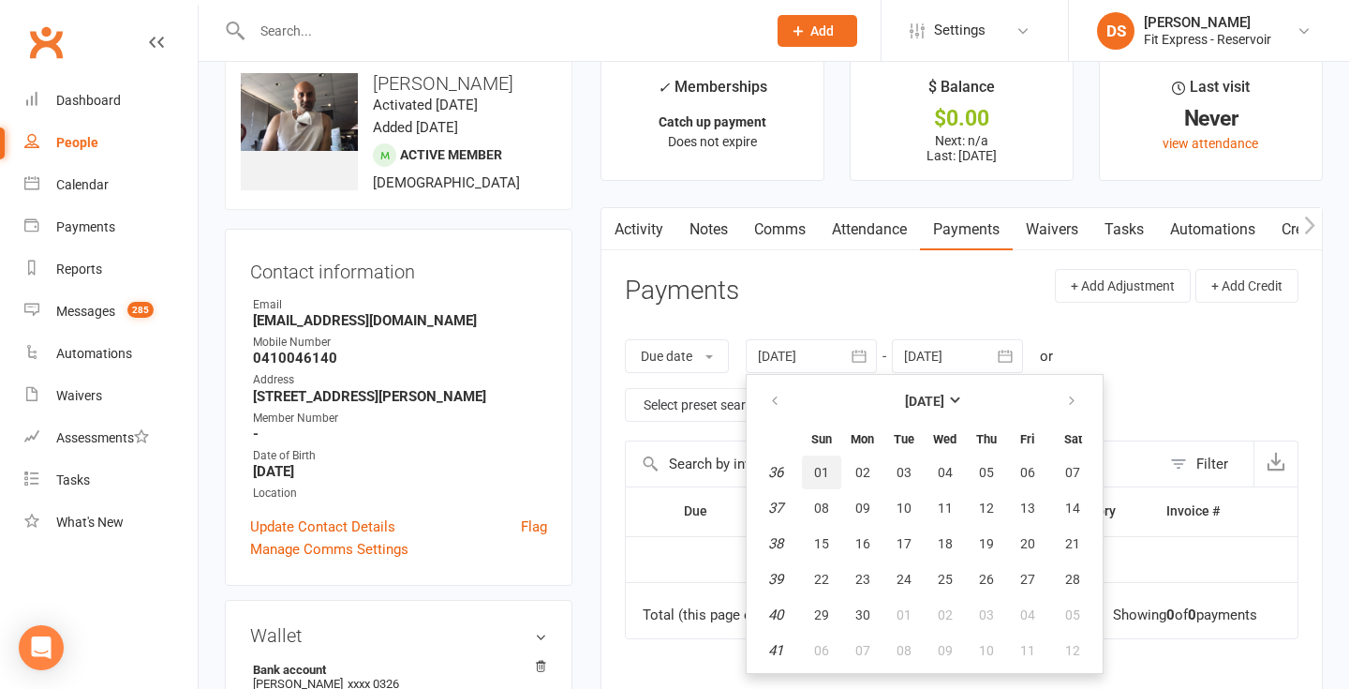
click at [822, 467] on span "01" at bounding box center [821, 472] width 15 height 15
type input "01 Sep 2024"
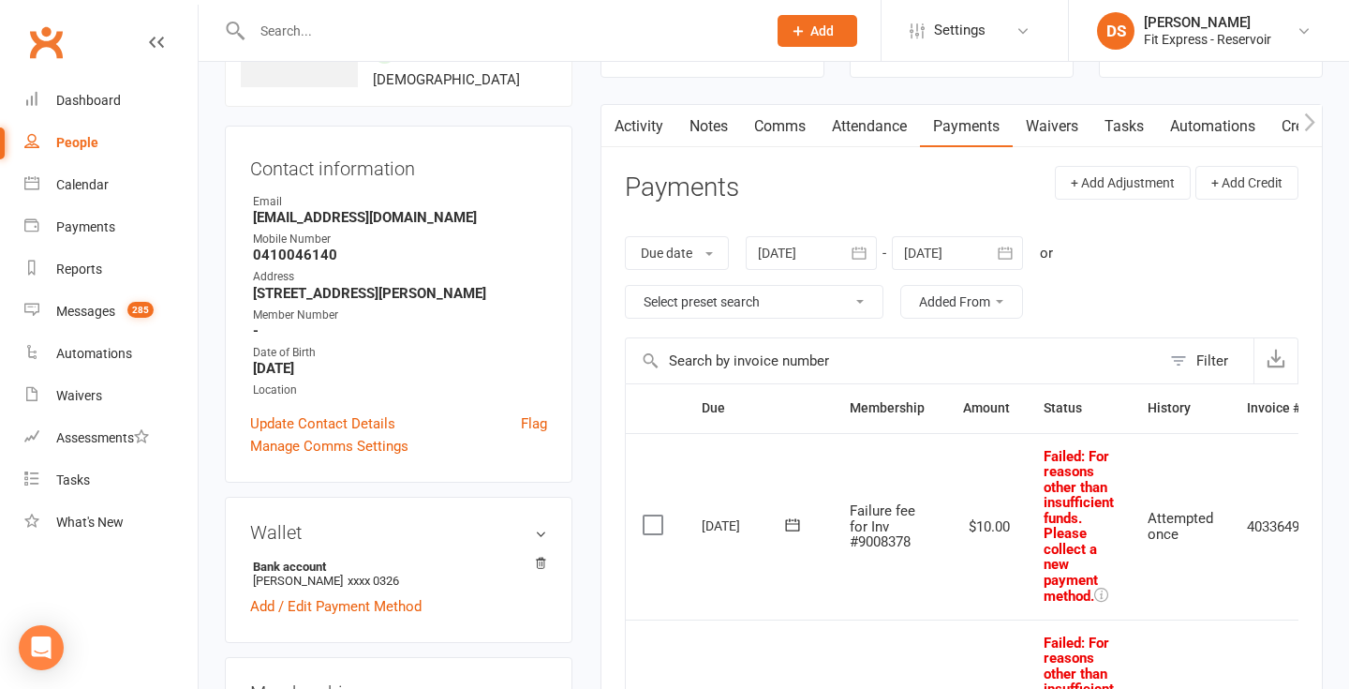
scroll to position [0, 0]
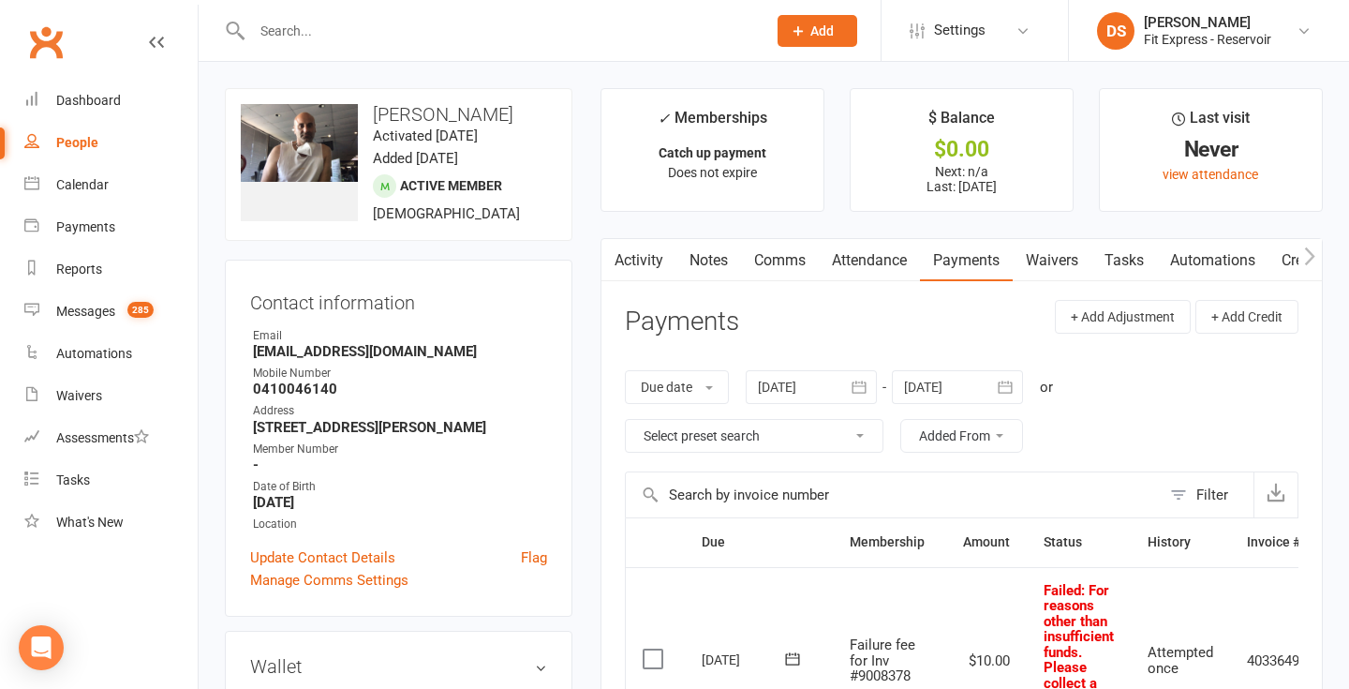
click at [712, 266] on link "Notes" at bounding box center [708, 260] width 65 height 43
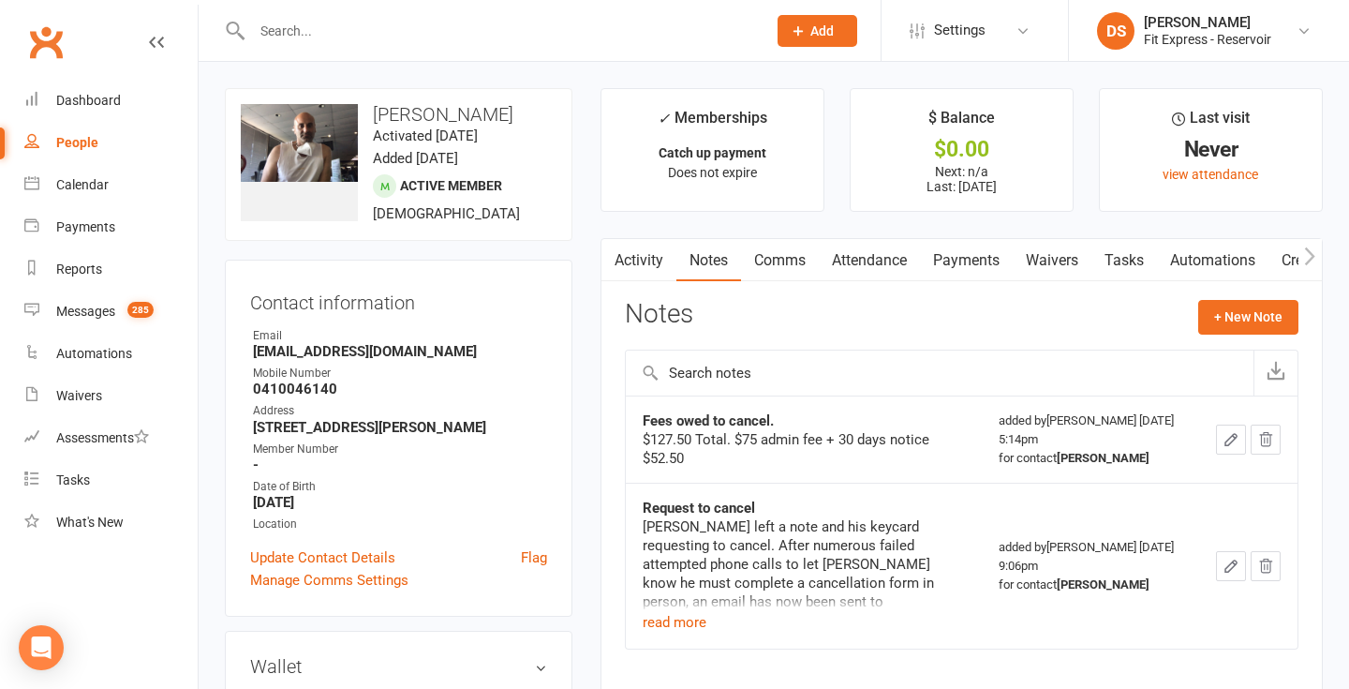
click at [969, 251] on link "Payments" at bounding box center [966, 260] width 93 height 43
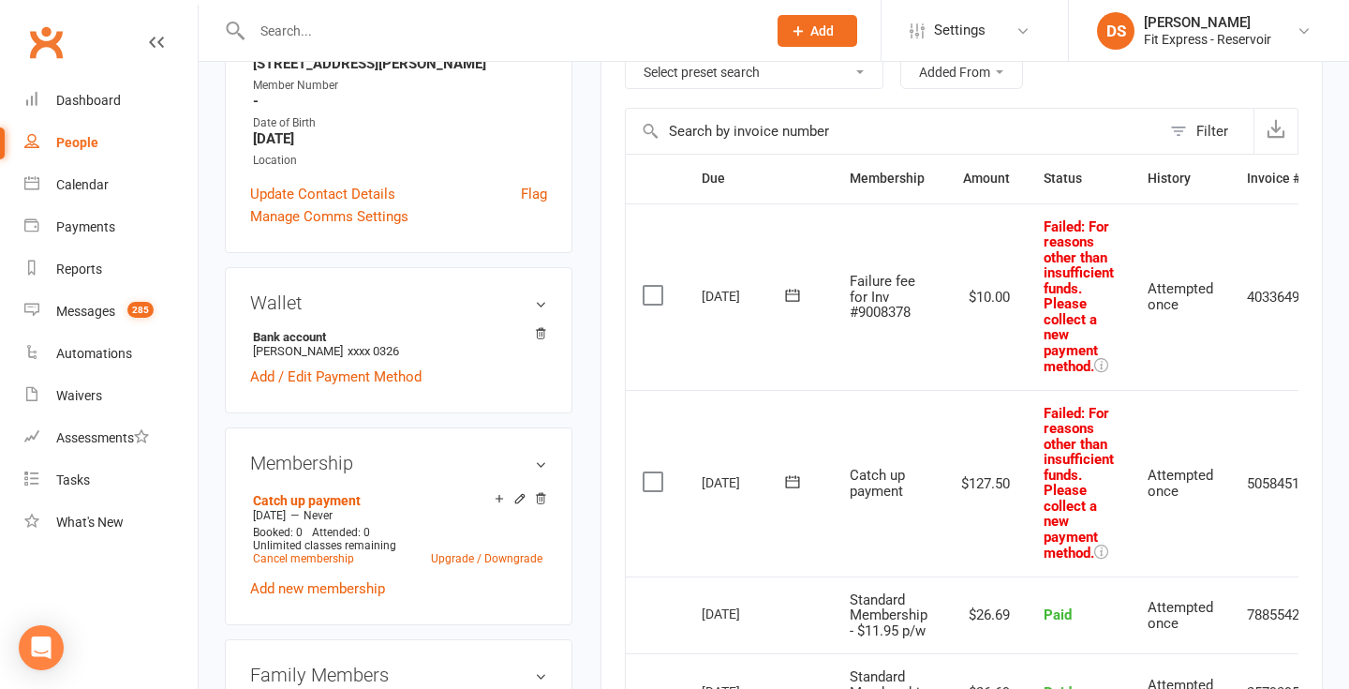
scroll to position [153, 0]
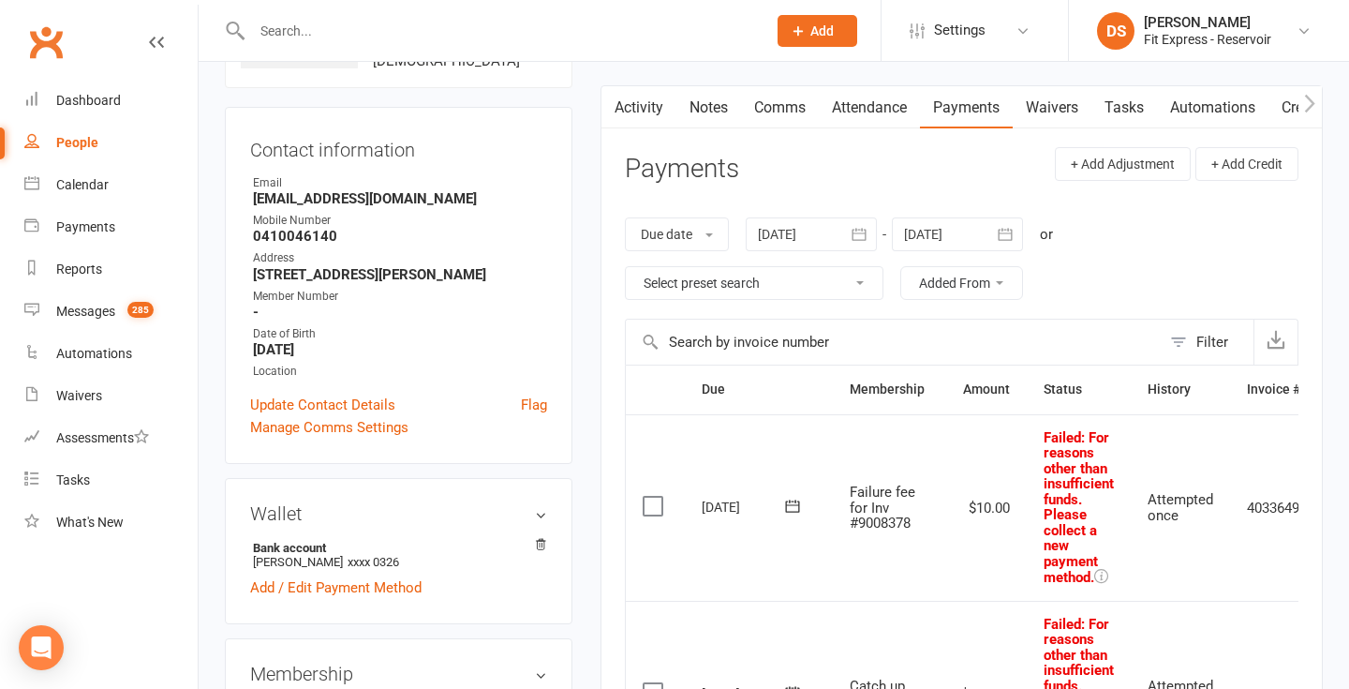
click at [618, 116] on button "button" at bounding box center [612, 107] width 23 height 42
click at [634, 100] on link "Activity" at bounding box center [638, 107] width 75 height 43
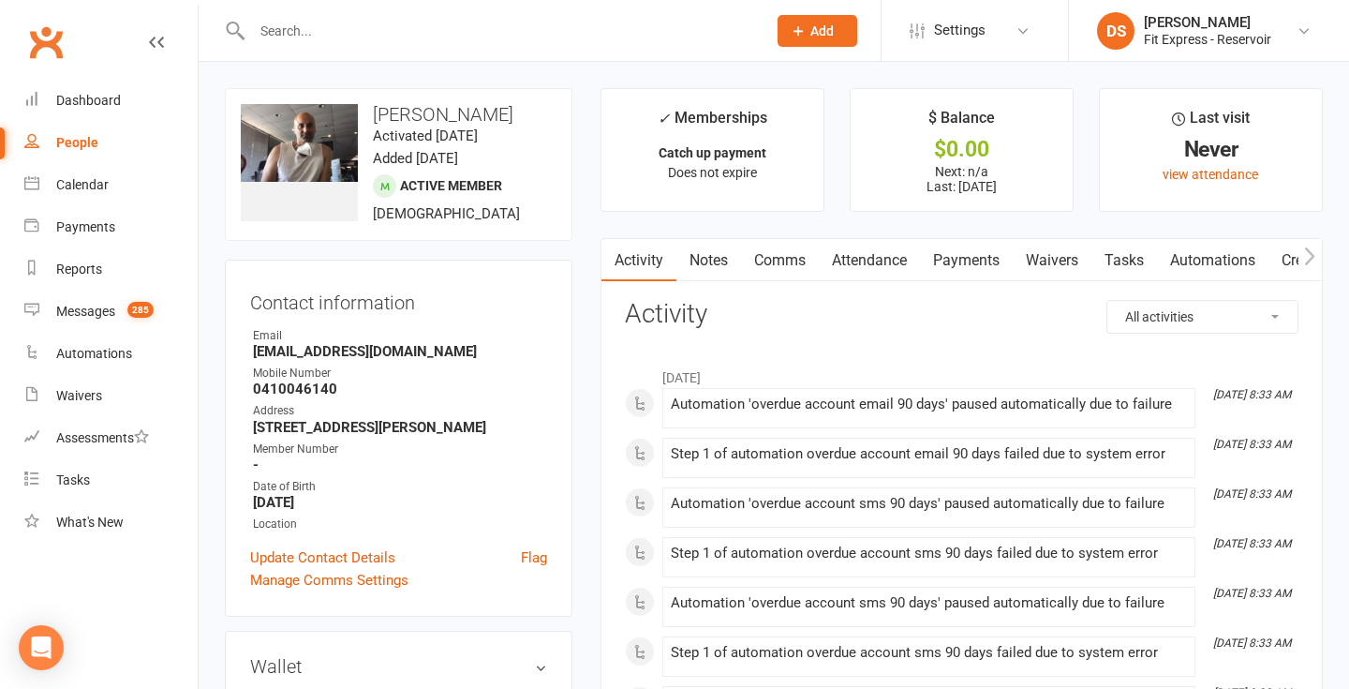
click at [948, 274] on link "Payments" at bounding box center [966, 260] width 93 height 43
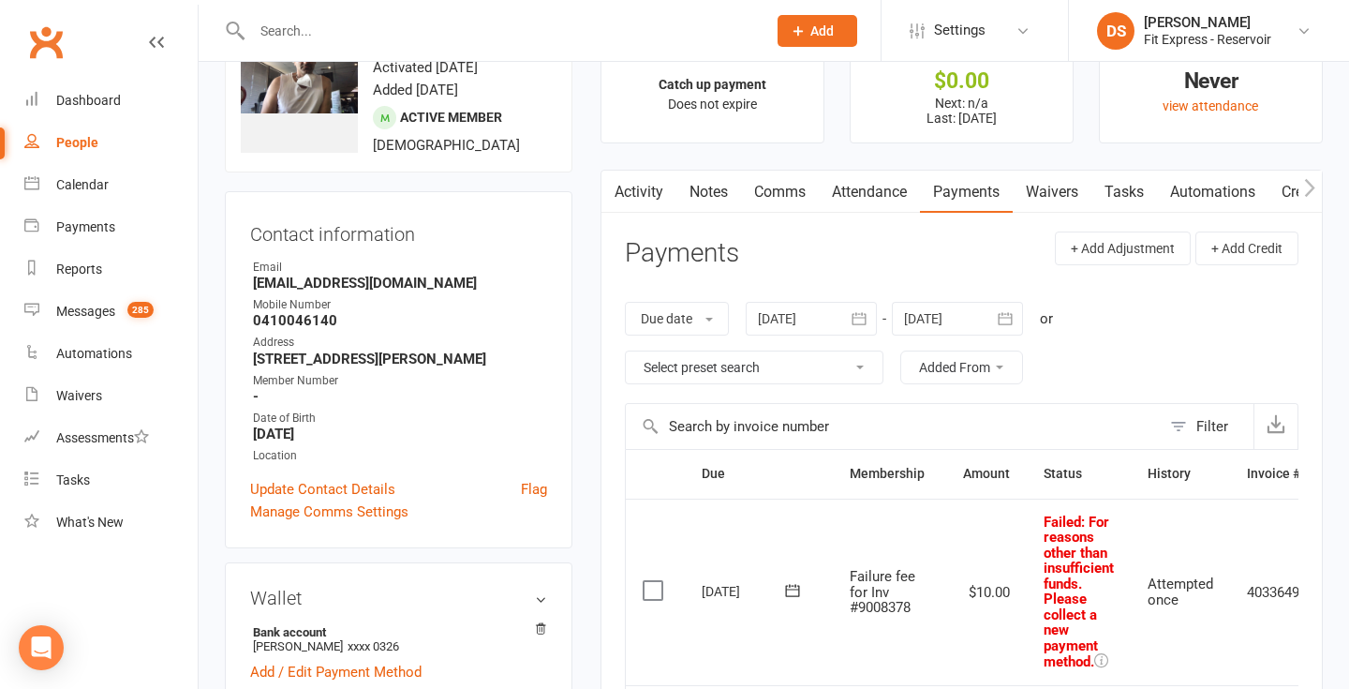
scroll to position [44, 0]
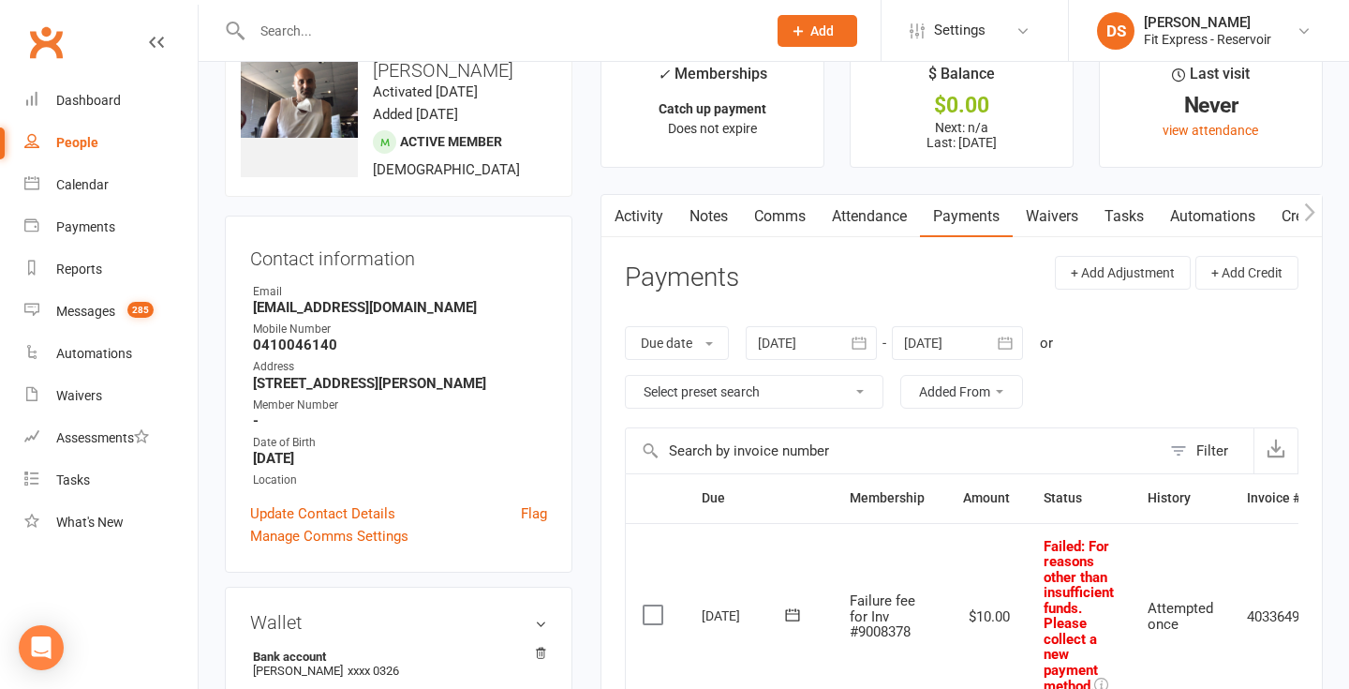
click at [704, 208] on link "Notes" at bounding box center [708, 216] width 65 height 43
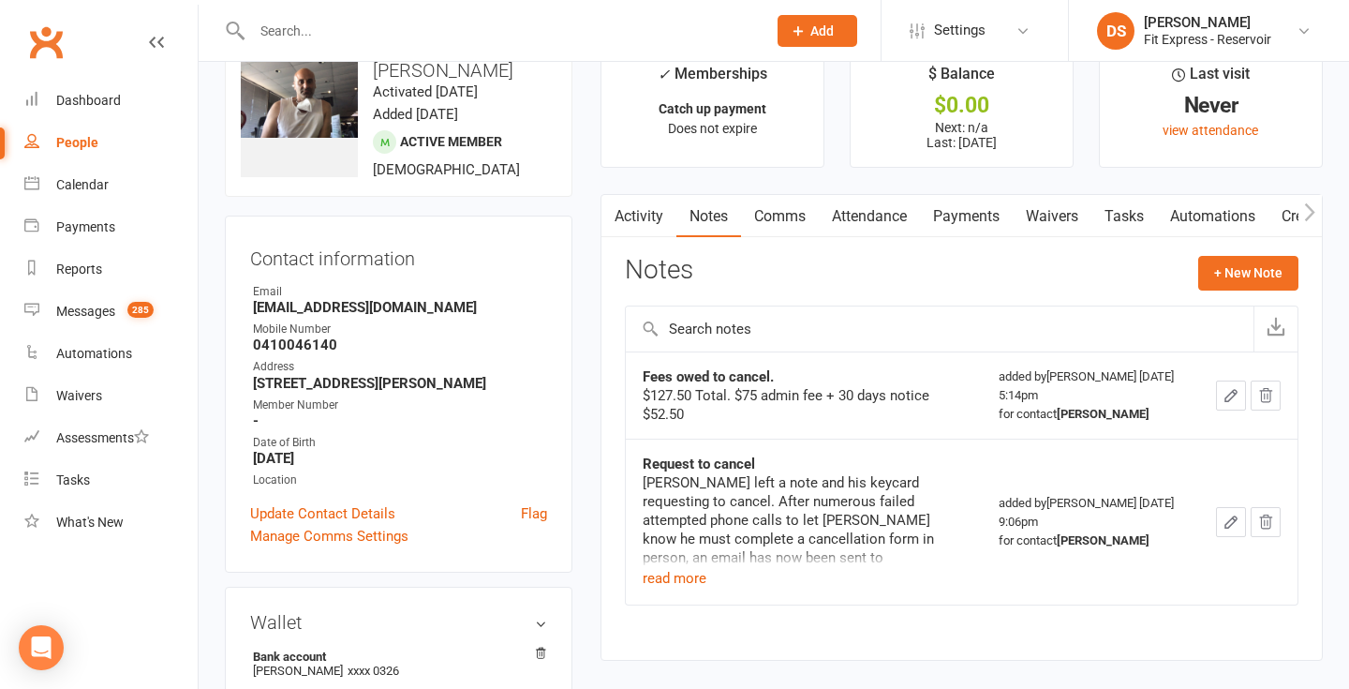
click at [950, 218] on link "Payments" at bounding box center [966, 216] width 93 height 43
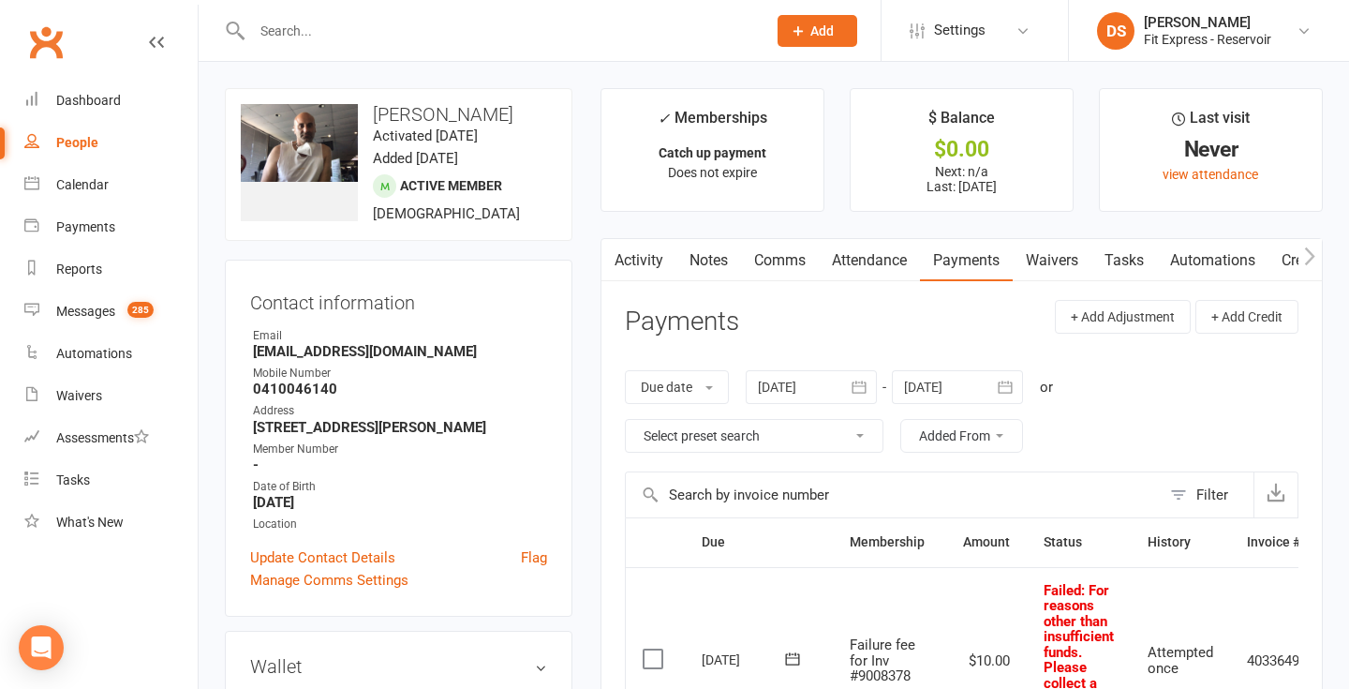
click at [704, 249] on link "Notes" at bounding box center [708, 260] width 65 height 43
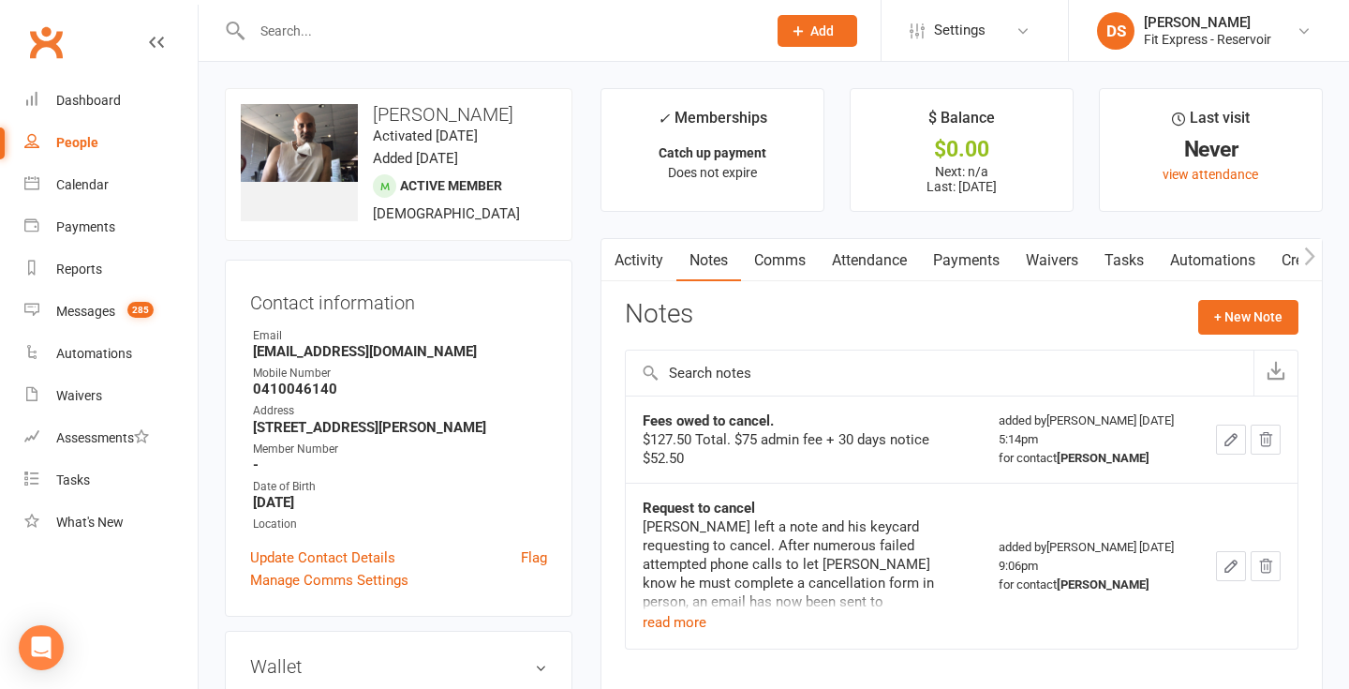
click at [965, 271] on link "Payments" at bounding box center [966, 260] width 93 height 43
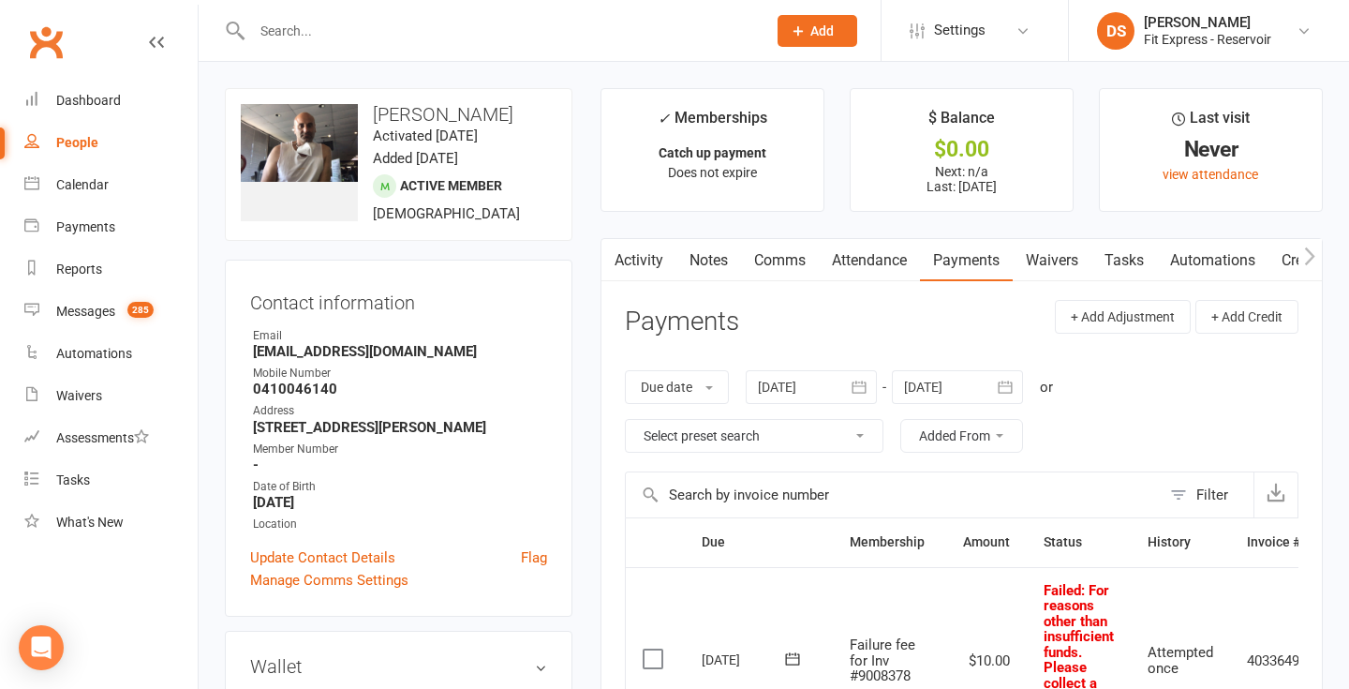
click at [704, 263] on link "Notes" at bounding box center [708, 260] width 65 height 43
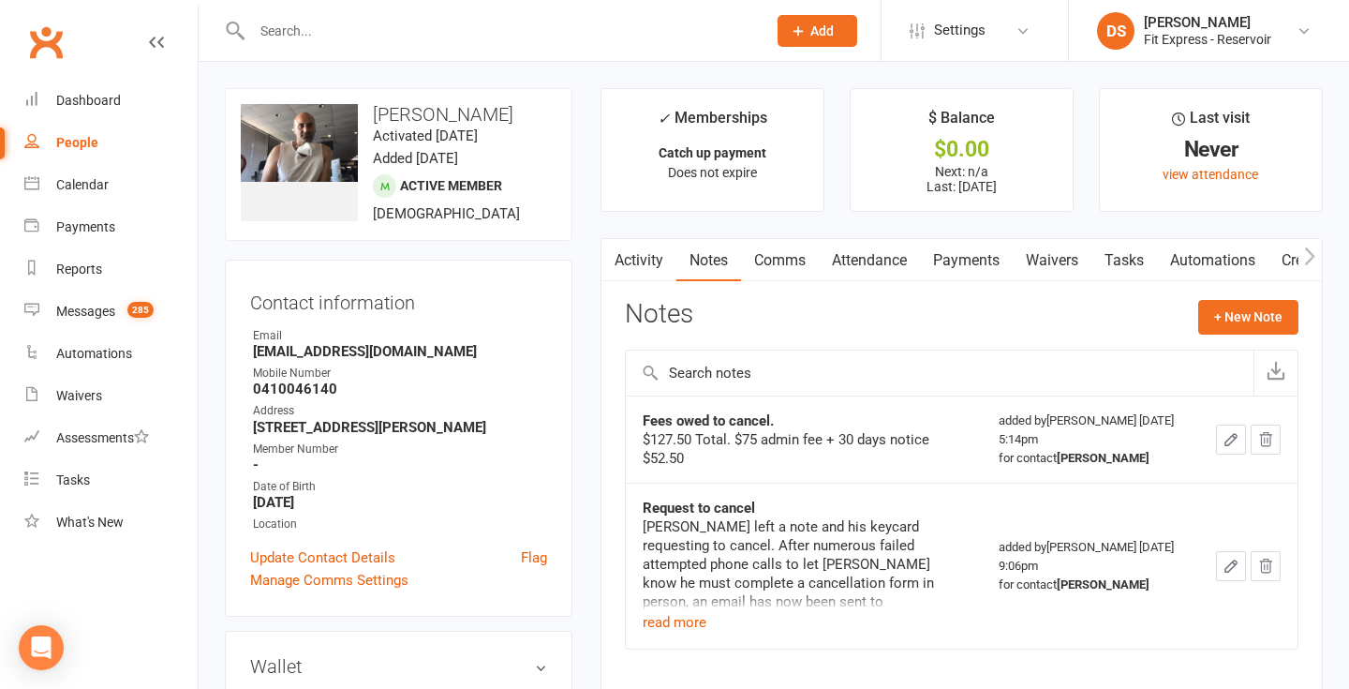
click at [630, 268] on link "Activity" at bounding box center [638, 260] width 75 height 43
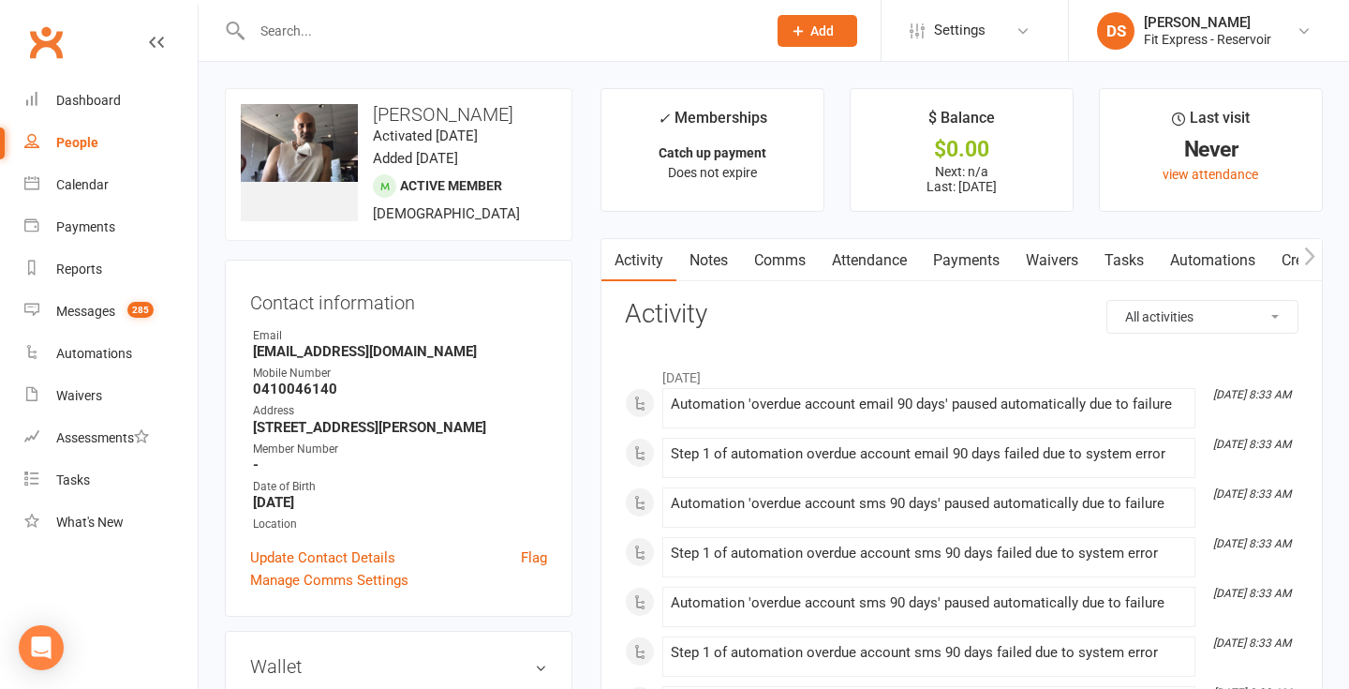
click at [733, 258] on link "Notes" at bounding box center [708, 260] width 65 height 43
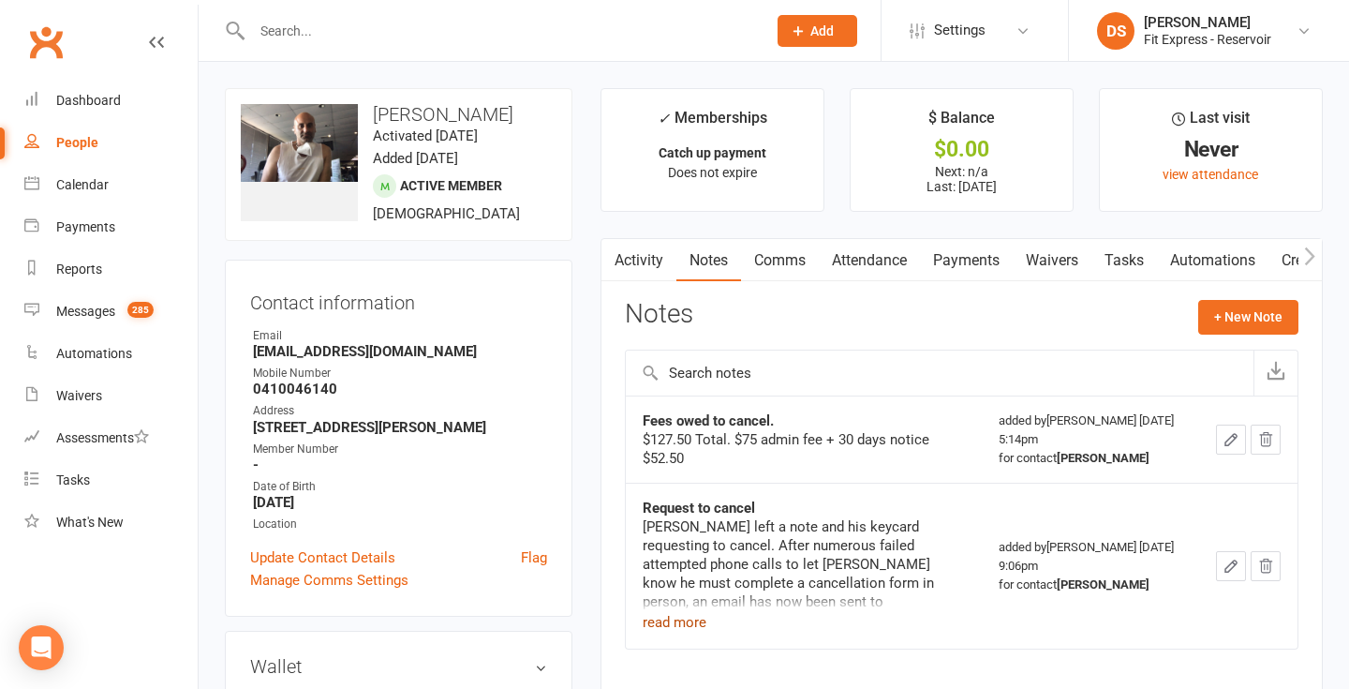
click at [681, 623] on button "read more" at bounding box center [675, 622] width 64 height 22
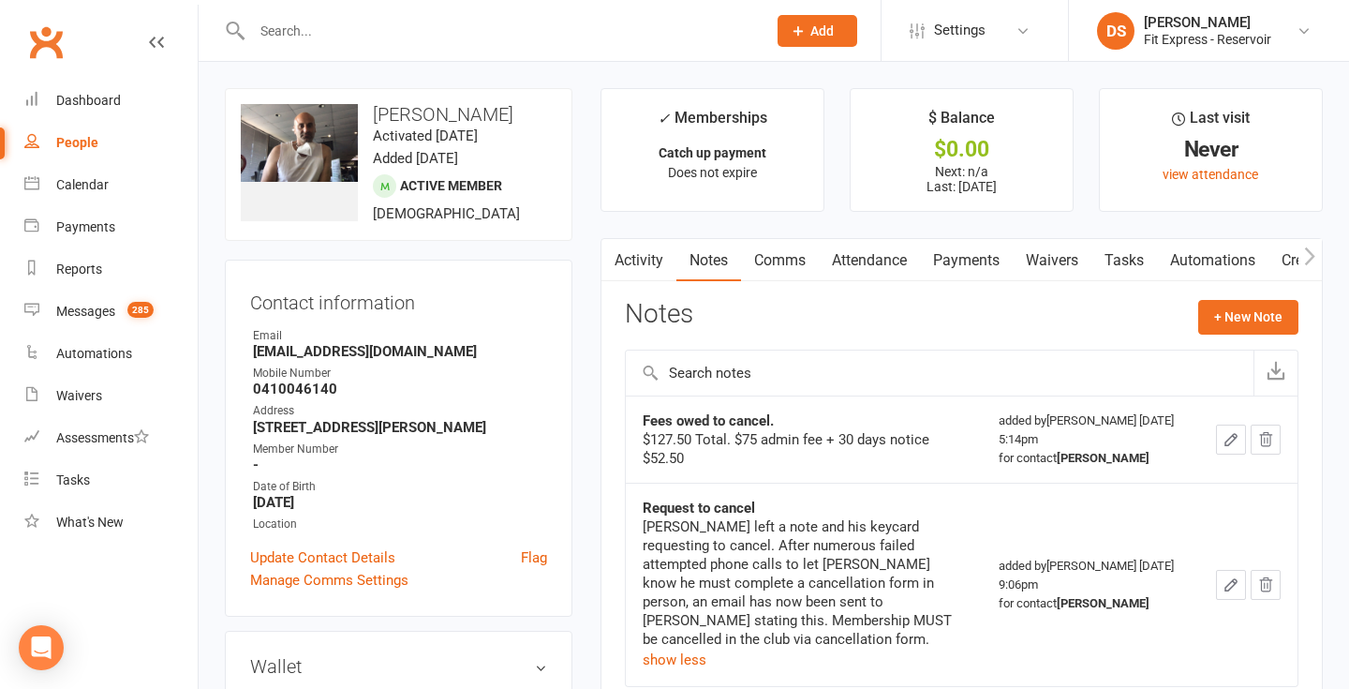
click at [52, 54] on link "Clubworx" at bounding box center [45, 42] width 47 height 47
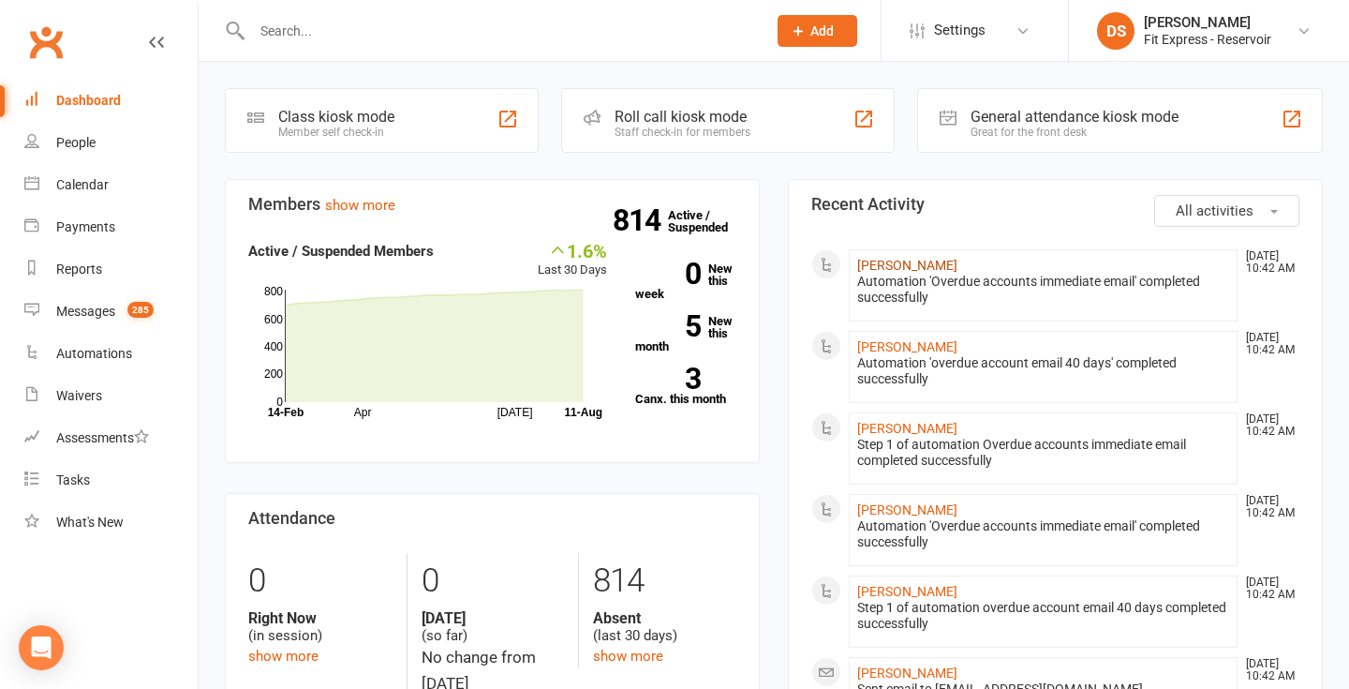
click at [905, 273] on link "Ariane Vasiliadis" at bounding box center [907, 265] width 100 height 15
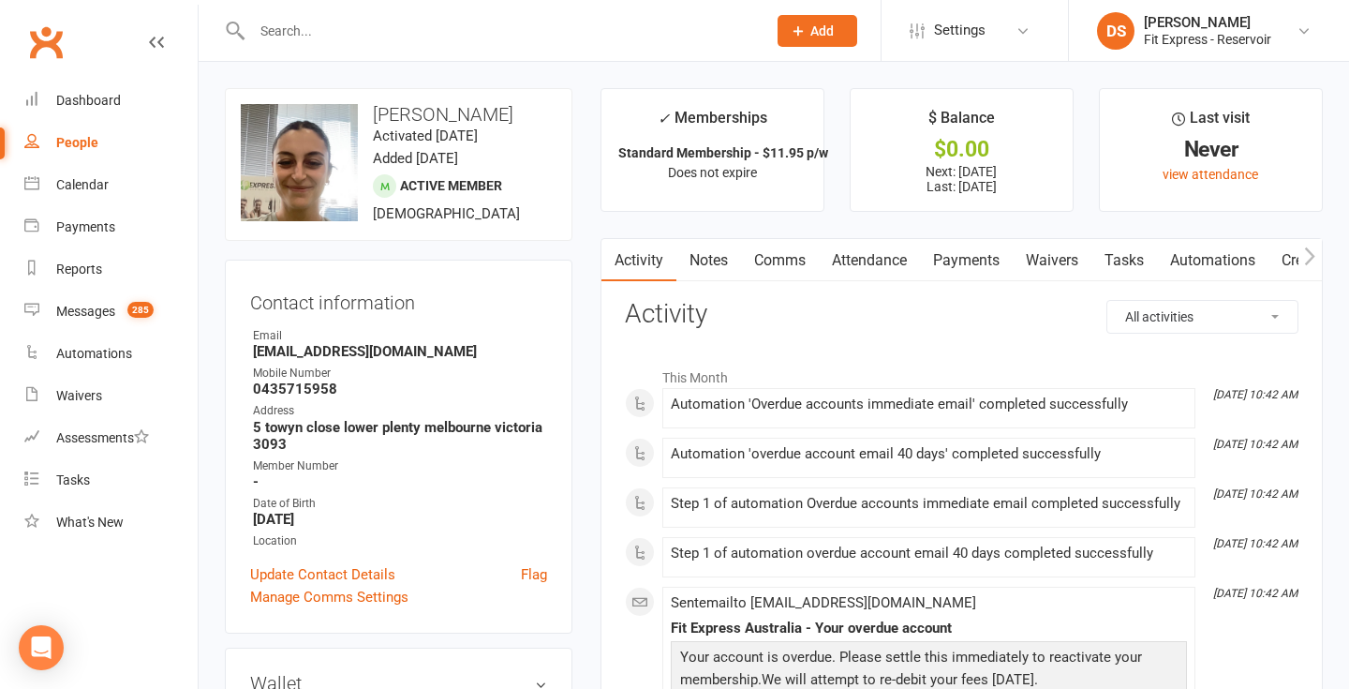
click at [931, 258] on link "Payments" at bounding box center [966, 260] width 93 height 43
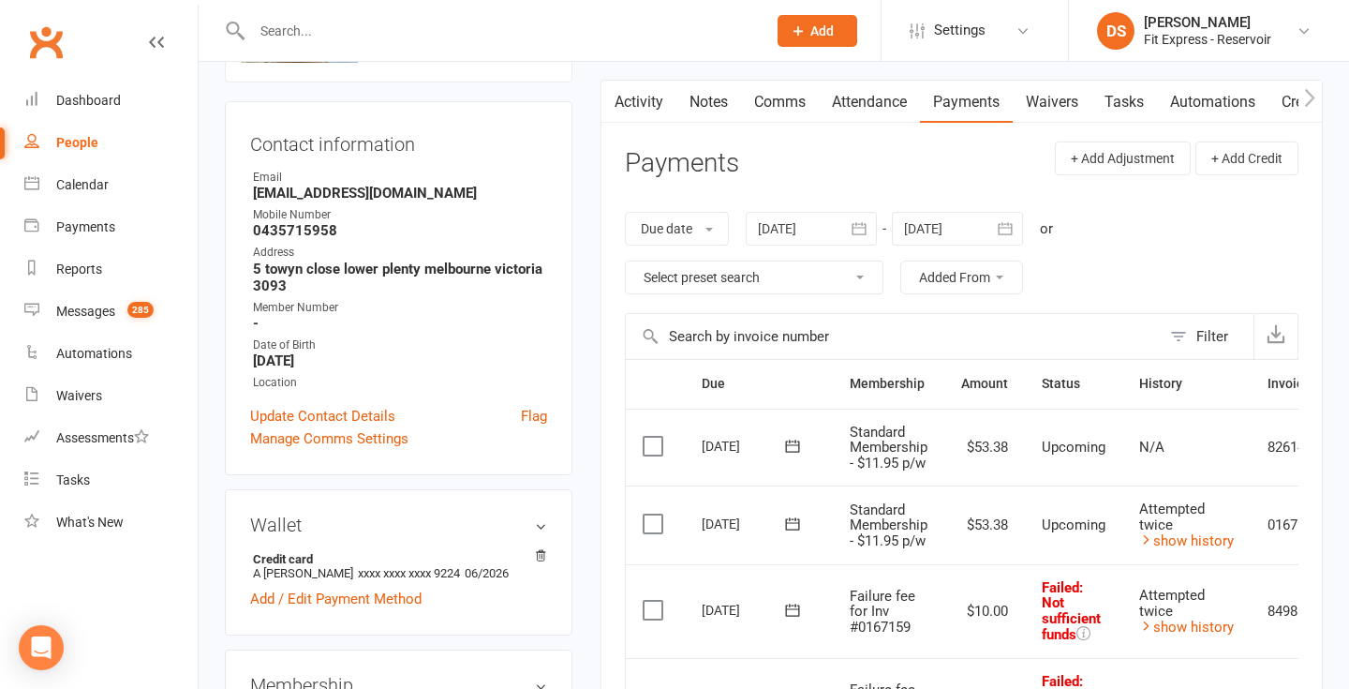
scroll to position [156, 0]
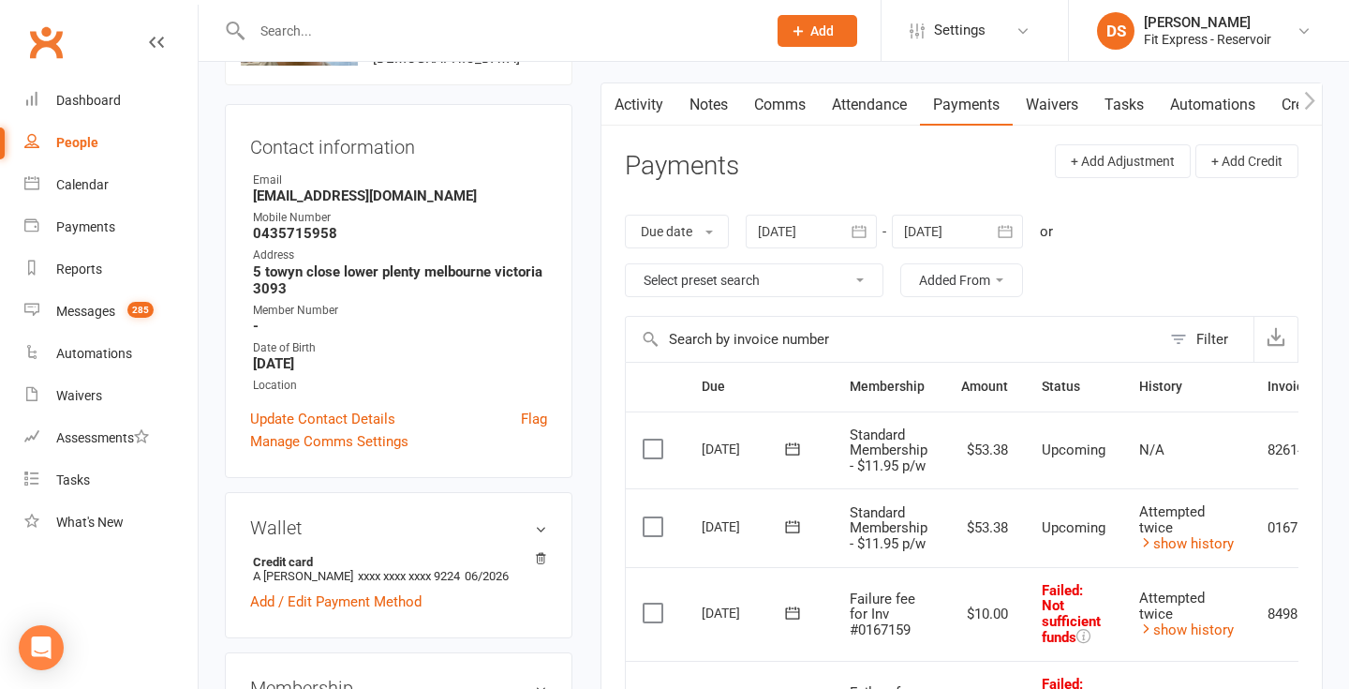
click at [52, 50] on link "Clubworx" at bounding box center [45, 42] width 47 height 47
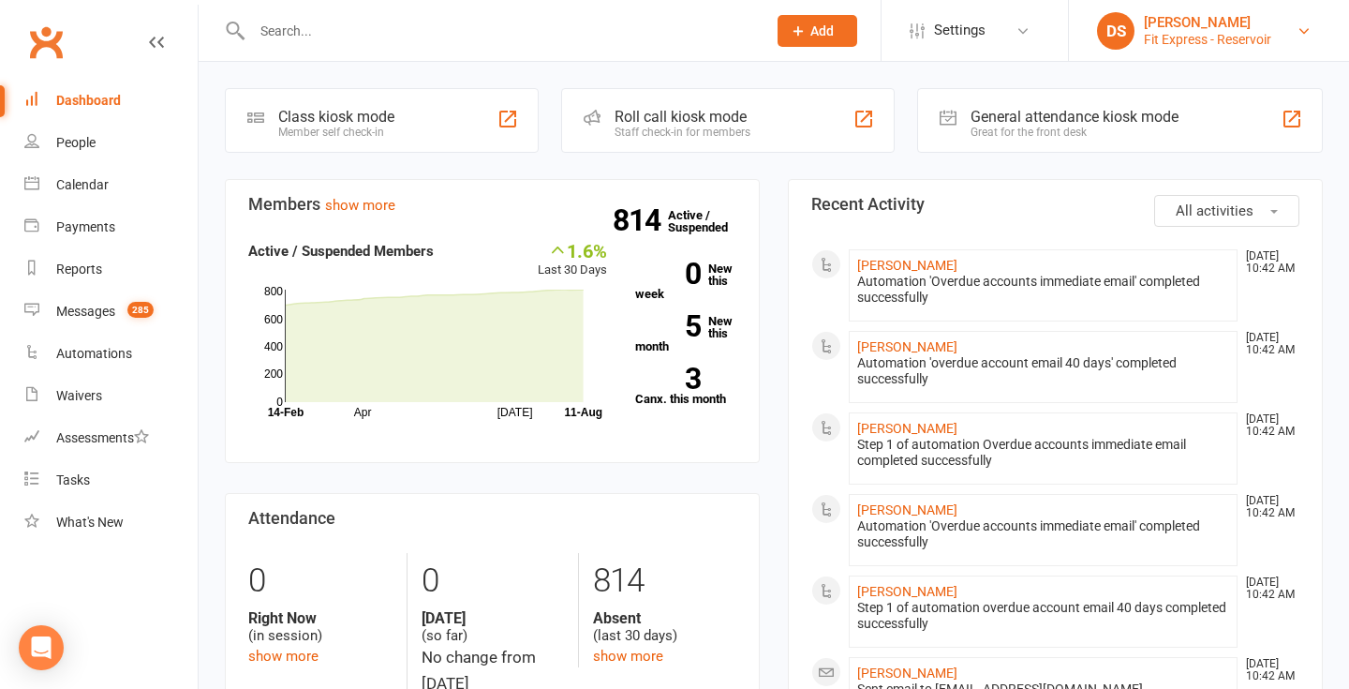
click at [1238, 33] on div "Fit Express - Reservoir" at bounding box center [1207, 39] width 127 height 17
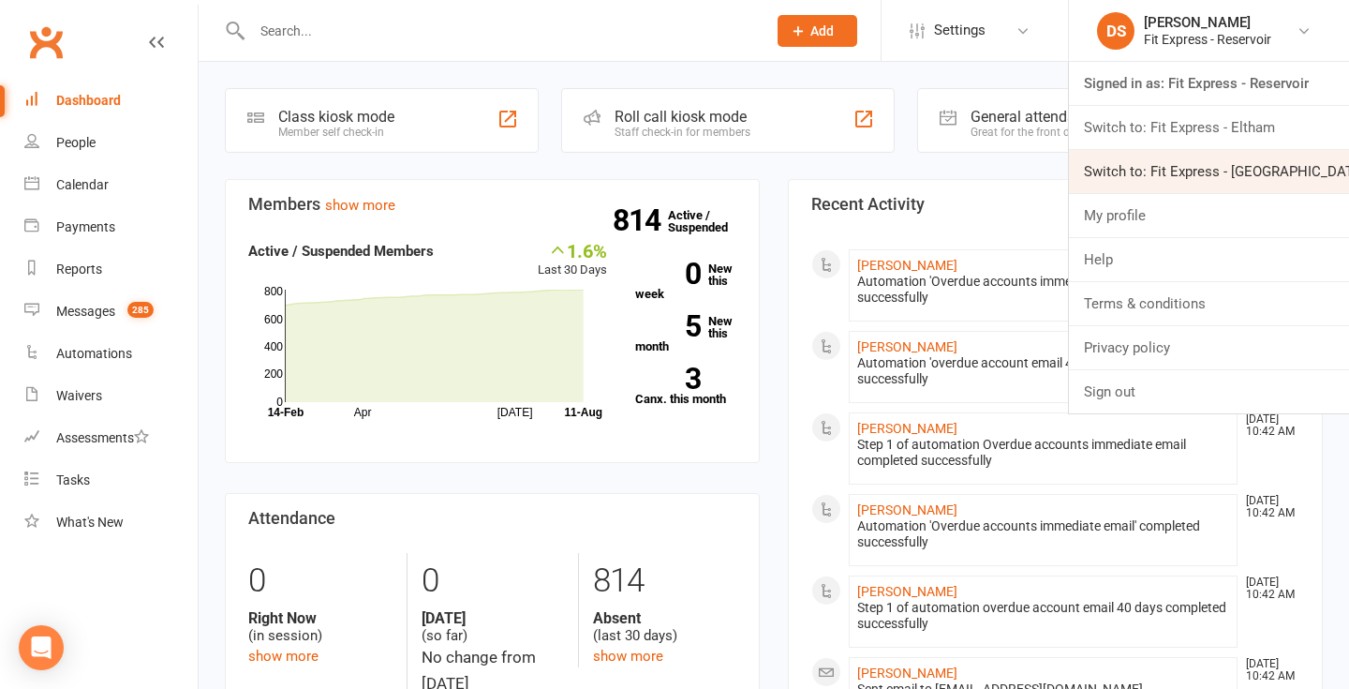
click at [1200, 163] on link "Switch to: Fit Express - [GEOGRAPHIC_DATA]" at bounding box center [1209, 171] width 280 height 43
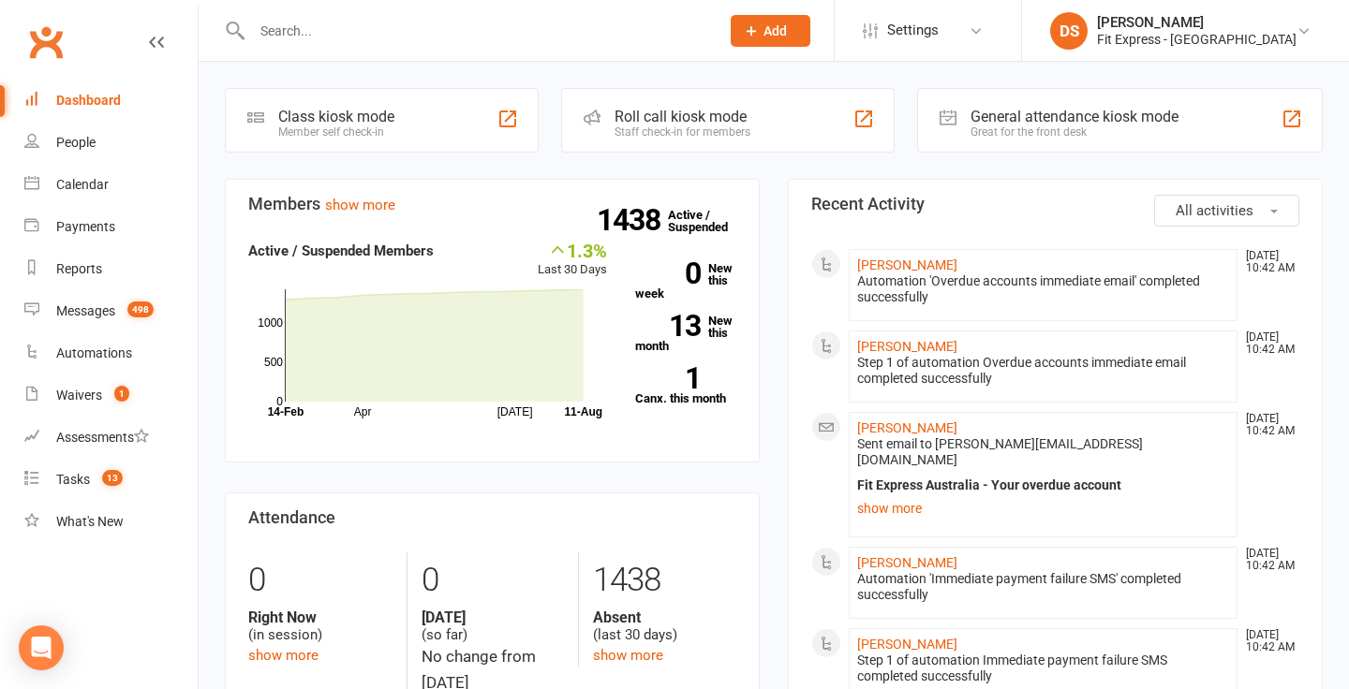
click at [335, 45] on div at bounding box center [465, 30] width 481 height 61
click at [335, 35] on input "text" at bounding box center [476, 31] width 460 height 26
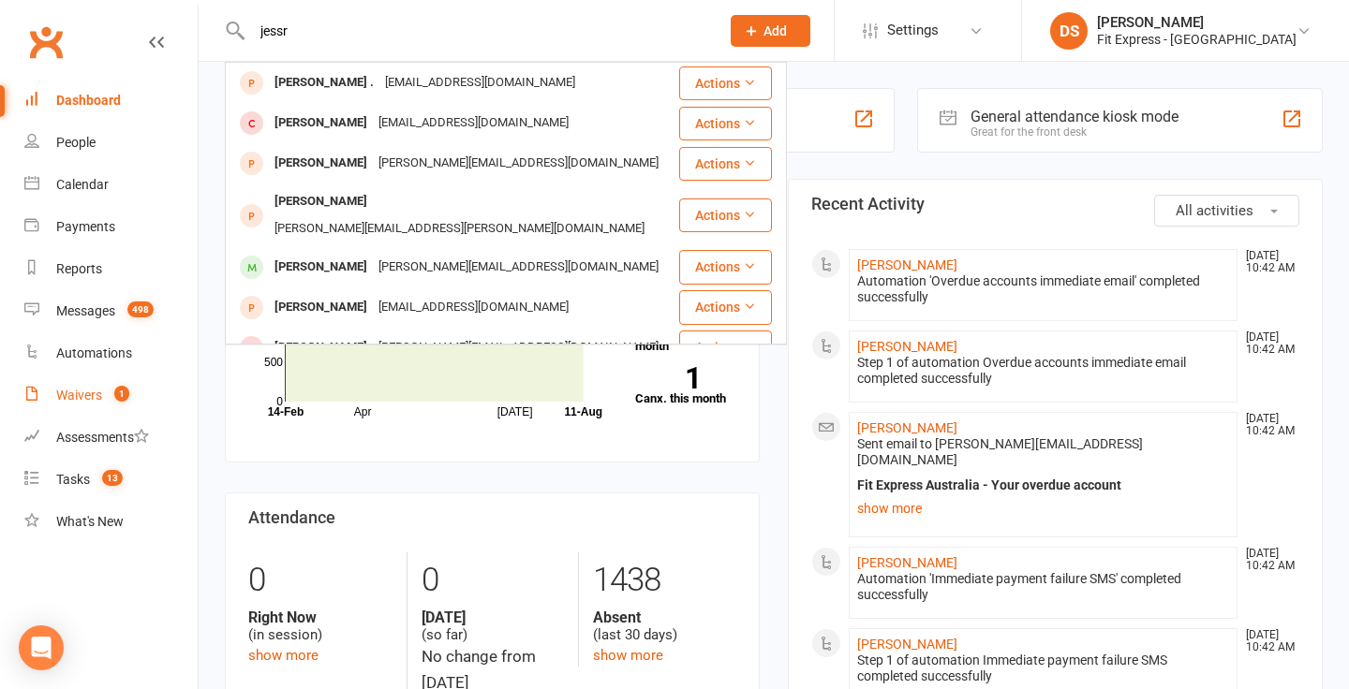
type input "jessr"
click at [90, 390] on div "Waivers" at bounding box center [79, 395] width 46 height 15
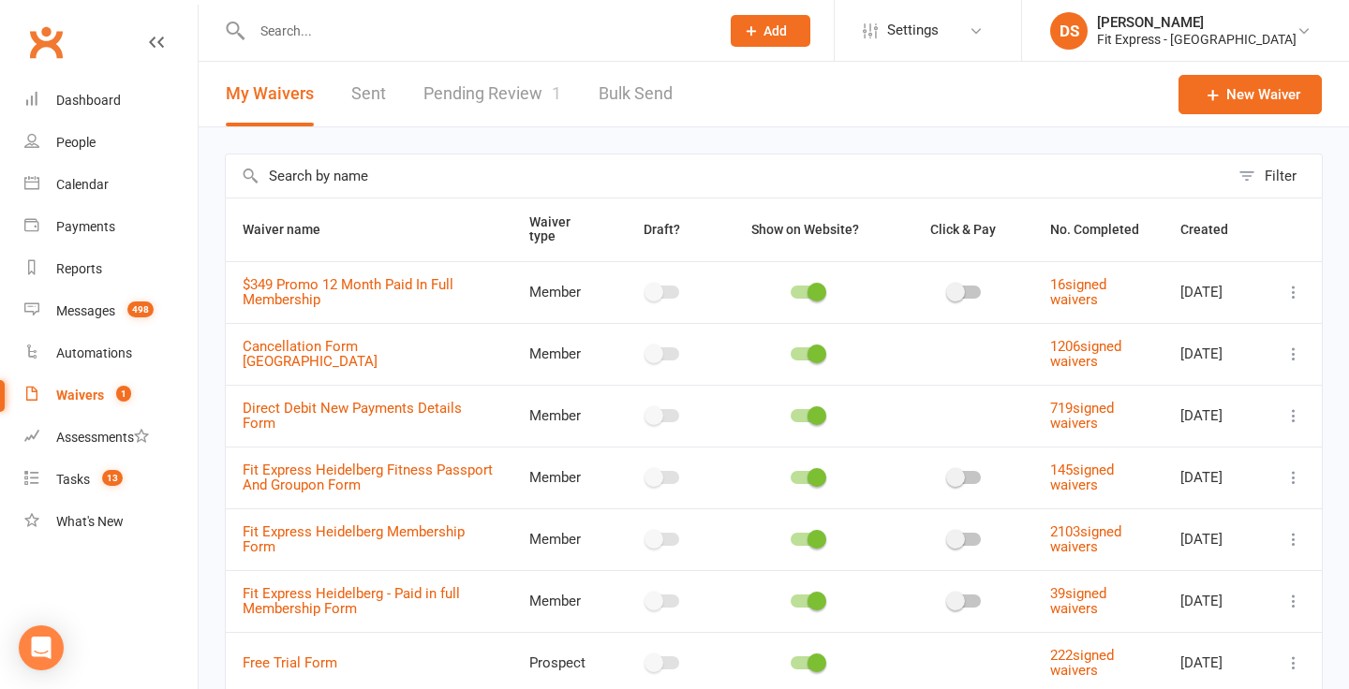
click at [452, 106] on link "Pending Review 1" at bounding box center [492, 94] width 138 height 65
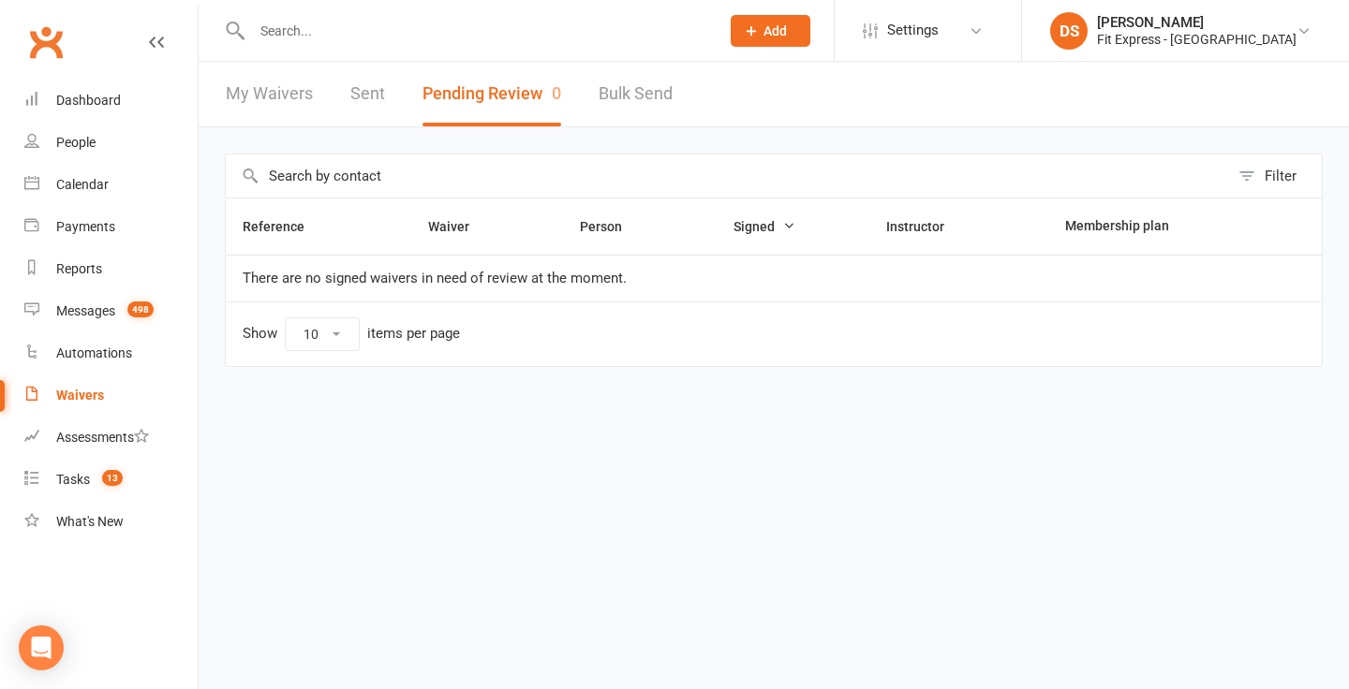
click at [274, 34] on input "text" at bounding box center [476, 31] width 460 height 26
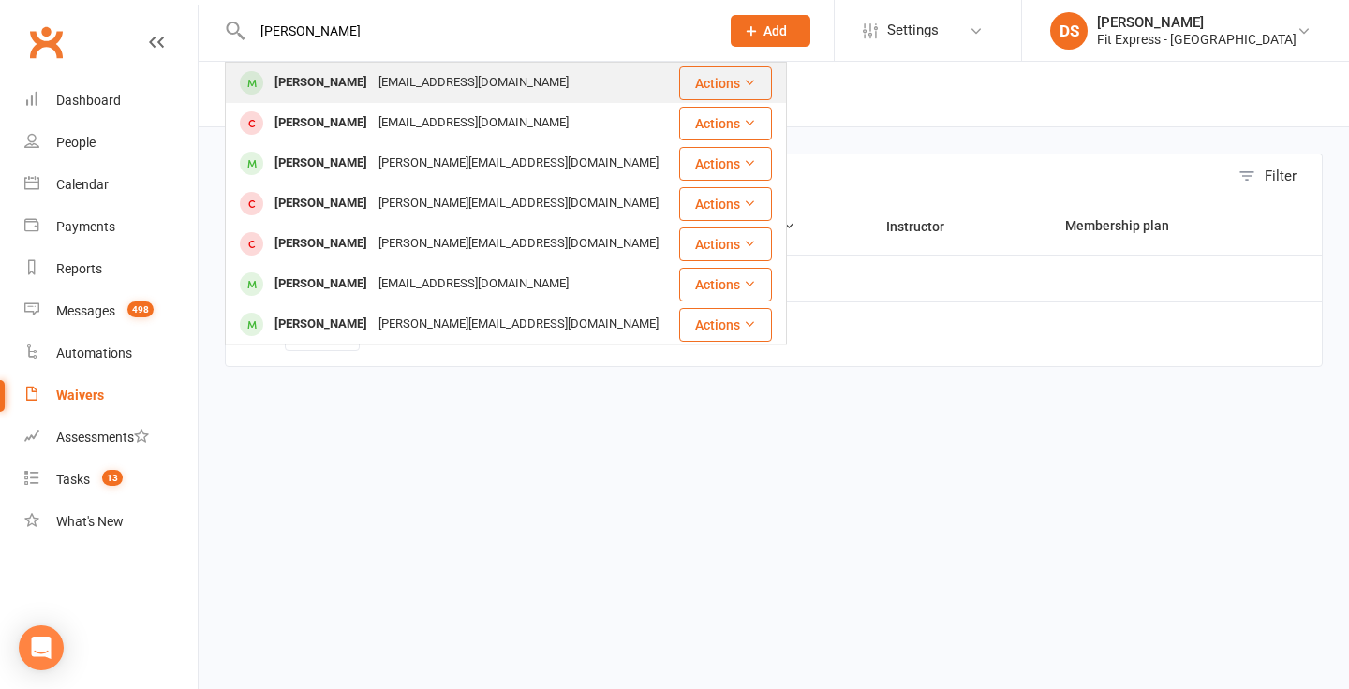
type input "james mil"
click at [274, 77] on div "James Miller" at bounding box center [321, 82] width 104 height 27
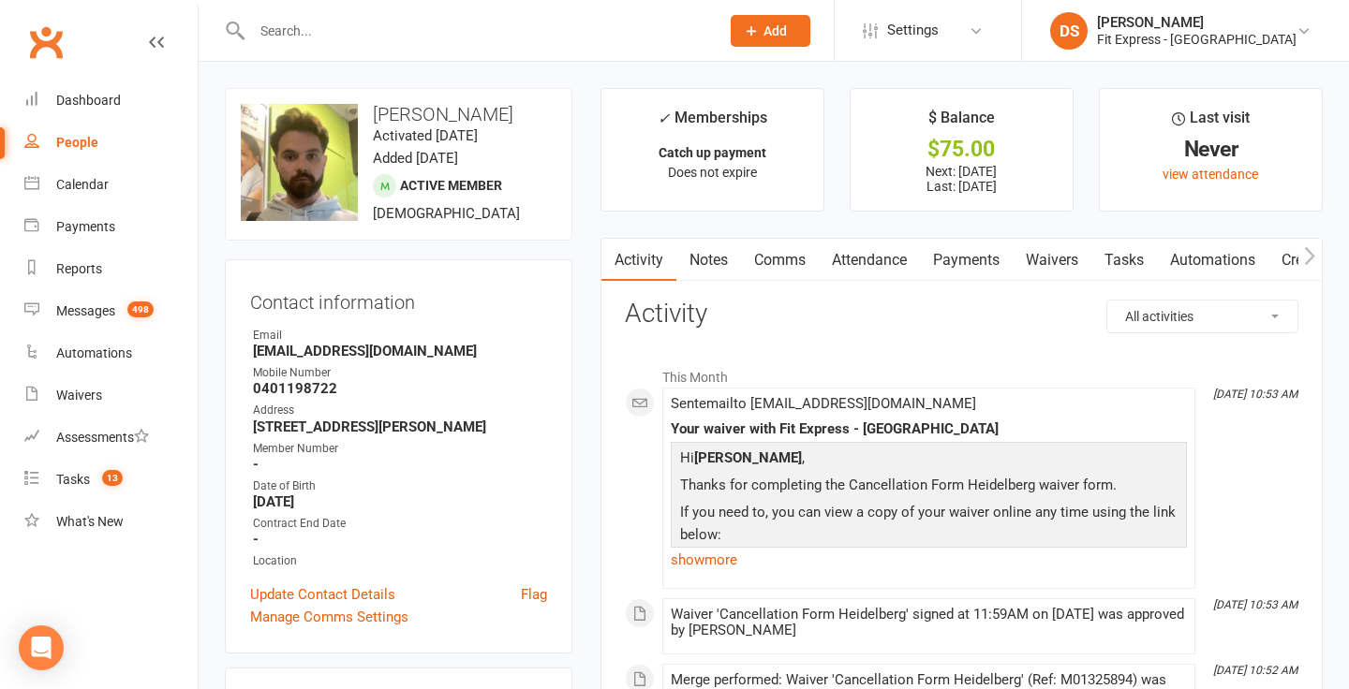
click at [971, 271] on link "Payments" at bounding box center [966, 260] width 93 height 43
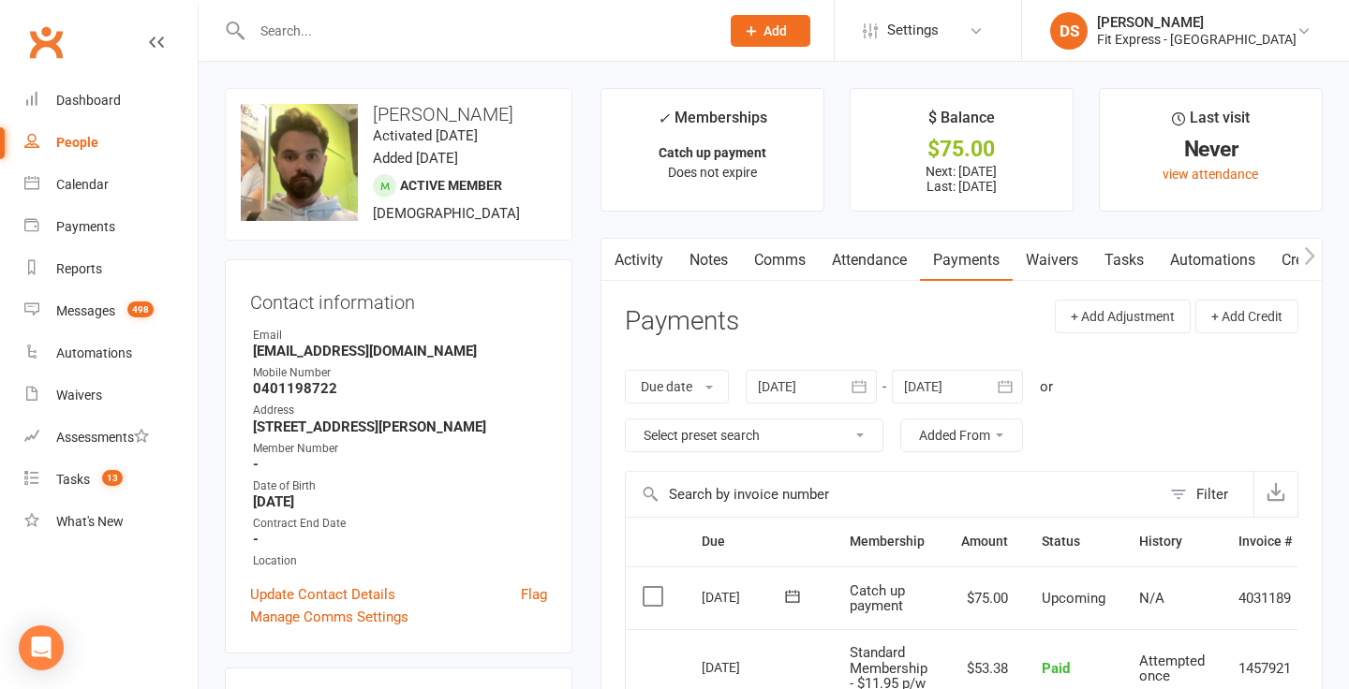
click at [702, 257] on link "Notes" at bounding box center [708, 260] width 65 height 43
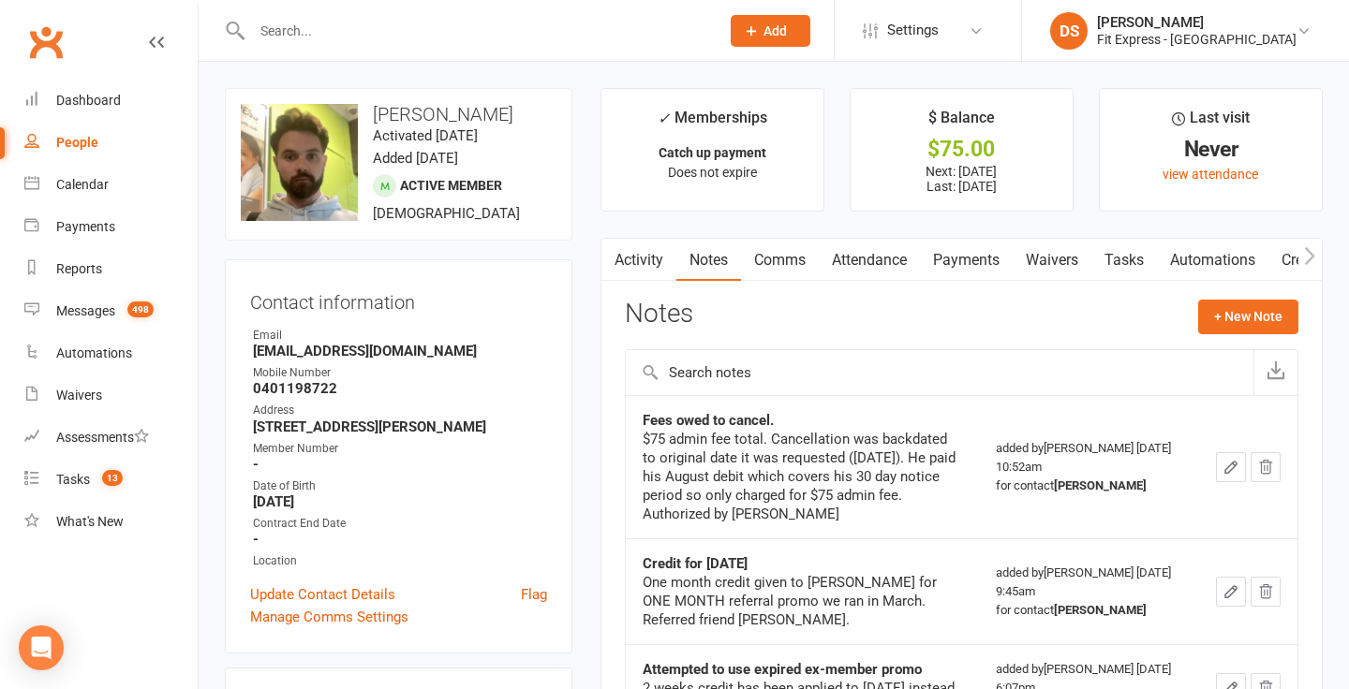
click at [49, 40] on link "Clubworx" at bounding box center [45, 42] width 47 height 47
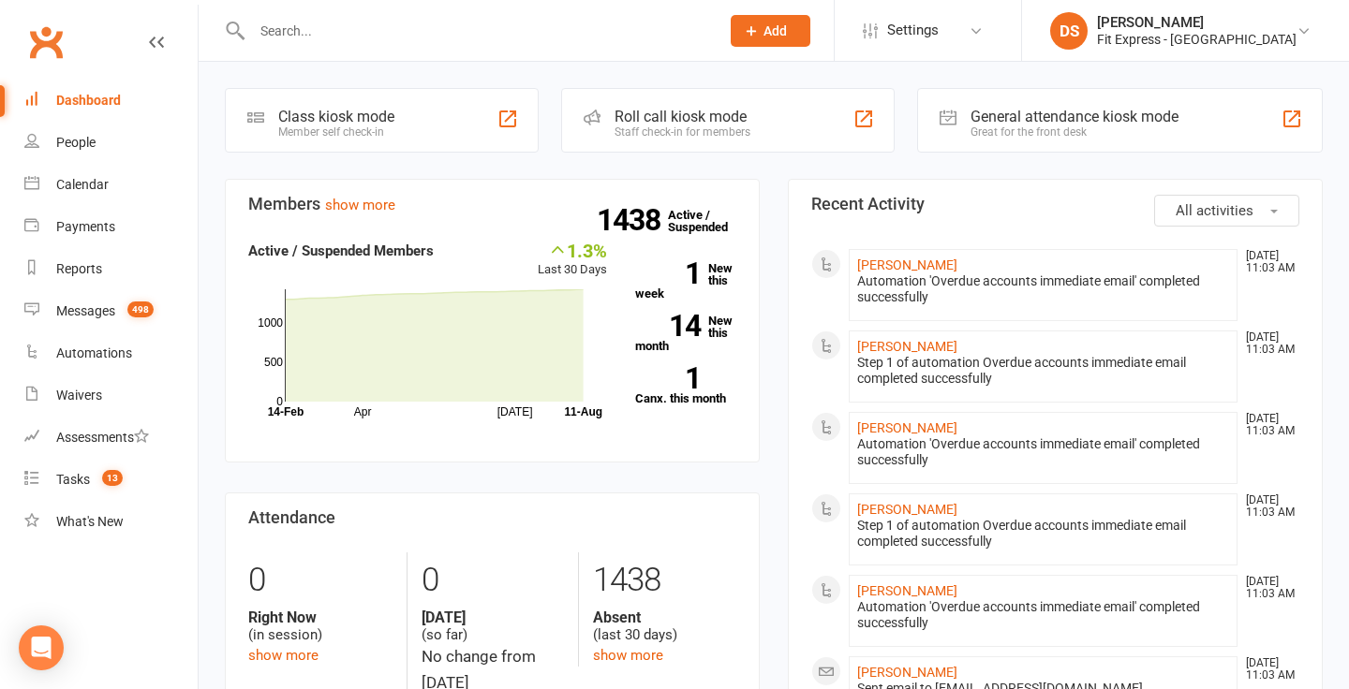
click at [41, 22] on link "Clubworx" at bounding box center [45, 42] width 47 height 47
click at [56, 37] on link "Clubworx" at bounding box center [45, 42] width 47 height 47
click at [1258, 20] on div "[PERSON_NAME]" at bounding box center [1197, 22] width 200 height 17
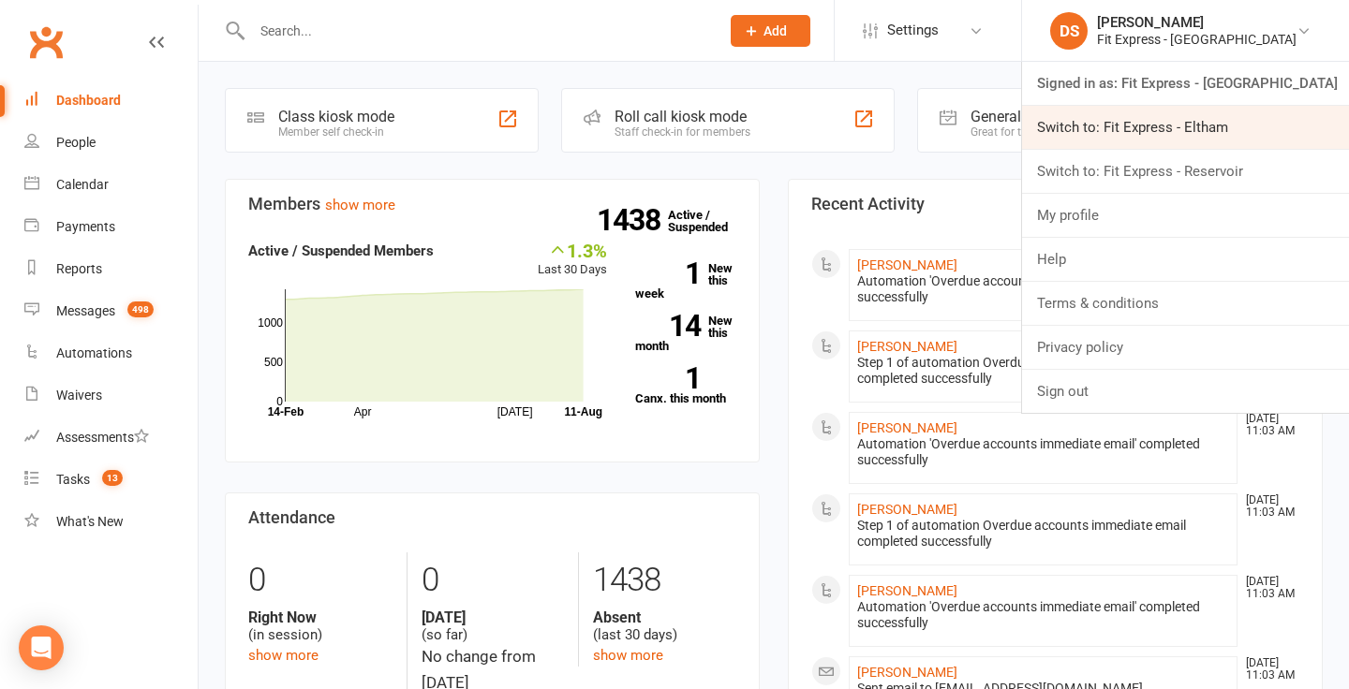
click at [1207, 122] on link "Switch to: Fit Express - Eltham" at bounding box center [1185, 127] width 327 height 43
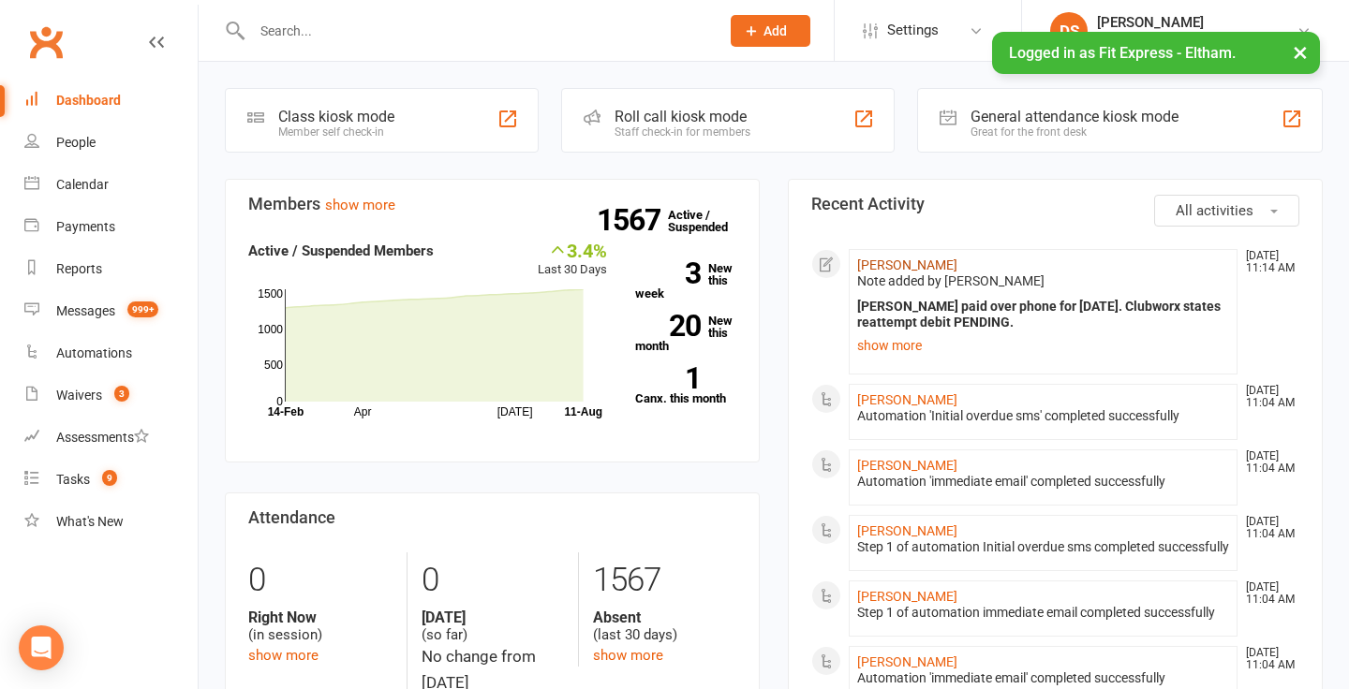
click at [878, 259] on link "[PERSON_NAME]" at bounding box center [907, 265] width 100 height 15
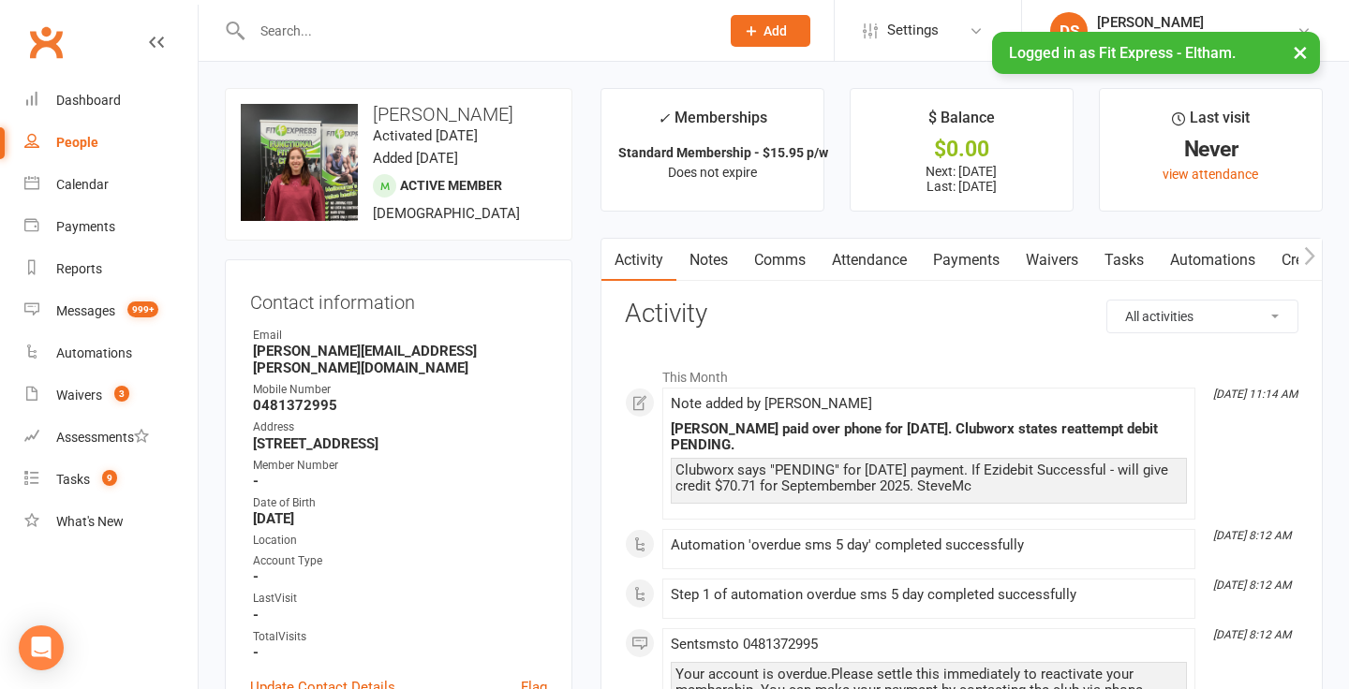
click at [959, 248] on link "Payments" at bounding box center [966, 260] width 93 height 43
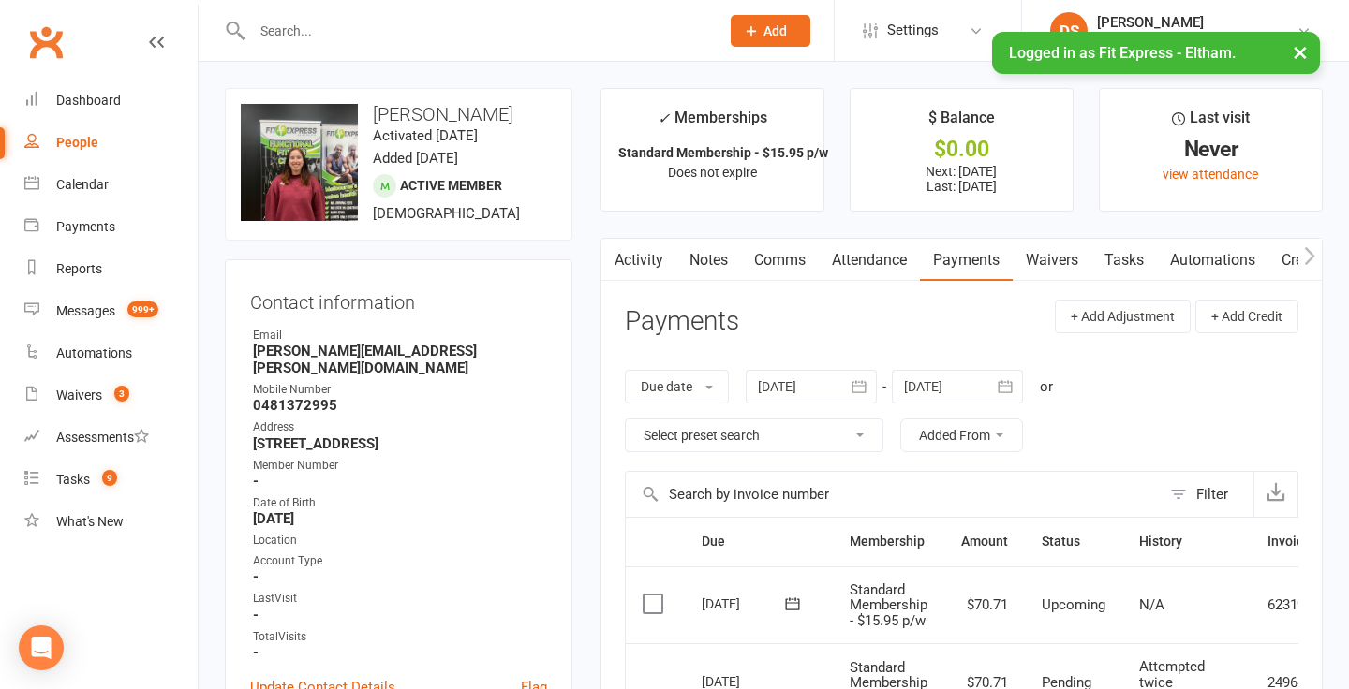
click at [630, 262] on link "Activity" at bounding box center [638, 260] width 75 height 43
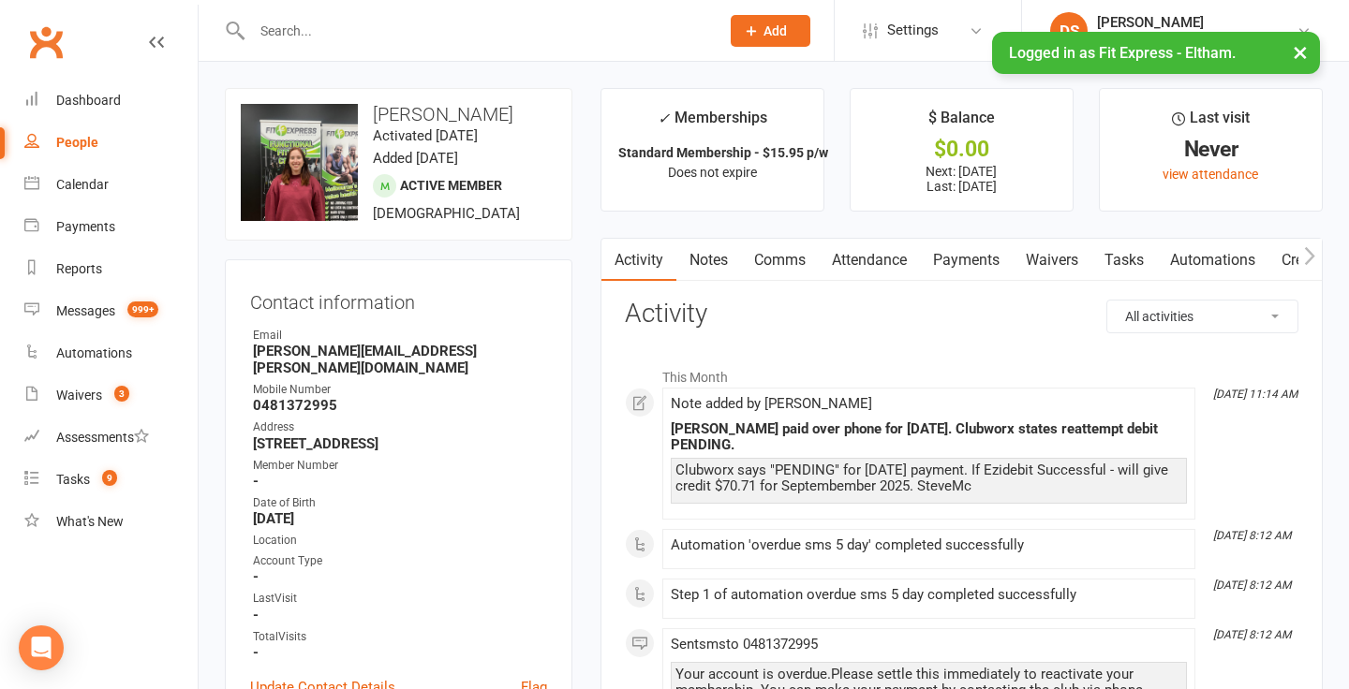
click at [732, 263] on link "Notes" at bounding box center [708, 260] width 65 height 43
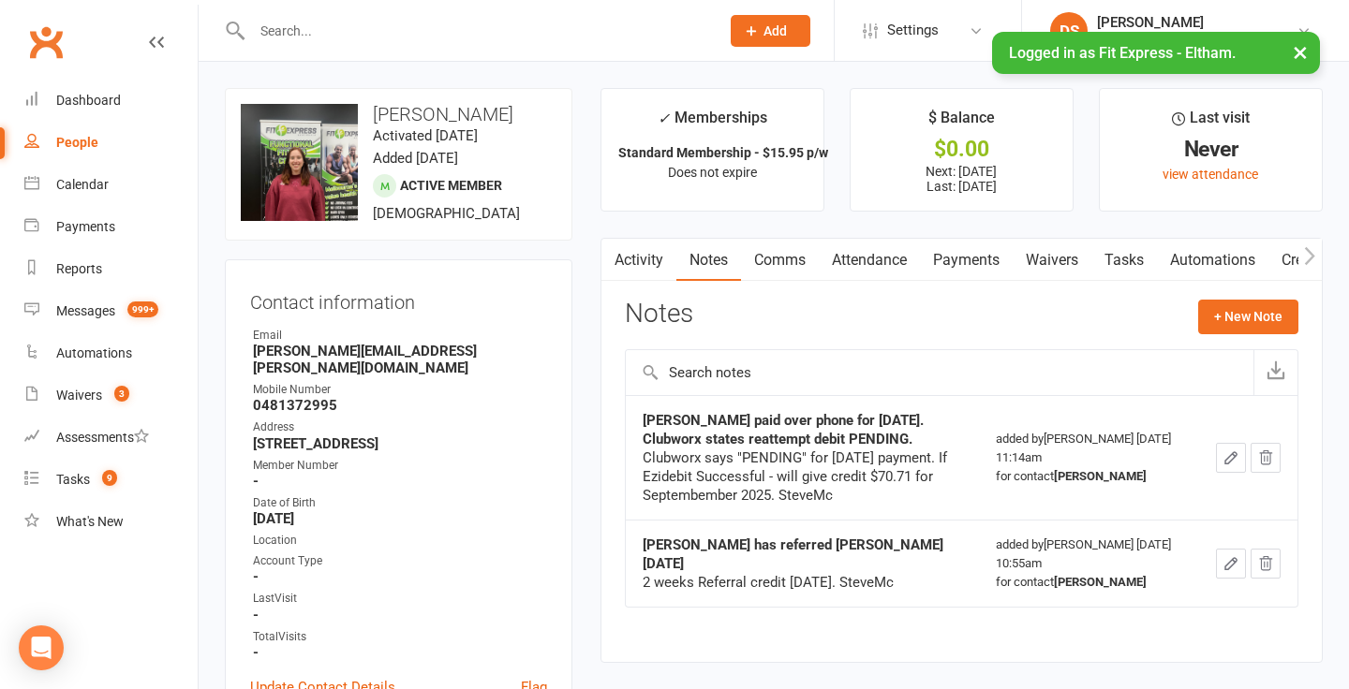
click at [951, 261] on link "Payments" at bounding box center [966, 260] width 93 height 43
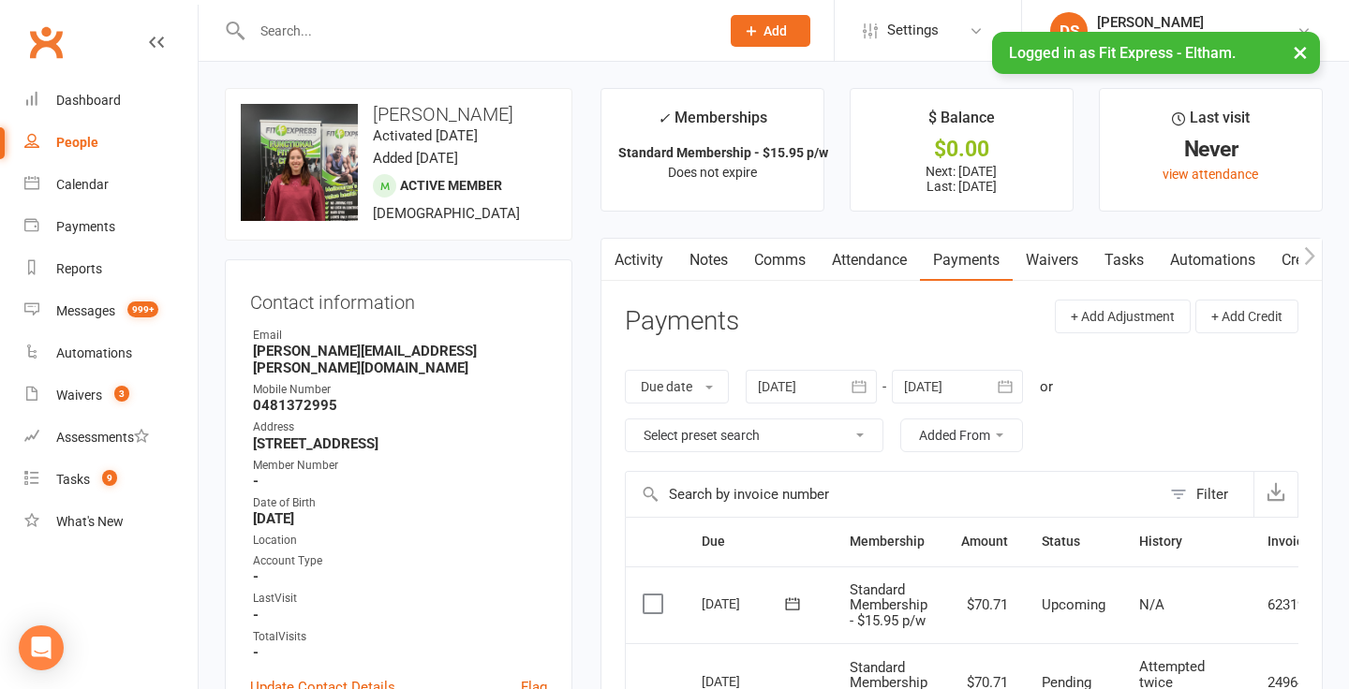
click at [802, 377] on div at bounding box center [811, 387] width 131 height 34
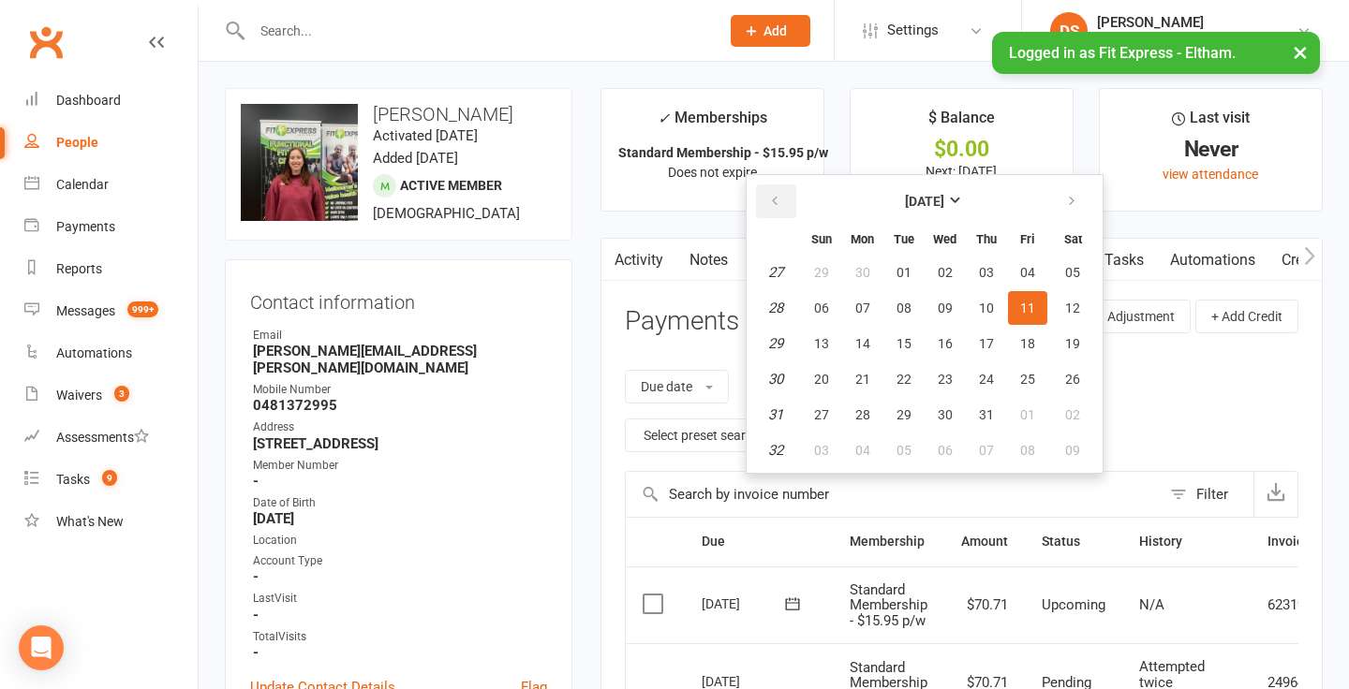
click at [781, 204] on icon "button" at bounding box center [774, 201] width 13 height 15
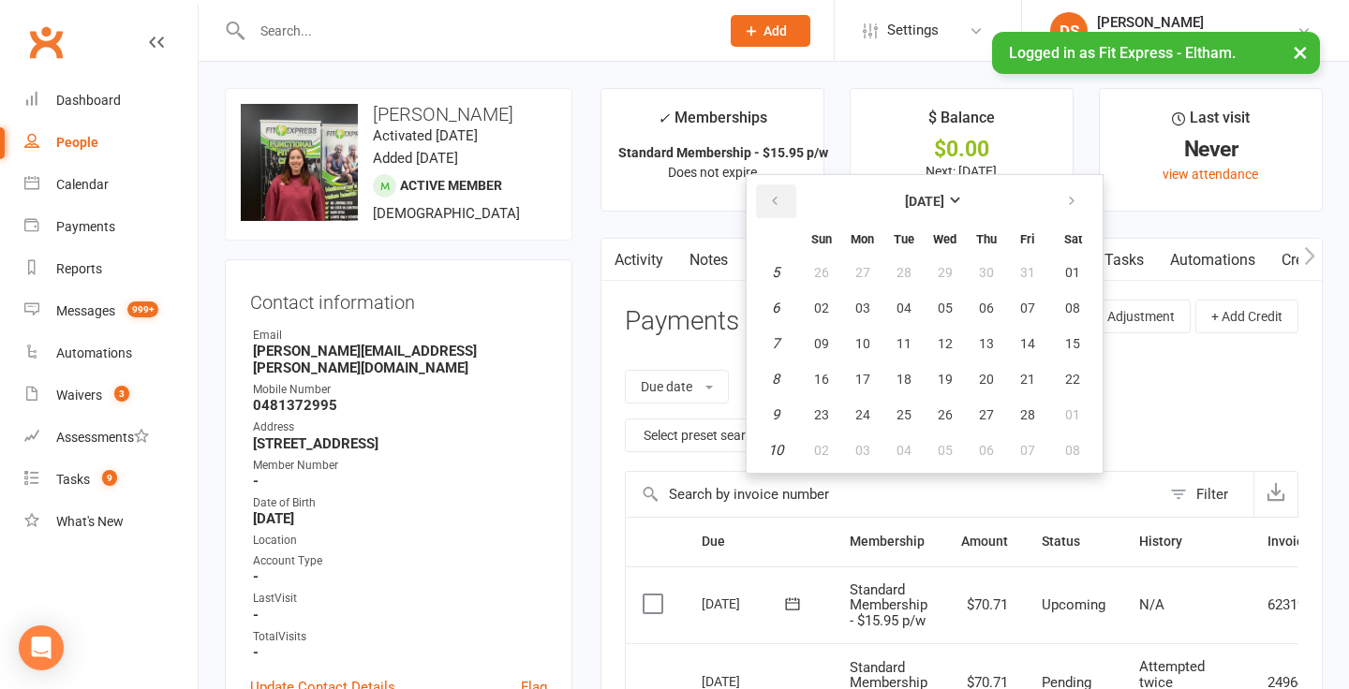
click at [781, 204] on icon "button" at bounding box center [774, 201] width 13 height 15
click at [822, 279] on span "01" at bounding box center [821, 272] width 15 height 15
type input "01 Dec 2024"
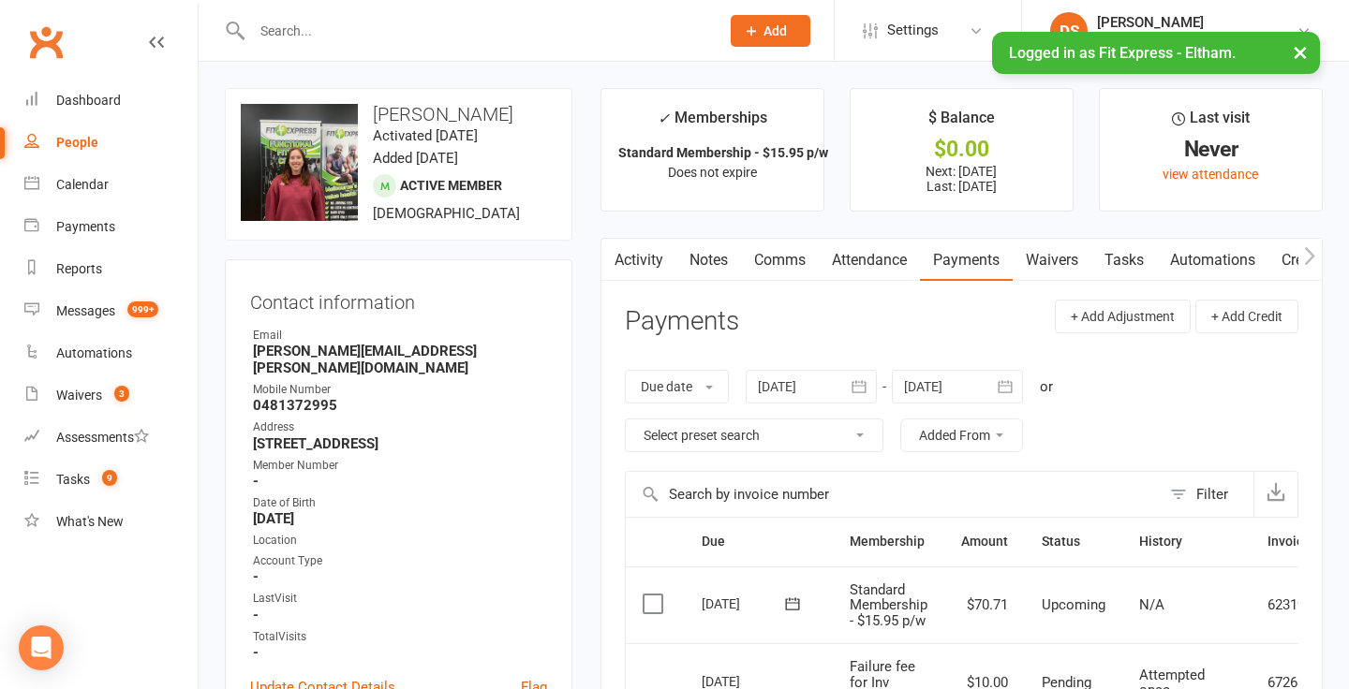
click at [708, 262] on link "Notes" at bounding box center [708, 260] width 65 height 43
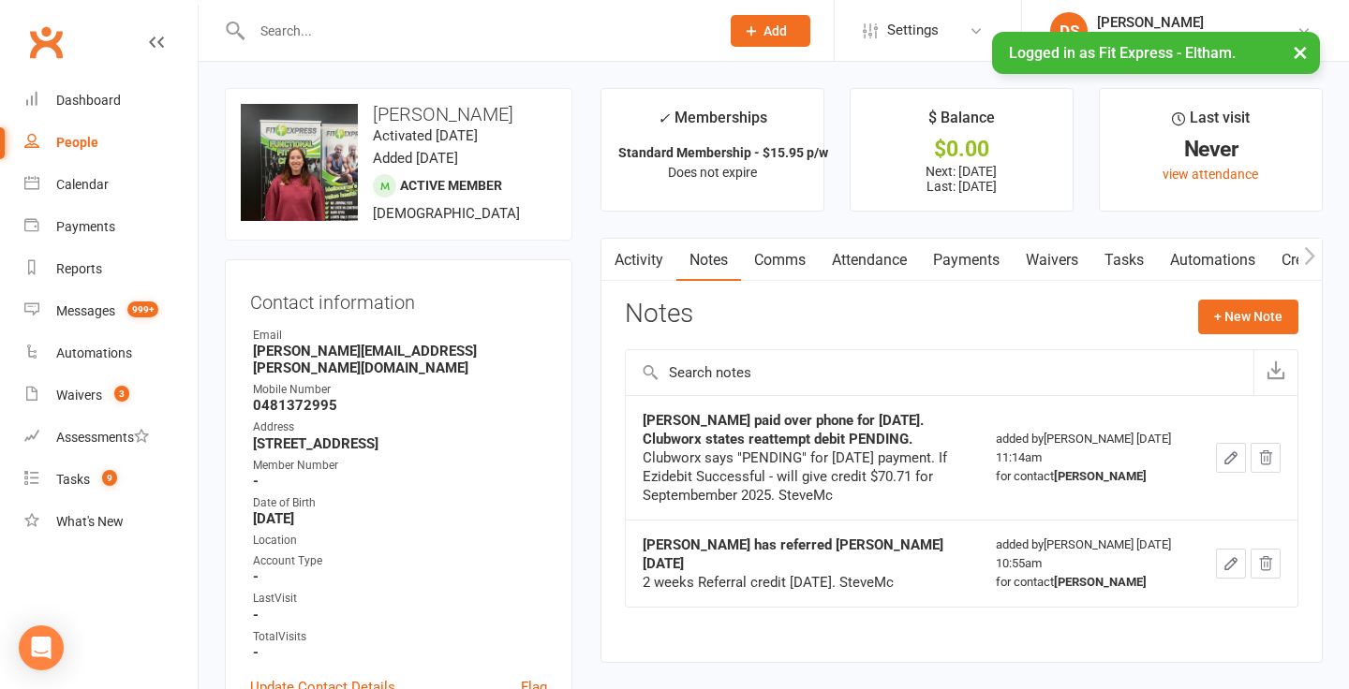
click at [56, 42] on link "Clubworx" at bounding box center [45, 42] width 47 height 47
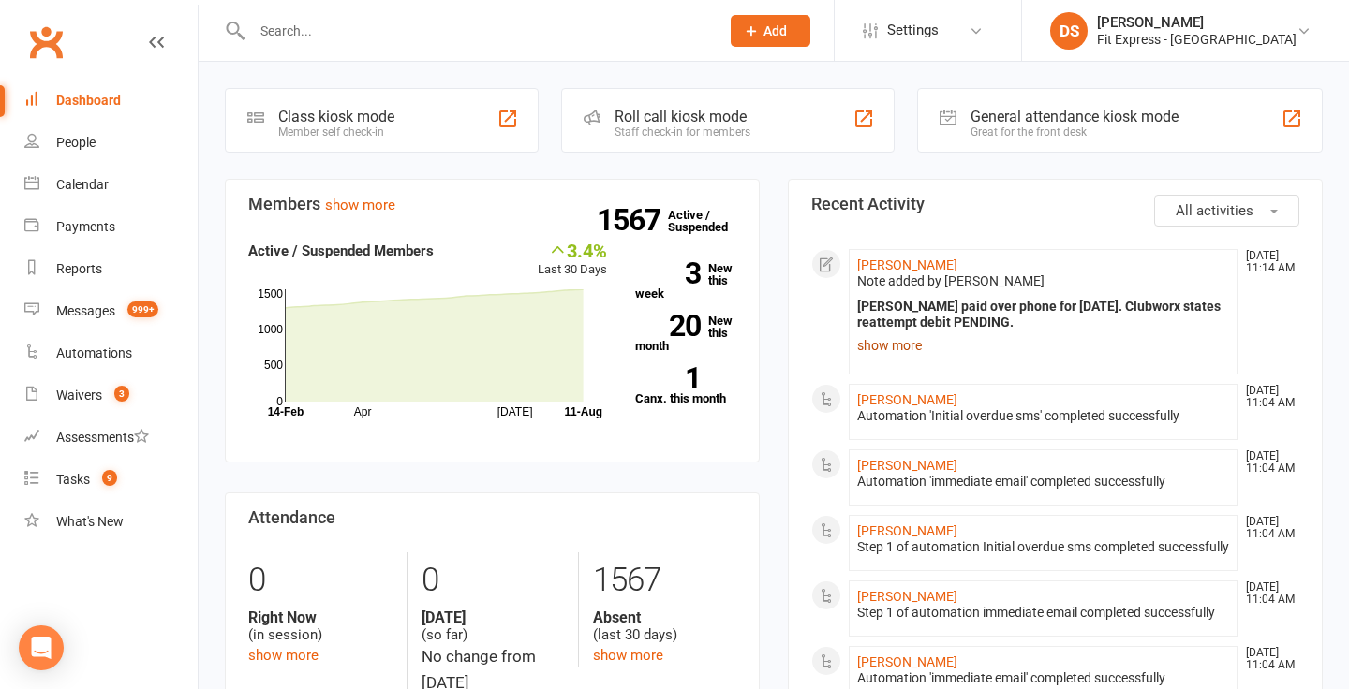
click at [875, 348] on link "show more" at bounding box center [1043, 346] width 372 height 26
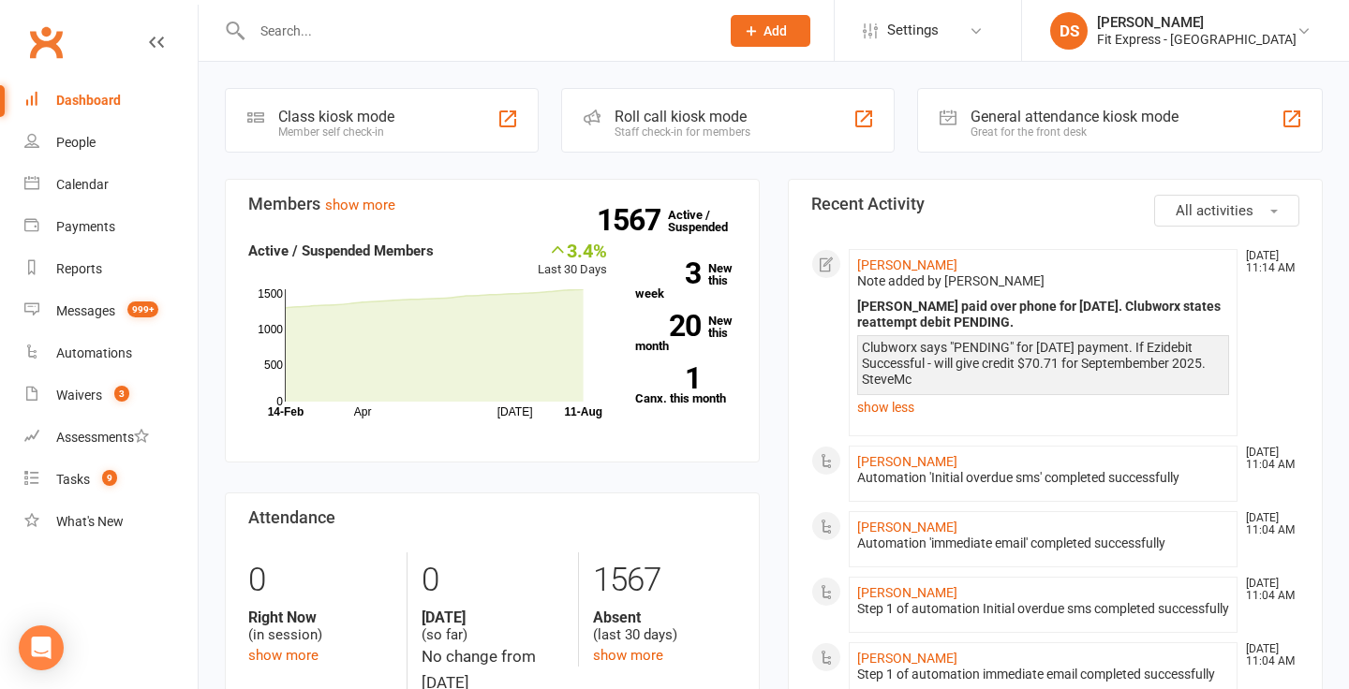
click at [420, 23] on input "text" at bounding box center [476, 31] width 460 height 26
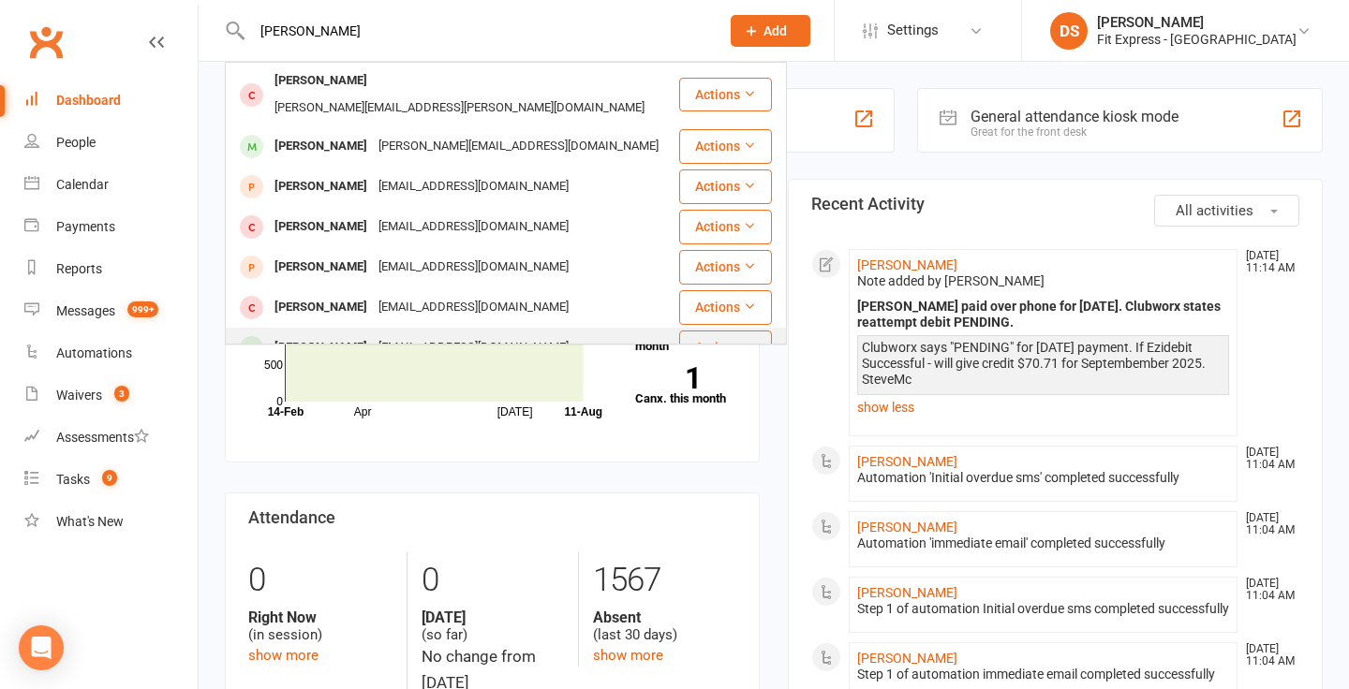
type input "ciara"
click at [332, 329] on div "Ciara O'Brien ciarajobrienn@gmail.com" at bounding box center [452, 348] width 451 height 38
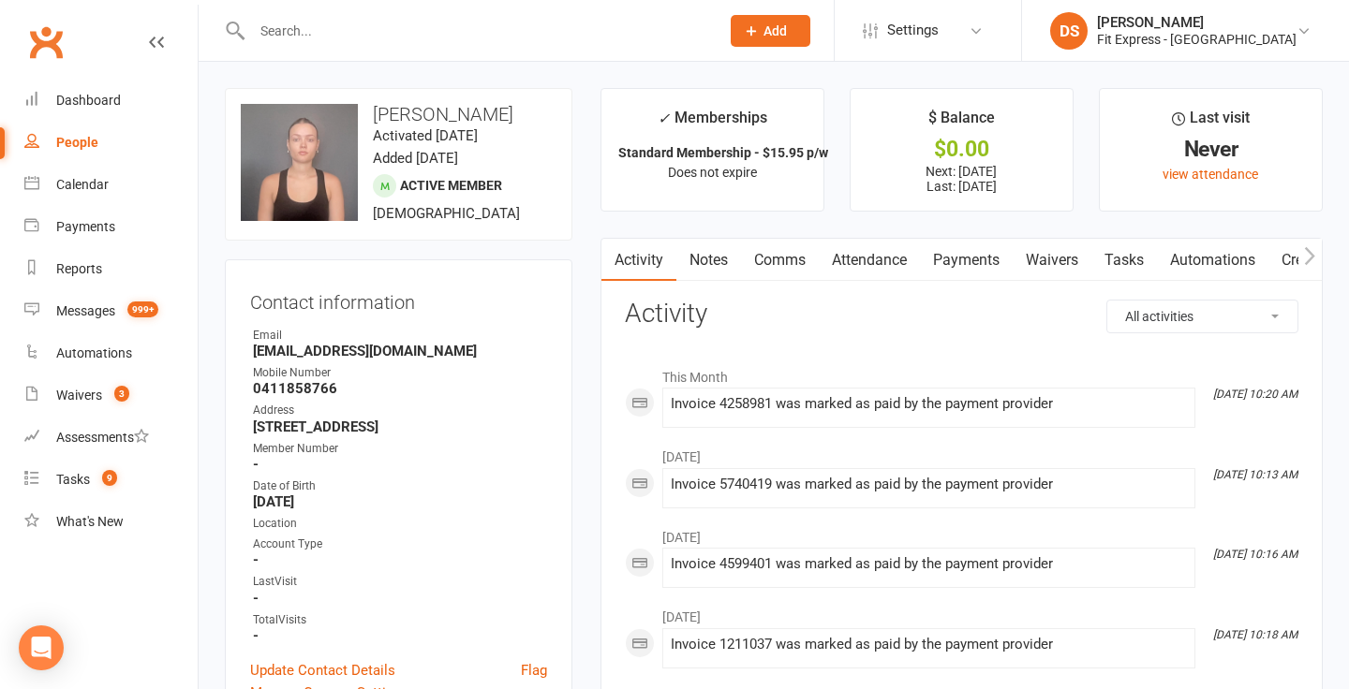
click at [346, 36] on input "text" at bounding box center [476, 31] width 460 height 26
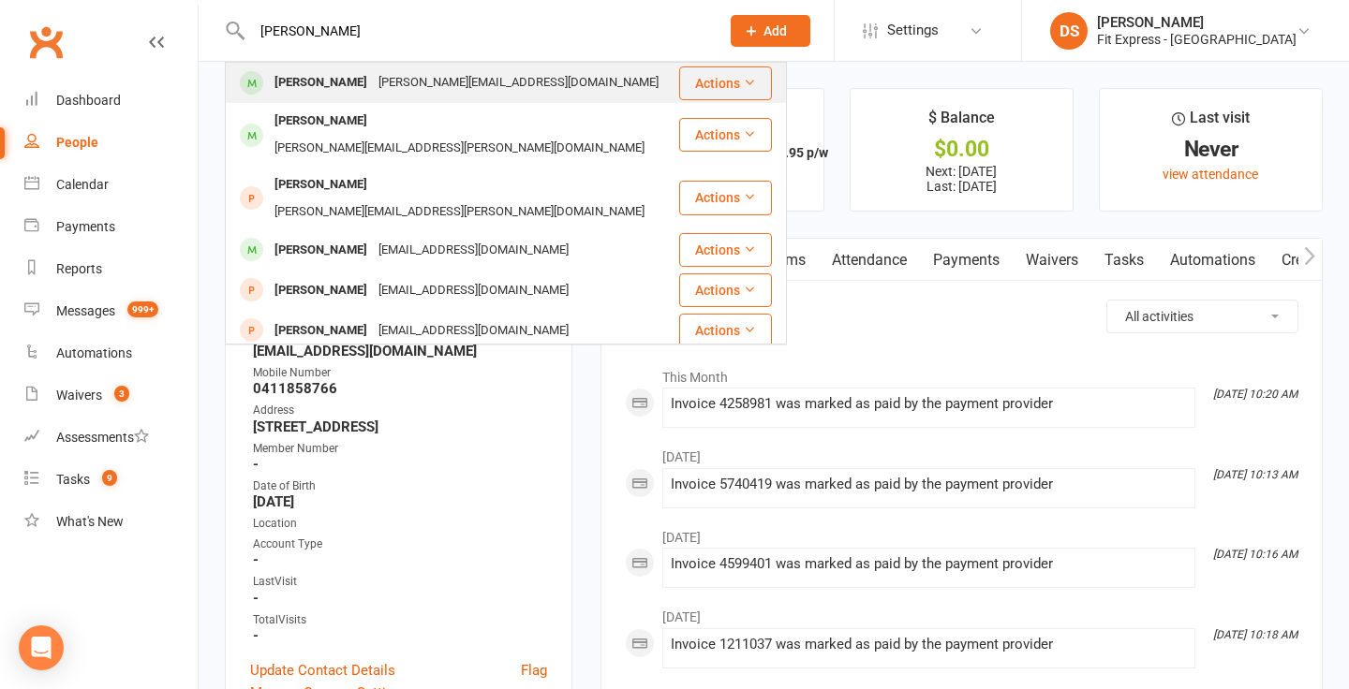
type input "siobhan"
click at [319, 89] on div "Siobhan Barry" at bounding box center [321, 82] width 104 height 27
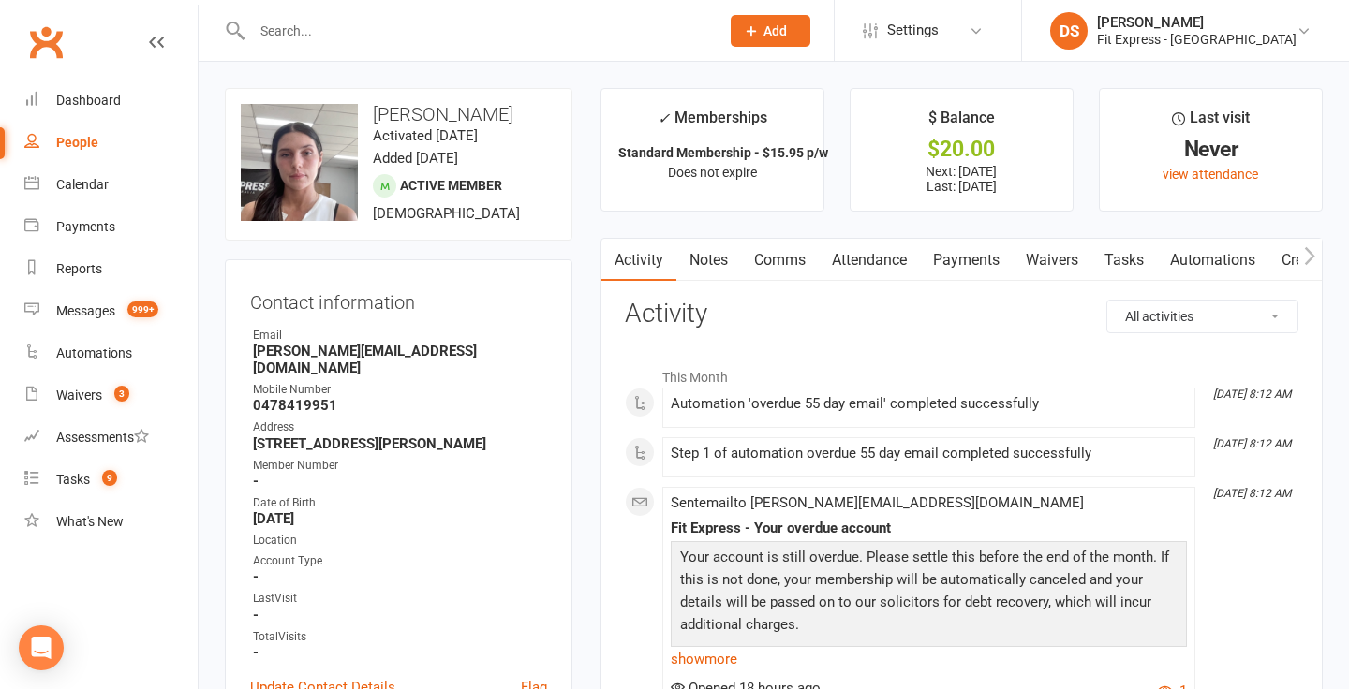
click at [979, 261] on link "Payments" at bounding box center [966, 260] width 93 height 43
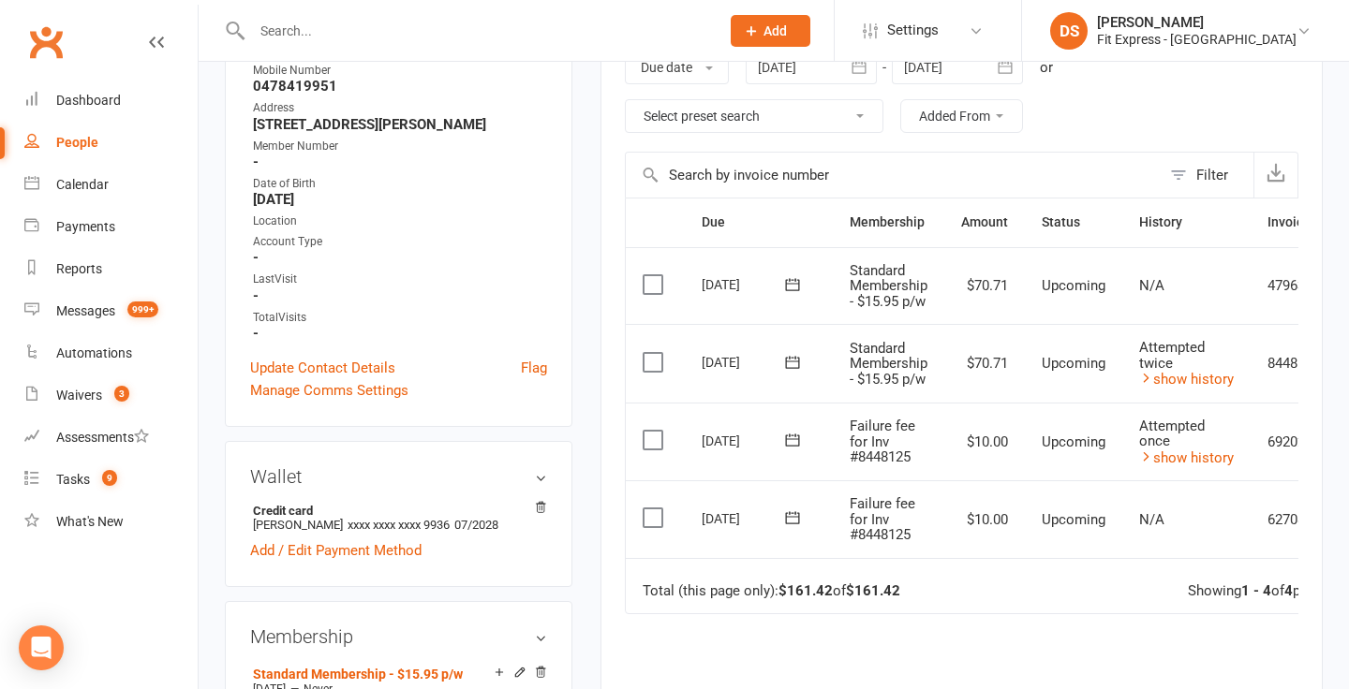
scroll to position [304, 0]
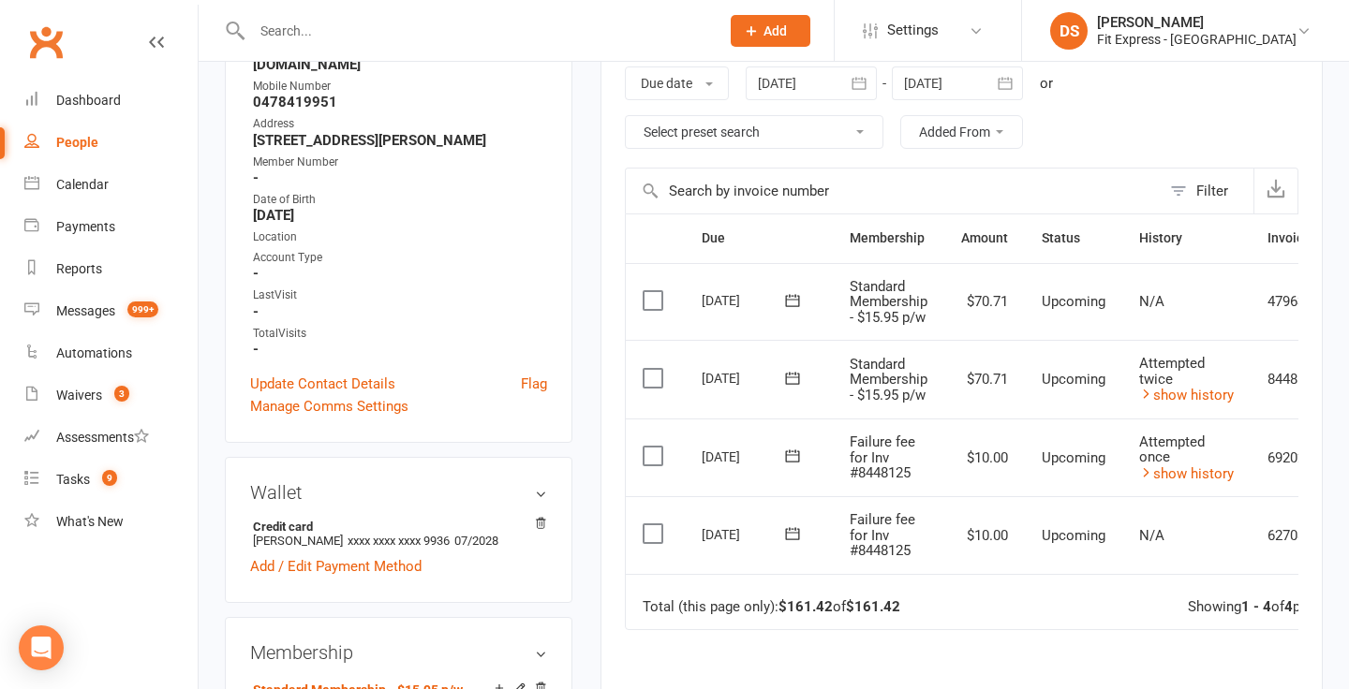
click at [822, 83] on div at bounding box center [811, 84] width 131 height 34
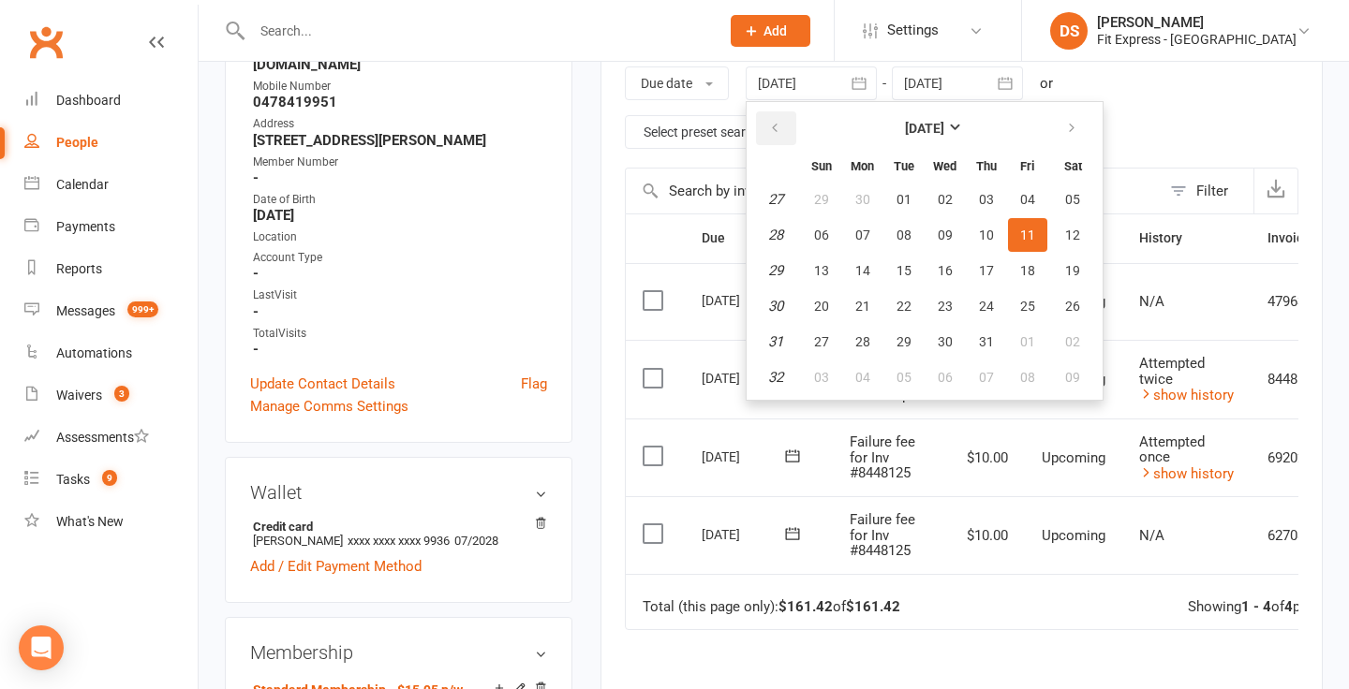
click at [778, 121] on icon "button" at bounding box center [774, 128] width 13 height 15
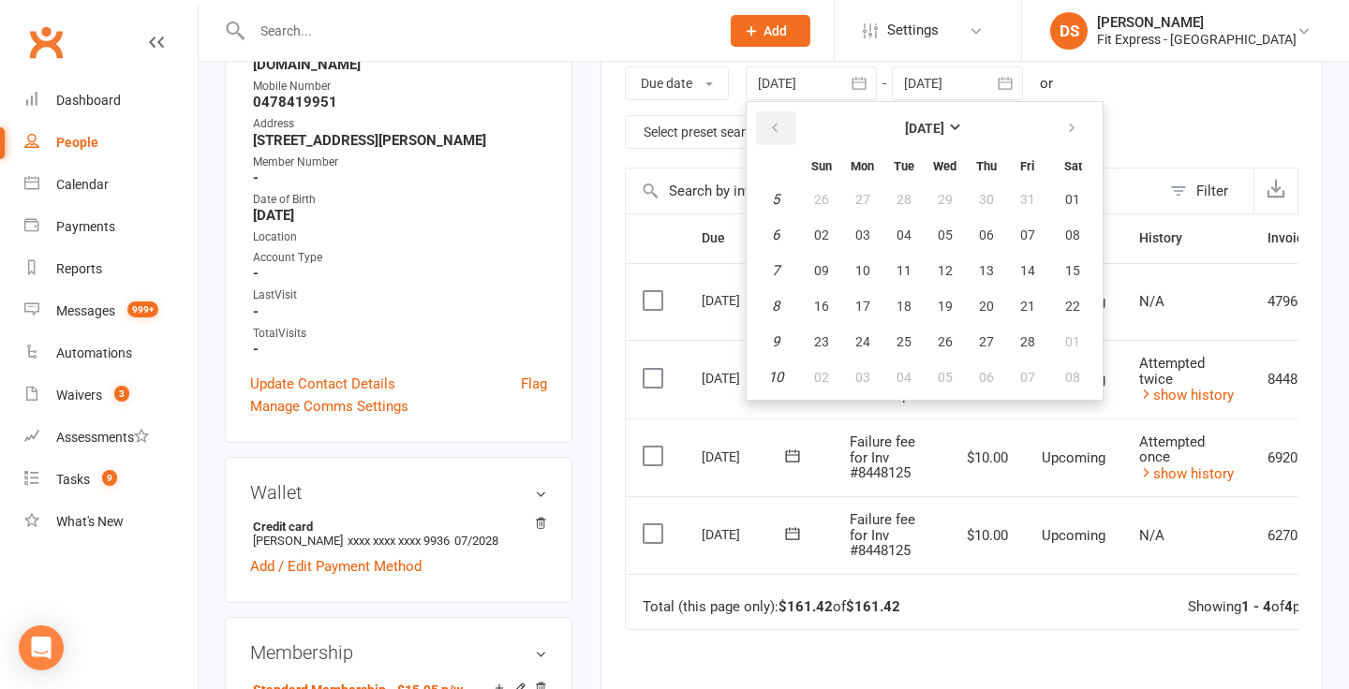
click at [778, 121] on icon "button" at bounding box center [774, 128] width 13 height 15
click at [941, 198] on span "01" at bounding box center [945, 199] width 15 height 15
type input "01 Jan 2025"
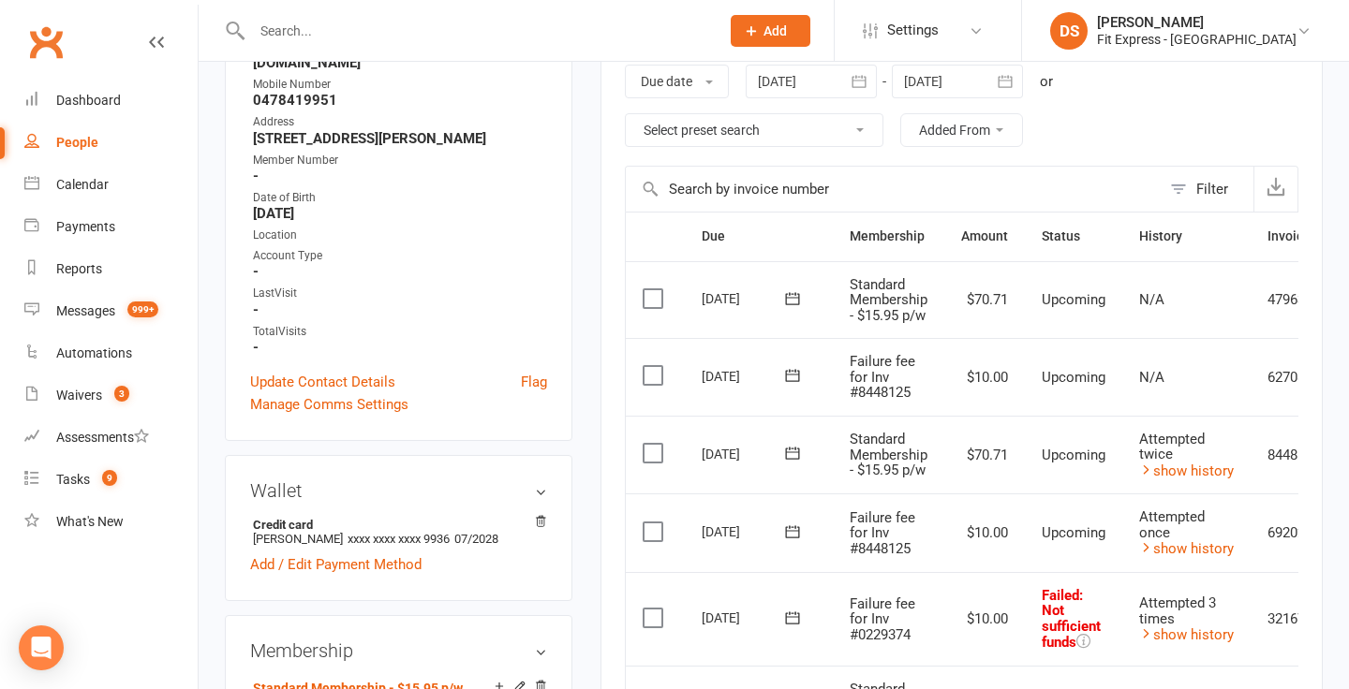
scroll to position [0, 0]
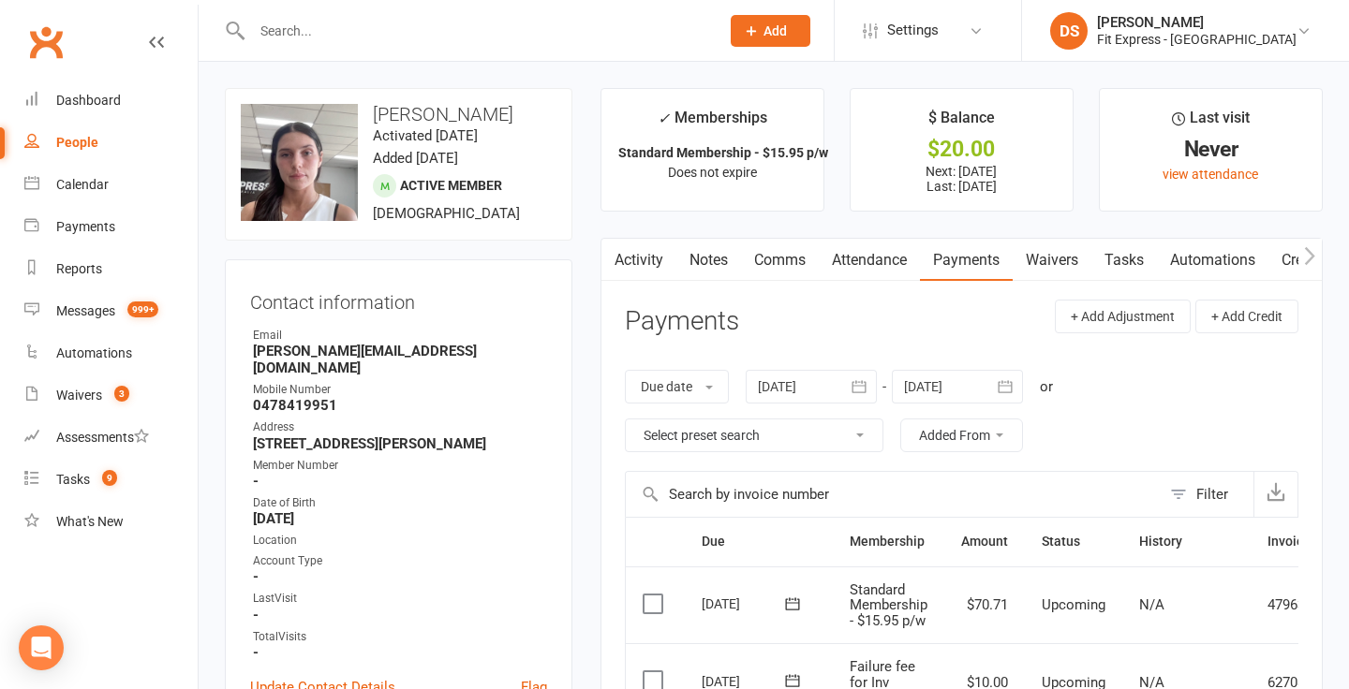
click at [55, 40] on link "Clubworx" at bounding box center [45, 42] width 47 height 47
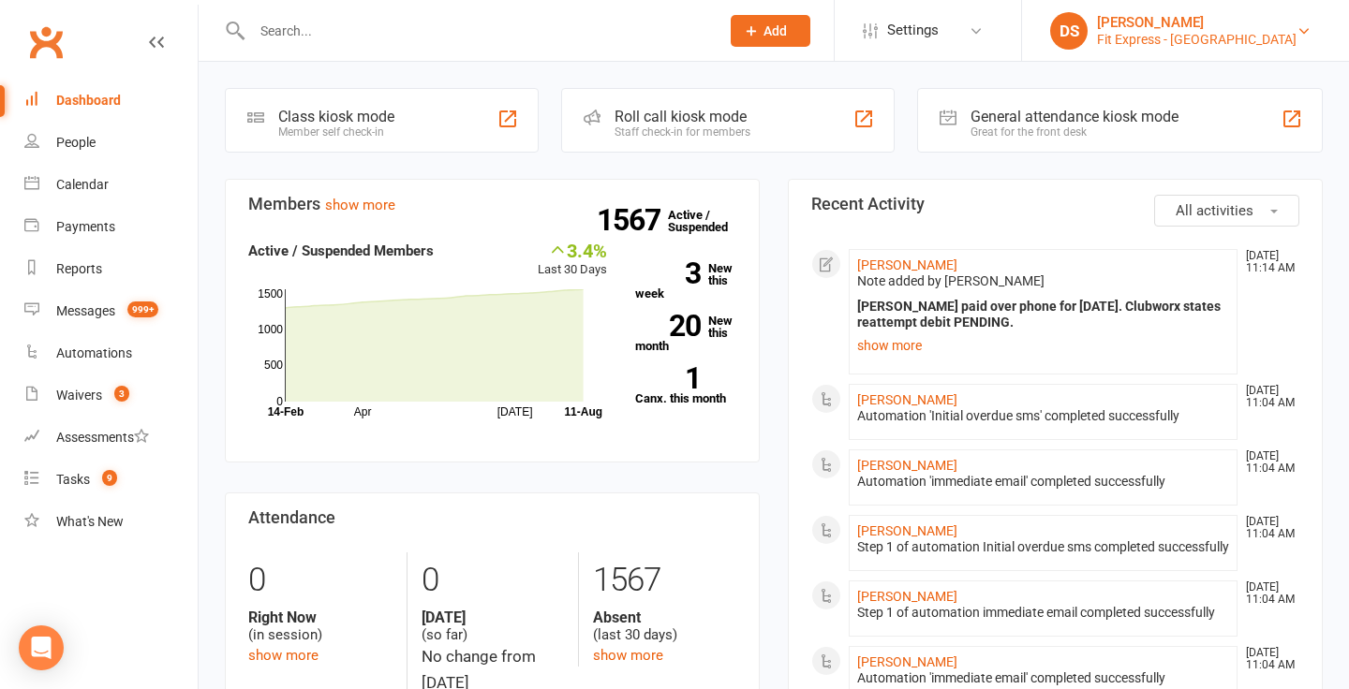
click at [1207, 33] on div "Fit Express - [GEOGRAPHIC_DATA]" at bounding box center [1197, 39] width 200 height 17
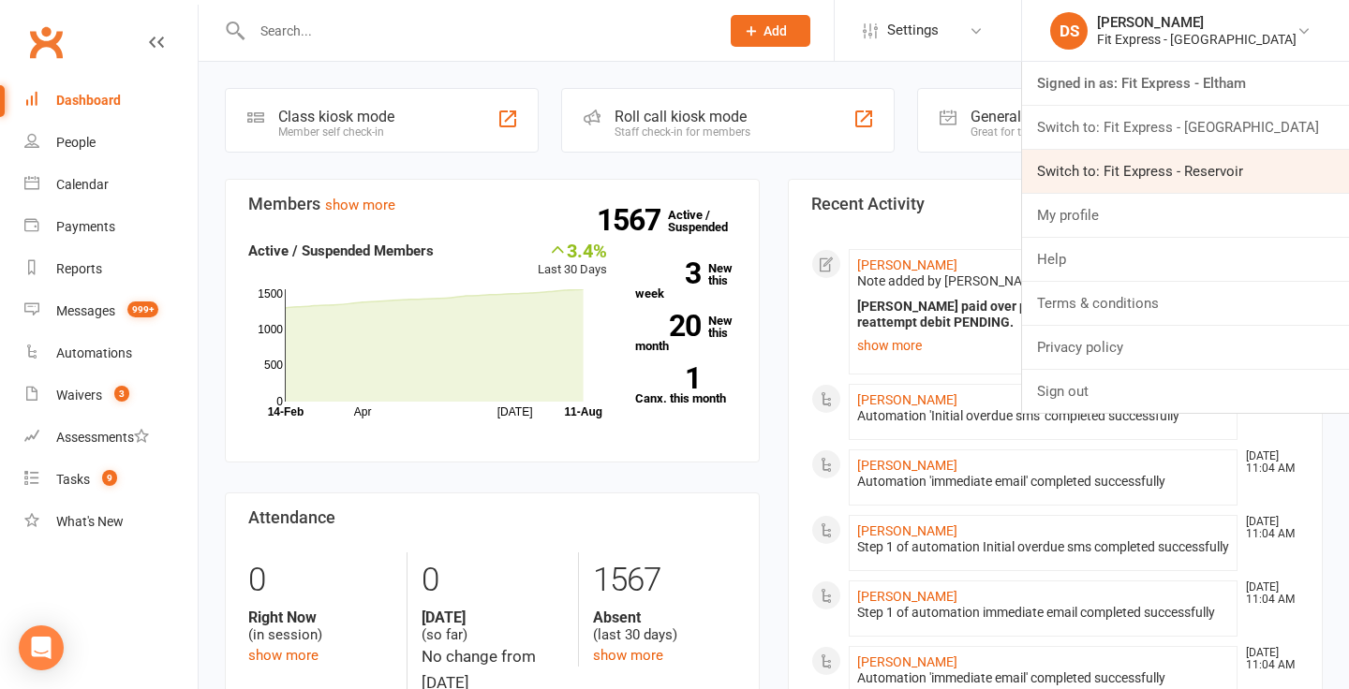
click at [1201, 161] on link "Switch to: Fit Express - Reservoir" at bounding box center [1185, 171] width 327 height 43
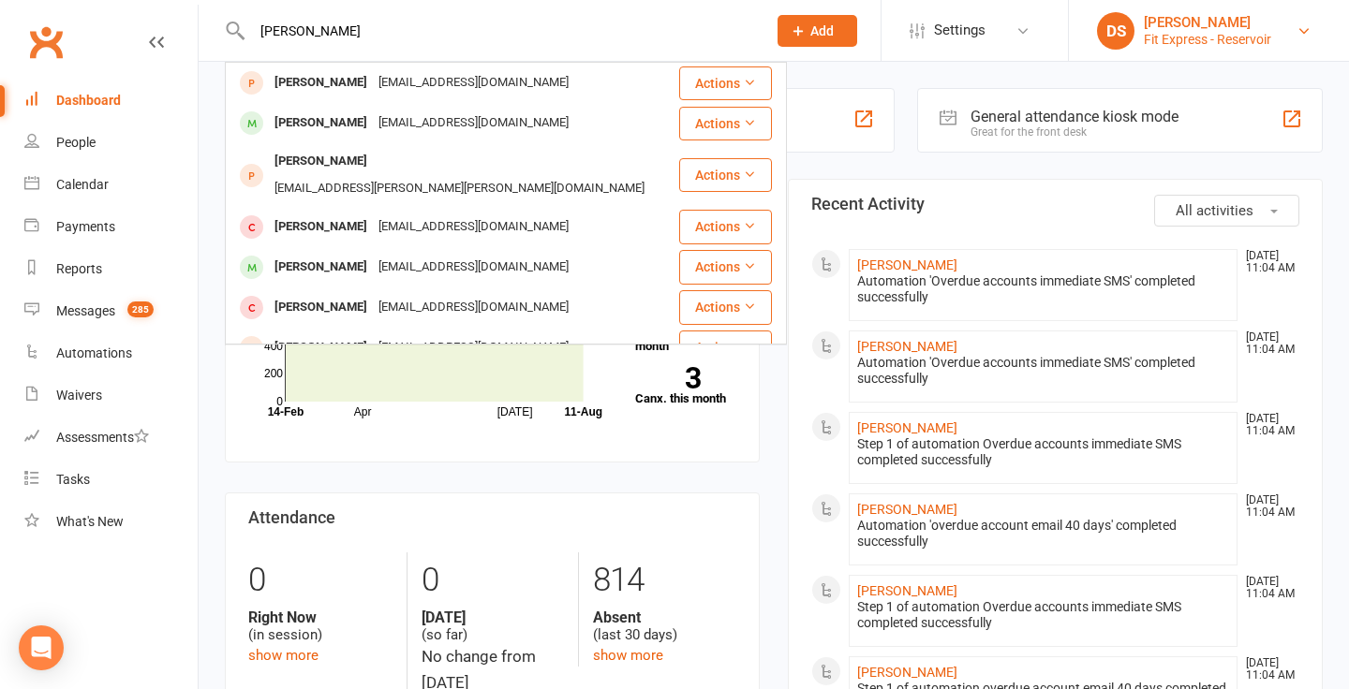
type input "[PERSON_NAME]"
click at [1158, 42] on div "Fit Express - Reservoir" at bounding box center [1207, 39] width 127 height 17
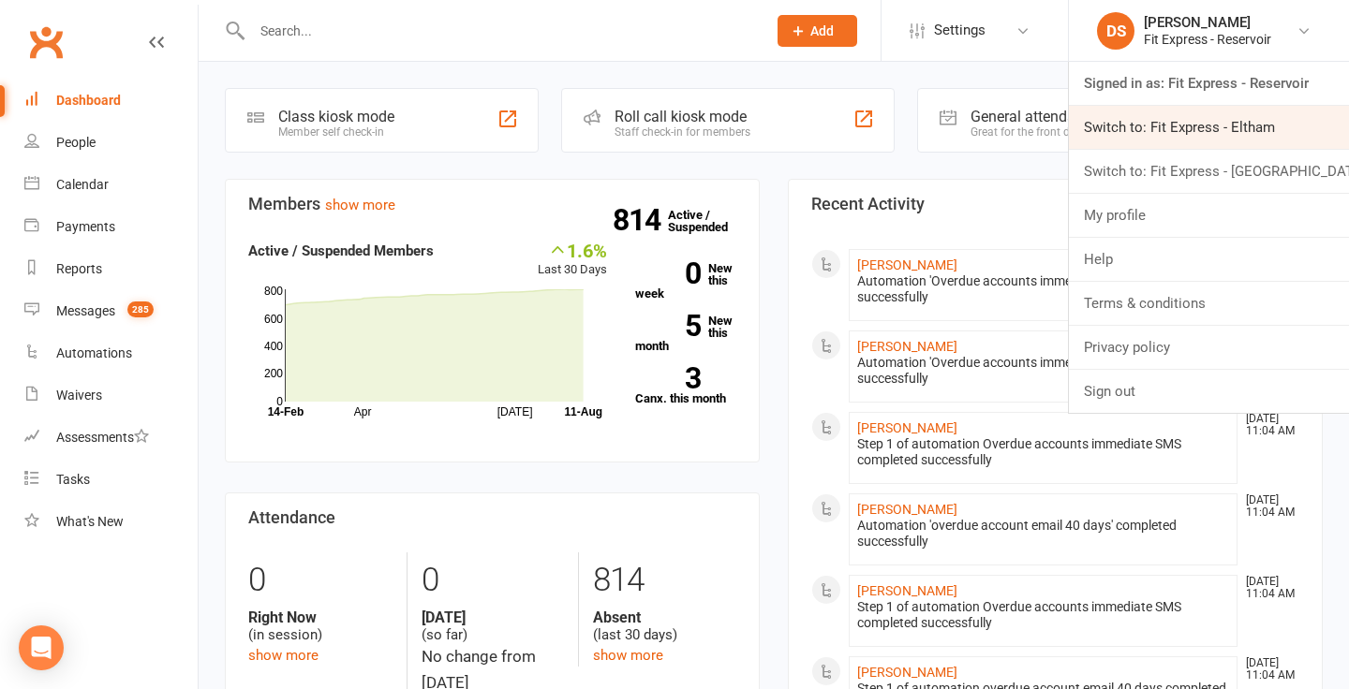
click at [1175, 133] on link "Switch to: Fit Express - Eltham" at bounding box center [1209, 127] width 280 height 43
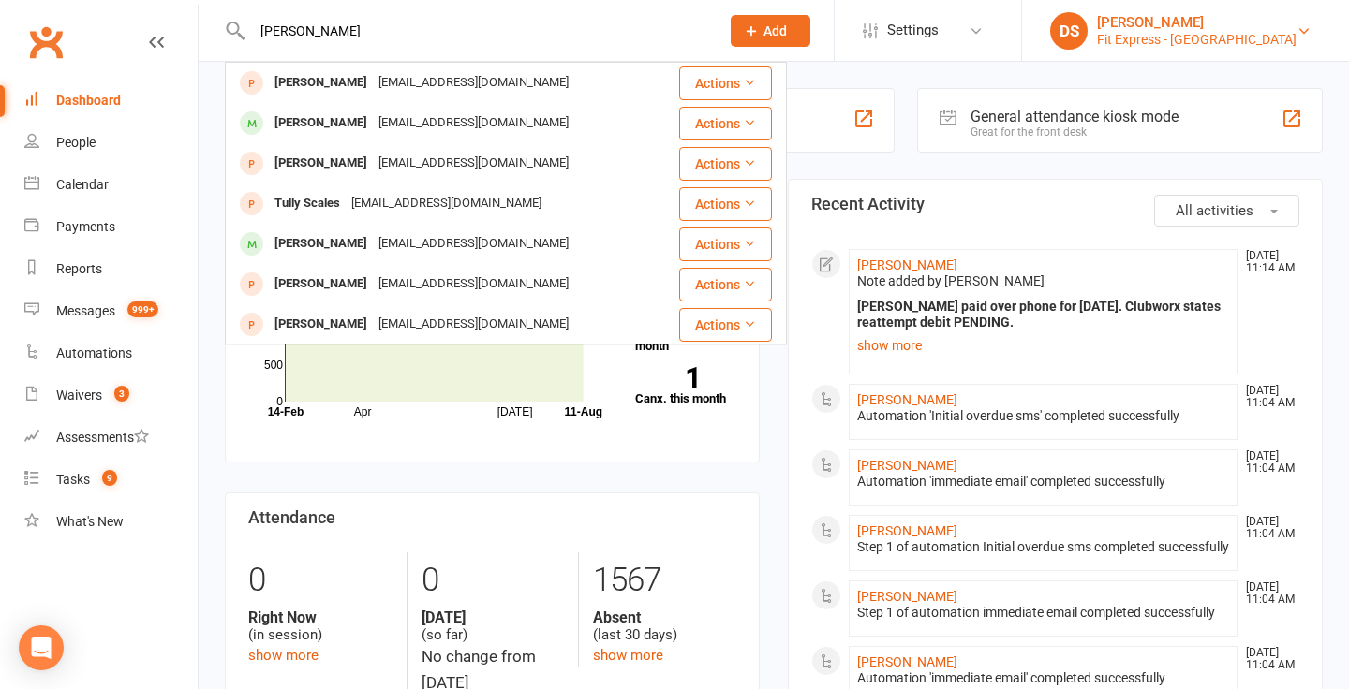
type input "[PERSON_NAME]"
click at [1195, 32] on div "Fit Express - Eltham" at bounding box center [1197, 39] width 200 height 17
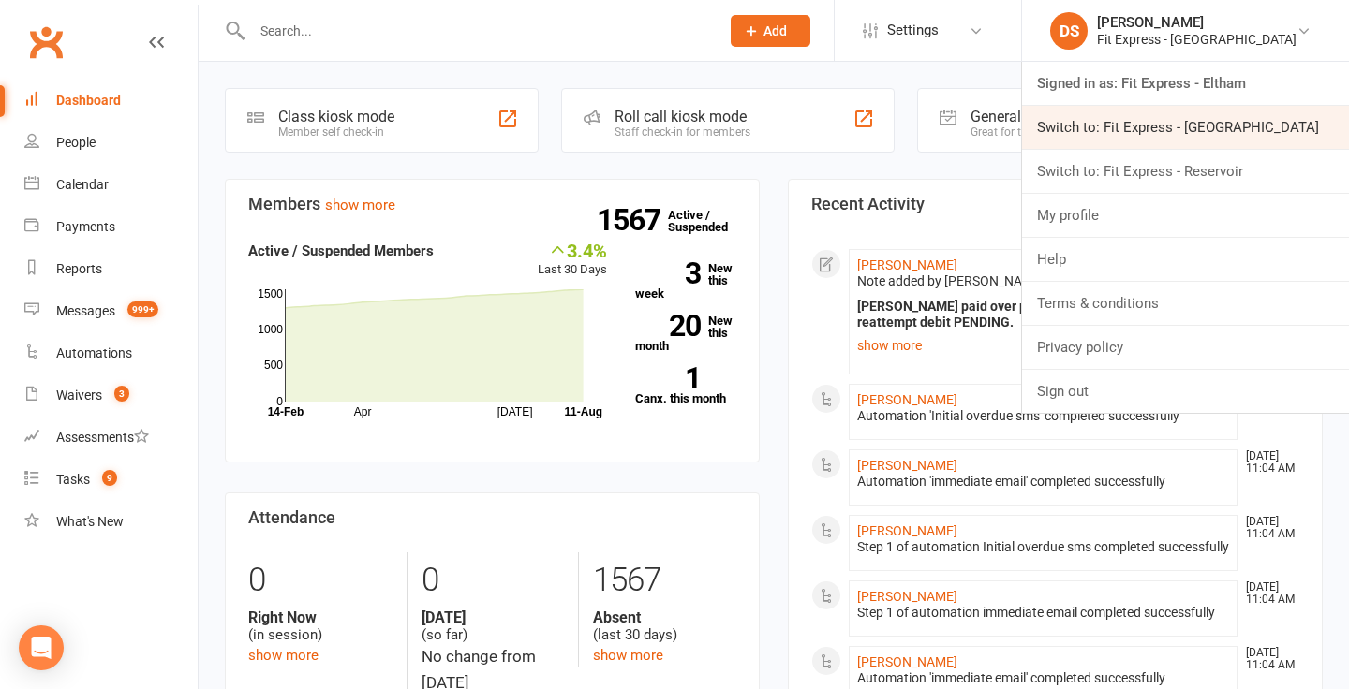
click at [1211, 135] on link "Switch to: Fit Express - Heidelberg" at bounding box center [1185, 127] width 327 height 43
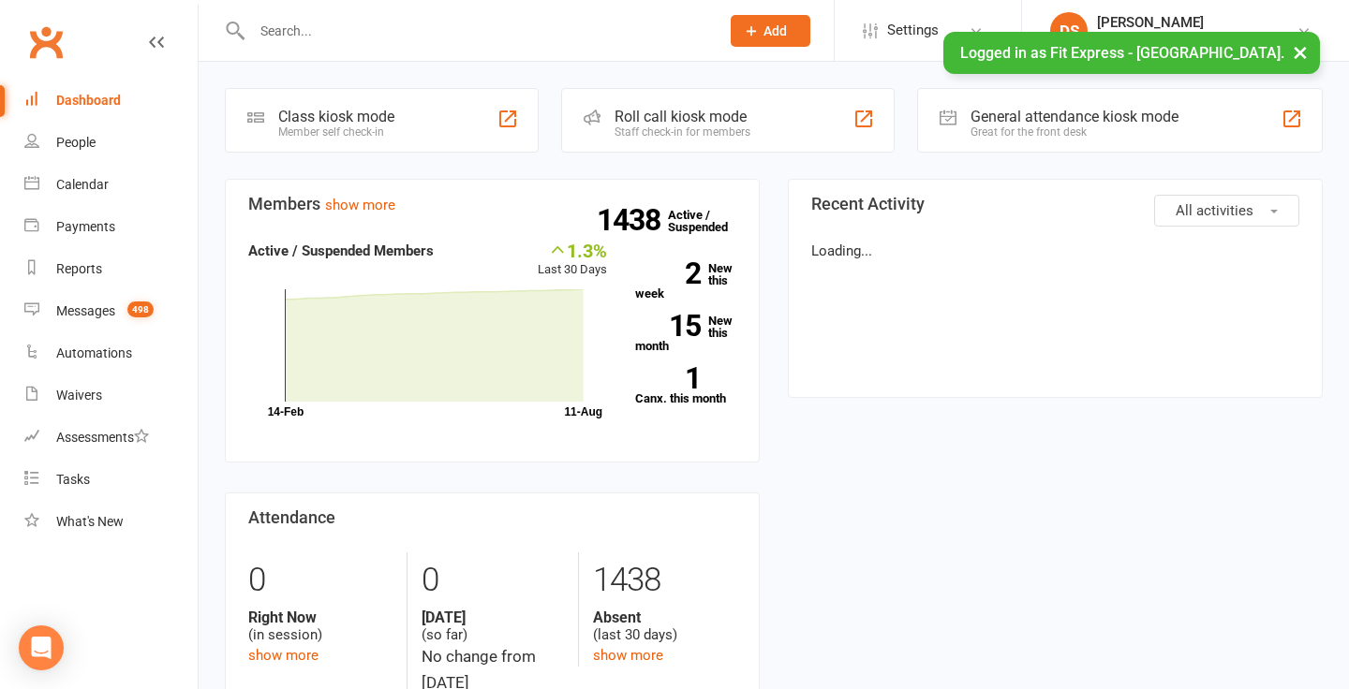
click at [426, 24] on input "text" at bounding box center [476, 31] width 460 height 26
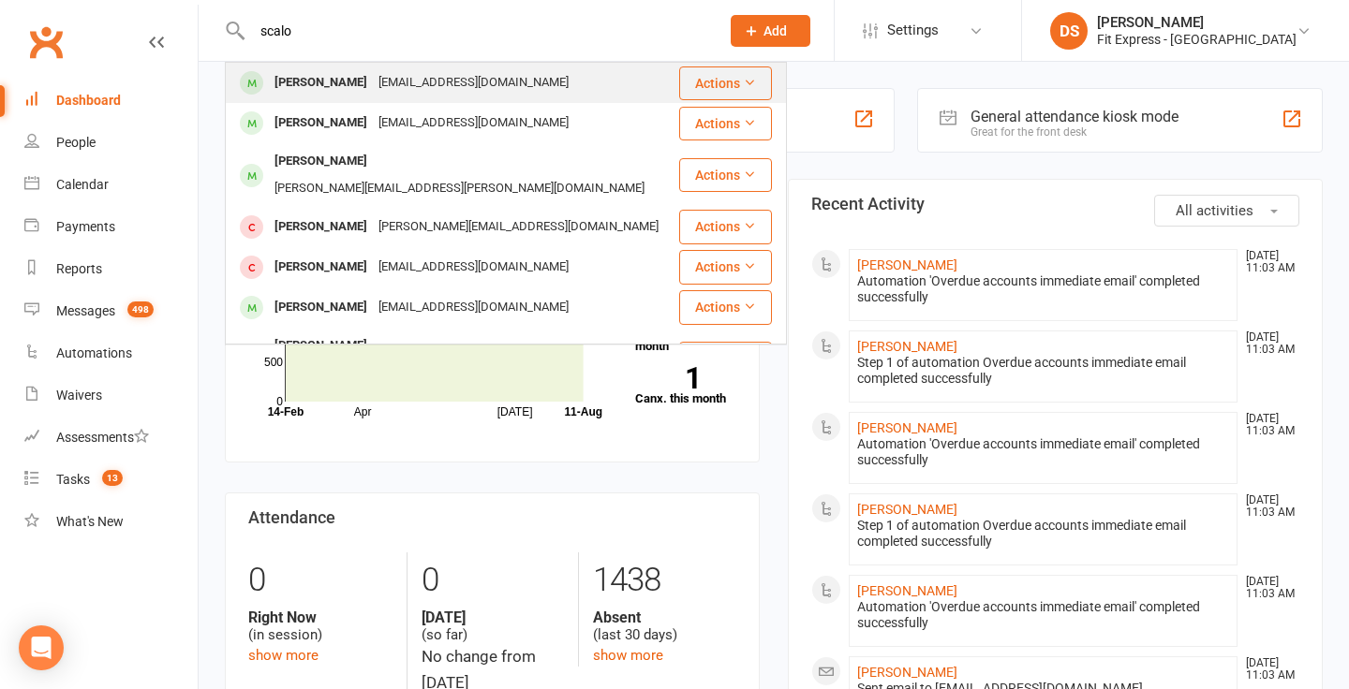
type input "scalo"
click at [385, 65] on div "[PERSON_NAME] [EMAIL_ADDRESS][DOMAIN_NAME]" at bounding box center [452, 83] width 451 height 38
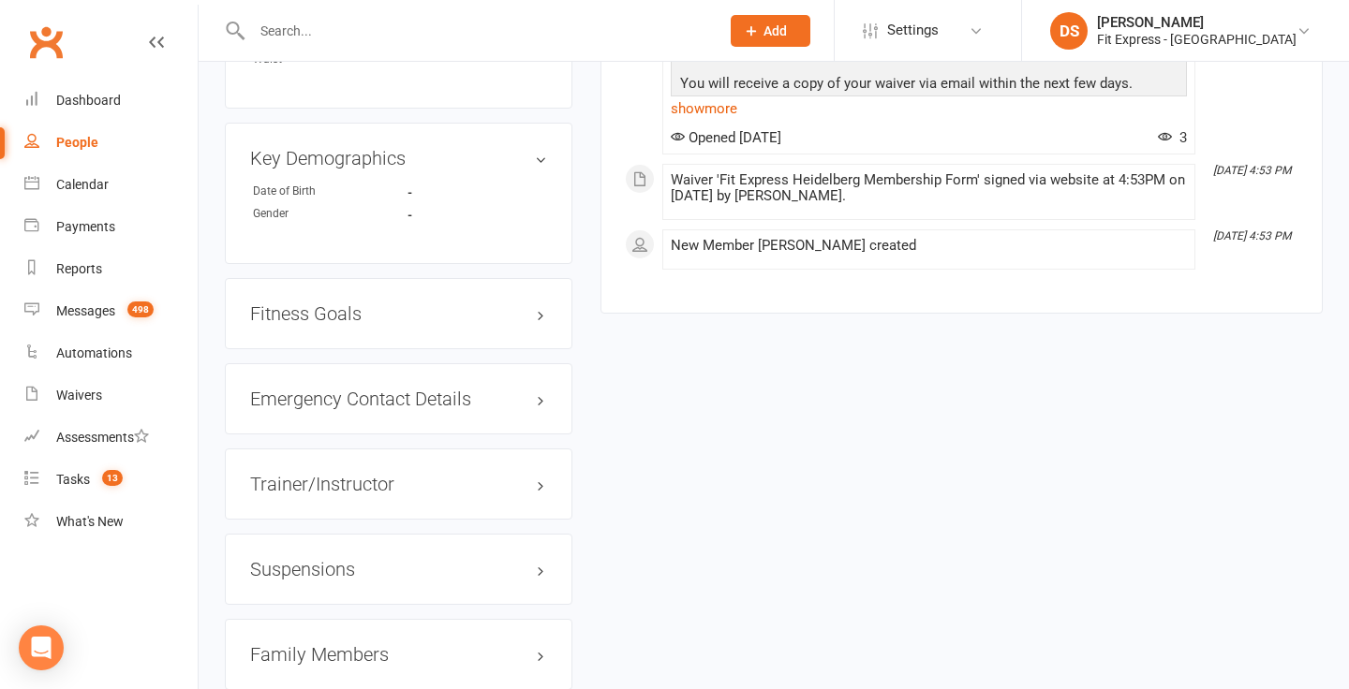
scroll to position [1358, 0]
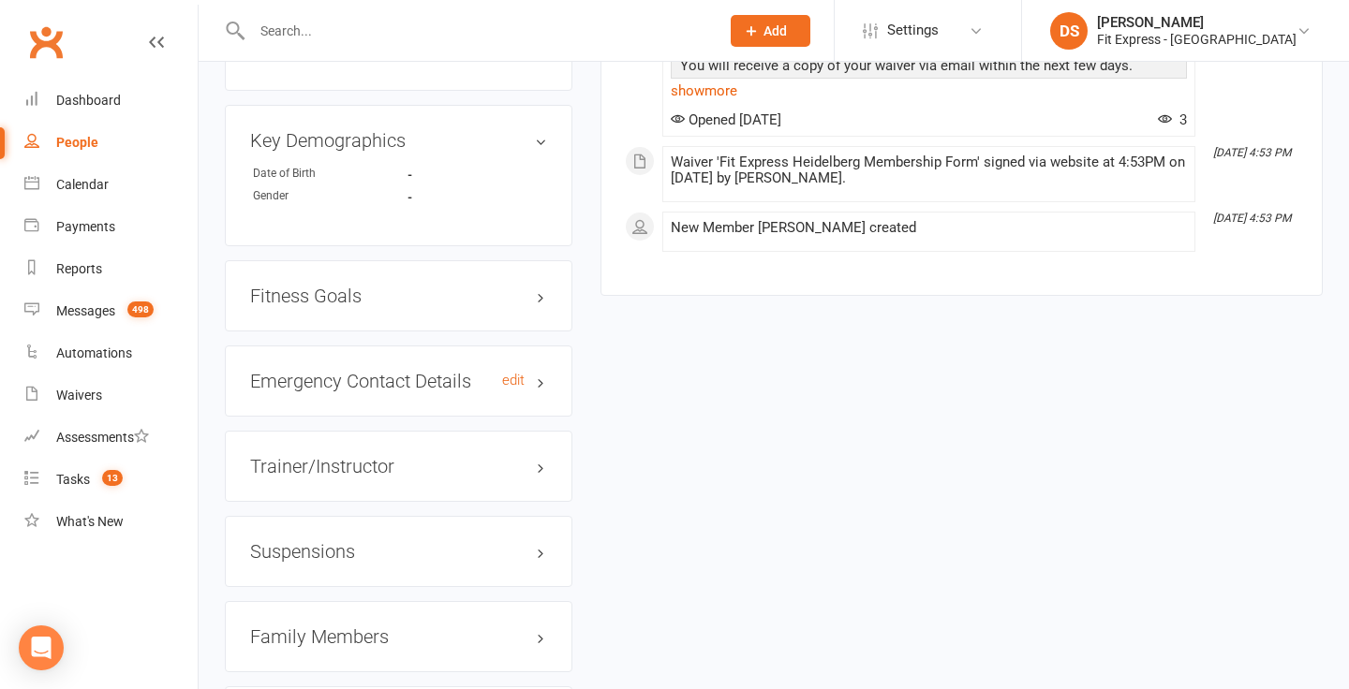
click at [538, 382] on h3 "Emergency Contact Details edit" at bounding box center [398, 381] width 297 height 21
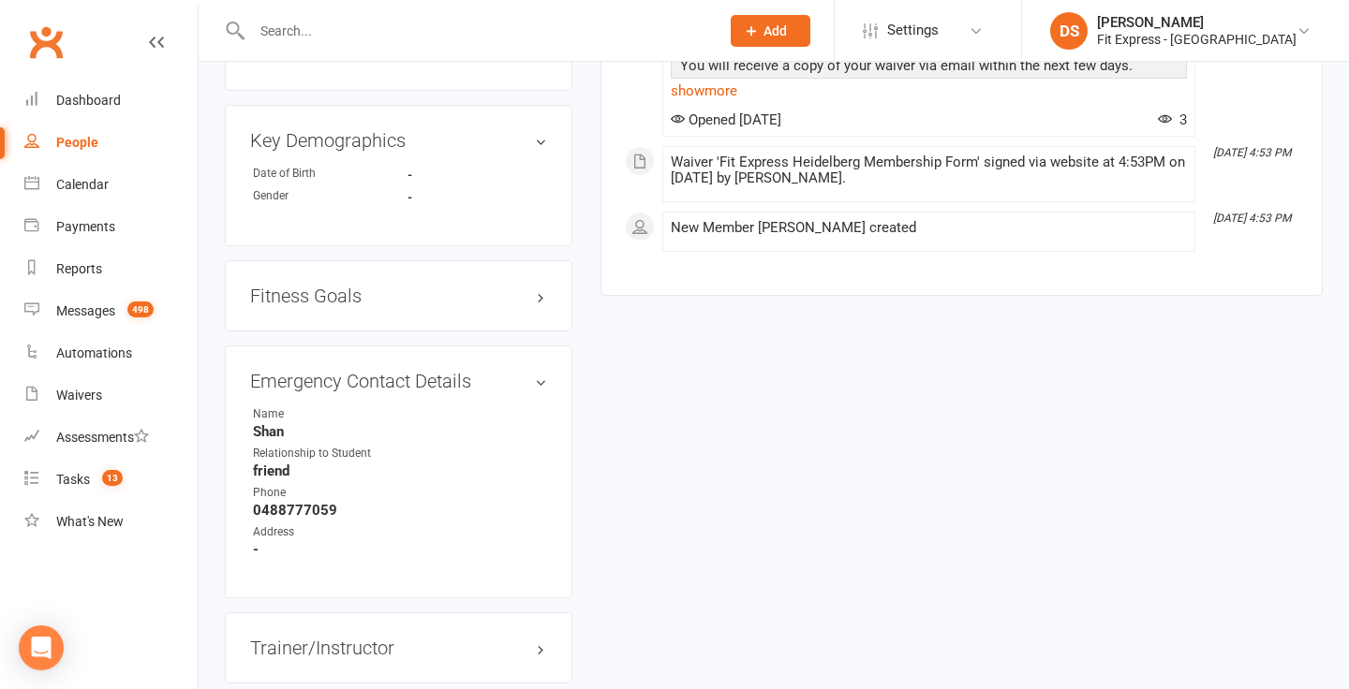
click at [550, 383] on div "Emergency Contact Details edit Name [PERSON_NAME] Relationship to Student frien…" at bounding box center [399, 473] width 348 height 254
click at [539, 381] on h3 "Emergency Contact Details edit" at bounding box center [398, 381] width 297 height 21
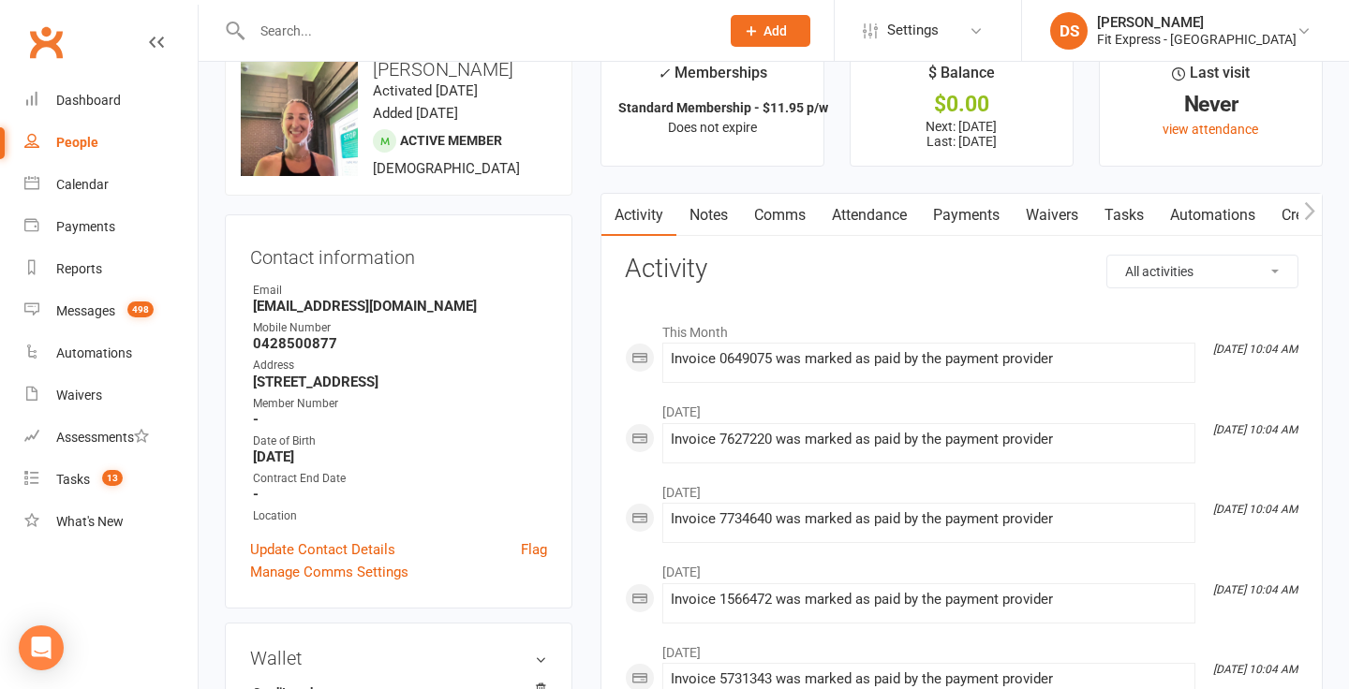
scroll to position [0, 0]
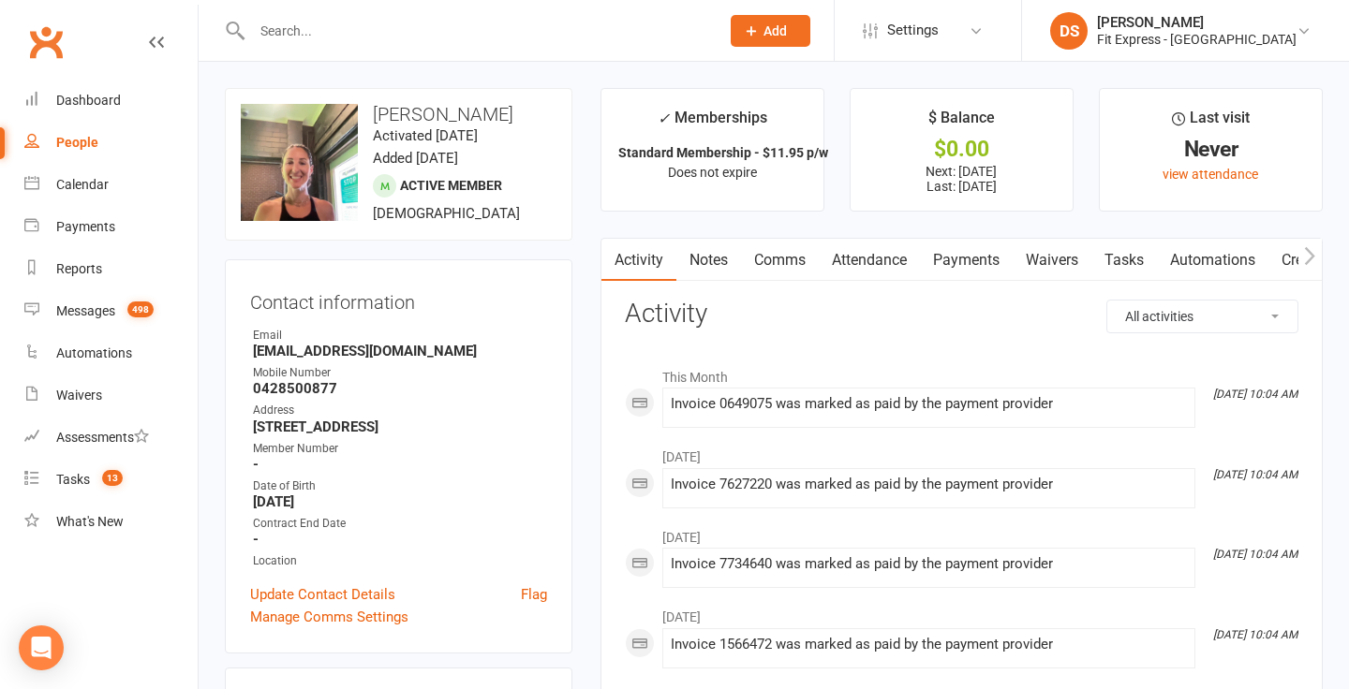
click at [723, 265] on link "Notes" at bounding box center [708, 260] width 65 height 43
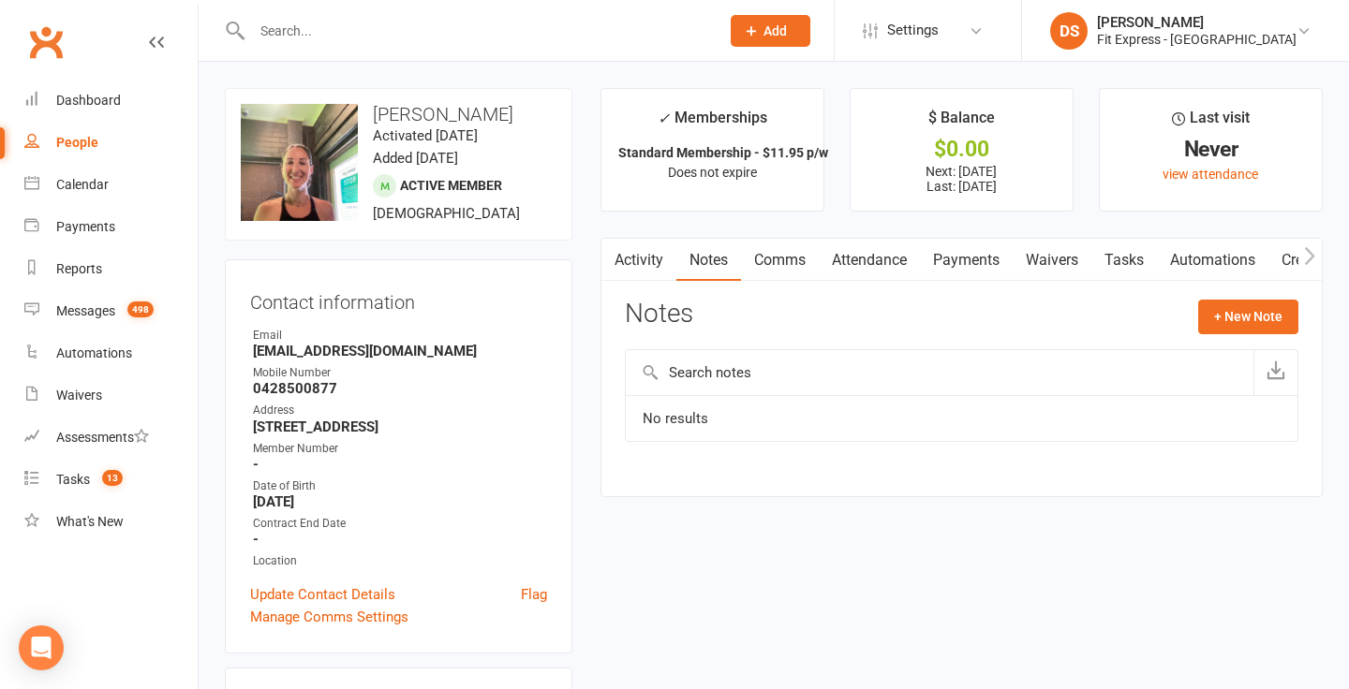
click at [955, 257] on link "Payments" at bounding box center [966, 260] width 93 height 43
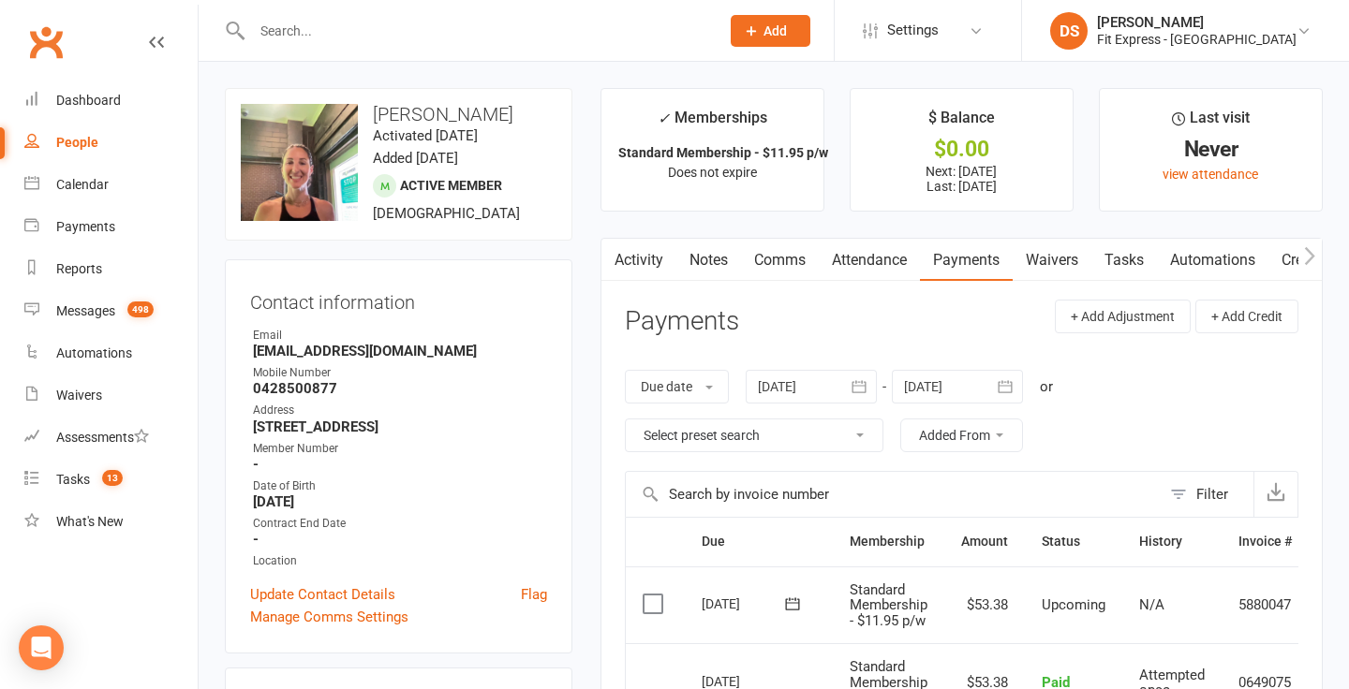
click at [39, 26] on link "Clubworx" at bounding box center [45, 42] width 47 height 47
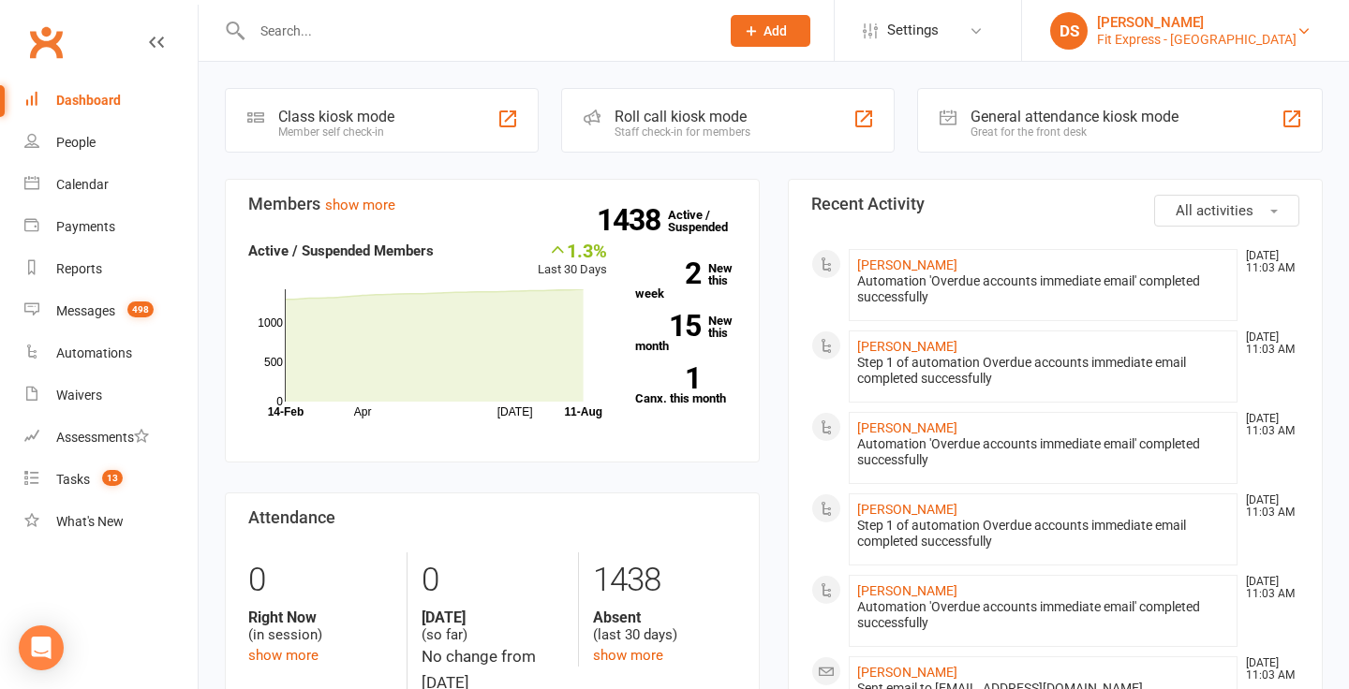
click at [1213, 46] on div "Fit Express - [GEOGRAPHIC_DATA]" at bounding box center [1197, 39] width 200 height 17
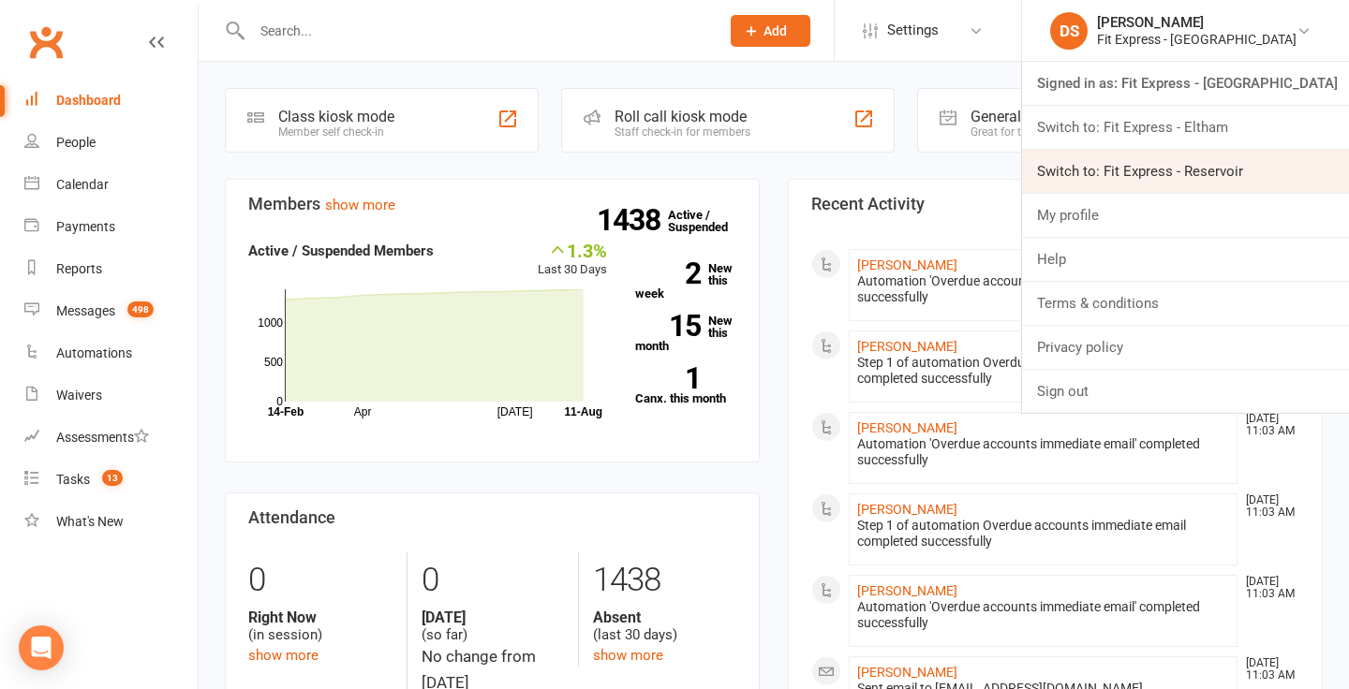
click at [1203, 182] on link "Switch to: Fit Express - Reservoir" at bounding box center [1185, 171] width 327 height 43
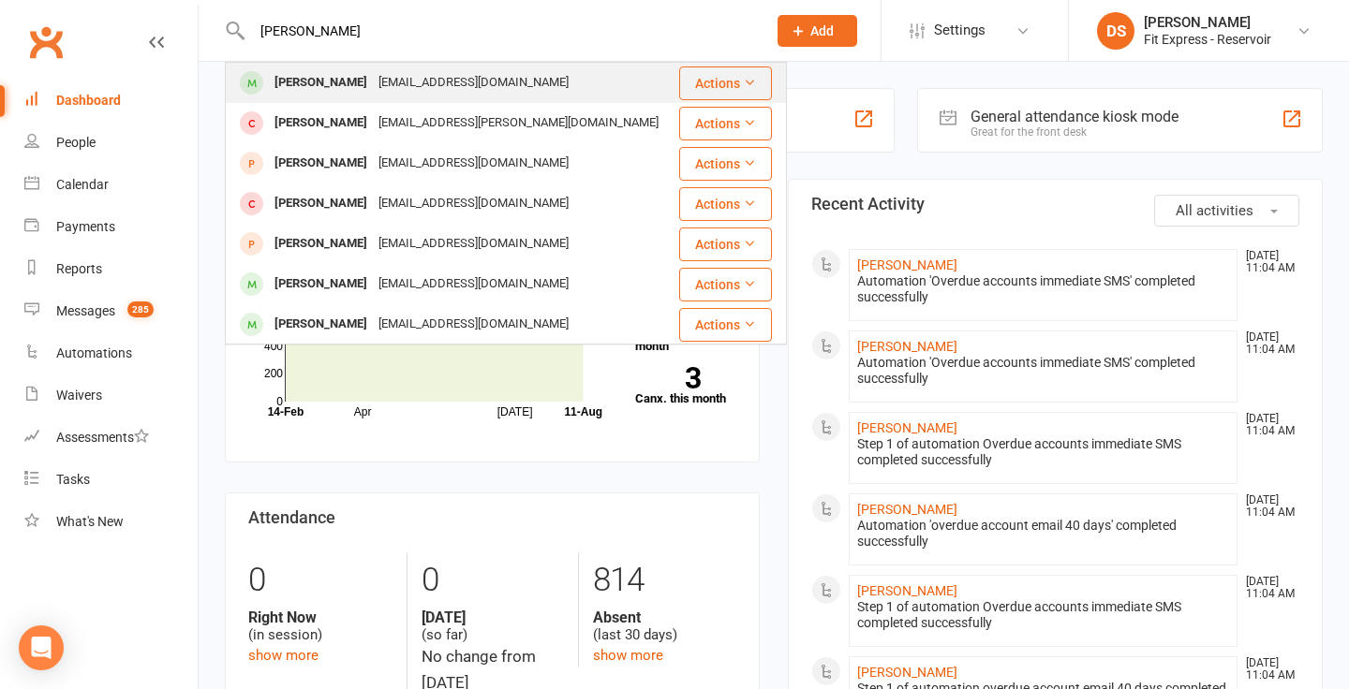
type input "rayan hazim"
click at [440, 77] on div "rayanhazim@yahoo.com.au" at bounding box center [473, 82] width 201 height 27
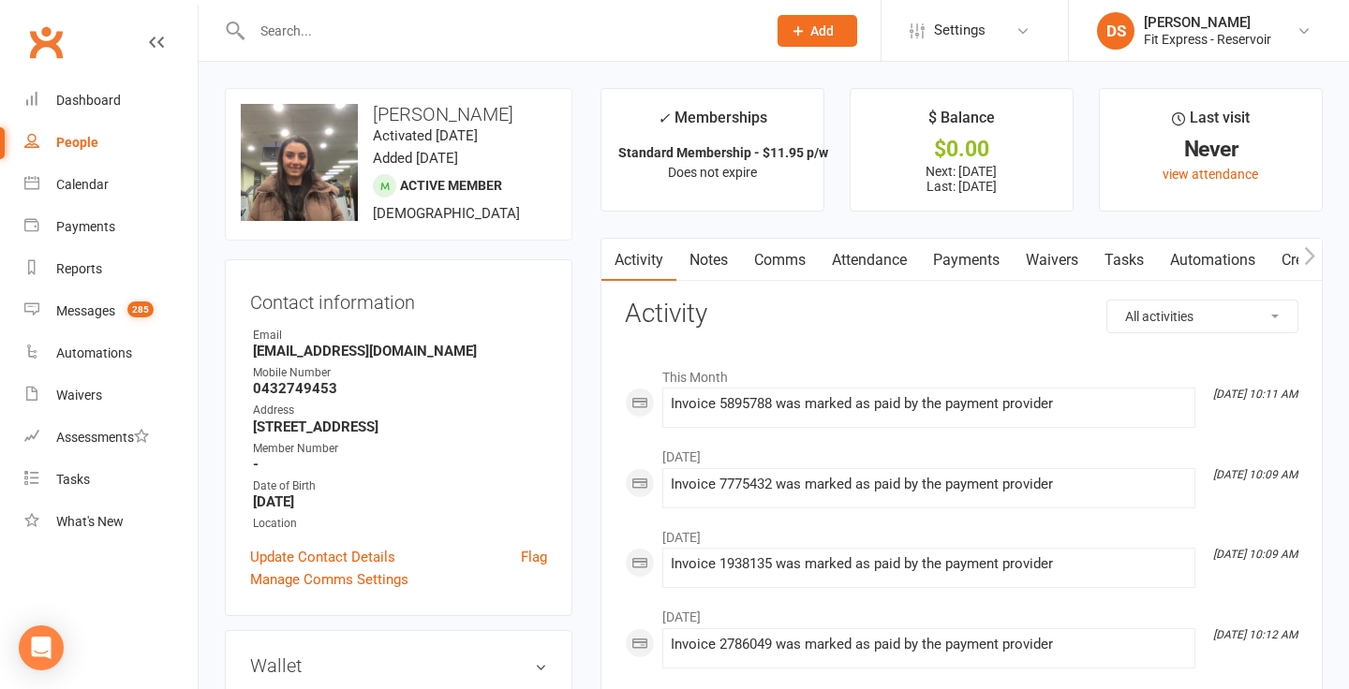
click at [53, 38] on link "Clubworx" at bounding box center [45, 42] width 47 height 47
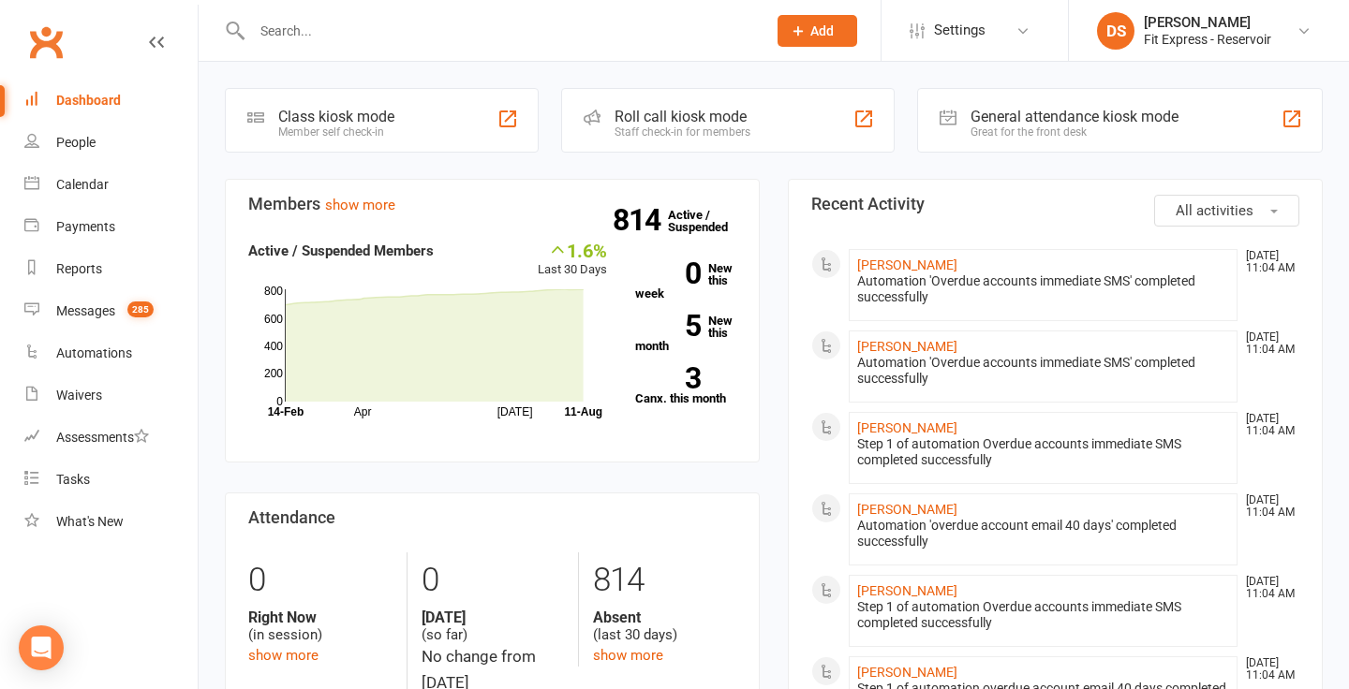
click at [1200, 49] on li "DS [PERSON_NAME] Fit Express - Reservoir Signed in as: Fit Express - Reservoir …" at bounding box center [1208, 30] width 281 height 61
click at [1209, 43] on div "Fit Express - Reservoir" at bounding box center [1207, 39] width 127 height 17
